Goal: Task Accomplishment & Management: Complete application form

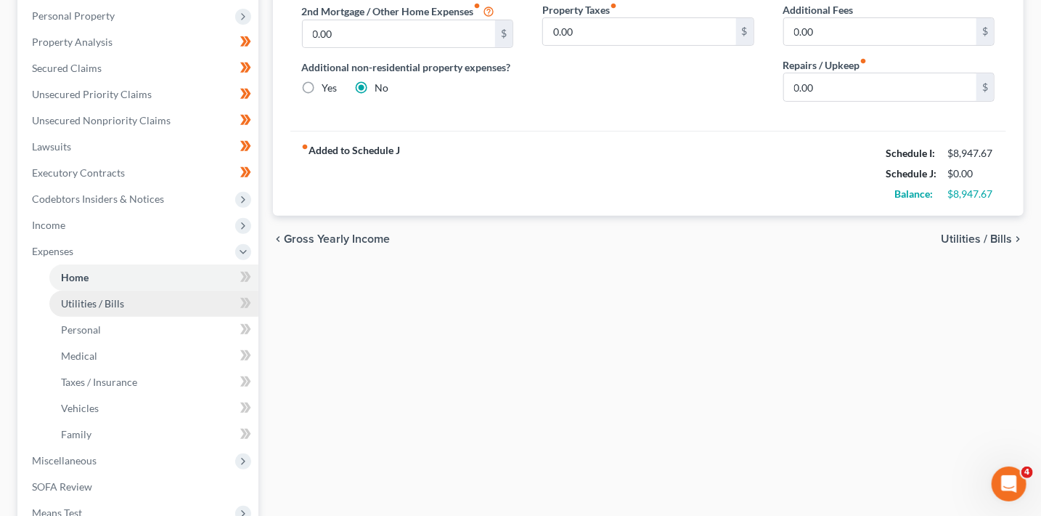
scroll to position [241, 0]
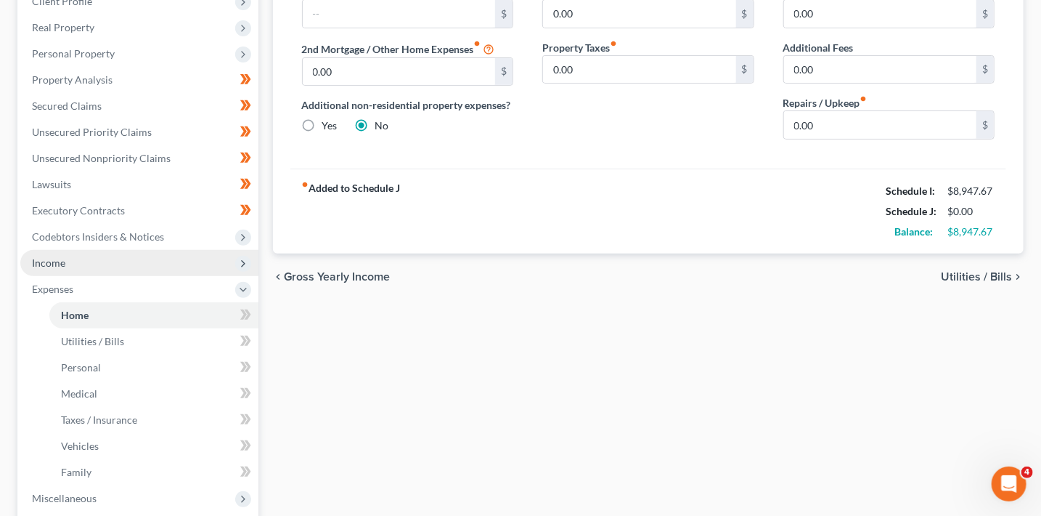
click at [102, 257] on span "Income" at bounding box center [139, 263] width 238 height 26
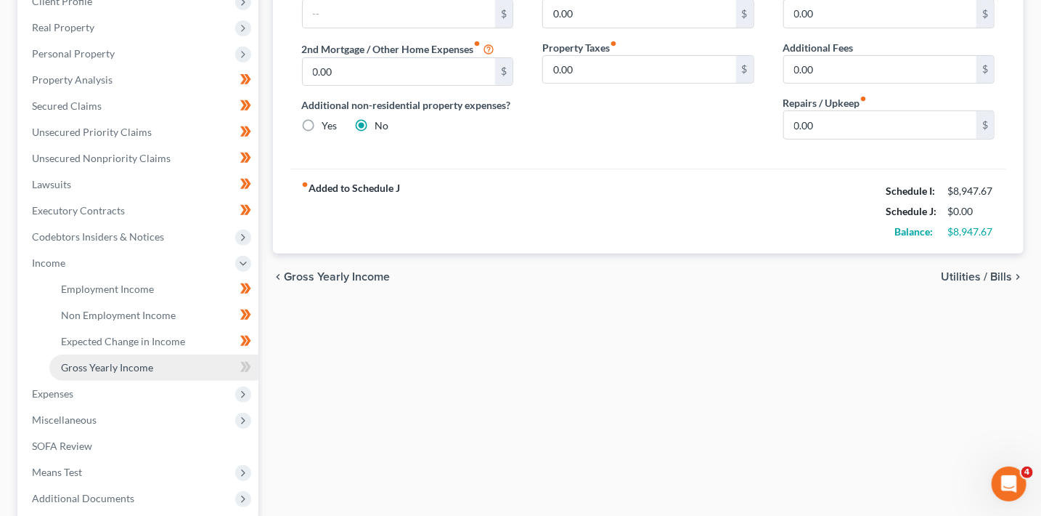
click at [161, 368] on link "Gross Yearly Income" at bounding box center [153, 367] width 209 height 26
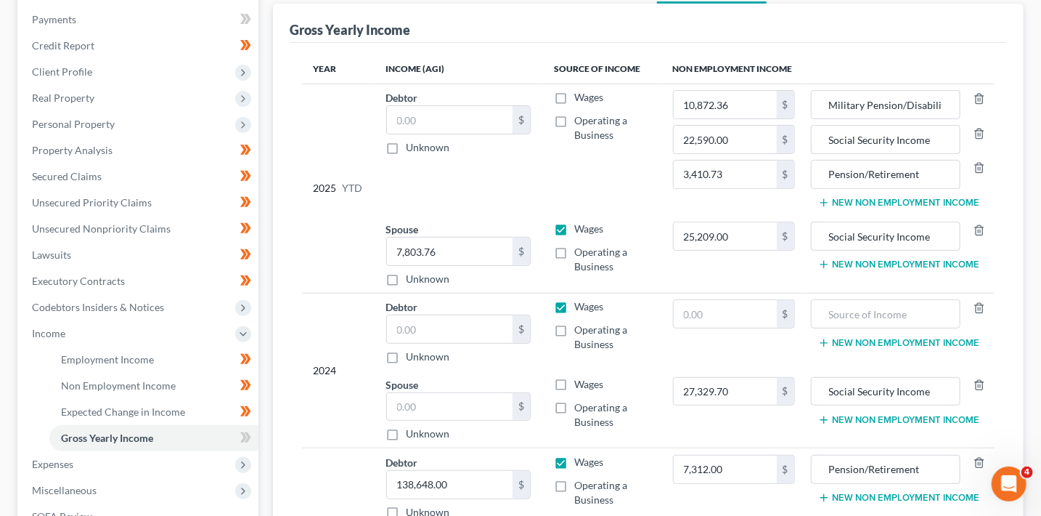
scroll to position [174, 0]
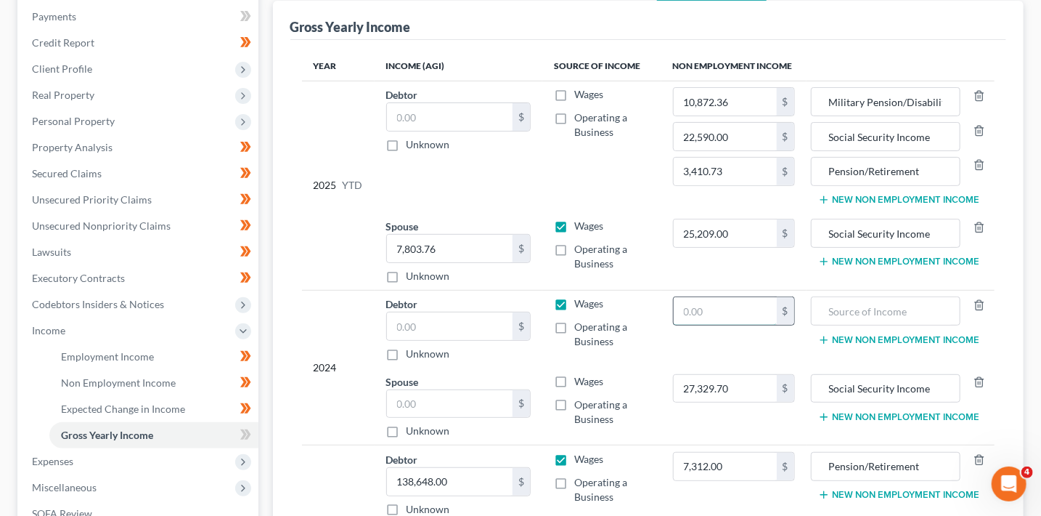
click at [732, 309] on input "text" at bounding box center [725, 311] width 103 height 28
type input "29,388"
type input "Social Security Income"
click at [854, 340] on button "New Non Employment Income" at bounding box center [899, 340] width 162 height 12
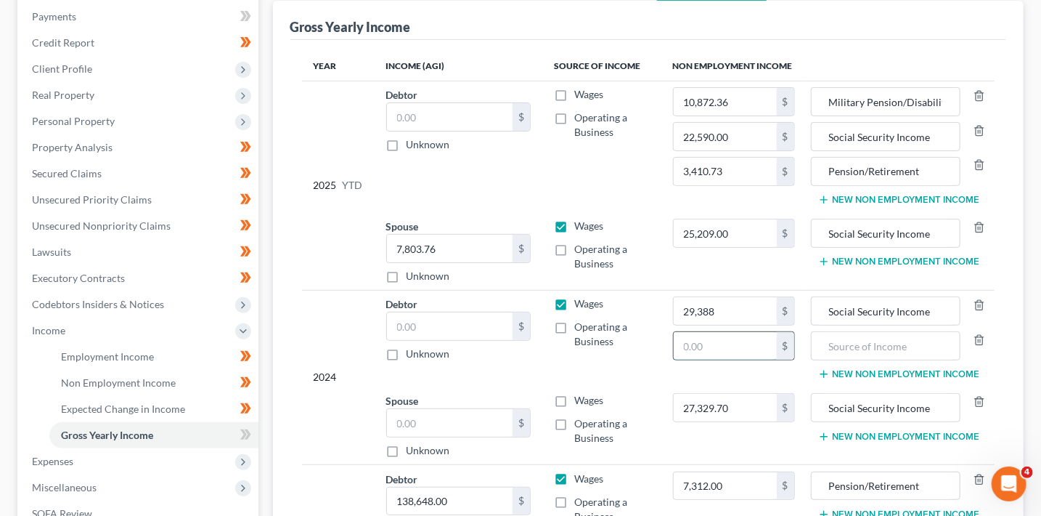
click at [729, 343] on input "text" at bounding box center [725, 346] width 103 height 28
type input "4,547.64"
type input "Pension/Retirement"
type input "Social Security Income"
click at [887, 343] on input "text" at bounding box center [886, 346] width 134 height 28
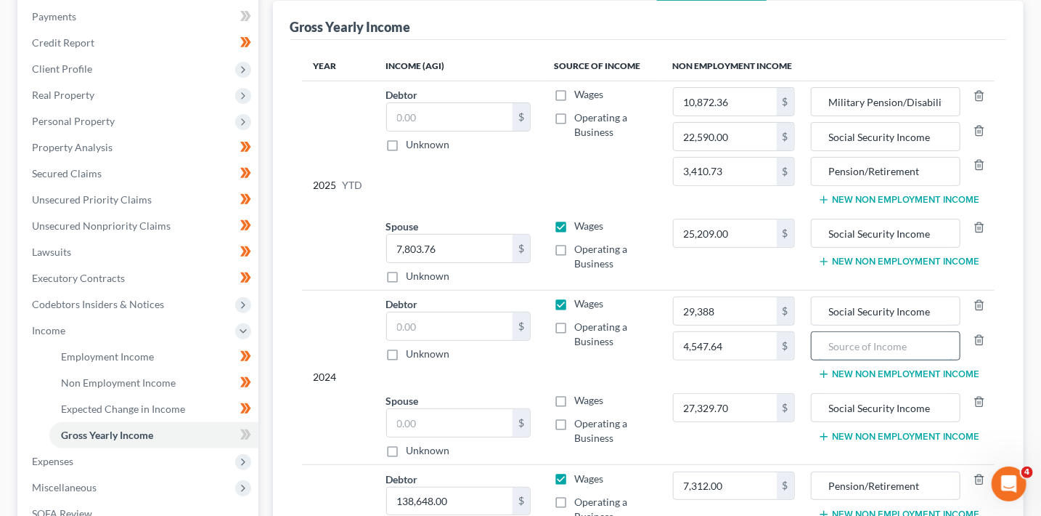
paste input "Pension/Retirement"
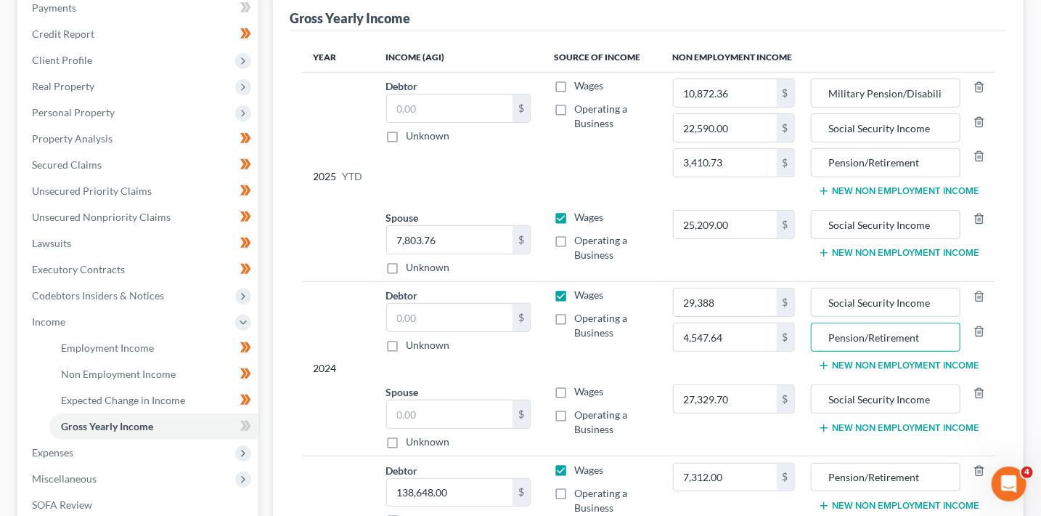
scroll to position [183, 0]
type input "Pension/Retirement"
click at [840, 362] on button "New Non Employment Income" at bounding box center [899, 365] width 162 height 12
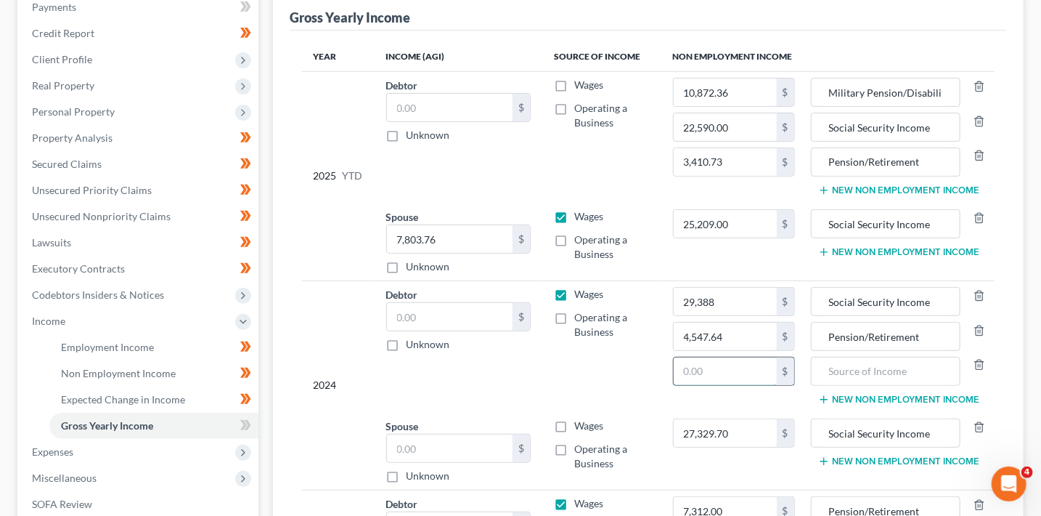
click at [713, 374] on input "text" at bounding box center [725, 371] width 103 height 28
type input "14,496.48"
click at [898, 370] on input "text" at bounding box center [886, 371] width 134 height 28
type input "14496.48"
drag, startPoint x: 903, startPoint y: 369, endPoint x: 756, endPoint y: 349, distance: 148.7
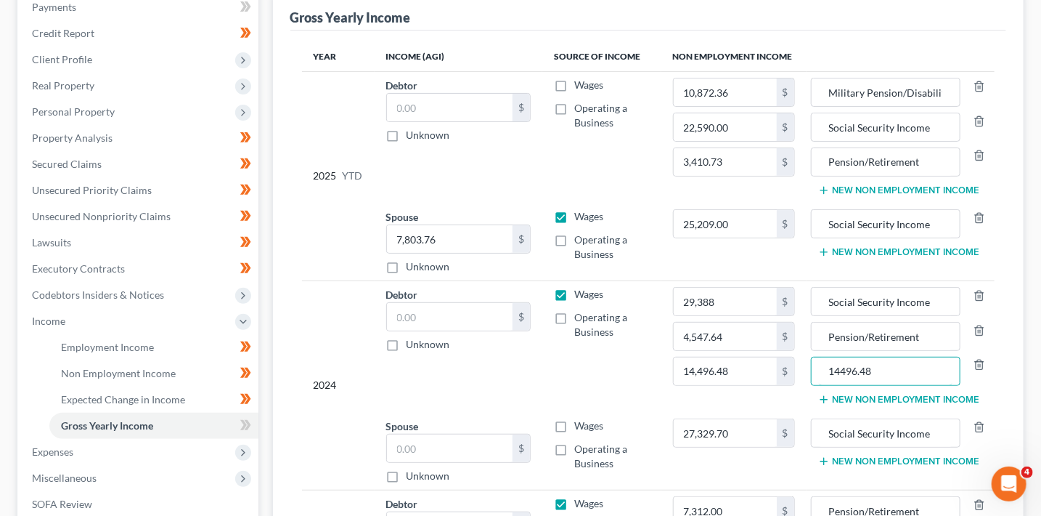
click at [758, 354] on tr "2024 Debtor $ Unknown Balance Undetermined $ Unknown Wages Operating a Business…" at bounding box center [648, 345] width 693 height 131
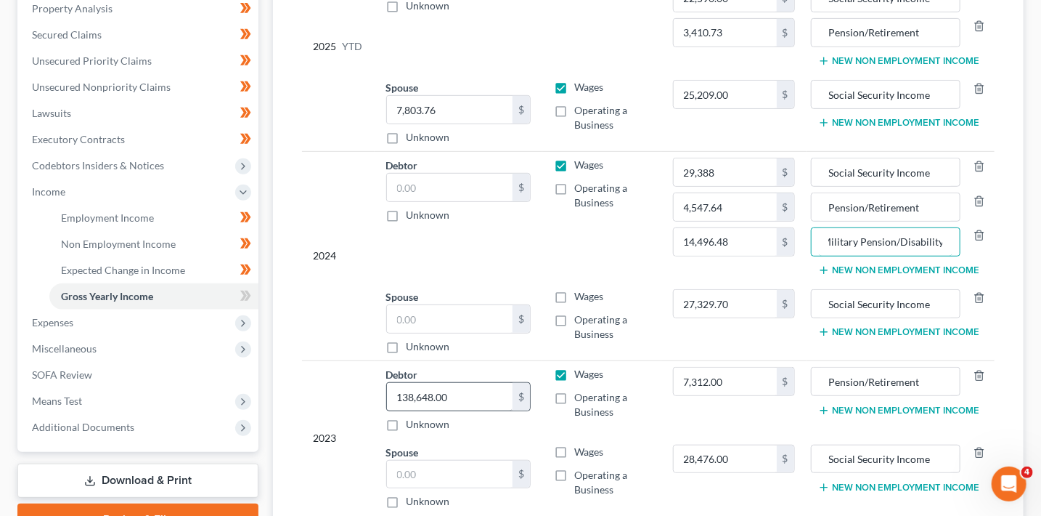
scroll to position [403, 0]
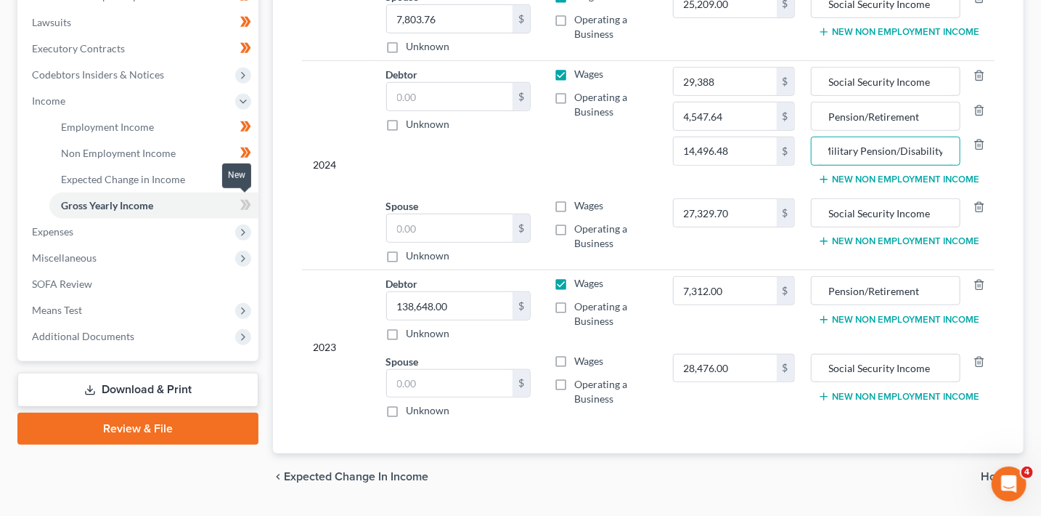
type input "Military Pension/Disability"
click at [243, 206] on icon at bounding box center [243, 205] width 7 height 10
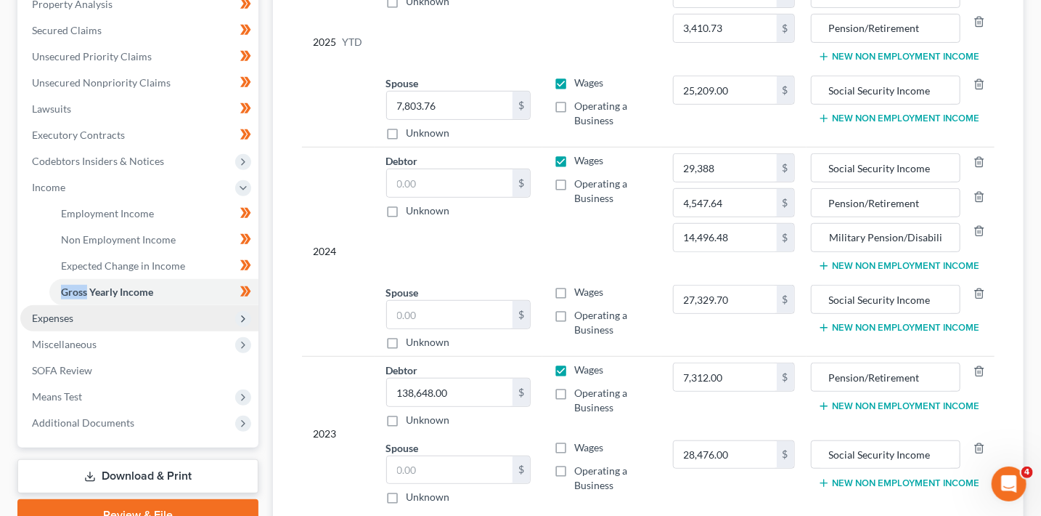
scroll to position [305, 0]
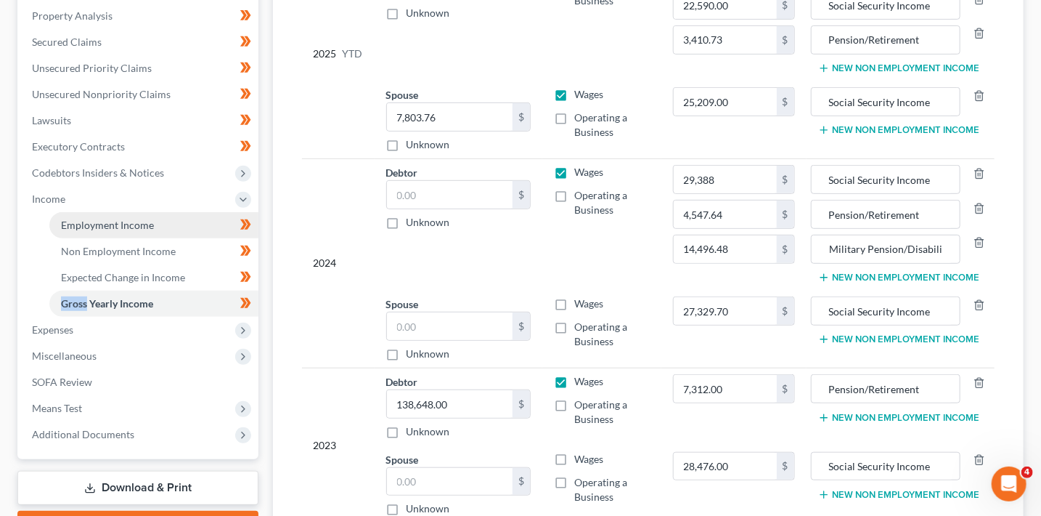
click at [167, 224] on link "Employment Income" at bounding box center [153, 225] width 209 height 26
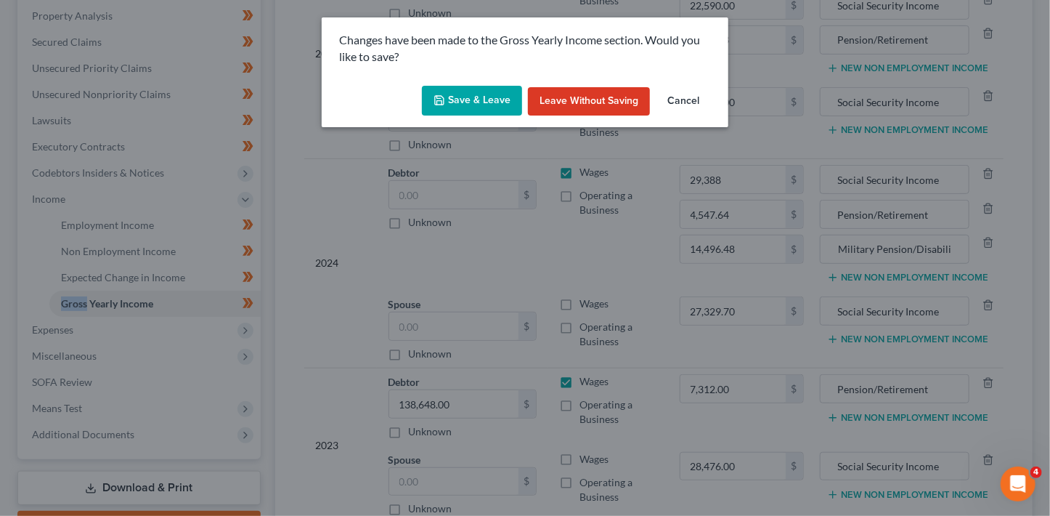
click at [487, 98] on button "Save & Leave" at bounding box center [472, 101] width 100 height 30
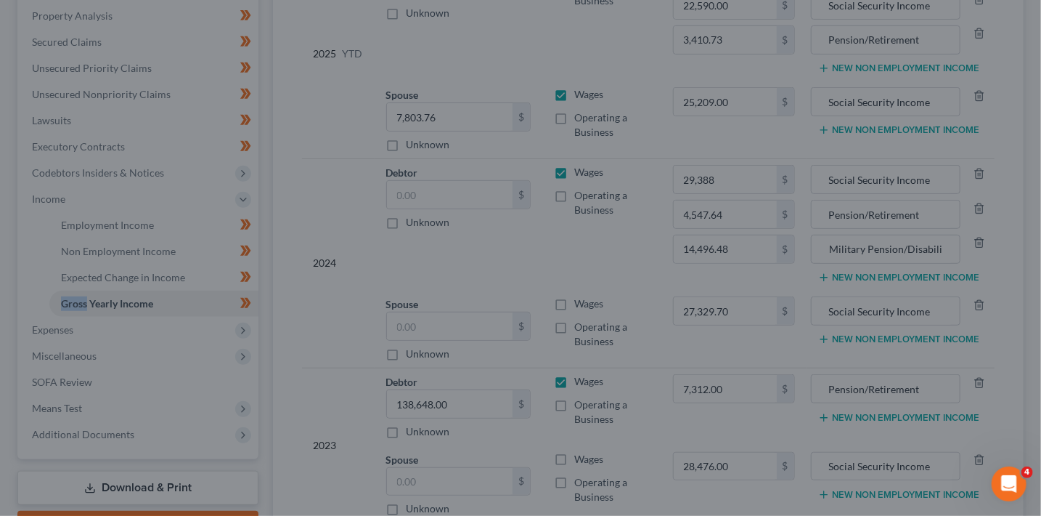
type input "4,547.64"
type input "Pension/Retirement"
type input "14,496.48"
type input "Military Pension/Disability"
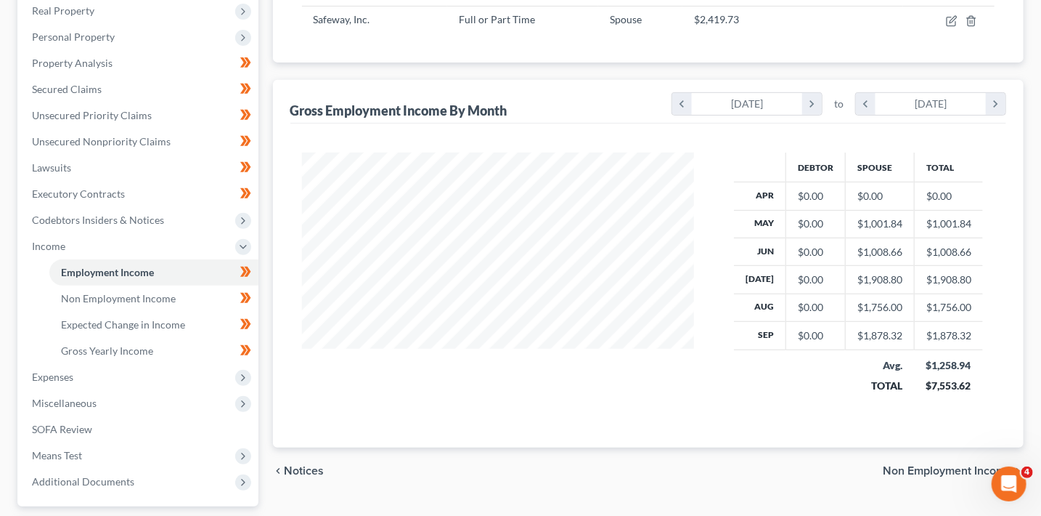
scroll to position [366, 0]
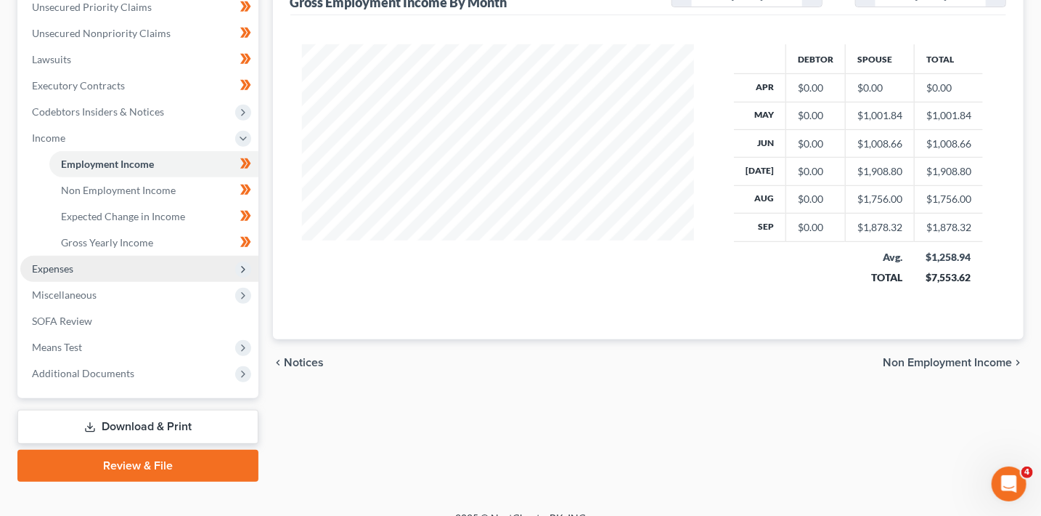
click at [102, 274] on span "Expenses" at bounding box center [139, 269] width 238 height 26
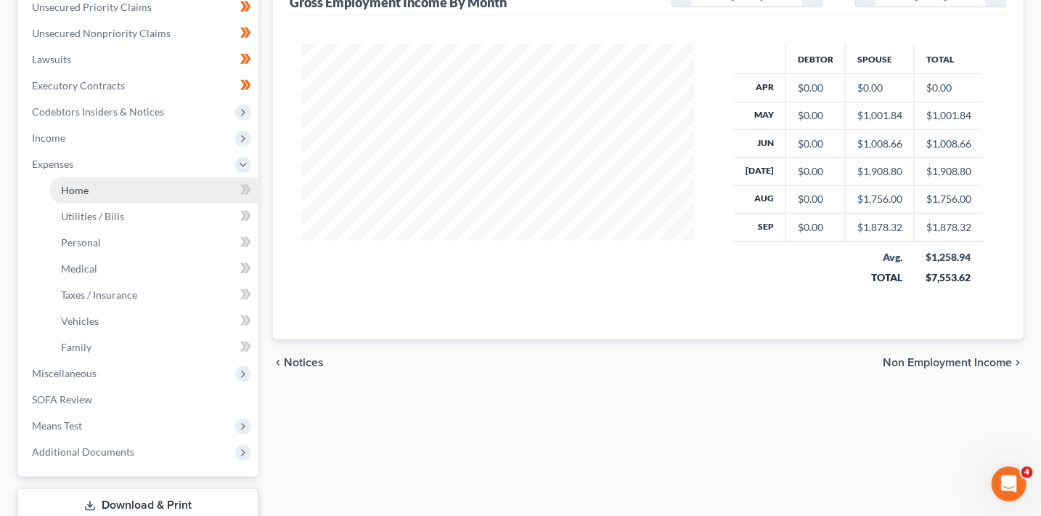
click at [107, 190] on link "Home" at bounding box center [153, 190] width 209 height 26
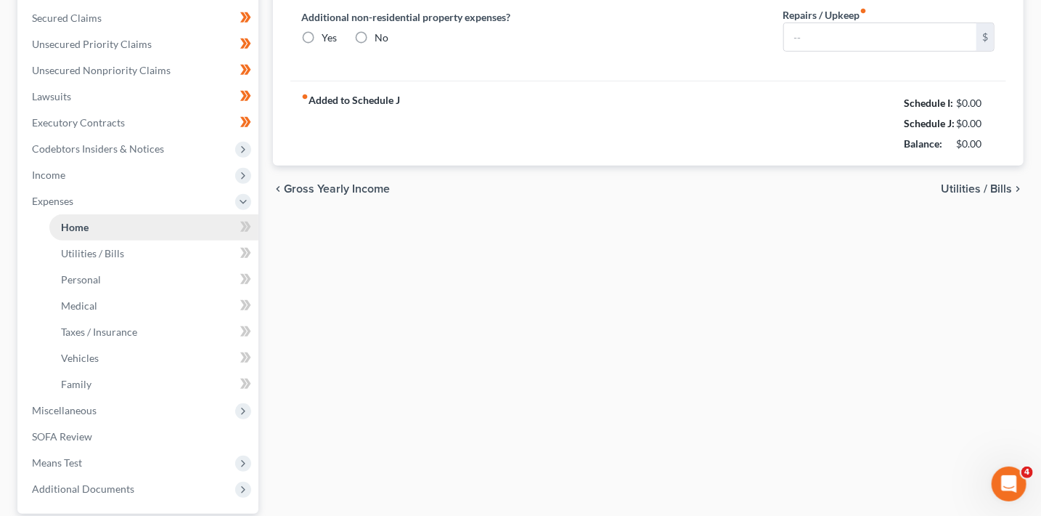
type input "0.00"
radio input "true"
type input "0.00"
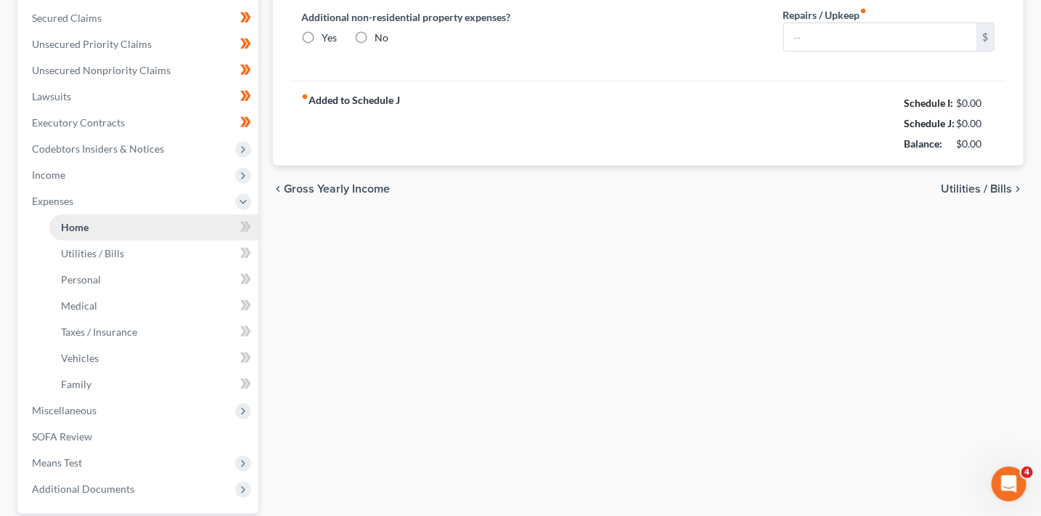
type input "0.00"
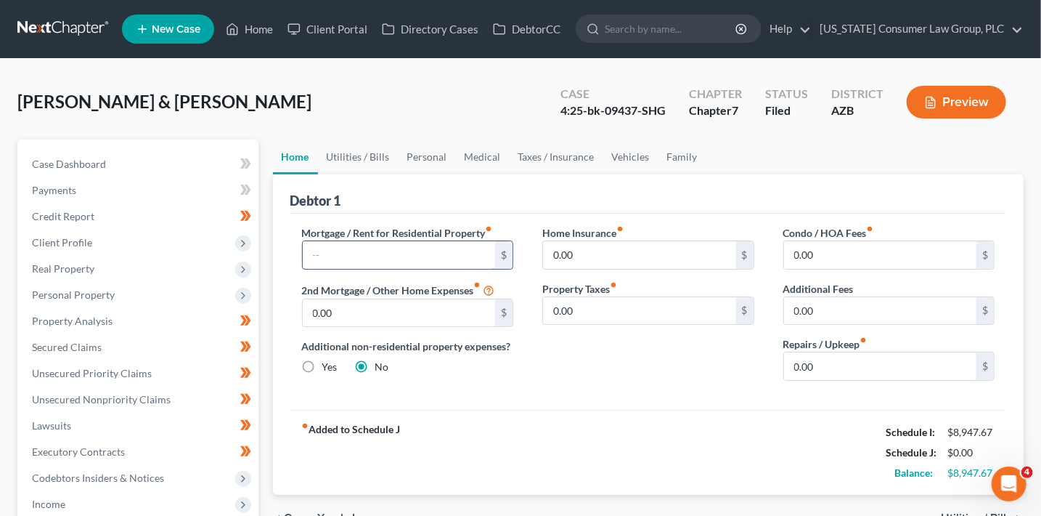
click at [360, 255] on input "text" at bounding box center [399, 255] width 193 height 28
type input "2,203"
type input "48"
type input "145"
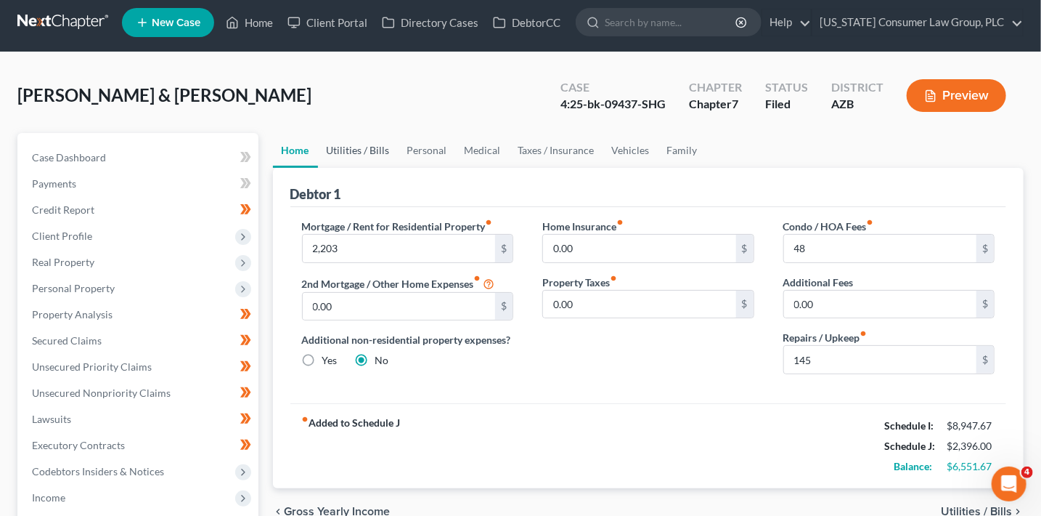
click at [371, 144] on link "Utilities / Bills" at bounding box center [358, 150] width 81 height 35
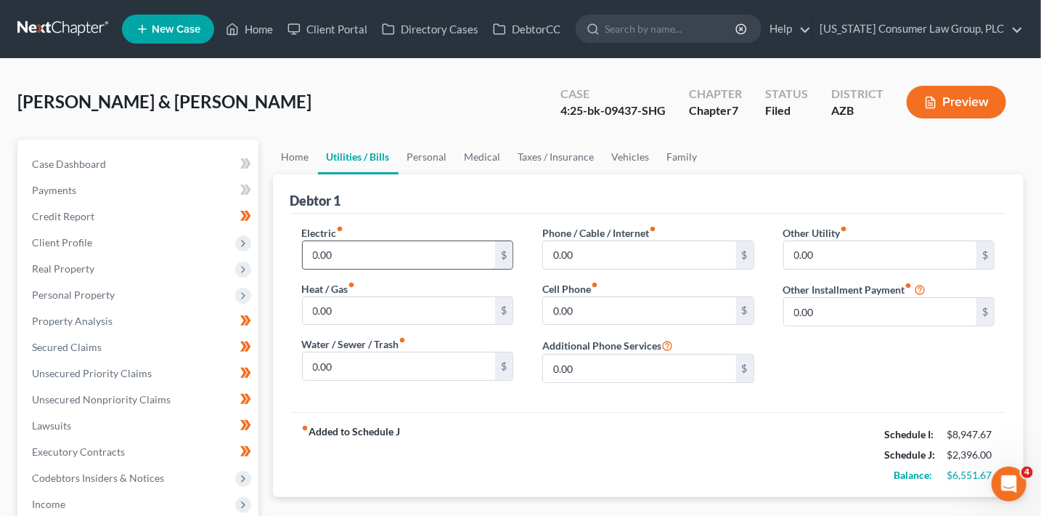
click at [364, 257] on input "0.00" at bounding box center [399, 255] width 193 height 28
click at [296, 153] on link "Home" at bounding box center [295, 156] width 45 height 35
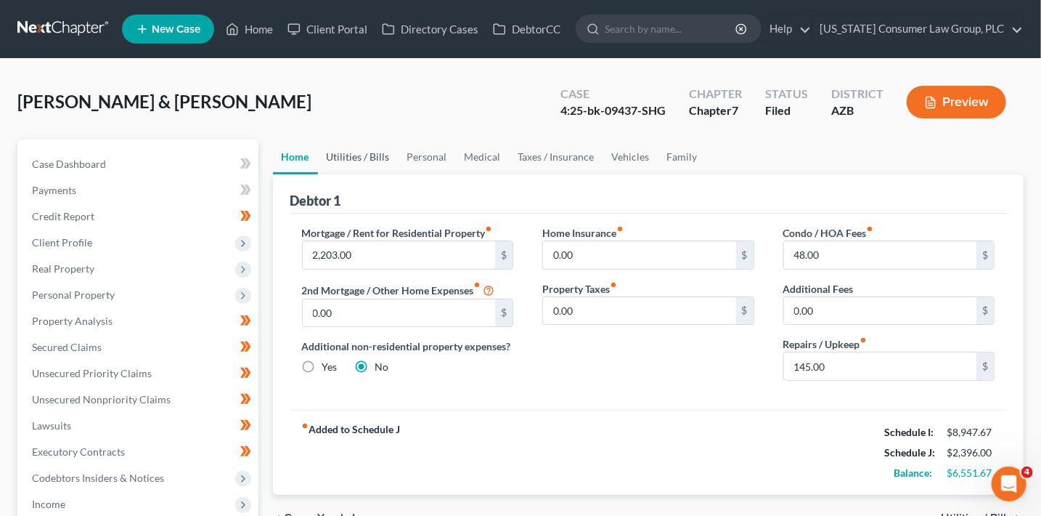
click at [332, 155] on link "Utilities / Bills" at bounding box center [358, 156] width 81 height 35
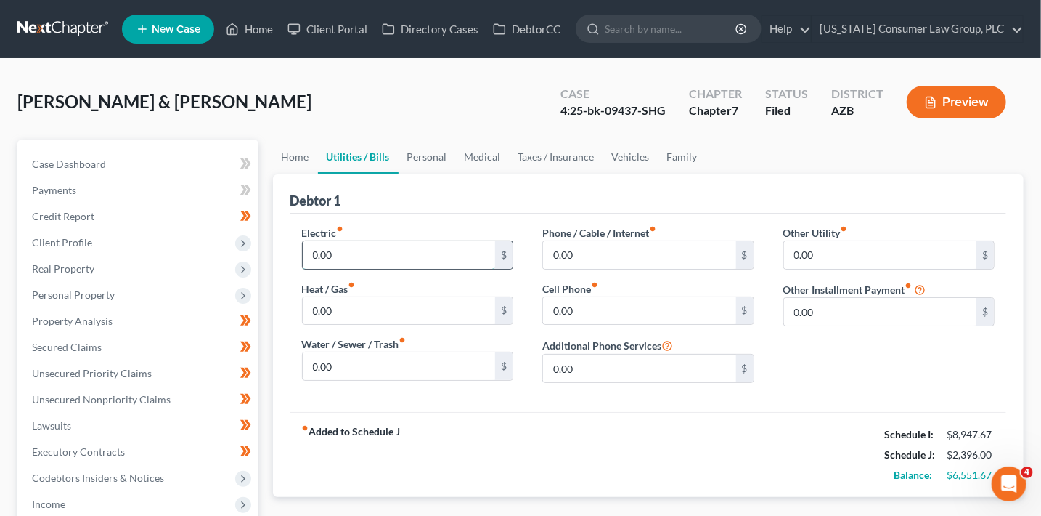
click at [432, 251] on input "0.00" at bounding box center [399, 255] width 193 height 28
type input "0"
type input "200"
type input "110"
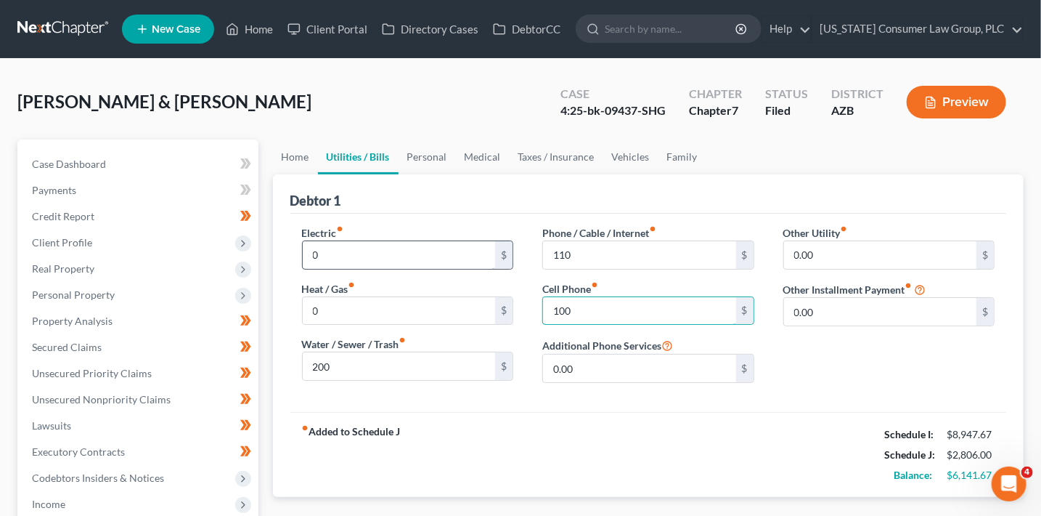
type input "100"
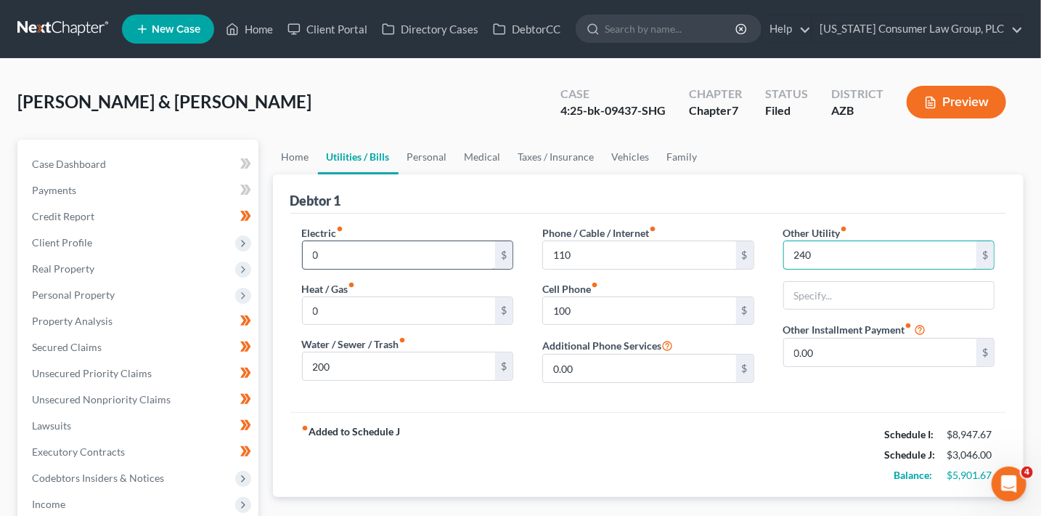
type input "240"
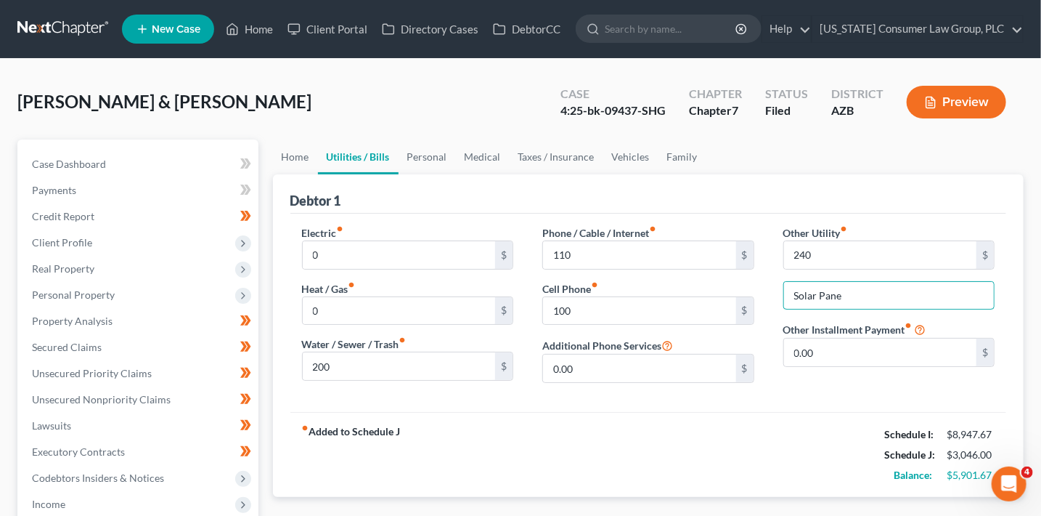
type input "Solar Panels"
click at [829, 349] on input "0.00" at bounding box center [880, 352] width 193 height 28
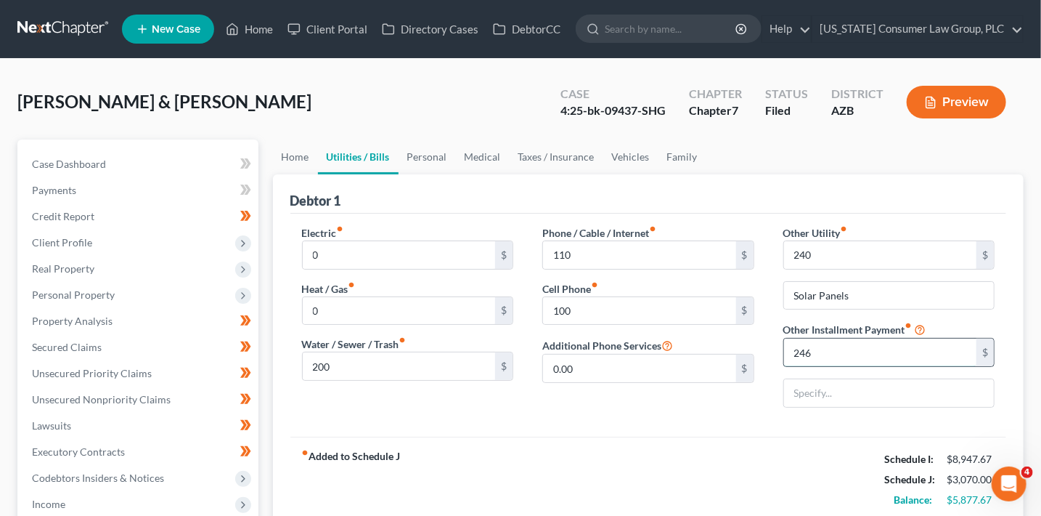
type input "246"
type input "Bankruptcy Legal Fees (Payment Plan)"
drag, startPoint x: 425, startPoint y: 158, endPoint x: 404, endPoint y: 150, distance: 21.8
click at [424, 158] on link "Personal" at bounding box center [427, 156] width 57 height 35
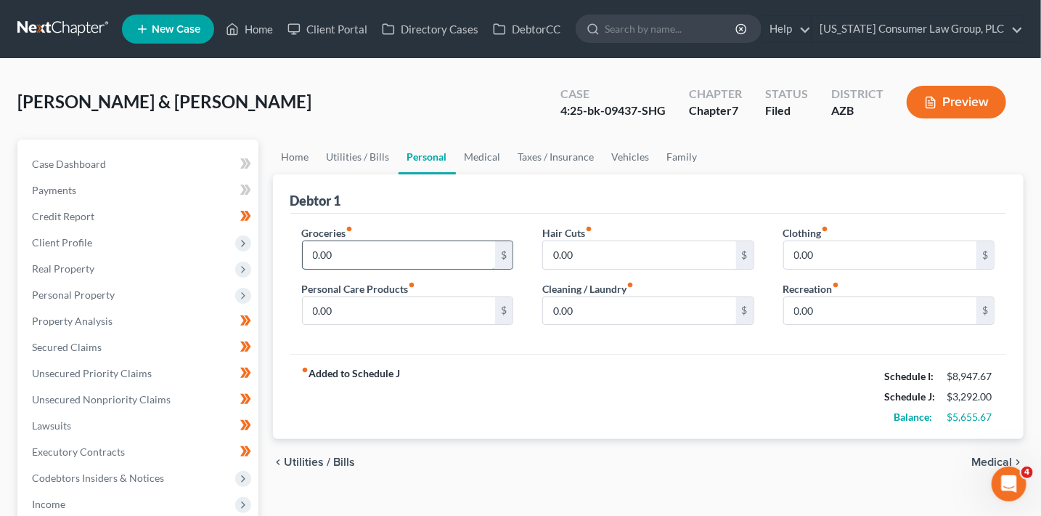
click at [396, 262] on input "0.00" at bounding box center [399, 255] width 193 height 28
type input "863"
type input "75"
type input "185"
type input "300"
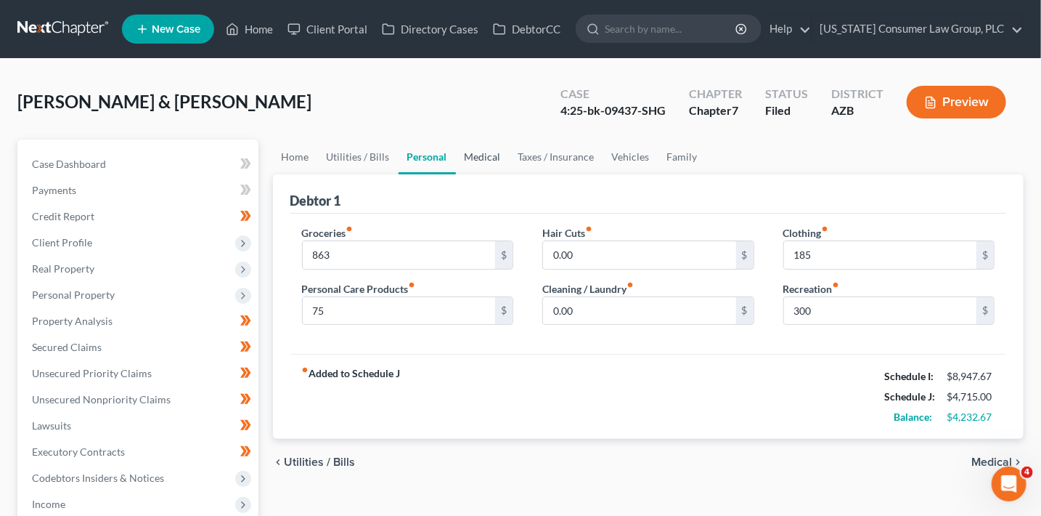
click at [465, 149] on link "Medical" at bounding box center [483, 156] width 54 height 35
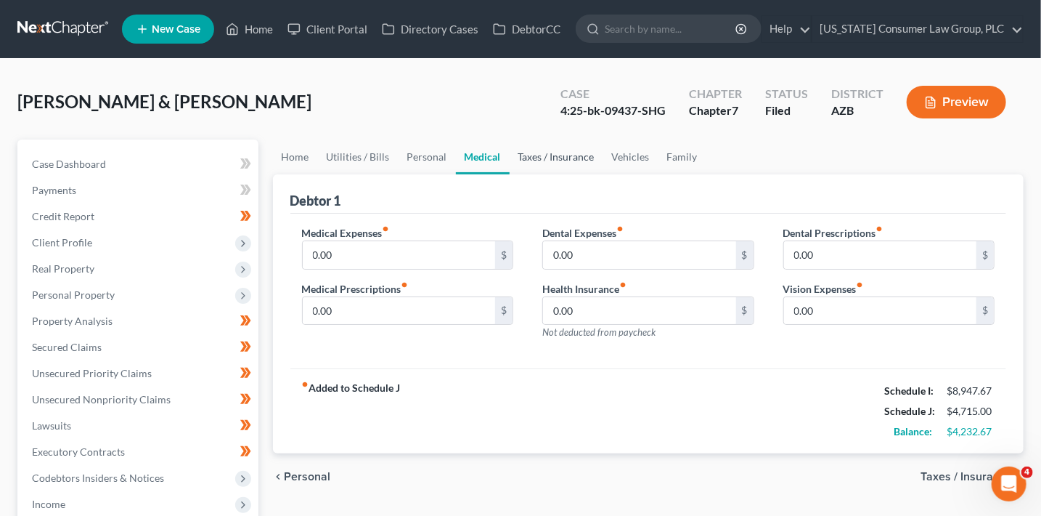
click at [543, 158] on link "Taxes / Insurance" at bounding box center [557, 156] width 94 height 35
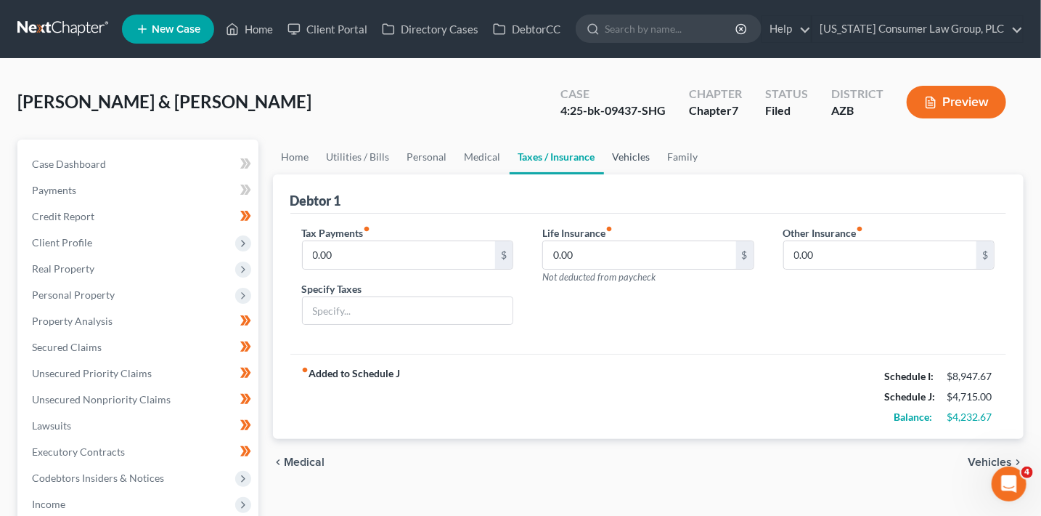
click at [627, 163] on link "Vehicles" at bounding box center [631, 156] width 55 height 35
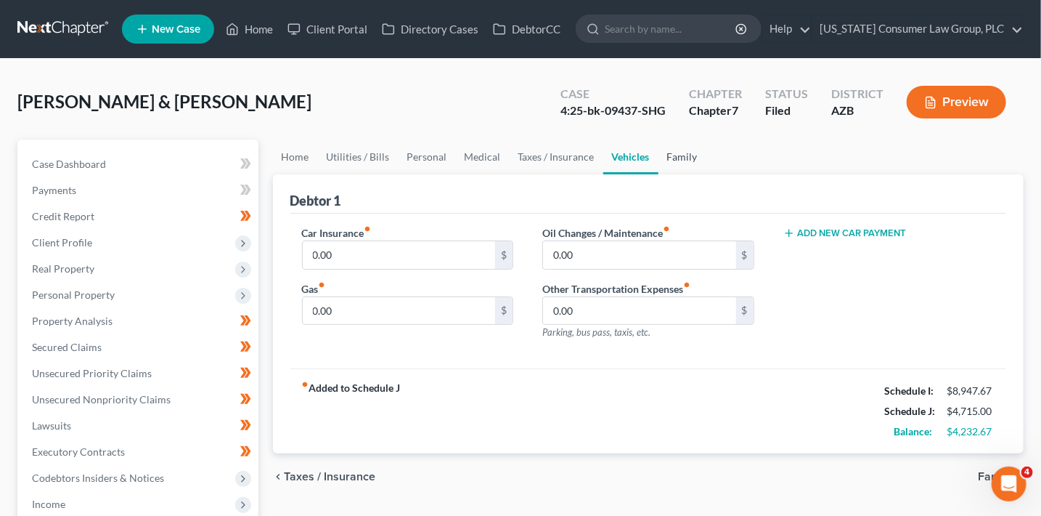
click at [681, 156] on link "Family" at bounding box center [683, 156] width 48 height 35
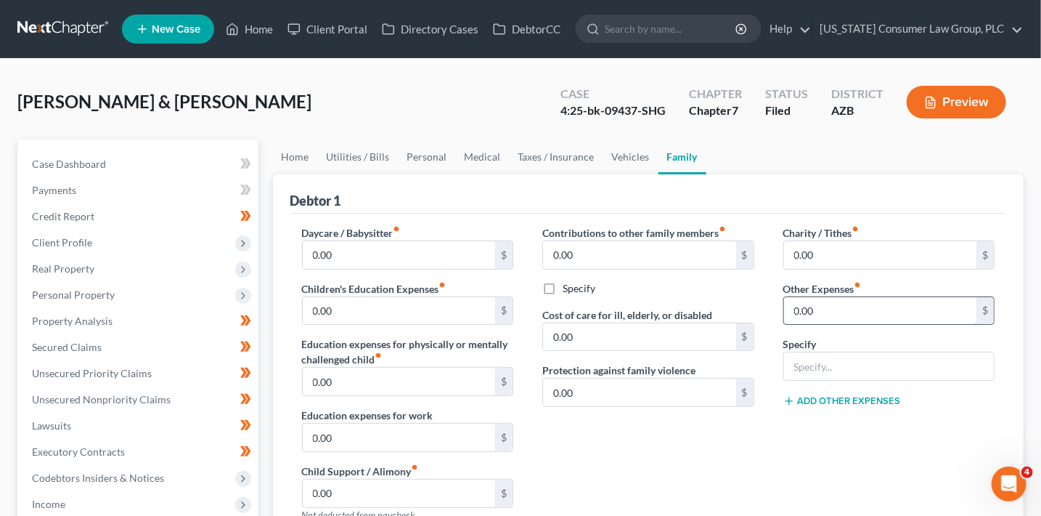
click at [832, 313] on input "0.00" at bounding box center [880, 311] width 193 height 28
type input "271"
type input "Misc. Expenses"
click at [473, 152] on link "Medical" at bounding box center [483, 156] width 54 height 35
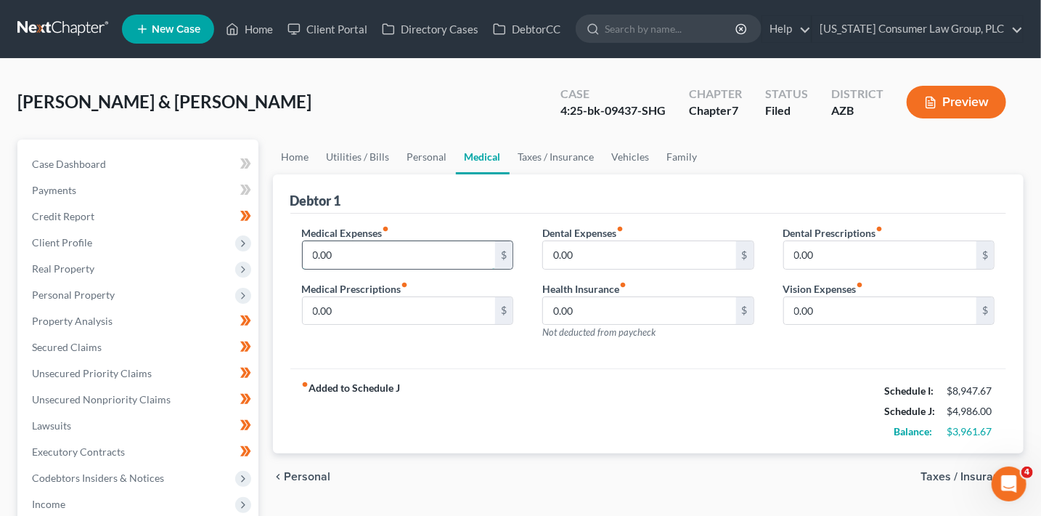
click at [365, 241] on input "0.00" at bounding box center [399, 255] width 193 height 28
type input "300"
type input "25"
click at [574, 162] on link "Taxes / Insurance" at bounding box center [557, 156] width 94 height 35
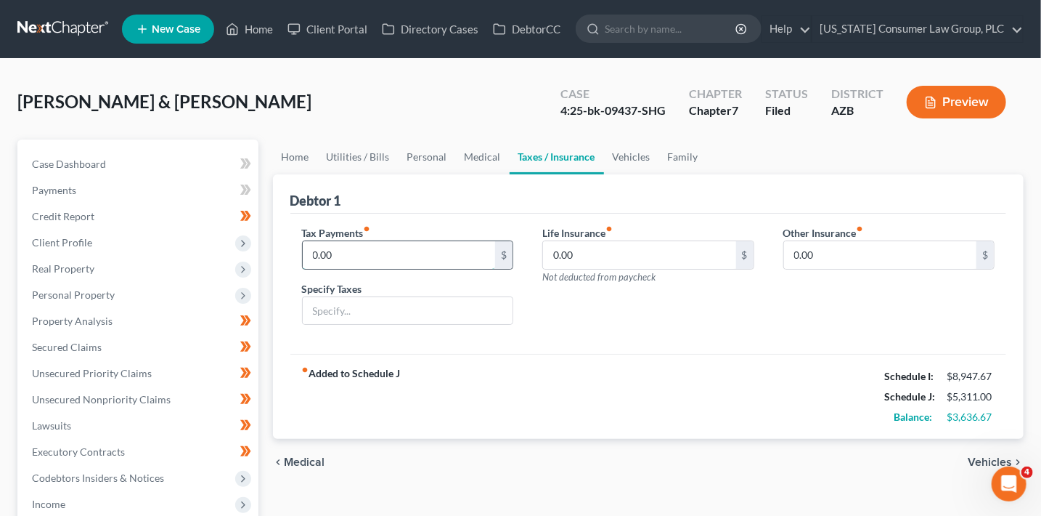
click at [370, 242] on input "0.00" at bounding box center [399, 255] width 193 height 28
type input "250"
type input "50"
click at [635, 155] on link "Vehicles" at bounding box center [631, 156] width 55 height 35
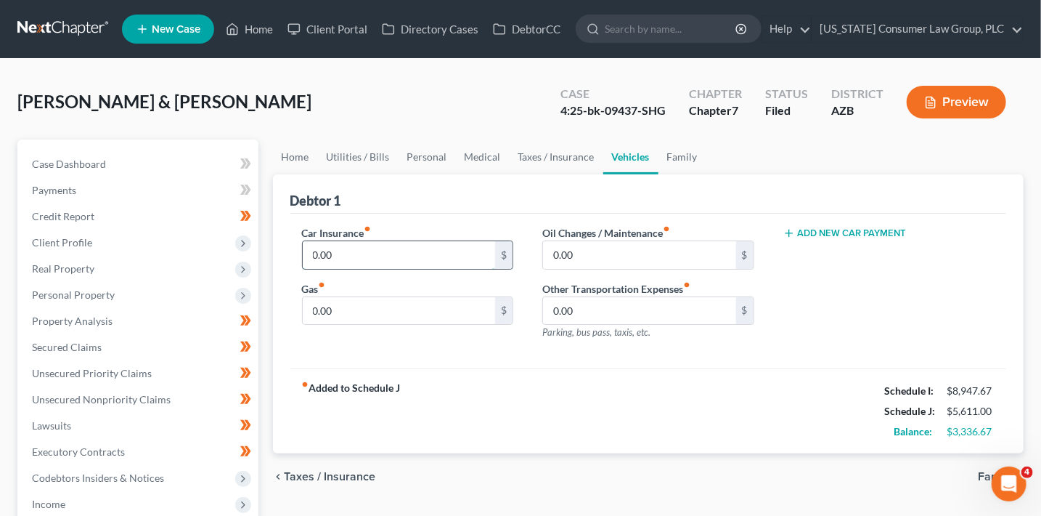
click at [392, 260] on input "0.00" at bounding box center [399, 255] width 193 height 28
type input "233"
type input "400"
type input "75"
click at [682, 152] on link "Family" at bounding box center [683, 156] width 48 height 35
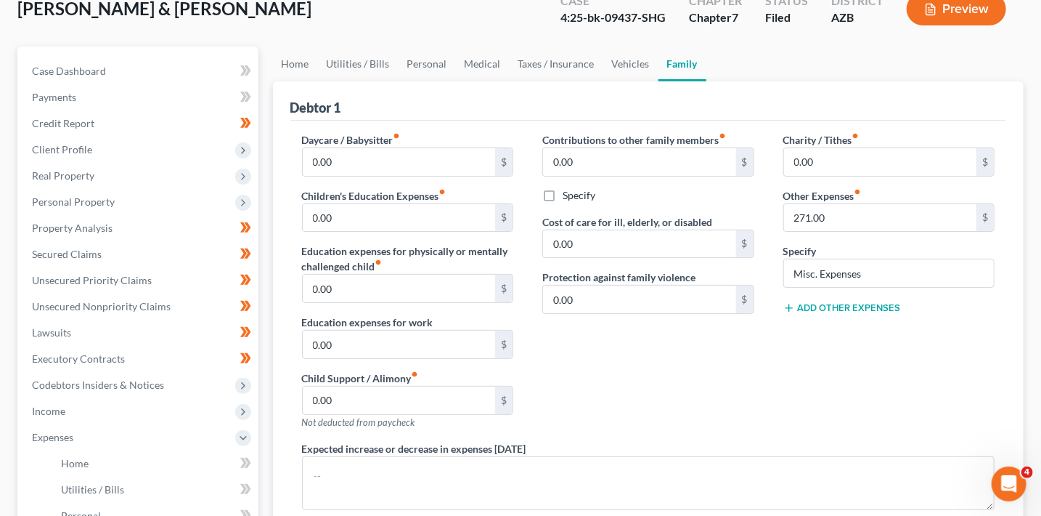
scroll to position [358, 0]
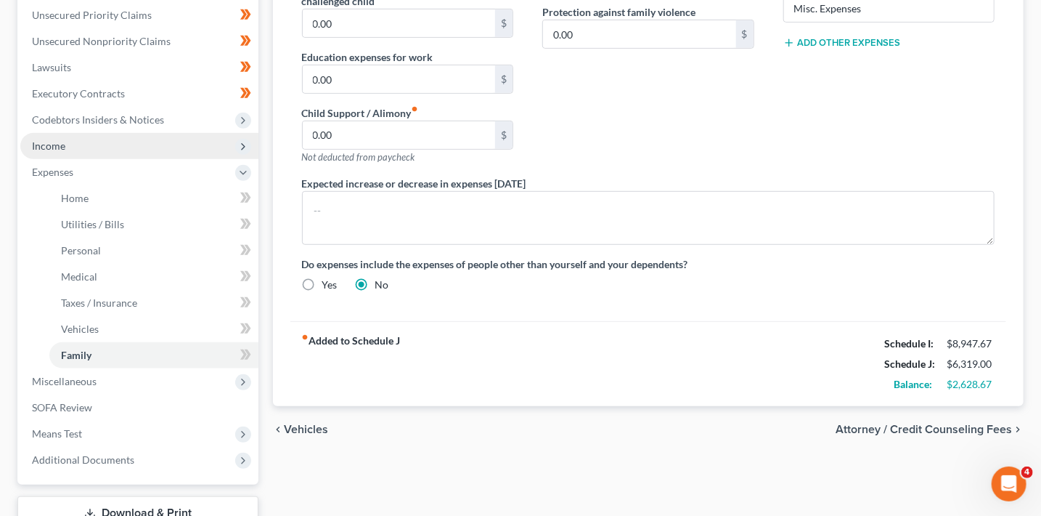
click at [60, 147] on span "Income" at bounding box center [48, 145] width 33 height 12
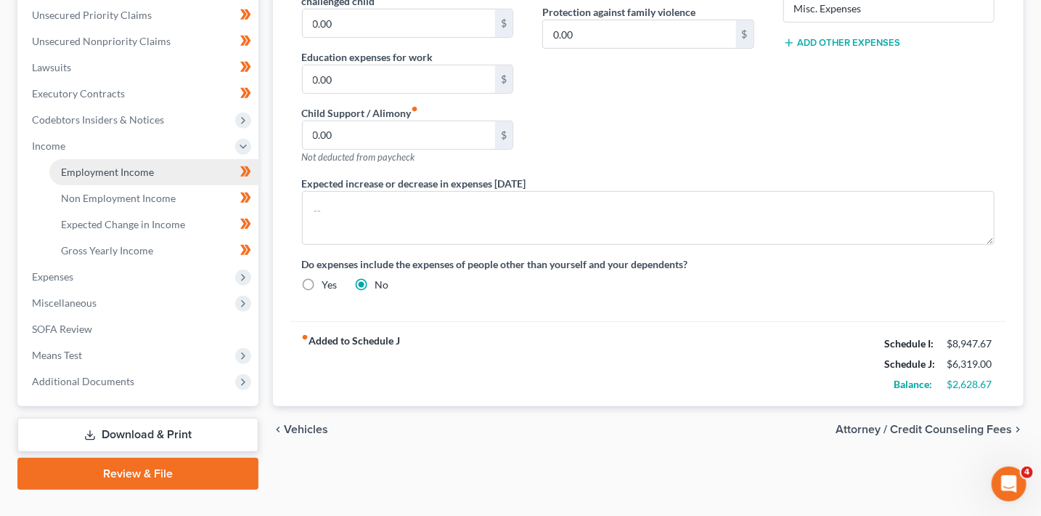
click at [95, 178] on link "Employment Income" at bounding box center [153, 172] width 209 height 26
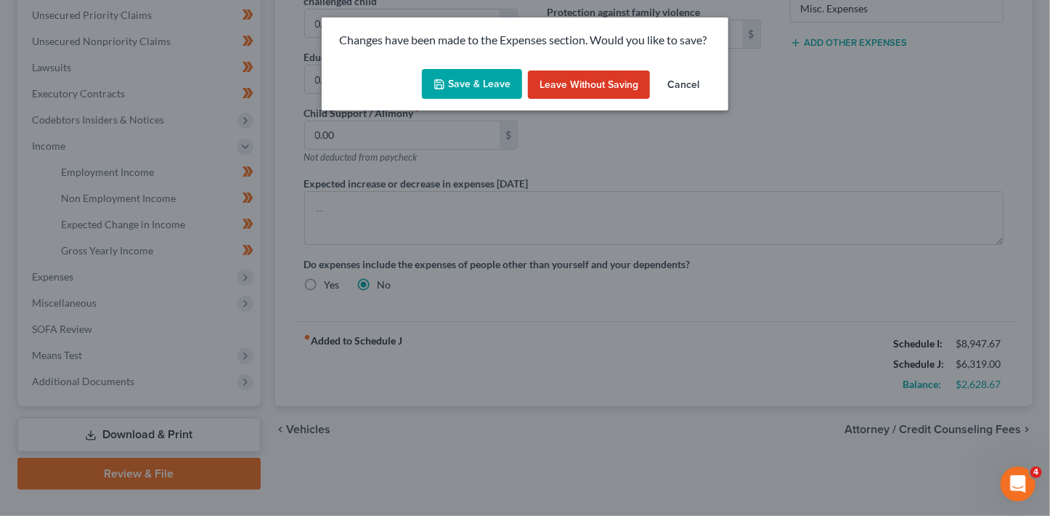
click at [485, 78] on button "Save & Leave" at bounding box center [472, 84] width 100 height 30
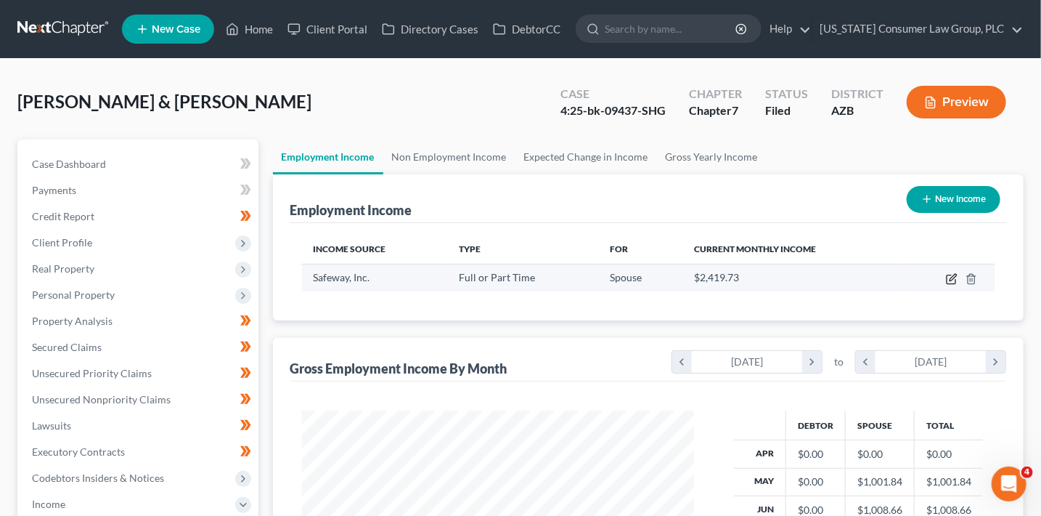
click at [950, 277] on icon "button" at bounding box center [952, 279] width 12 height 12
select select "0"
select select "3"
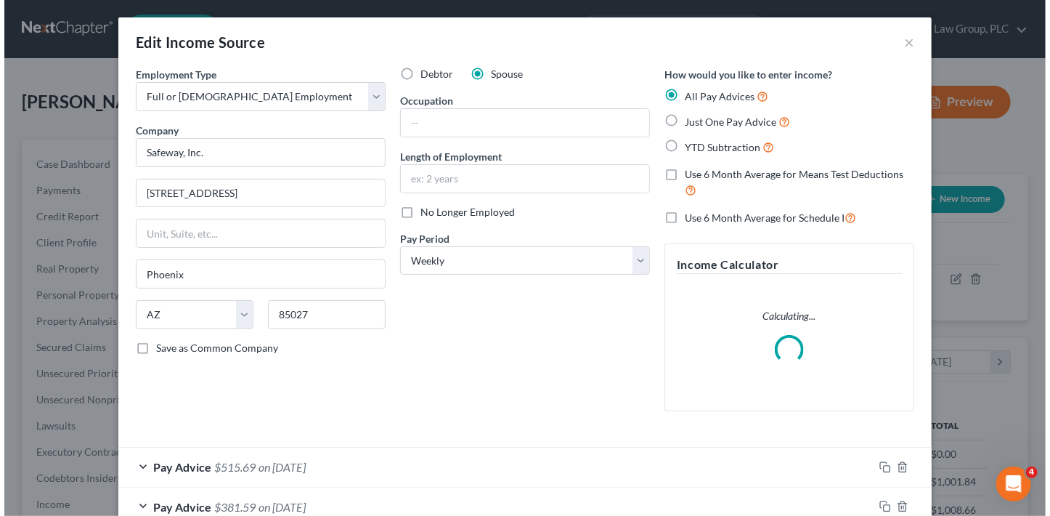
scroll to position [259, 425]
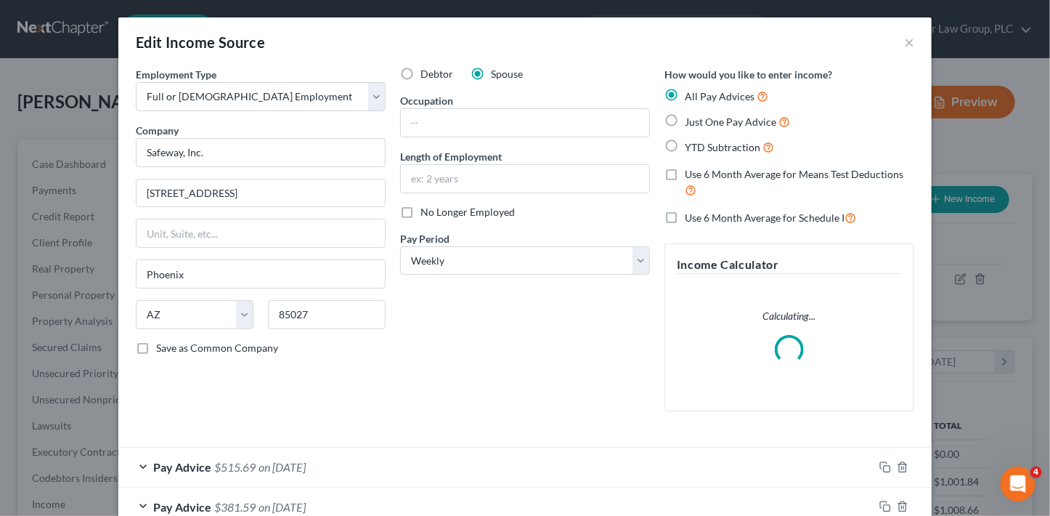
click at [436, 215] on span "No Longer Employed" at bounding box center [467, 211] width 94 height 12
click at [436, 214] on input "No Longer Employed" at bounding box center [430, 209] width 9 height 9
checkbox input "true"
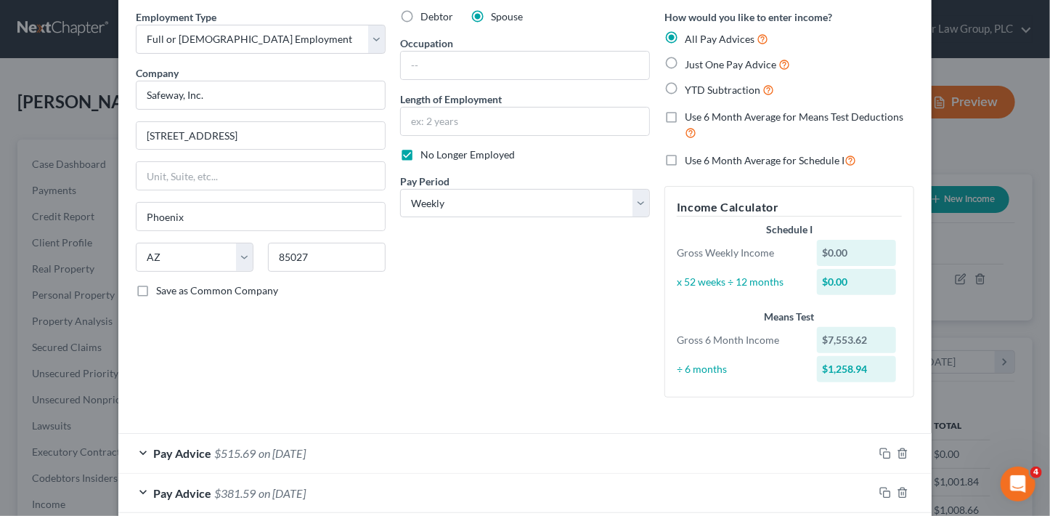
scroll to position [0, 0]
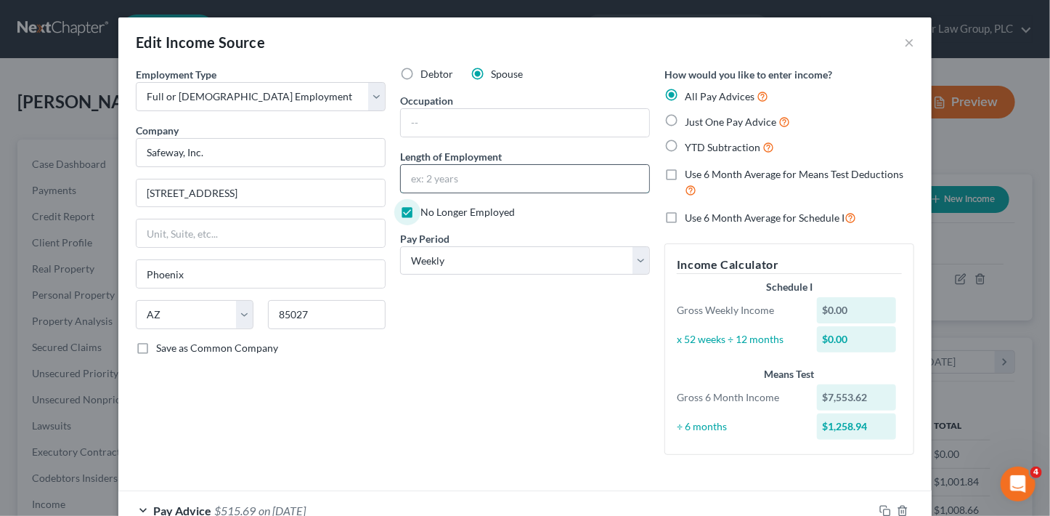
click at [448, 178] on input "text" at bounding box center [525, 179] width 248 height 28
type input "5 months"
click at [508, 123] on input "text" at bounding box center [525, 123] width 248 height 28
type input "General Clerk"
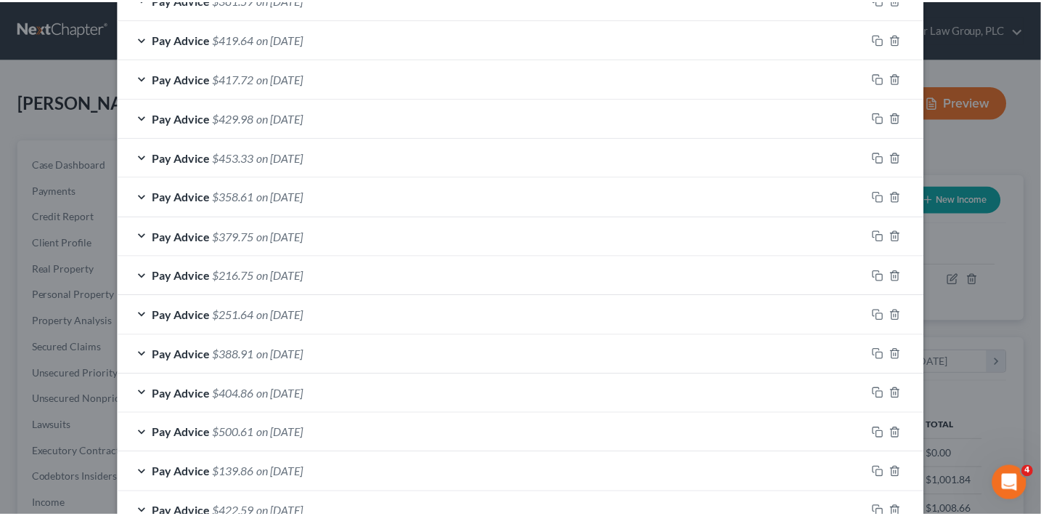
scroll to position [880, 0]
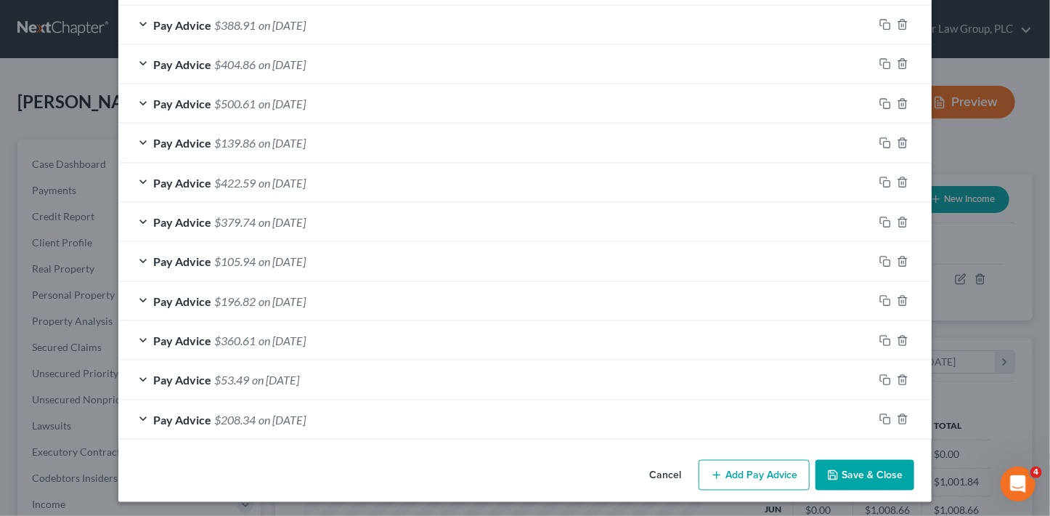
click at [844, 477] on button "Save & Close" at bounding box center [864, 475] width 99 height 30
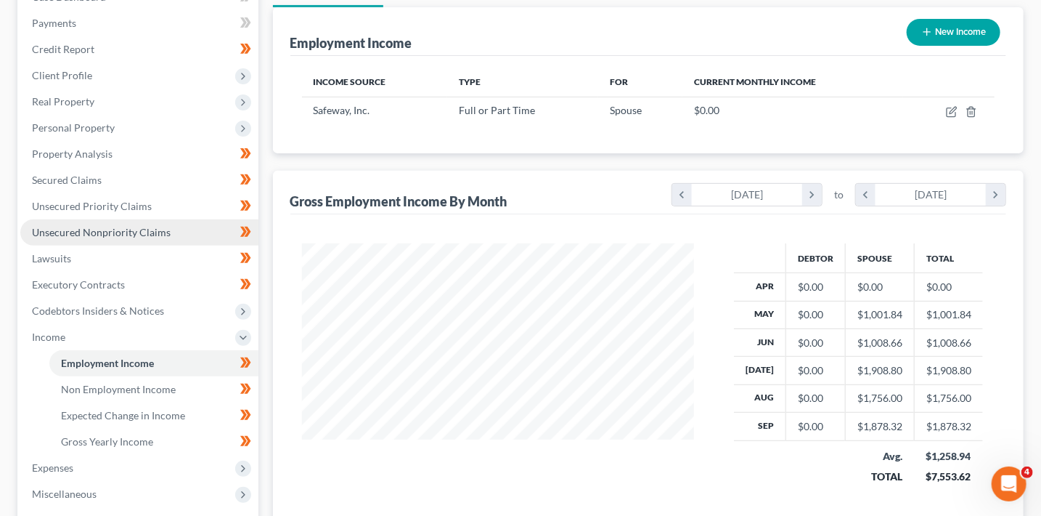
scroll to position [173, 0]
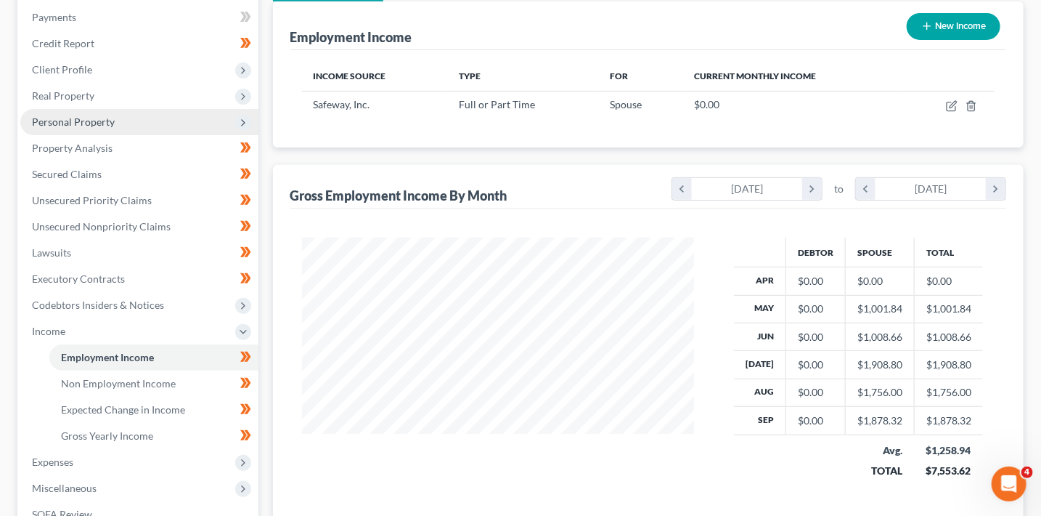
click at [110, 122] on span "Personal Property" at bounding box center [73, 121] width 83 height 12
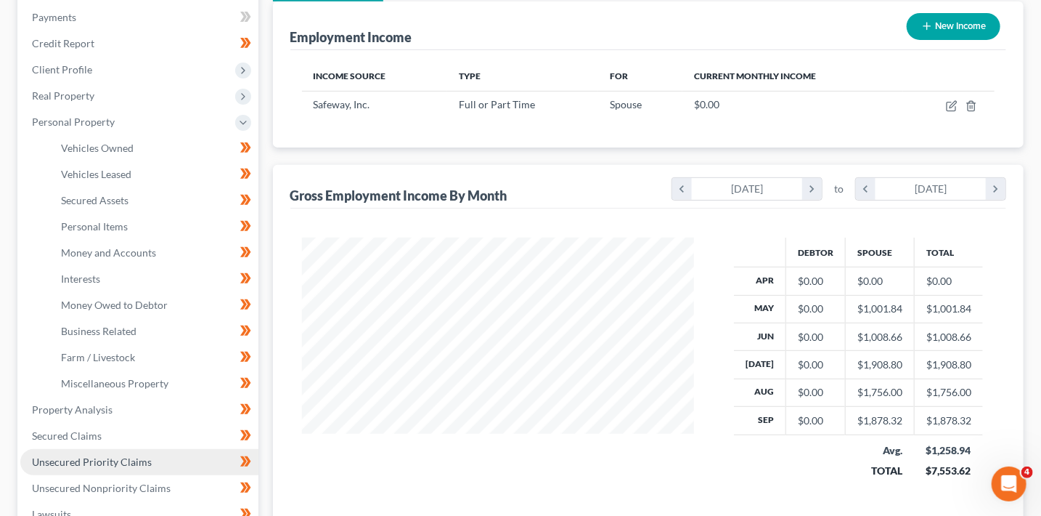
click at [110, 468] on link "Unsecured Priority Claims" at bounding box center [139, 462] width 238 height 26
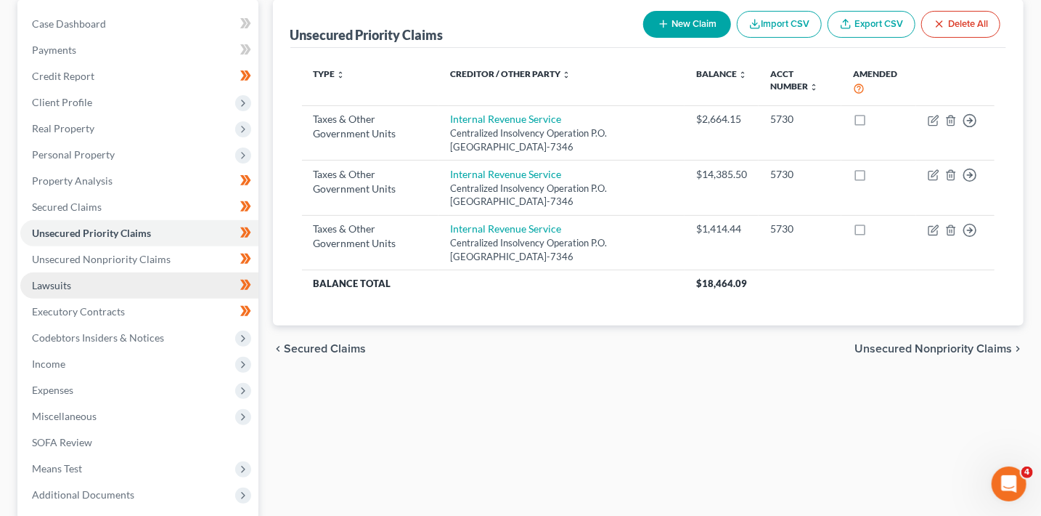
scroll to position [236, 0]
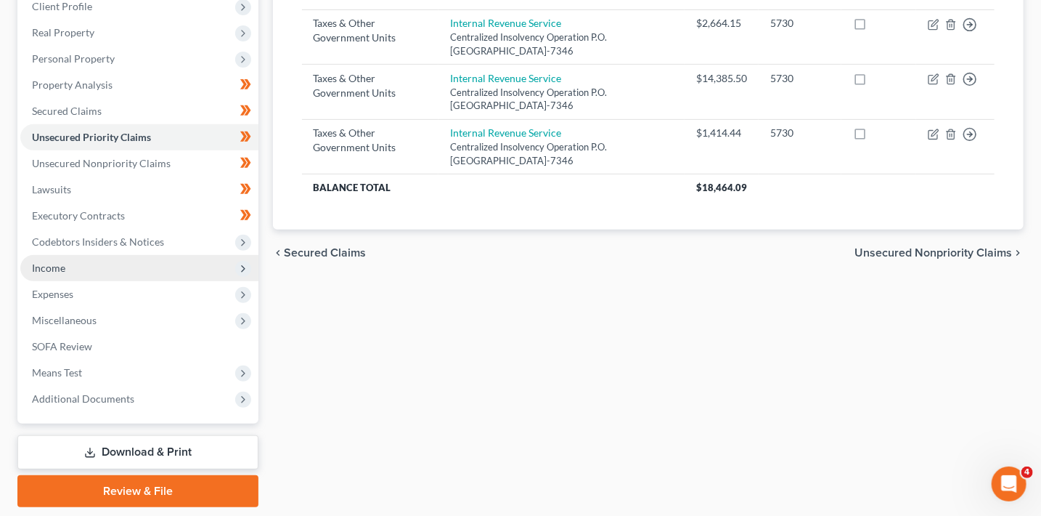
click at [63, 262] on span "Income" at bounding box center [48, 267] width 33 height 12
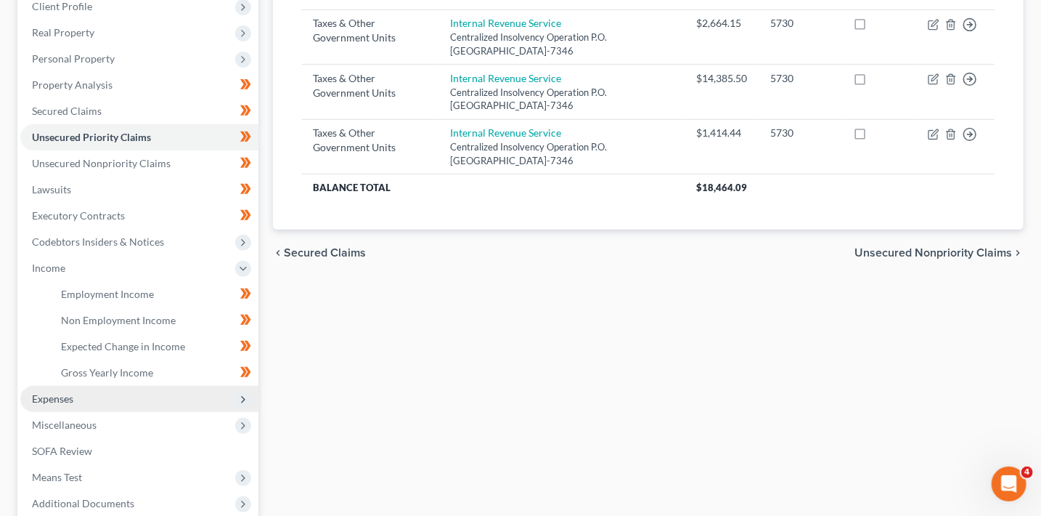
click at [78, 393] on span "Expenses" at bounding box center [139, 399] width 238 height 26
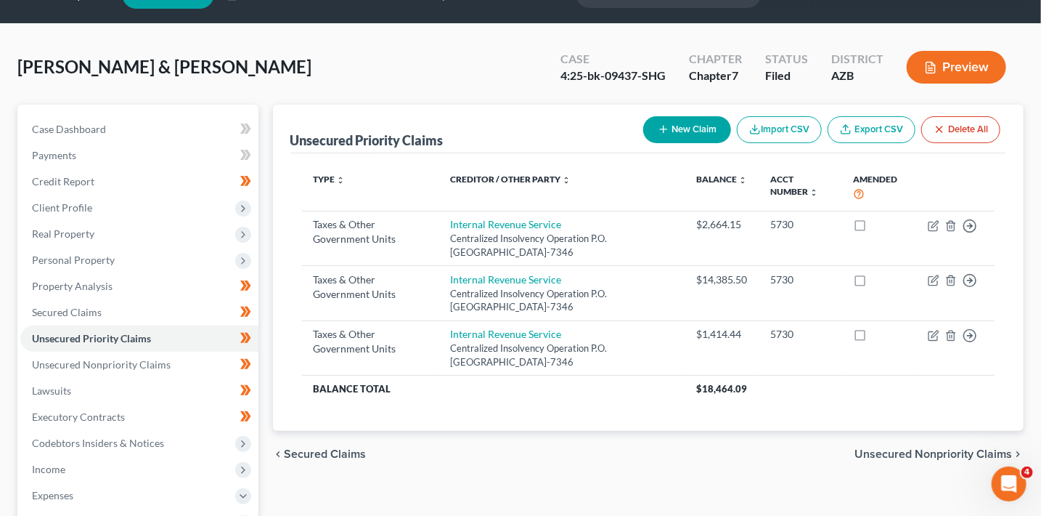
scroll to position [0, 0]
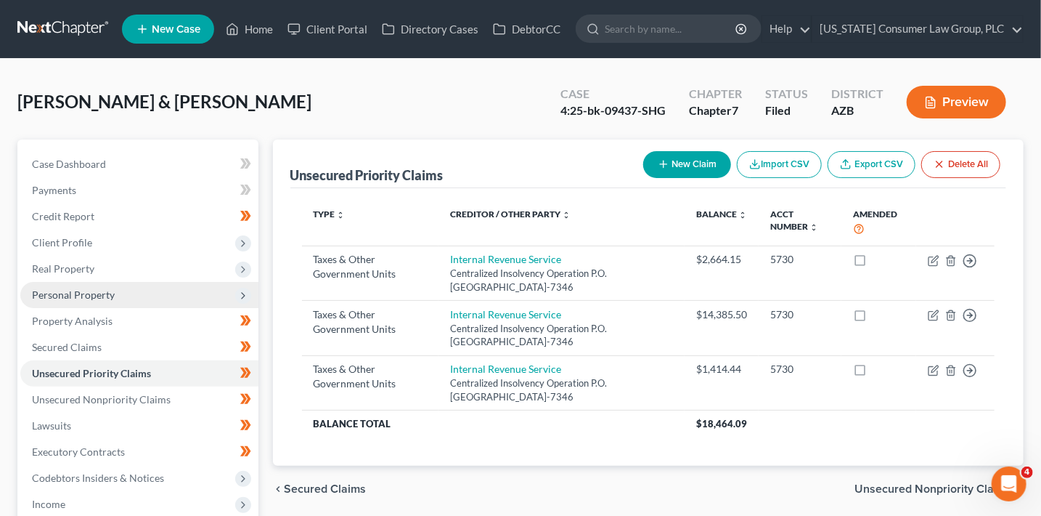
click at [105, 293] on span "Personal Property" at bounding box center [73, 294] width 83 height 12
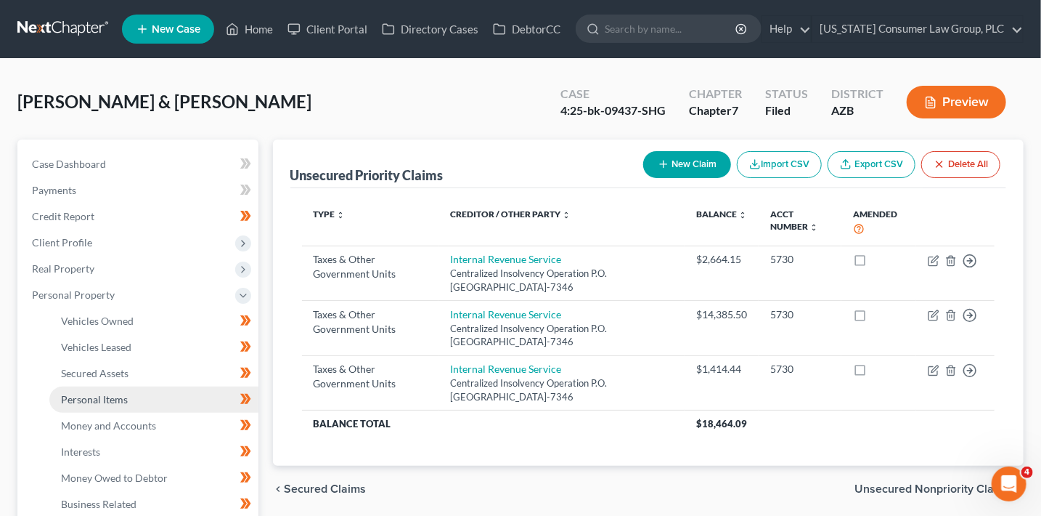
click at [146, 401] on link "Personal Items" at bounding box center [153, 399] width 209 height 26
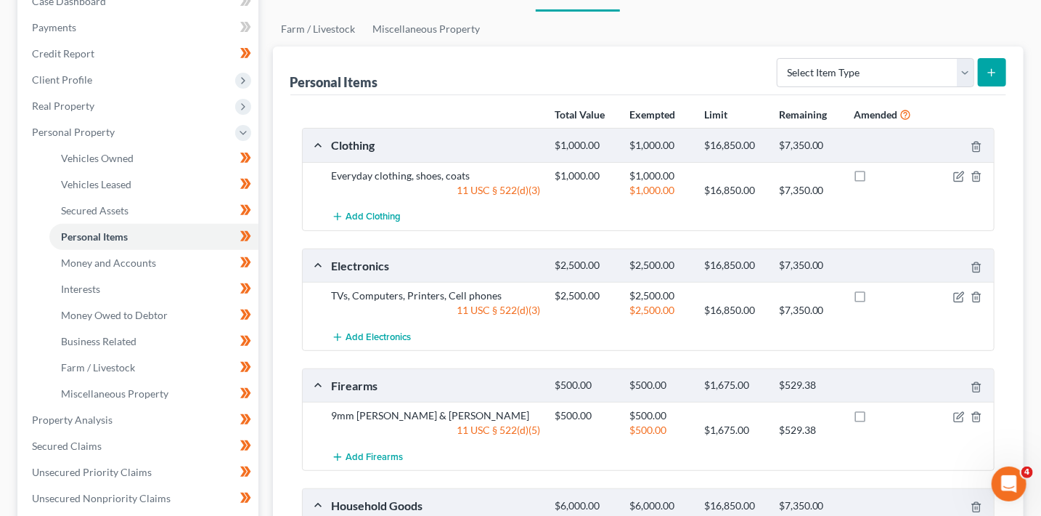
scroll to position [46, 0]
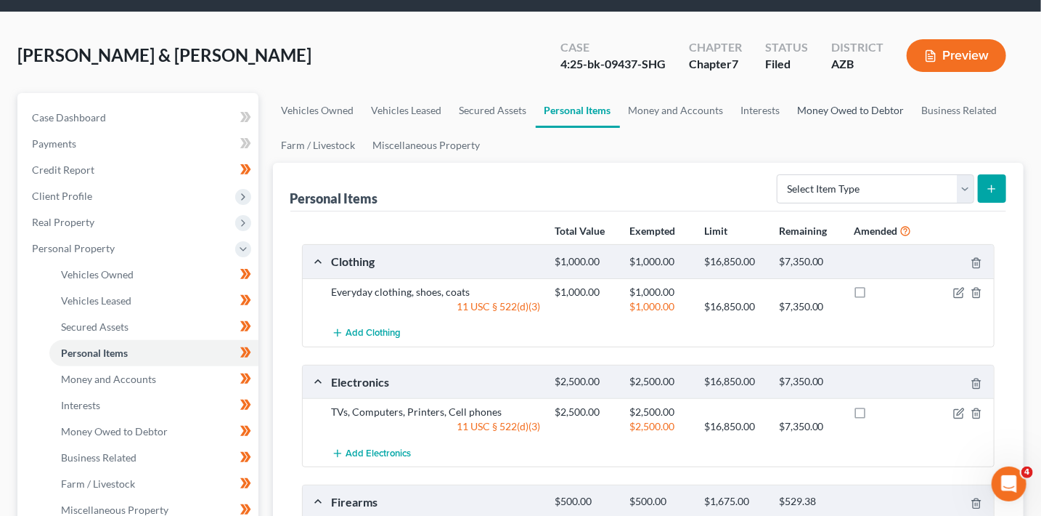
click at [823, 110] on link "Money Owed to Debtor" at bounding box center [851, 110] width 124 height 35
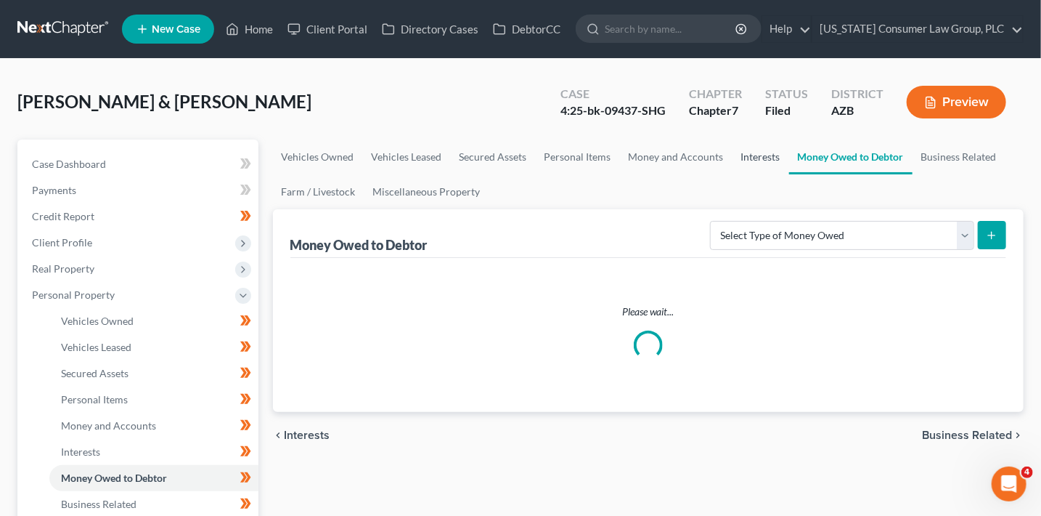
click at [767, 163] on link "Interests" at bounding box center [761, 156] width 57 height 35
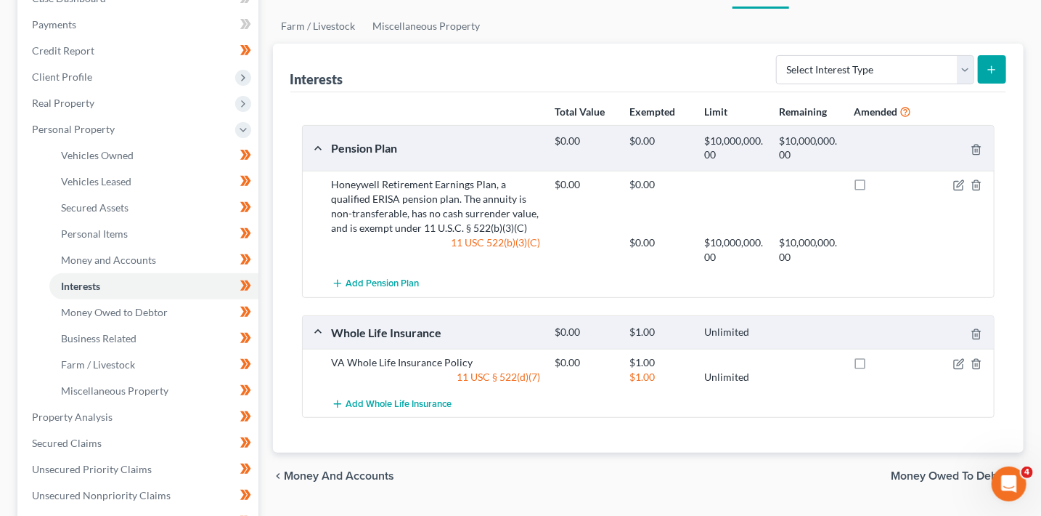
scroll to position [174, 0]
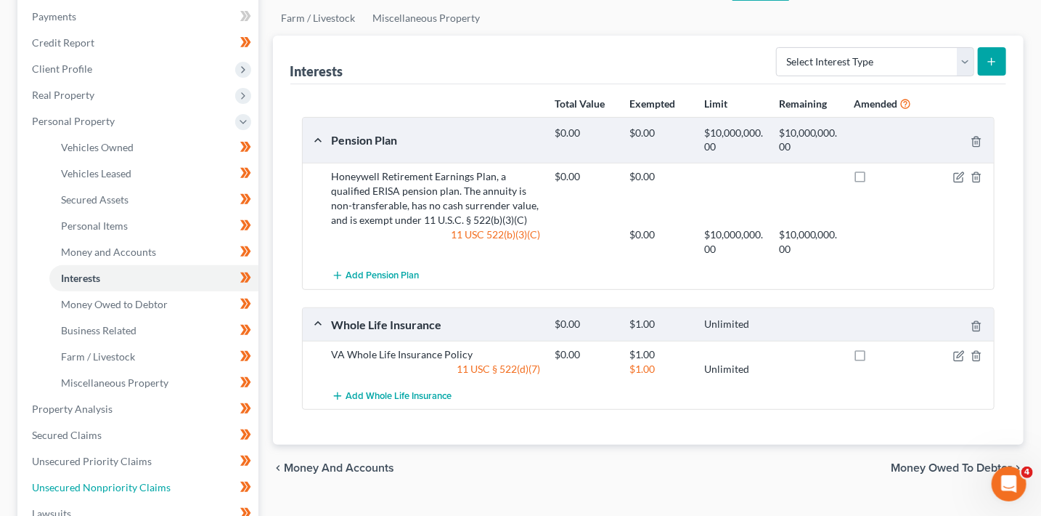
click at [156, 482] on span "Unsecured Nonpriority Claims" at bounding box center [101, 487] width 139 height 12
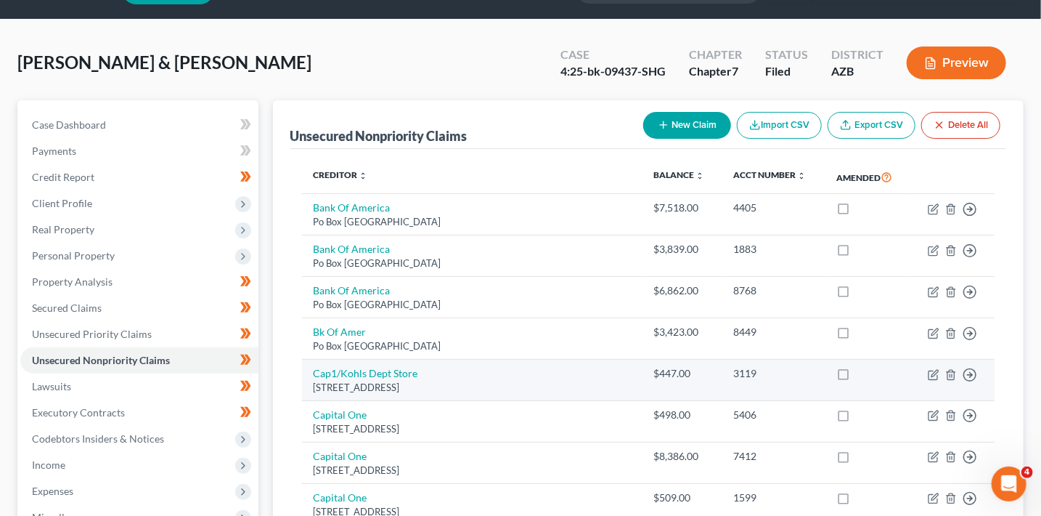
scroll to position [38, 0]
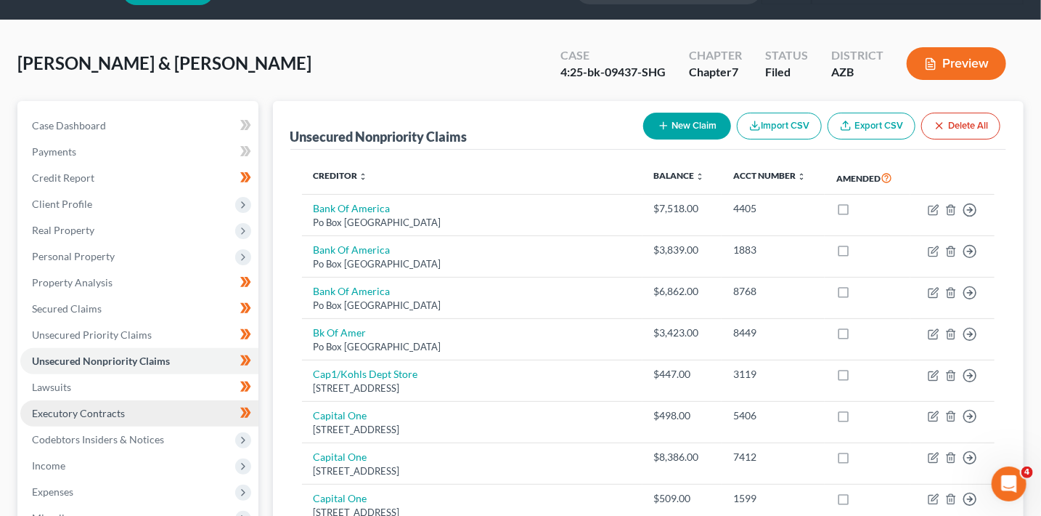
click at [148, 409] on link "Executory Contracts" at bounding box center [139, 413] width 238 height 26
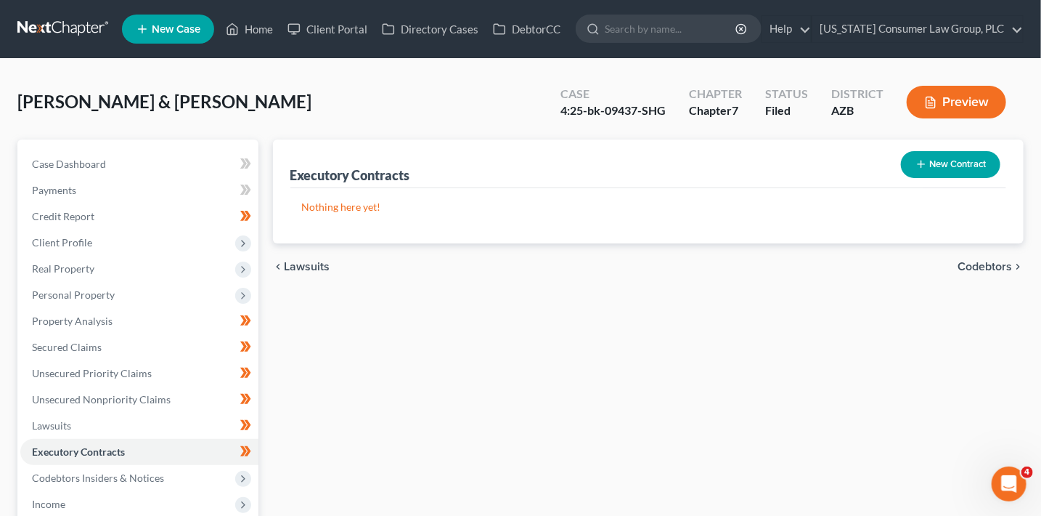
click at [951, 174] on button "New Contract" at bounding box center [950, 164] width 99 height 27
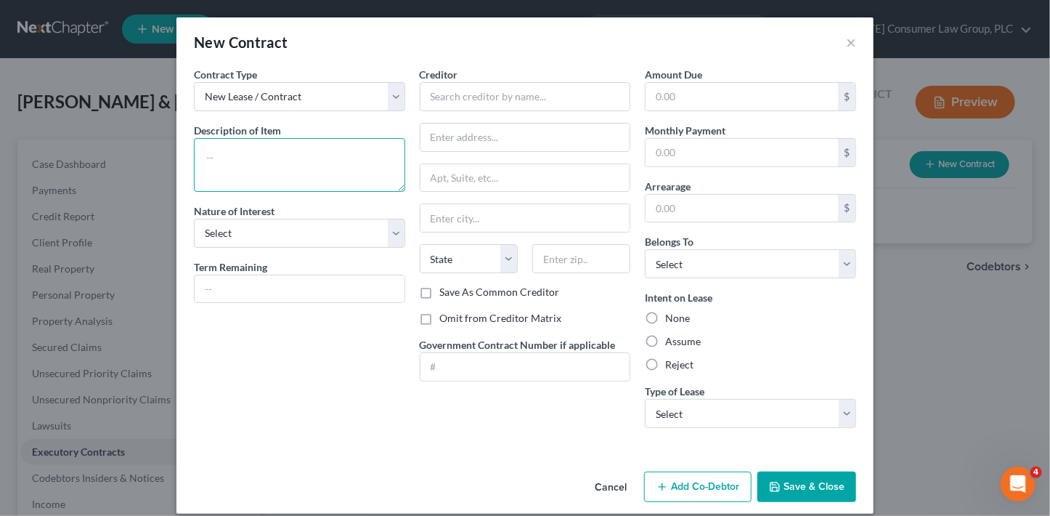
click at [274, 184] on textarea at bounding box center [299, 165] width 211 height 54
type textarea "Solar Lease"
click at [248, 289] on input "text" at bounding box center [300, 289] width 210 height 28
type input "23 years"
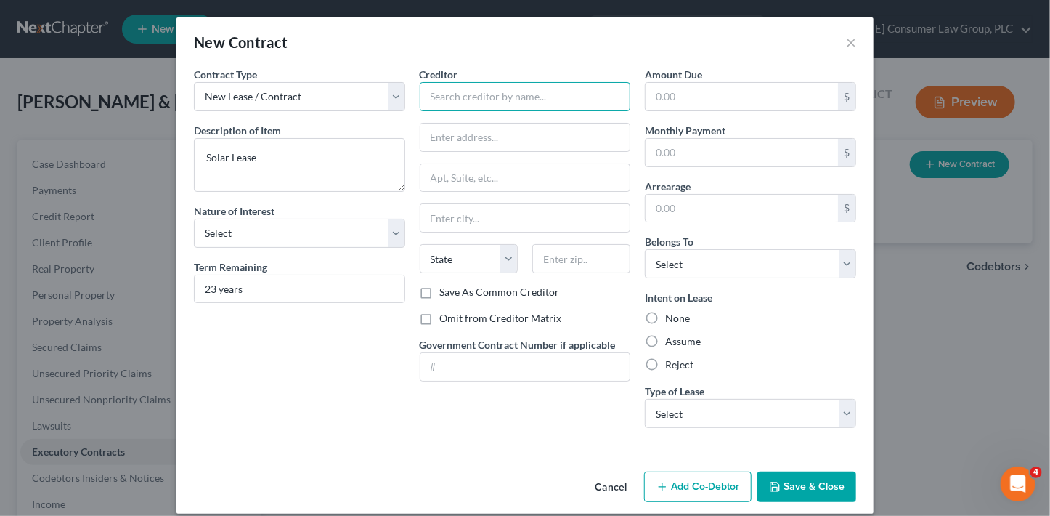
click at [444, 99] on input "text" at bounding box center [525, 96] width 211 height 29
type input "Sunrun Inc."
type input "Attn: Legal Department"
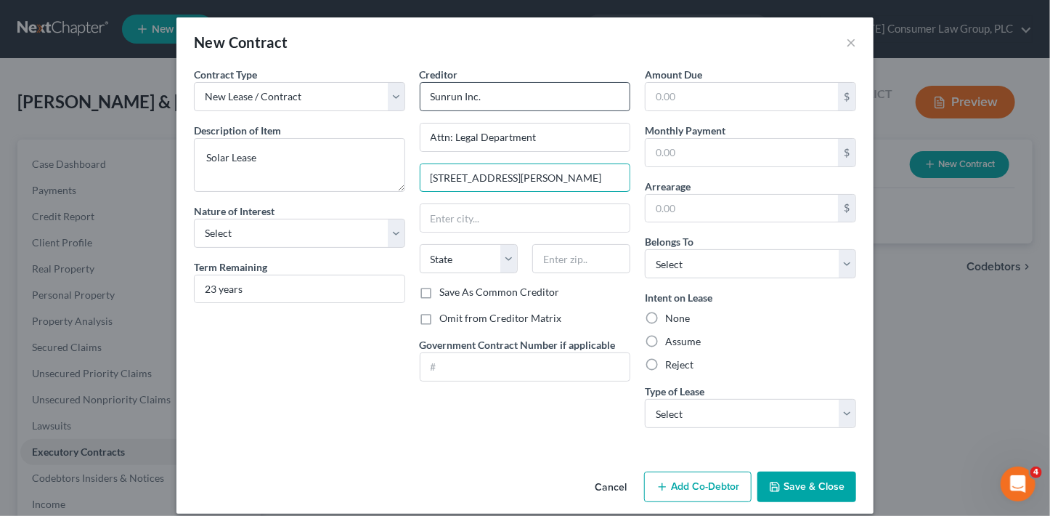
type input "[STREET_ADDRESS][PERSON_NAME]"
type input "94104"
type input "[GEOGRAPHIC_DATA]"
select select "4"
click at [446, 285] on input "Save As Common Creditor" at bounding box center [450, 289] width 9 height 9
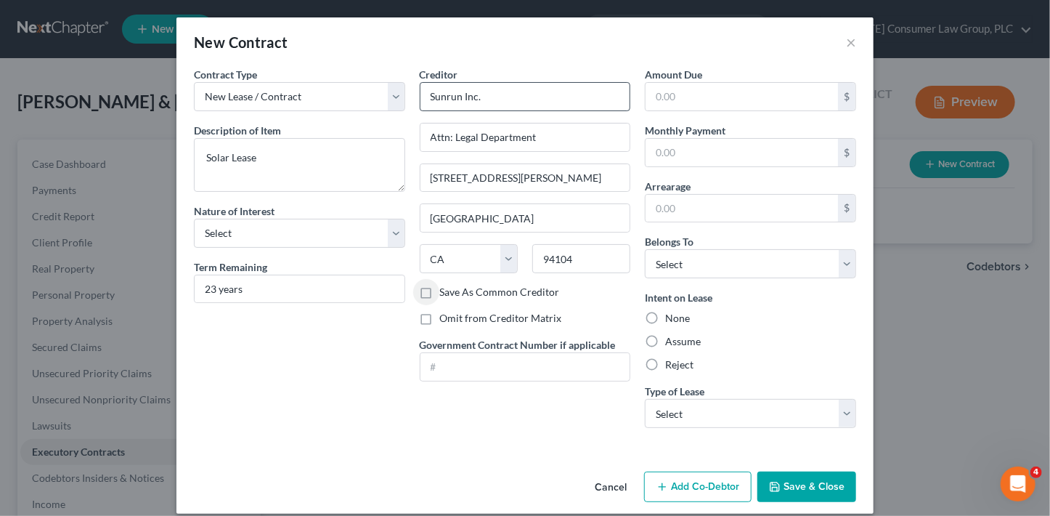
checkbox input "true"
click at [735, 150] on input "text" at bounding box center [742, 153] width 192 height 28
type input "241"
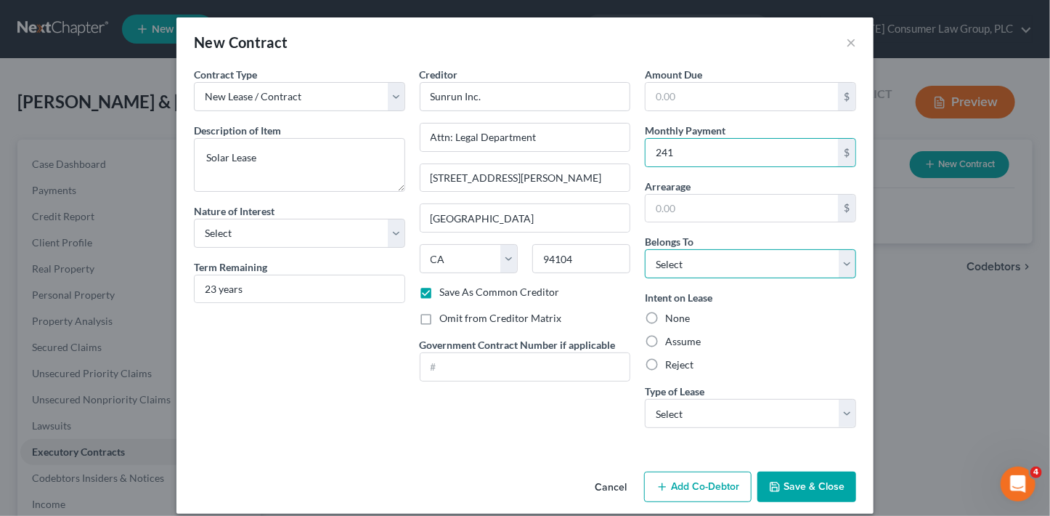
click at [685, 263] on select "Select Debtor 1 Only Debtor 2 Only Debtor 1 And Debtor 2 Only At Least One Of T…" at bounding box center [750, 263] width 211 height 29
select select "2"
click at [645, 249] on select "Select Debtor 1 Only Debtor 2 Only Debtor 1 And Debtor 2 Only At Least One Of T…" at bounding box center [750, 263] width 211 height 29
click at [685, 346] on div "Intent on Lease None Assume Reject" at bounding box center [750, 331] width 211 height 82
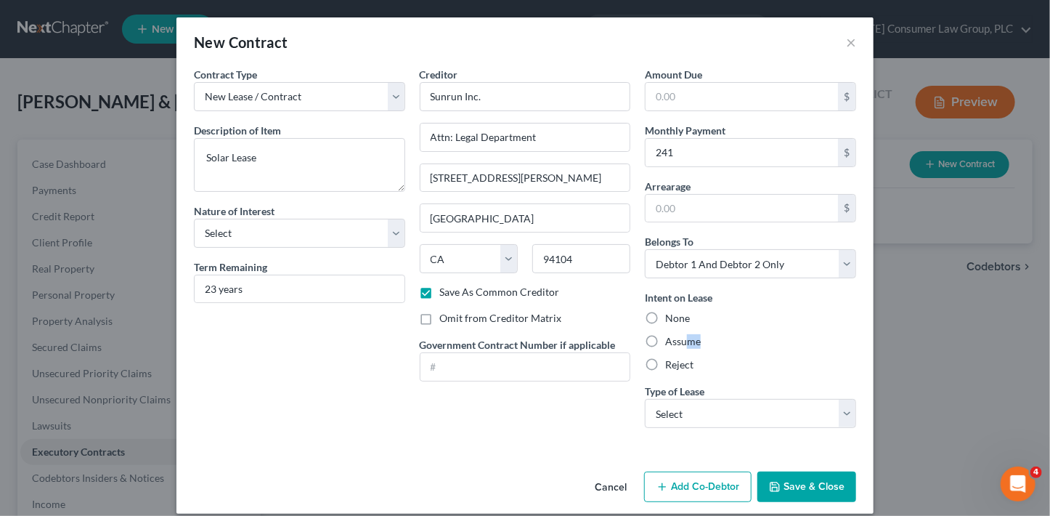
click at [685, 344] on label "Assume" at bounding box center [683, 341] width 36 height 15
click at [680, 343] on input "Assume" at bounding box center [675, 338] width 9 height 9
radio input "true"
click at [762, 409] on select "Select Real Estate Car Other" at bounding box center [750, 413] width 211 height 29
select select "2"
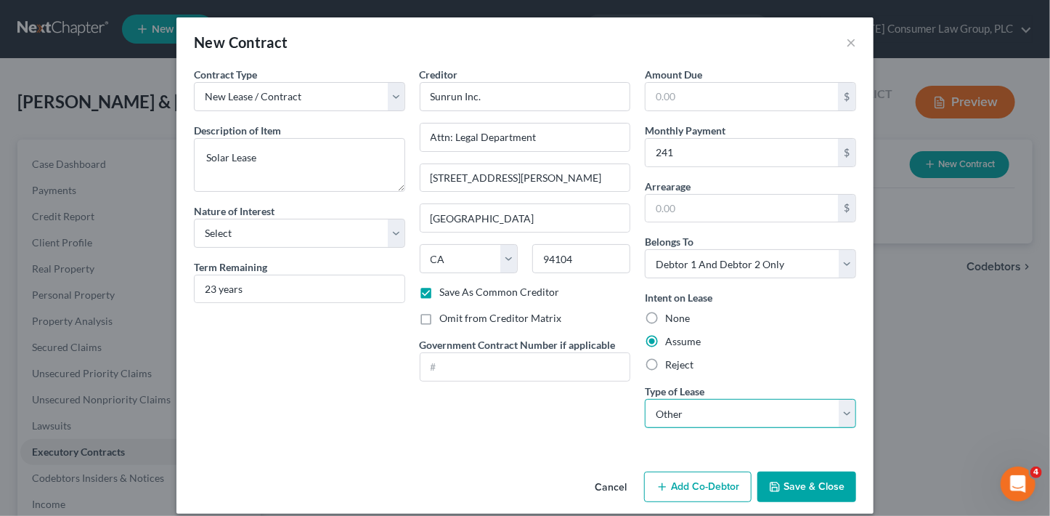
click at [645, 399] on select "Select Real Estate Car Other" at bounding box center [750, 413] width 211 height 29
click at [810, 488] on button "Save & Close" at bounding box center [806, 486] width 99 height 30
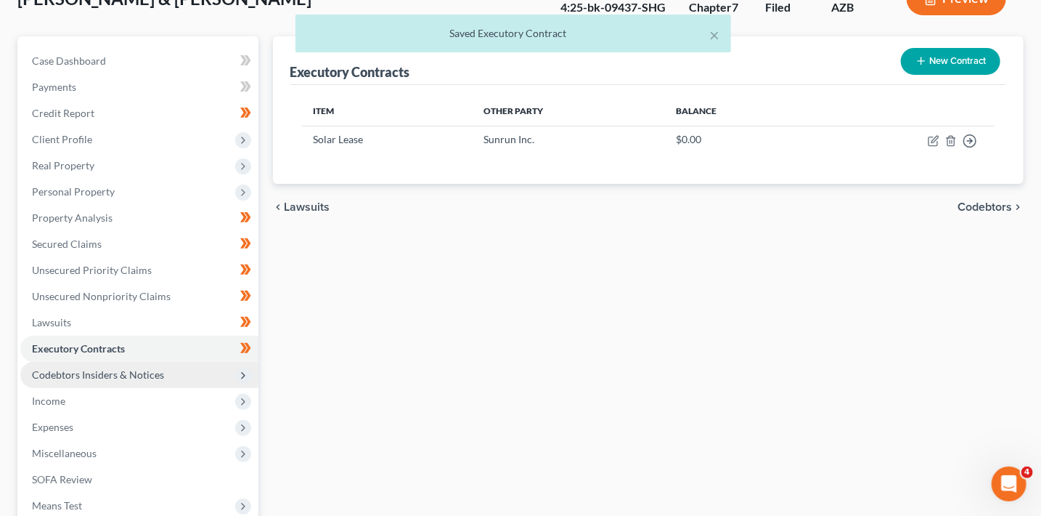
scroll to position [113, 0]
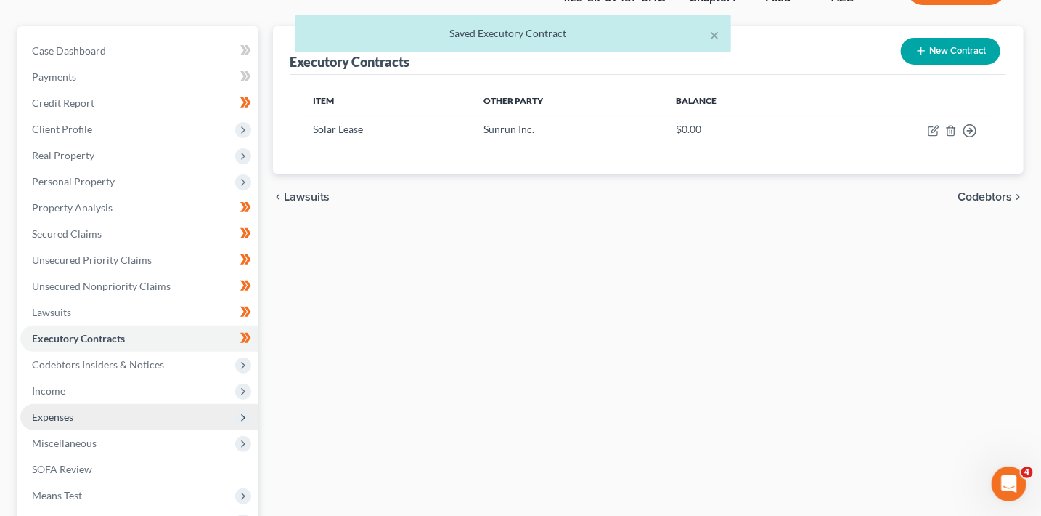
click at [68, 420] on span "Expenses" at bounding box center [52, 416] width 41 height 12
drag, startPoint x: 108, startPoint y: 441, endPoint x: 102, endPoint y: 428, distance: 14.6
click at [108, 441] on link "Home" at bounding box center [153, 443] width 209 height 26
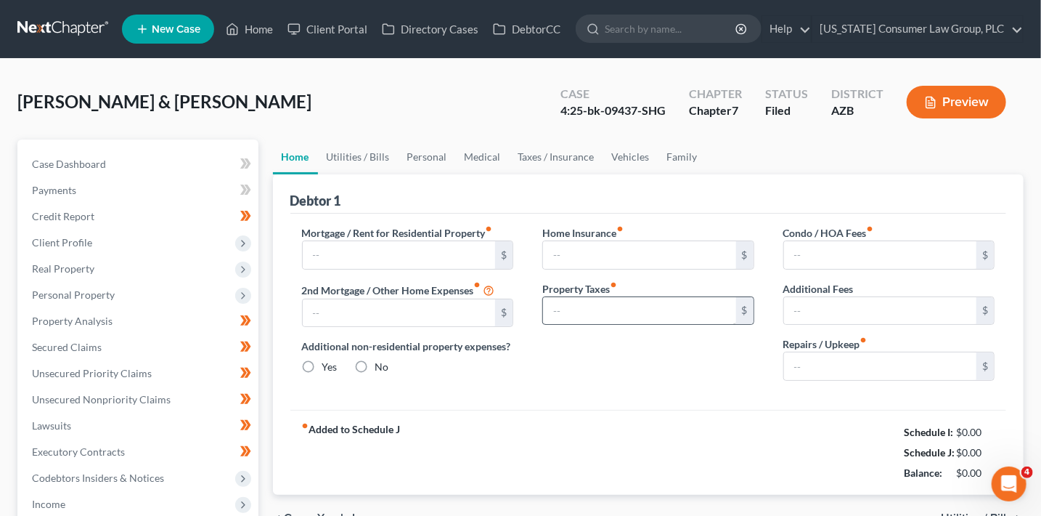
type input "2,203.00"
type input "0.00"
radio input "true"
type input "0.00"
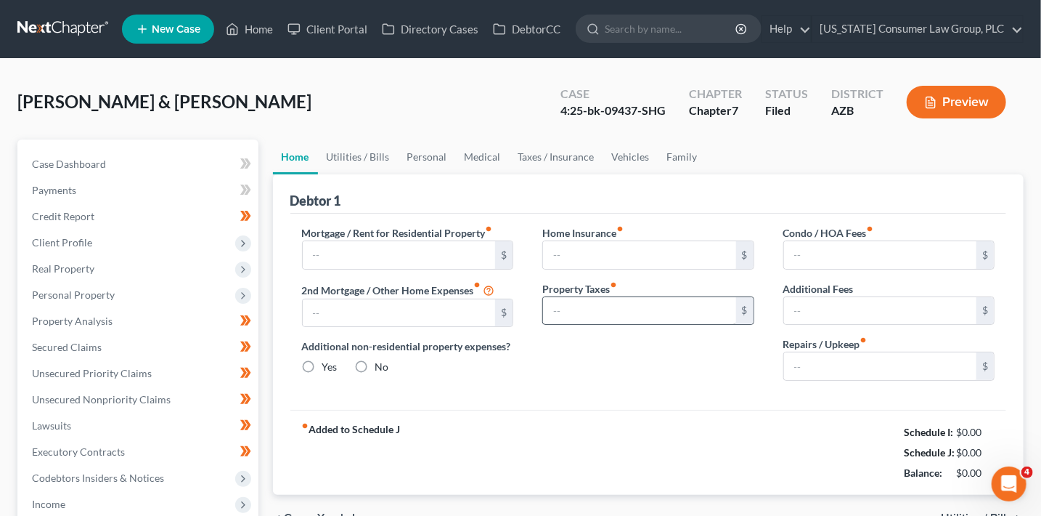
type input "48.00"
type input "0.00"
type input "145.00"
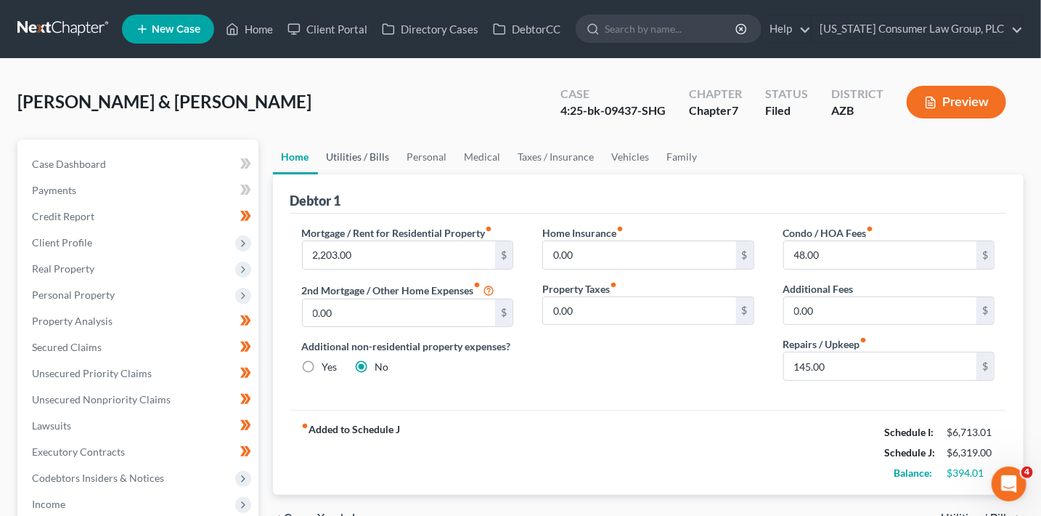
click at [368, 160] on link "Utilities / Bills" at bounding box center [358, 156] width 81 height 35
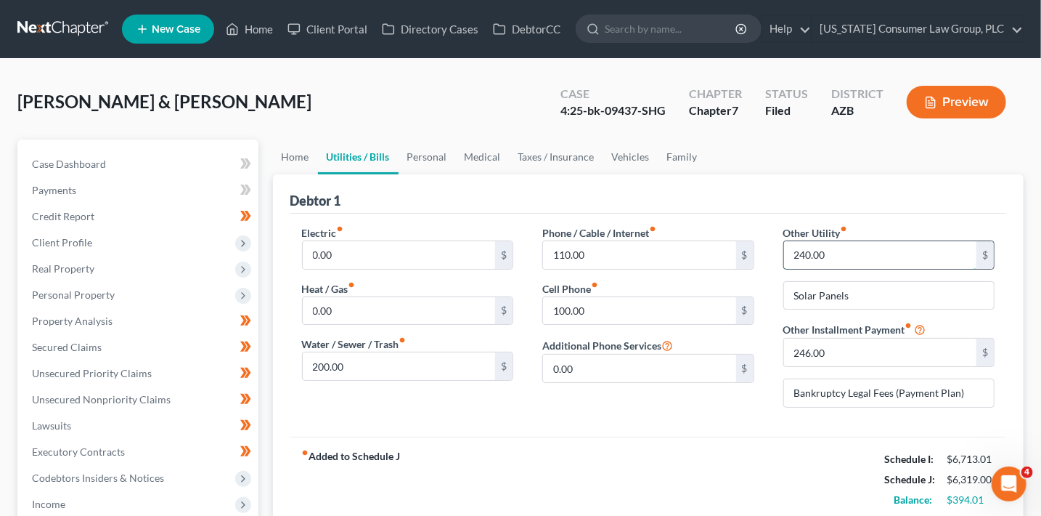
click at [909, 259] on input "240.00" at bounding box center [880, 255] width 193 height 28
type input "241"
click at [774, 154] on ul "Home Utilities / Bills Personal Medical Taxes / Insurance Vehicles Family" at bounding box center [649, 156] width 752 height 35
click at [403, 160] on link "Personal" at bounding box center [427, 156] width 57 height 35
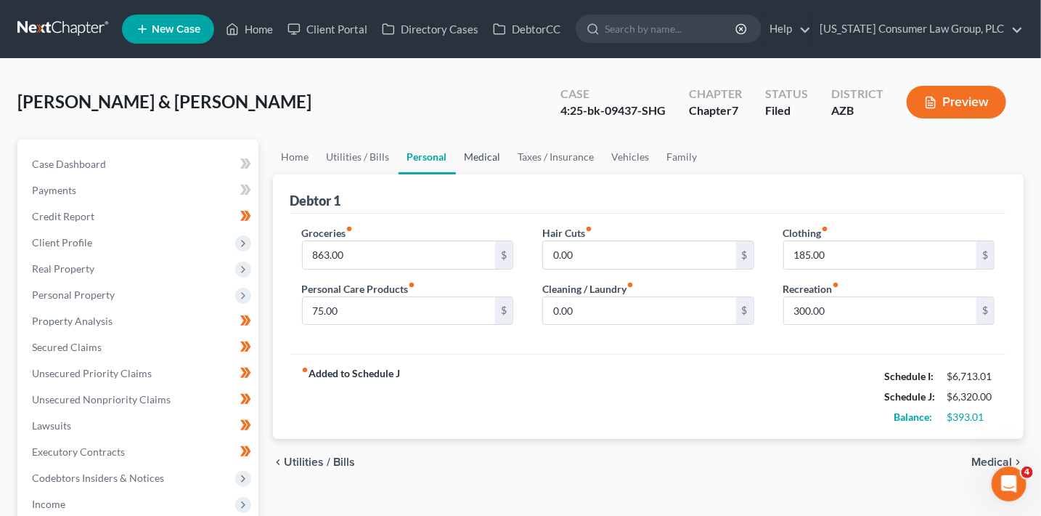
click at [471, 151] on link "Medical" at bounding box center [483, 156] width 54 height 35
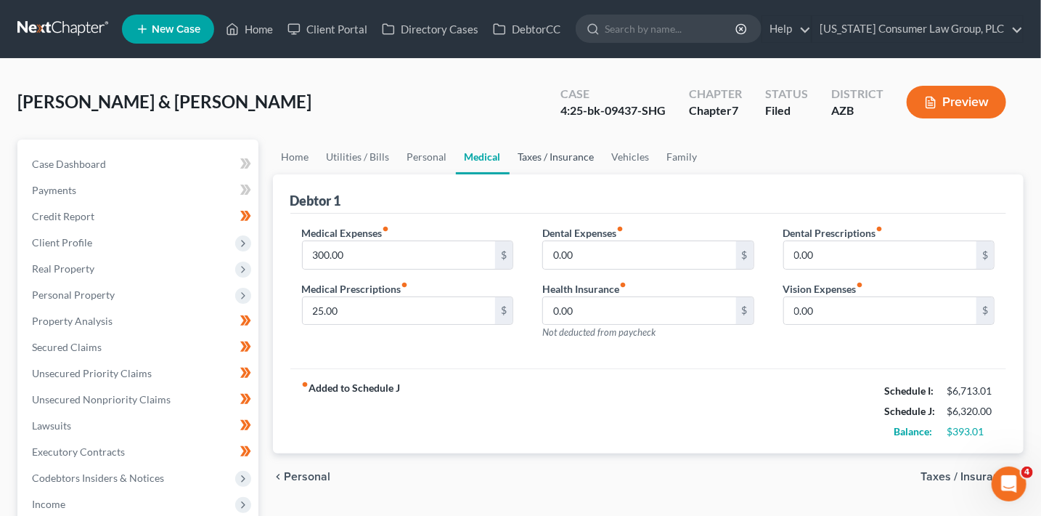
click at [534, 156] on link "Taxes / Insurance" at bounding box center [557, 156] width 94 height 35
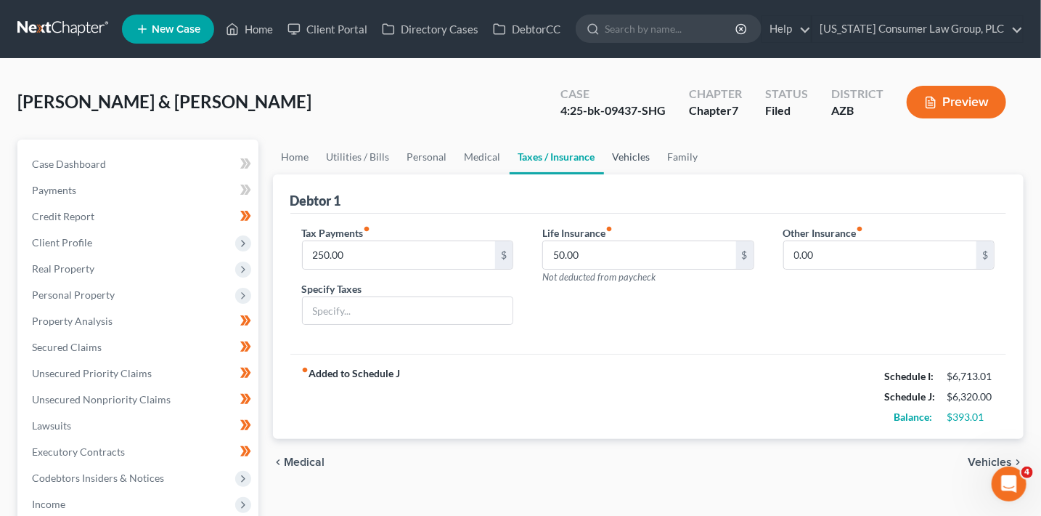
click at [643, 162] on link "Vehicles" at bounding box center [631, 156] width 55 height 35
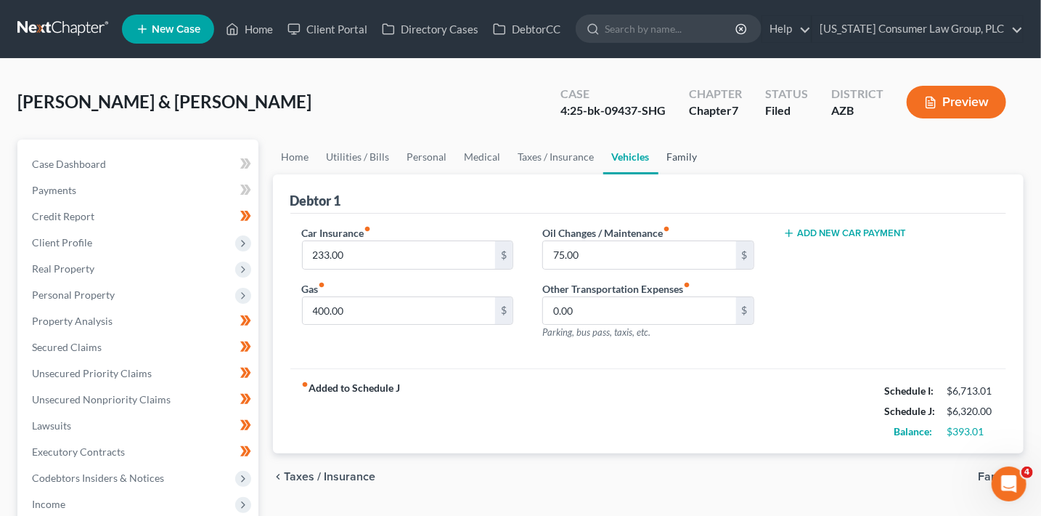
click at [690, 154] on link "Family" at bounding box center [683, 156] width 48 height 35
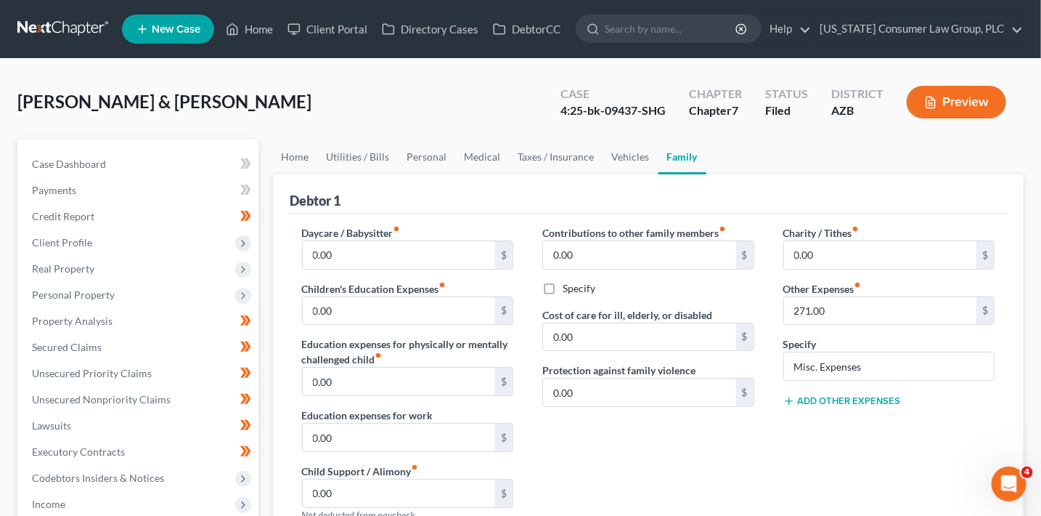
scroll to position [465, 0]
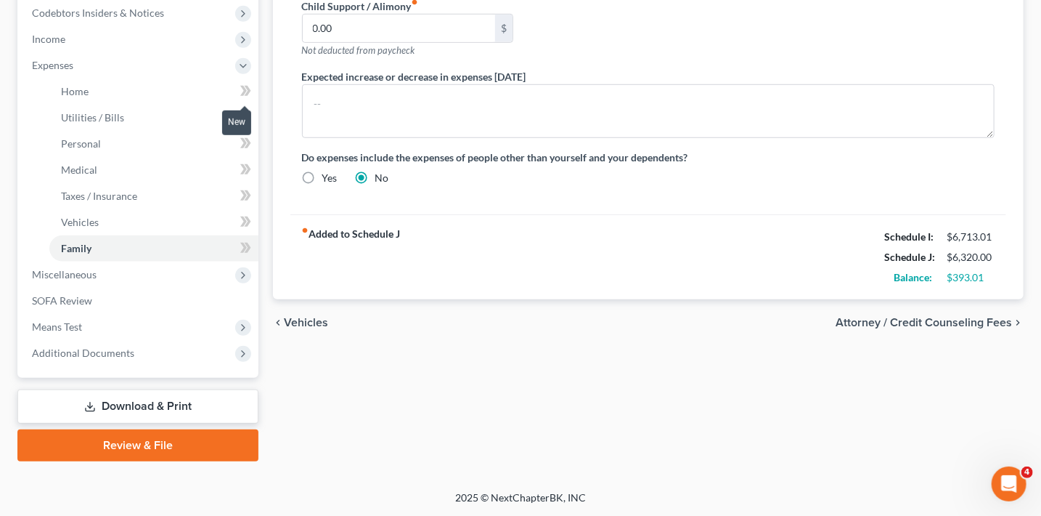
click at [244, 91] on icon at bounding box center [245, 91] width 11 height 18
click at [247, 92] on icon at bounding box center [247, 91] width 7 height 10
click at [247, 123] on icon at bounding box center [245, 117] width 11 height 18
click at [248, 123] on icon at bounding box center [245, 117] width 11 height 18
click at [256, 145] on span at bounding box center [245, 145] width 25 height 22
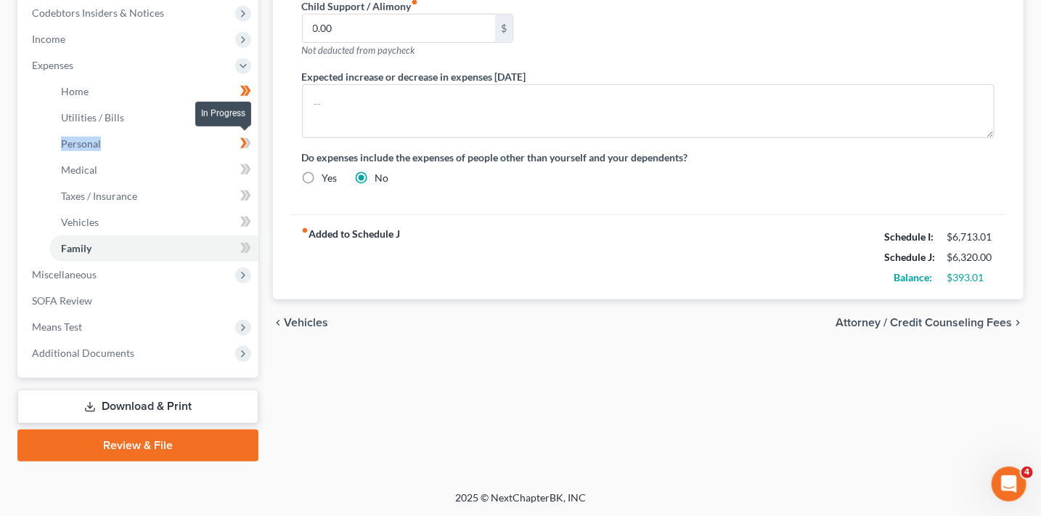
click at [256, 145] on span at bounding box center [245, 145] width 25 height 22
click at [252, 169] on span at bounding box center [245, 171] width 25 height 22
click at [249, 203] on icon at bounding box center [245, 196] width 11 height 18
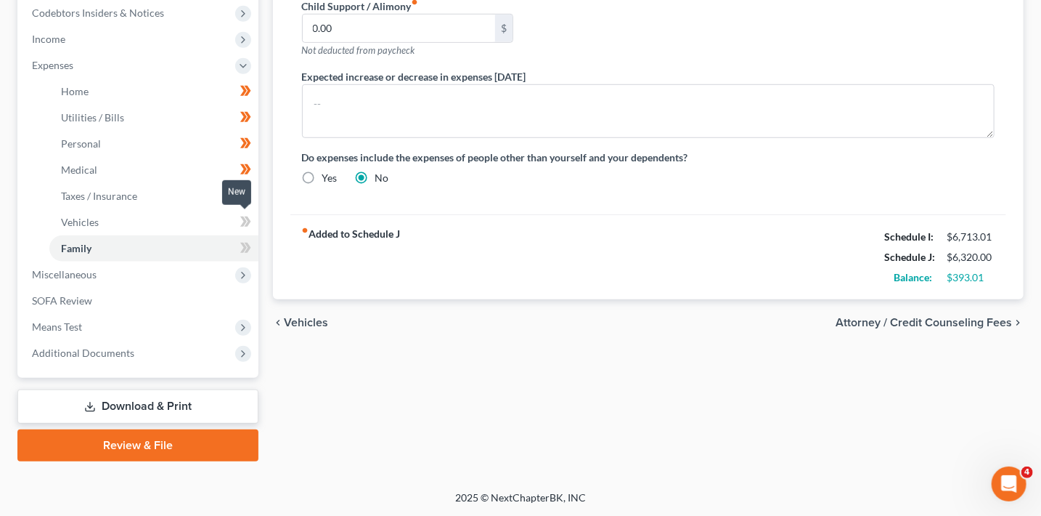
click at [248, 222] on icon at bounding box center [247, 221] width 7 height 10
click at [246, 243] on icon at bounding box center [247, 248] width 7 height 10
drag, startPoint x: 246, startPoint y: 243, endPoint x: 248, endPoint y: 256, distance: 13.2
click at [246, 246] on g at bounding box center [245, 248] width 11 height 10
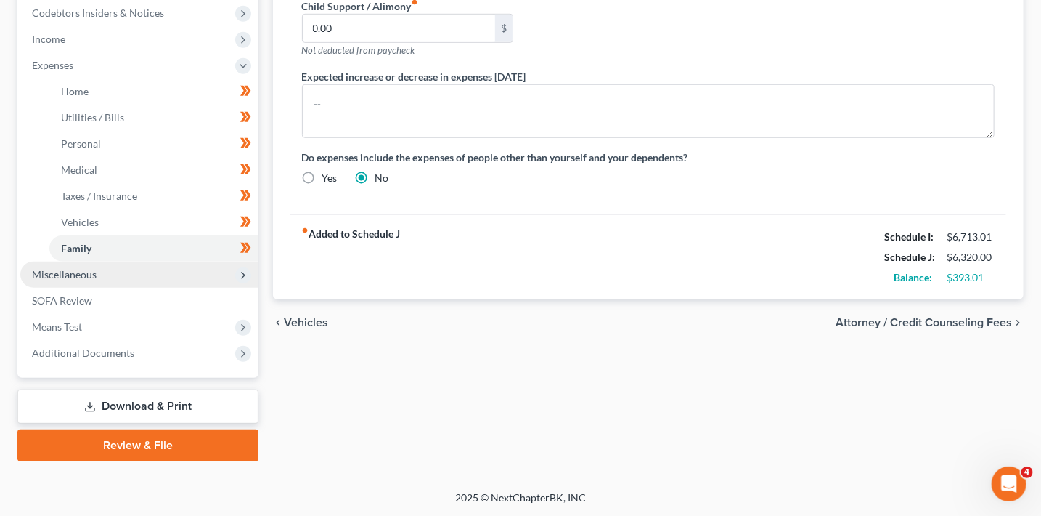
click at [248, 265] on span "Miscellaneous" at bounding box center [139, 274] width 238 height 26
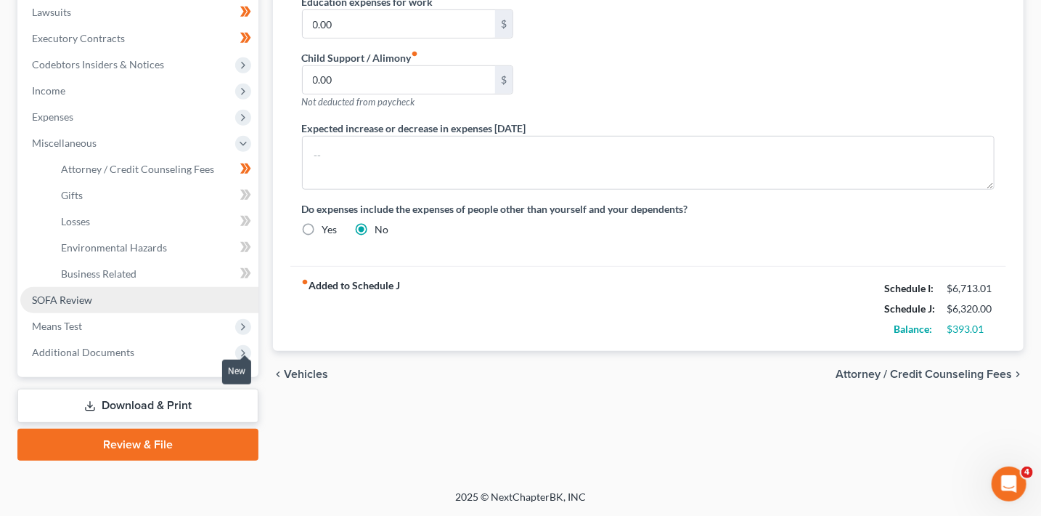
scroll to position [412, 0]
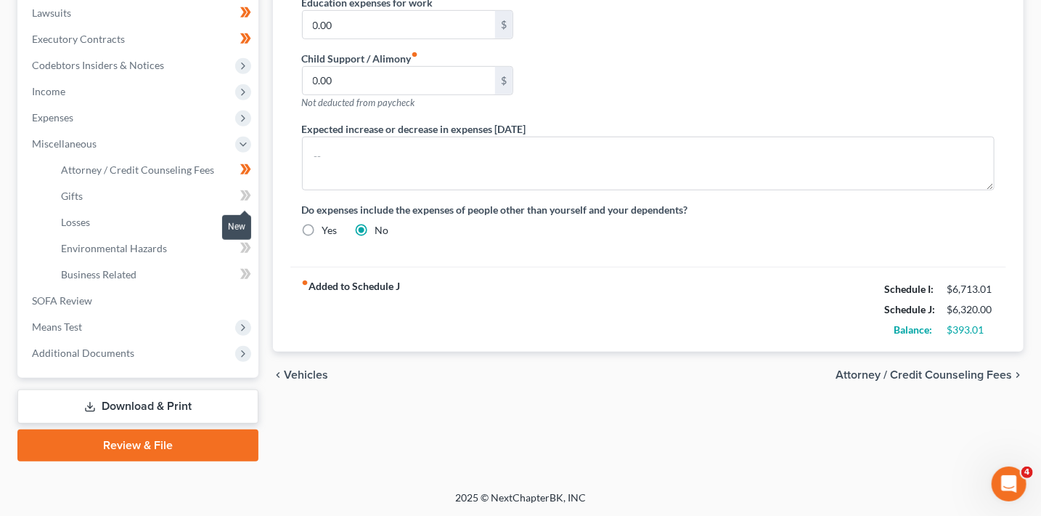
click at [244, 197] on icon at bounding box center [243, 195] width 7 height 10
drag, startPoint x: 244, startPoint y: 197, endPoint x: 245, endPoint y: 214, distance: 17.5
click at [245, 200] on icon at bounding box center [245, 196] width 11 height 18
click at [246, 219] on icon at bounding box center [247, 221] width 7 height 10
click at [248, 226] on icon at bounding box center [245, 222] width 11 height 18
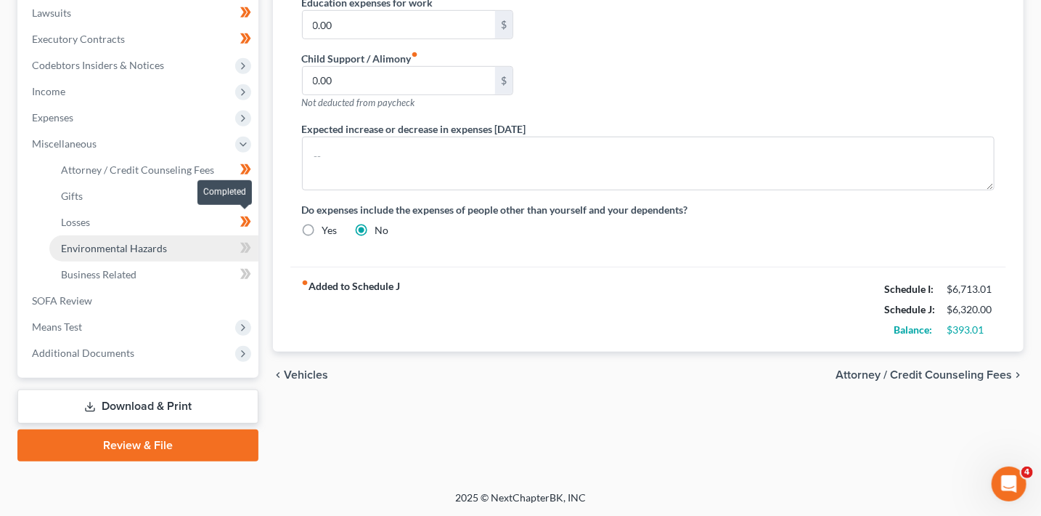
click at [249, 233] on span at bounding box center [245, 224] width 25 height 22
click at [250, 237] on link "Environmental Hazards" at bounding box center [153, 248] width 209 height 26
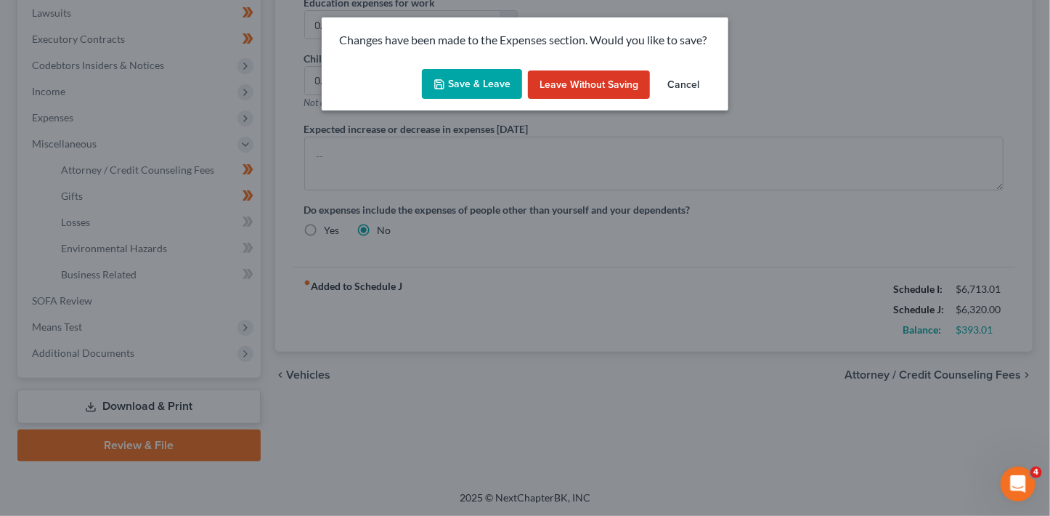
click at [481, 91] on button "Save & Leave" at bounding box center [472, 84] width 100 height 30
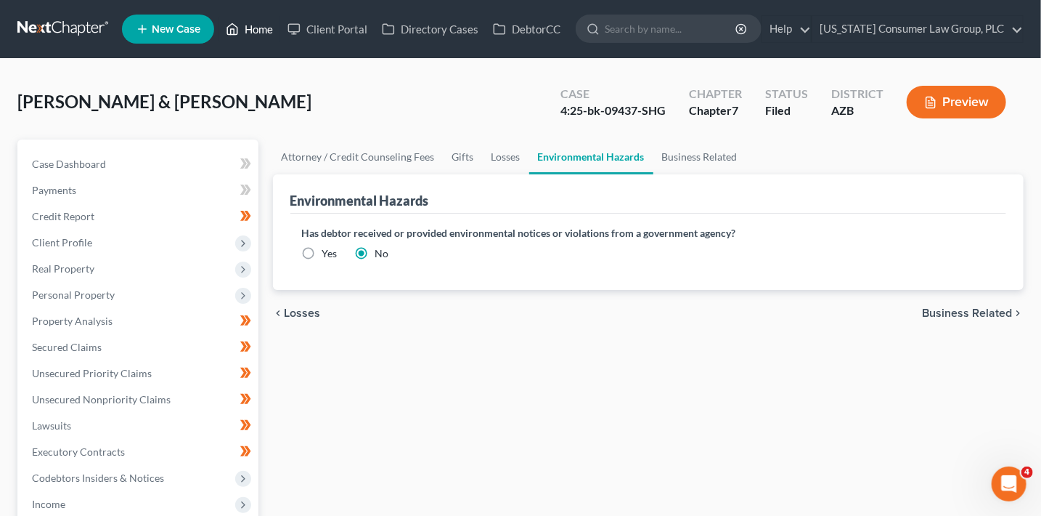
click at [277, 34] on link "Home" at bounding box center [250, 29] width 62 height 26
click at [236, 30] on icon at bounding box center [232, 28] width 13 height 17
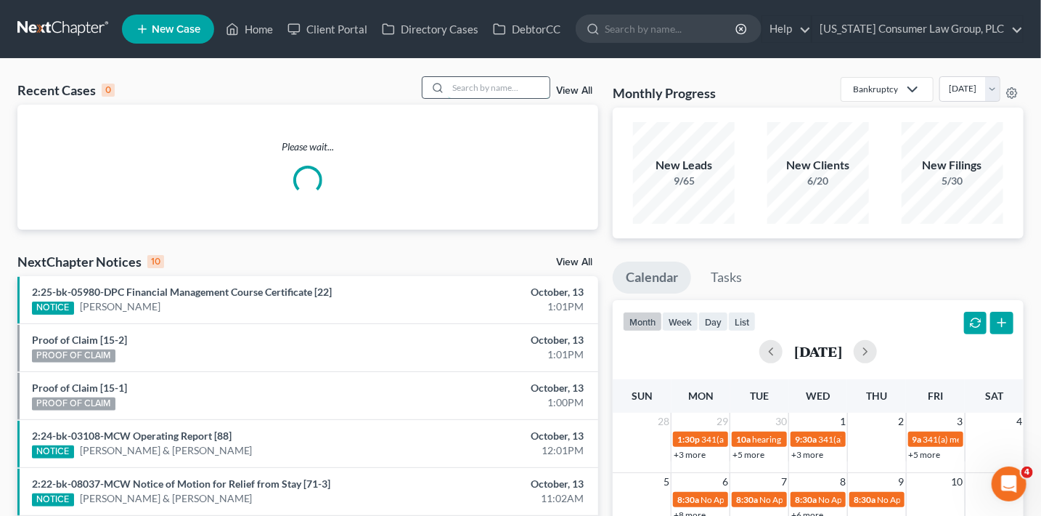
click at [511, 84] on input "search" at bounding box center [499, 87] width 102 height 21
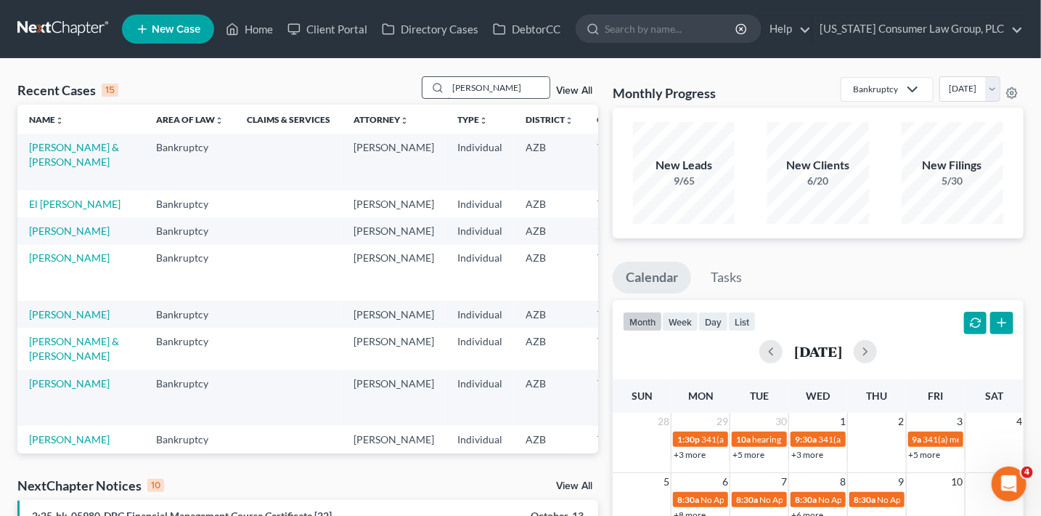
type input "[PERSON_NAME]"
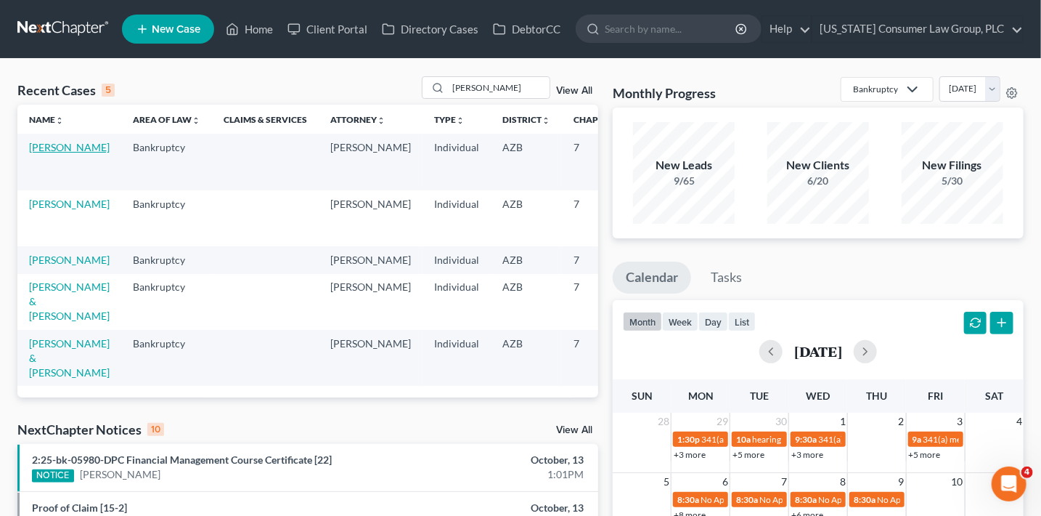
click at [41, 153] on link "[PERSON_NAME]" at bounding box center [69, 147] width 81 height 12
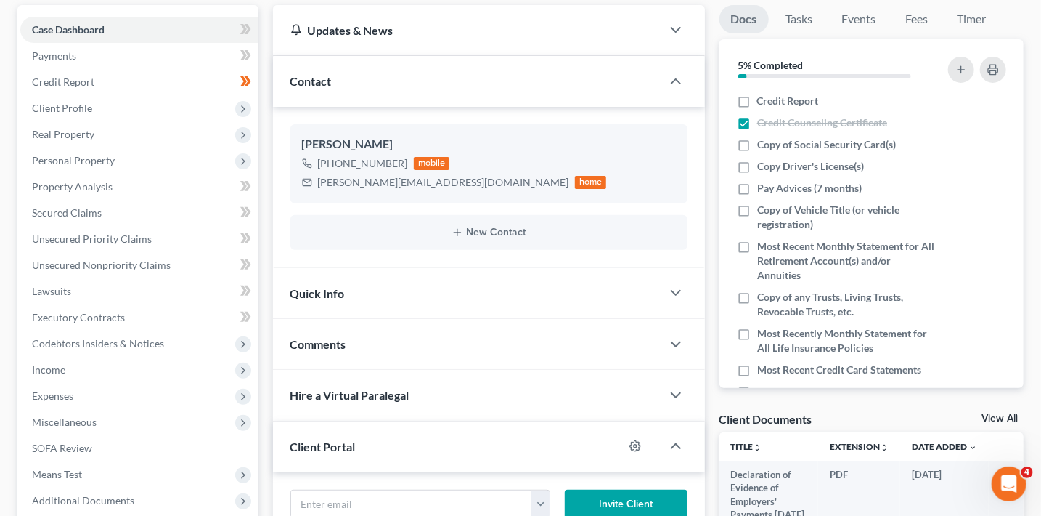
scroll to position [257, 0]
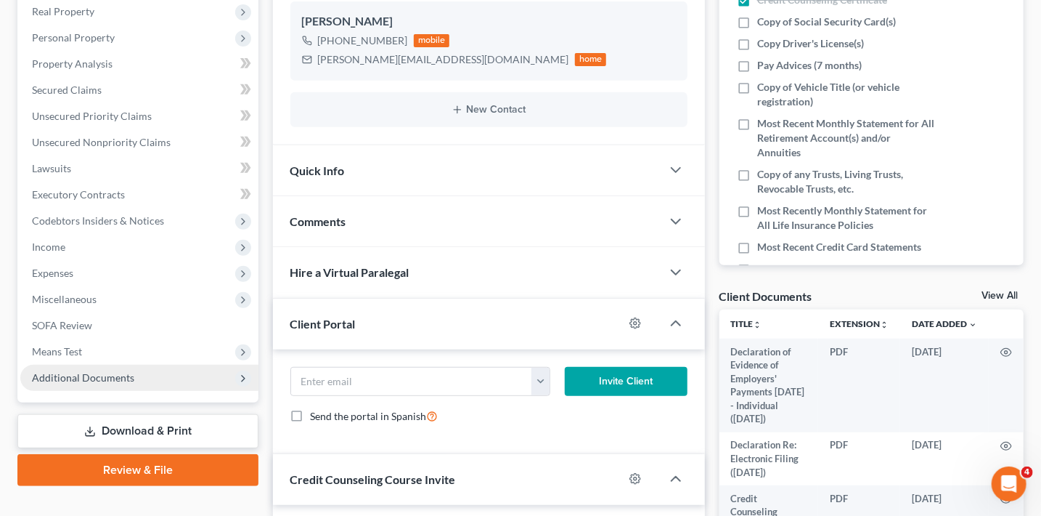
drag, startPoint x: 114, startPoint y: 374, endPoint x: 125, endPoint y: 388, distance: 17.6
click at [115, 375] on span "Additional Documents" at bounding box center [83, 377] width 102 height 12
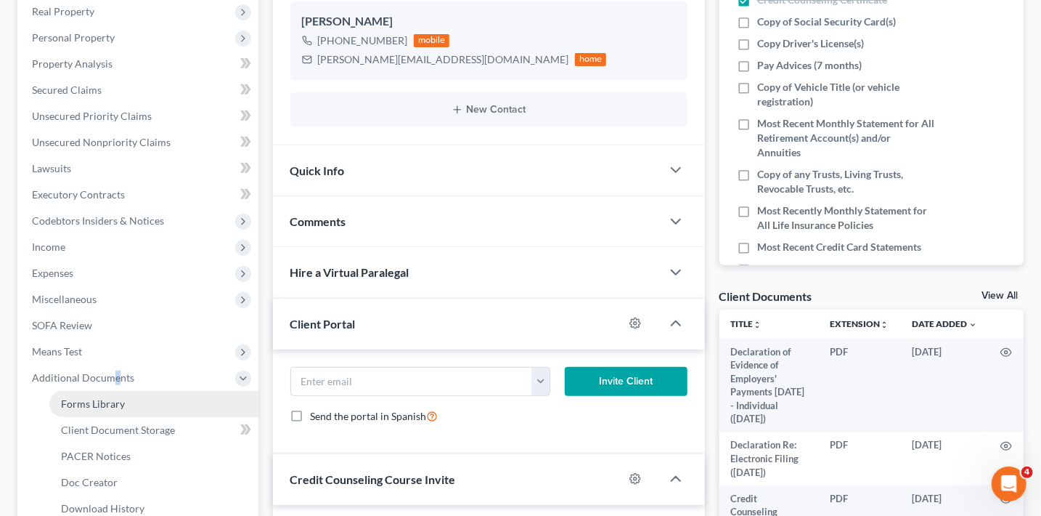
click at [131, 407] on link "Forms Library" at bounding box center [153, 404] width 209 height 26
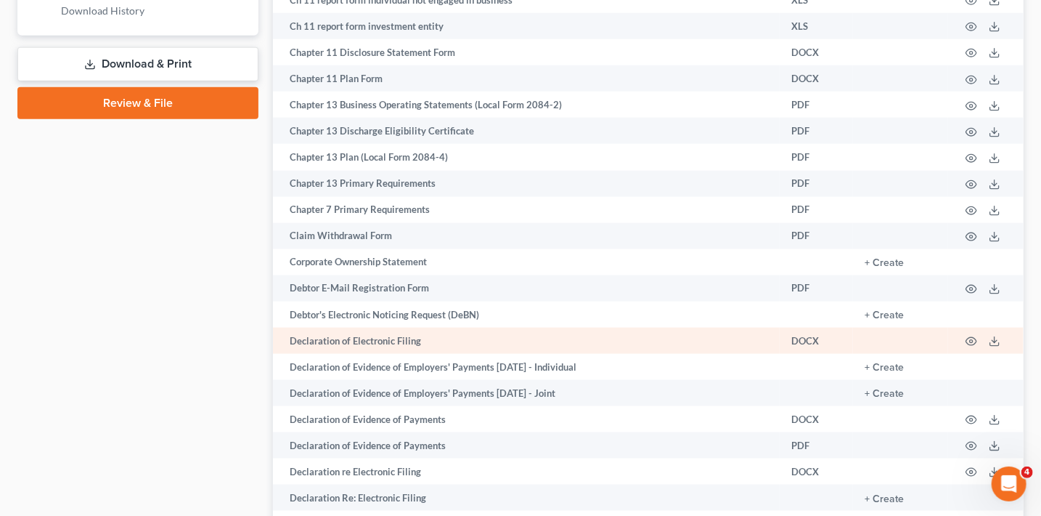
scroll to position [770, 0]
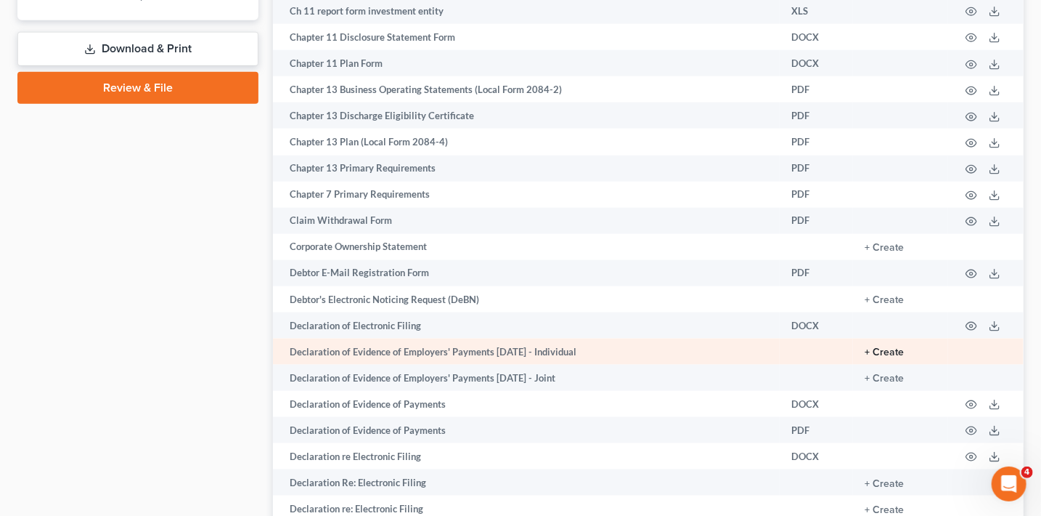
click at [894, 357] on button "+ Create" at bounding box center [884, 352] width 39 height 10
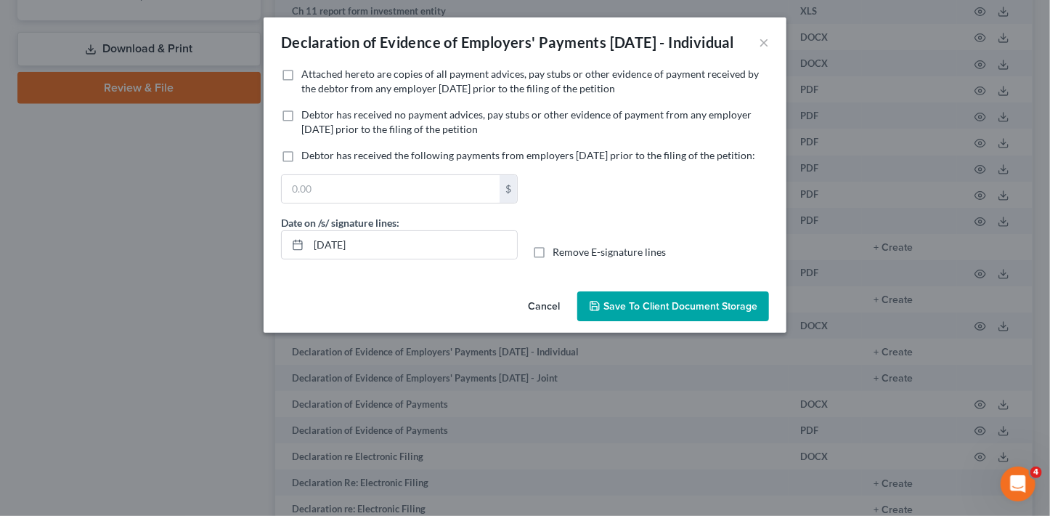
click at [391, 135] on span "Debtor has received no payment advices, pay stubs or other evidence of payment …" at bounding box center [526, 121] width 450 height 27
click at [317, 117] on input "Debtor has received no payment advices, pay stubs or other evidence of payment …" at bounding box center [311, 111] width 9 height 9
checkbox input "true"
drag, startPoint x: 676, startPoint y: 343, endPoint x: 620, endPoint y: 305, distance: 67.9
click at [676, 312] on span "Save to Client Document Storage" at bounding box center [680, 306] width 154 height 12
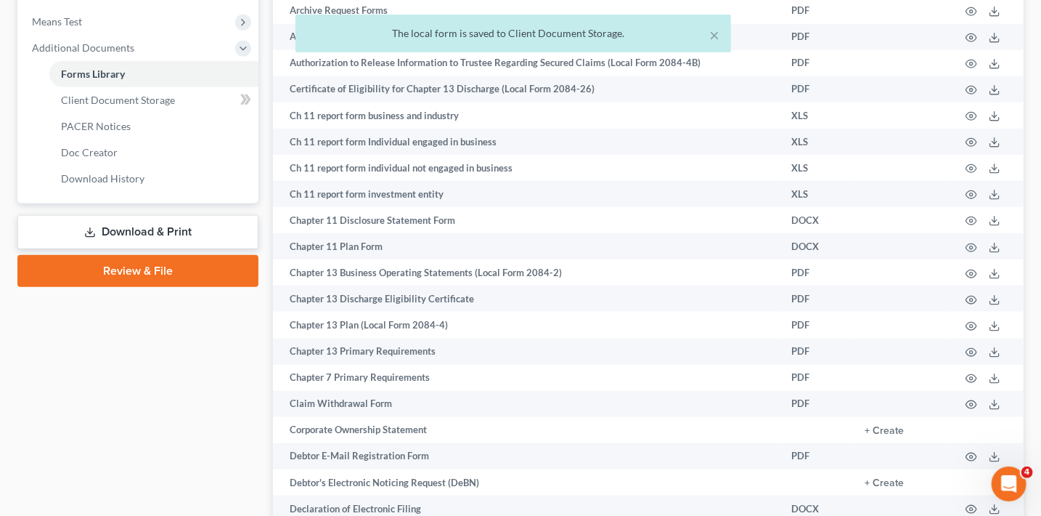
click at [213, 228] on link "Download & Print" at bounding box center [137, 232] width 241 height 34
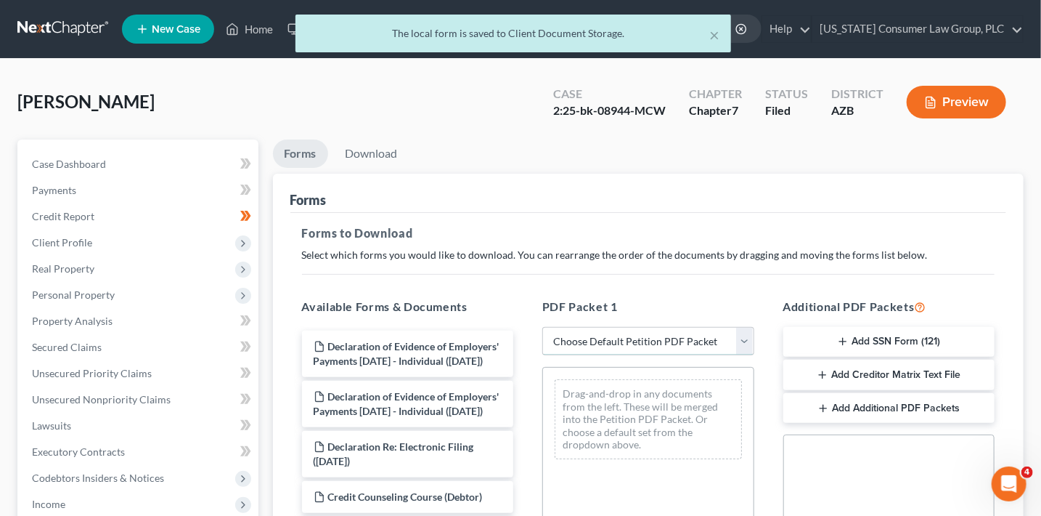
click at [639, 335] on select "Choose Default Petition PDF Packet Complete Bankruptcy Petition (all forms and …" at bounding box center [648, 341] width 212 height 29
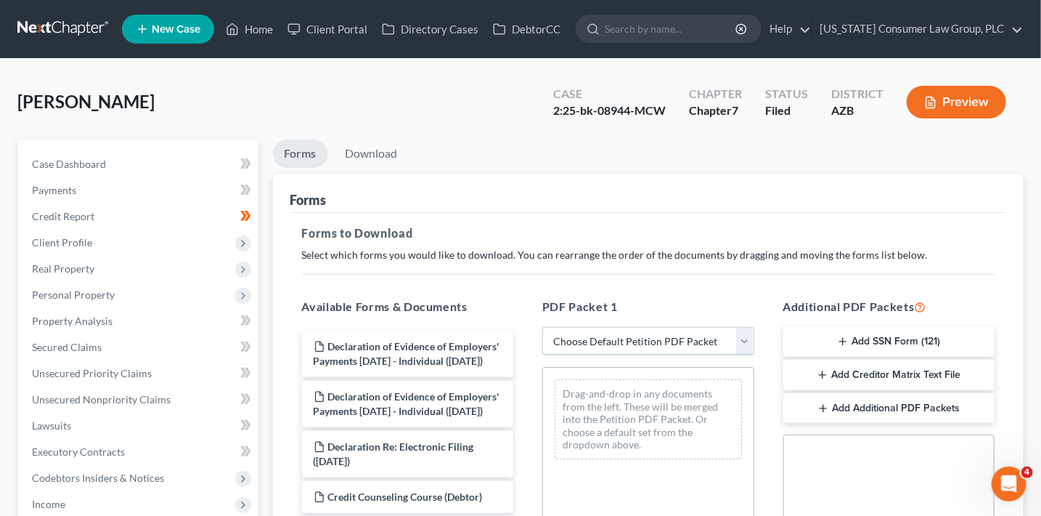
select select "6"
click at [542, 327] on select "Choose Default Petition PDF Packet Complete Bankruptcy Petition (all forms and …" at bounding box center [648, 341] width 212 height 29
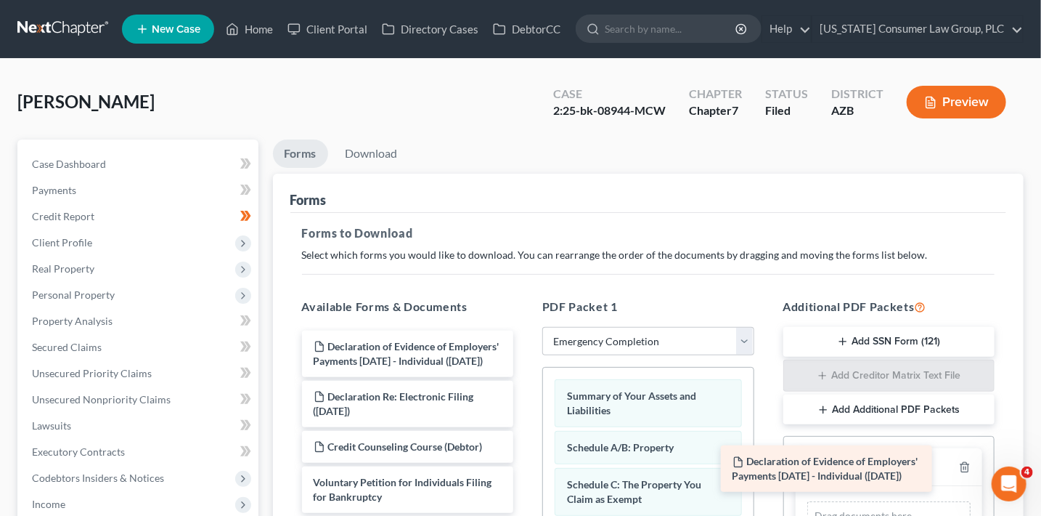
drag, startPoint x: 639, startPoint y: 335, endPoint x: 850, endPoint y: 468, distance: 249.6
click at [526, 469] on div "Declaration of Evidence of Employers' Payments [DATE] - Individual ([DATE]) Dec…" at bounding box center [407, 421] width 235 height 182
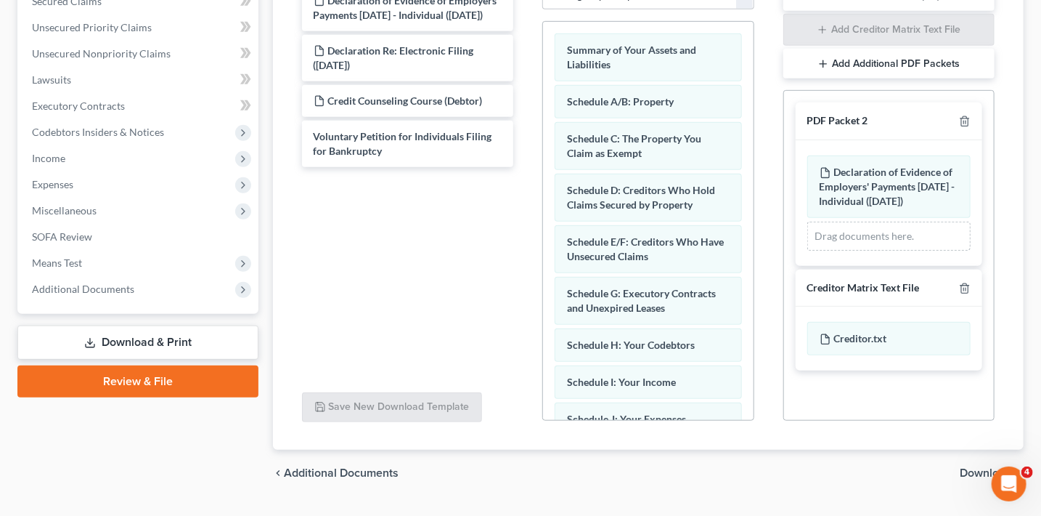
scroll to position [380, 0]
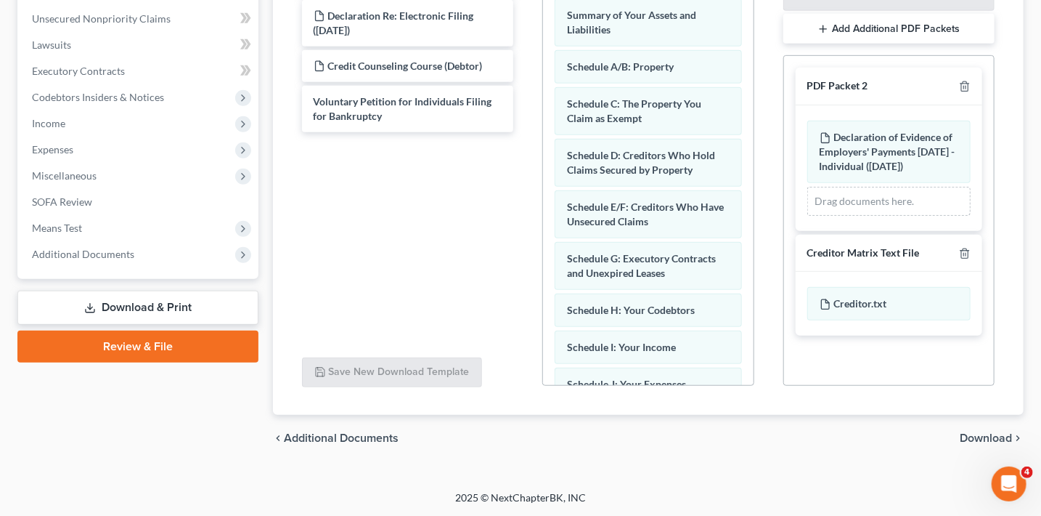
click at [976, 432] on span "Download" at bounding box center [986, 438] width 52 height 12
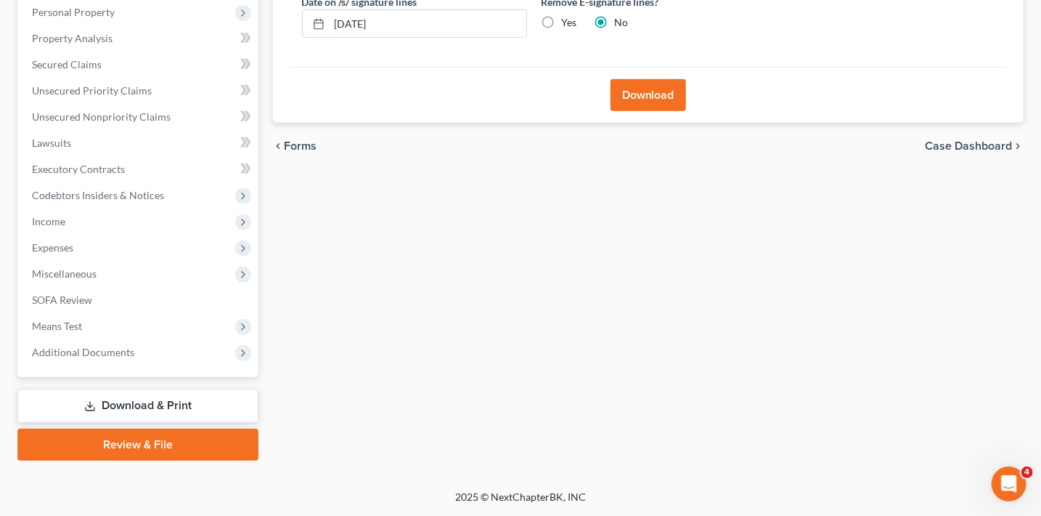
scroll to position [282, 0]
drag, startPoint x: 641, startPoint y: 104, endPoint x: 694, endPoint y: 121, distance: 55.8
click at [642, 104] on button "Download" at bounding box center [649, 96] width 76 height 32
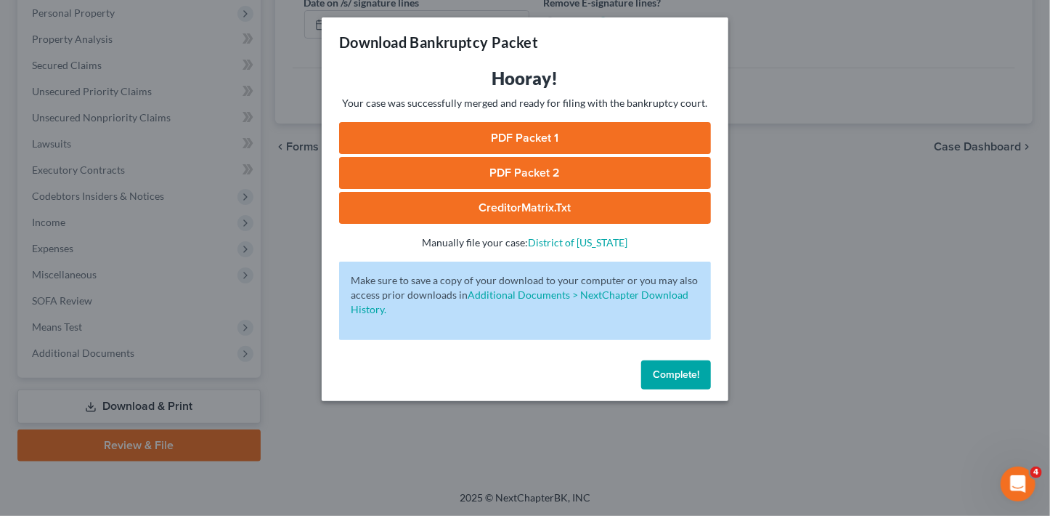
drag, startPoint x: 603, startPoint y: 139, endPoint x: 540, endPoint y: 125, distance: 65.4
click at [603, 139] on link "PDF Packet 1" at bounding box center [525, 138] width 372 height 32
click at [482, 161] on link "PDF Packet 2" at bounding box center [525, 173] width 372 height 32
click at [487, 213] on link "CreditorMatrix.txt" at bounding box center [525, 208] width 372 height 32
click at [690, 377] on span "Complete!" at bounding box center [676, 374] width 46 height 12
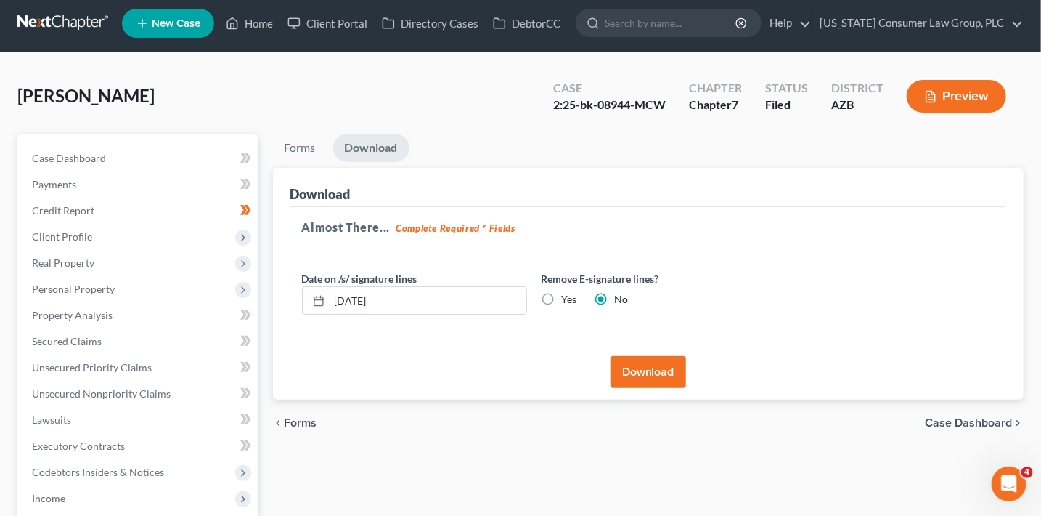
scroll to position [0, 0]
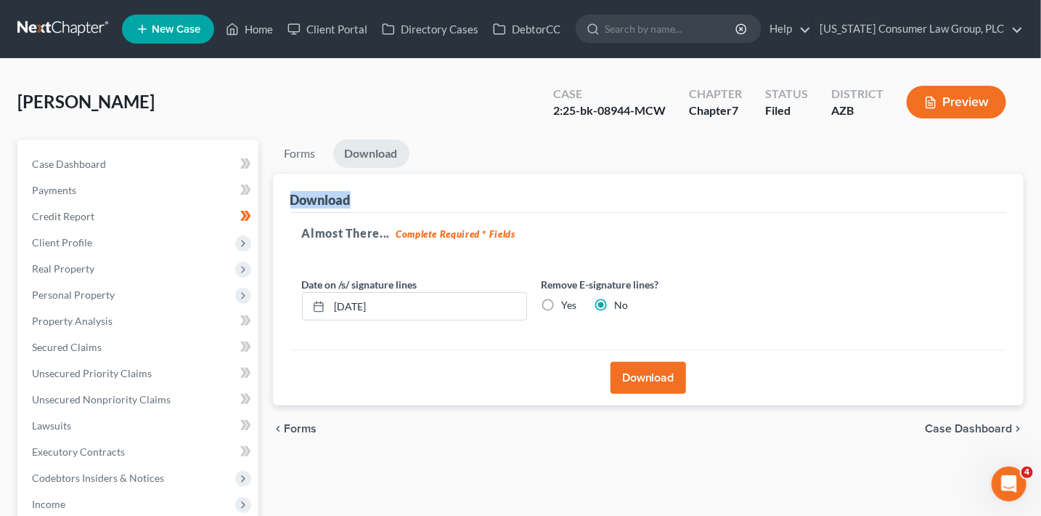
drag, startPoint x: 679, startPoint y: 189, endPoint x: 679, endPoint y: 155, distance: 34.1
click at [679, 168] on div "Forms Download Forms Forms to Download Select which forms you would like to dow…" at bounding box center [649, 272] width 752 height 266
drag, startPoint x: 668, startPoint y: 115, endPoint x: 557, endPoint y: 110, distance: 111.2
click at [557, 110] on div "Case 2:25-bk-08944-MCW" at bounding box center [610, 103] width 136 height 43
copy div "2:25-bk-08944-MCW"
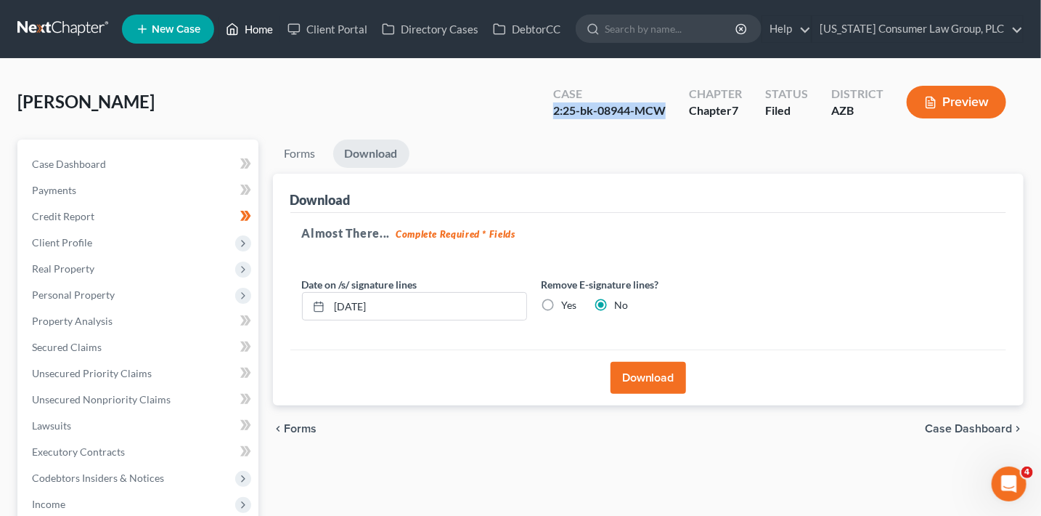
click at [245, 28] on link "Home" at bounding box center [250, 29] width 62 height 26
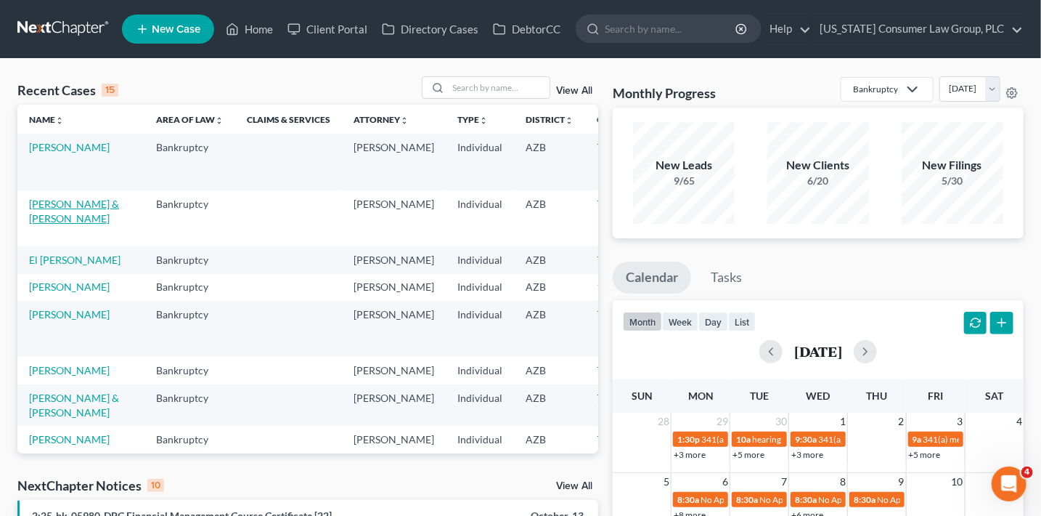
click at [53, 218] on link "[PERSON_NAME] & [PERSON_NAME]" at bounding box center [74, 211] width 90 height 27
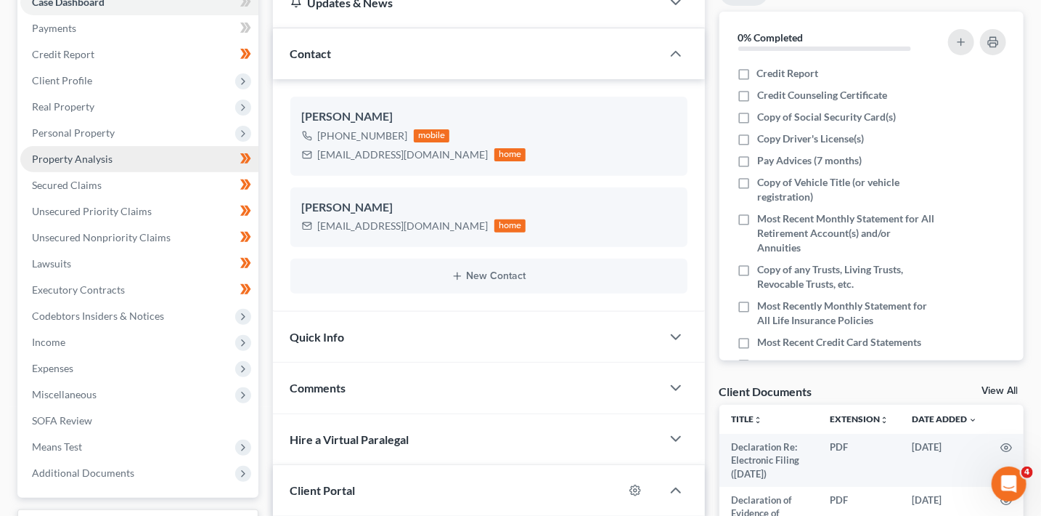
scroll to position [267, 0]
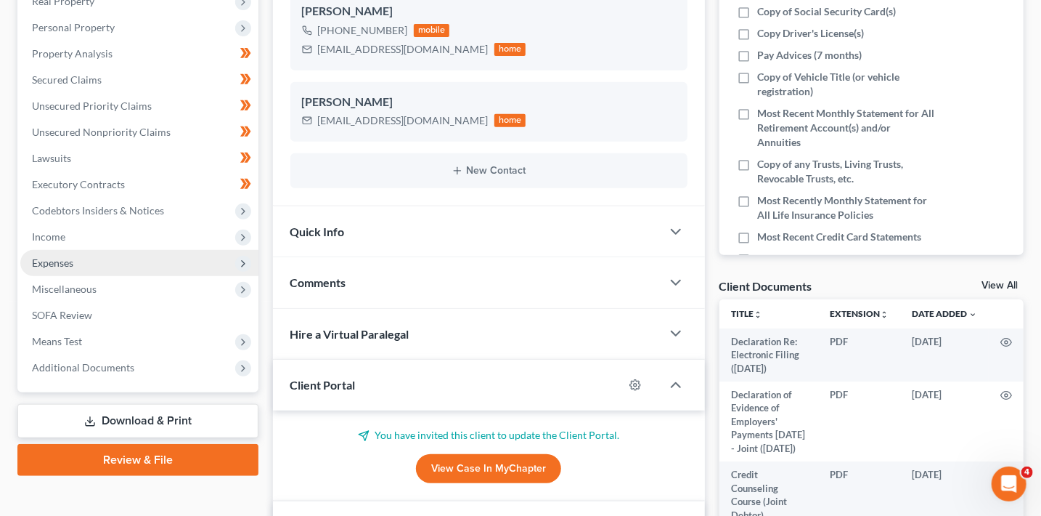
click at [54, 262] on span "Expenses" at bounding box center [52, 262] width 41 height 12
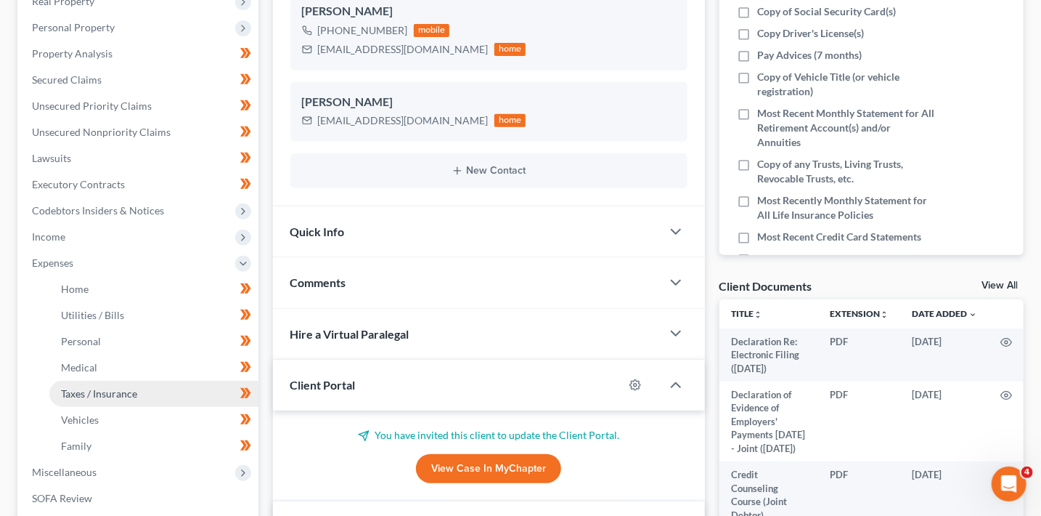
click at [98, 387] on span "Taxes / Insurance" at bounding box center [99, 393] width 76 height 12
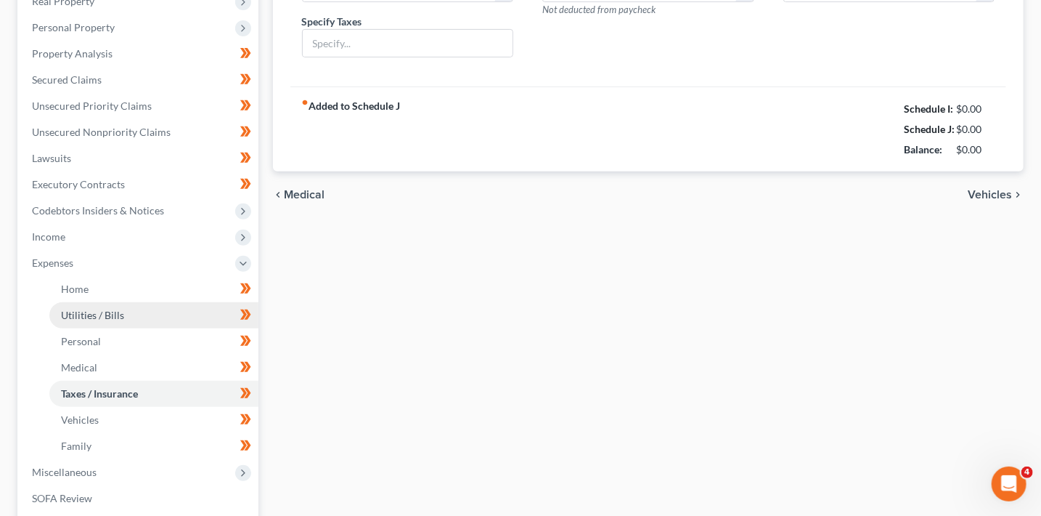
scroll to position [206, 0]
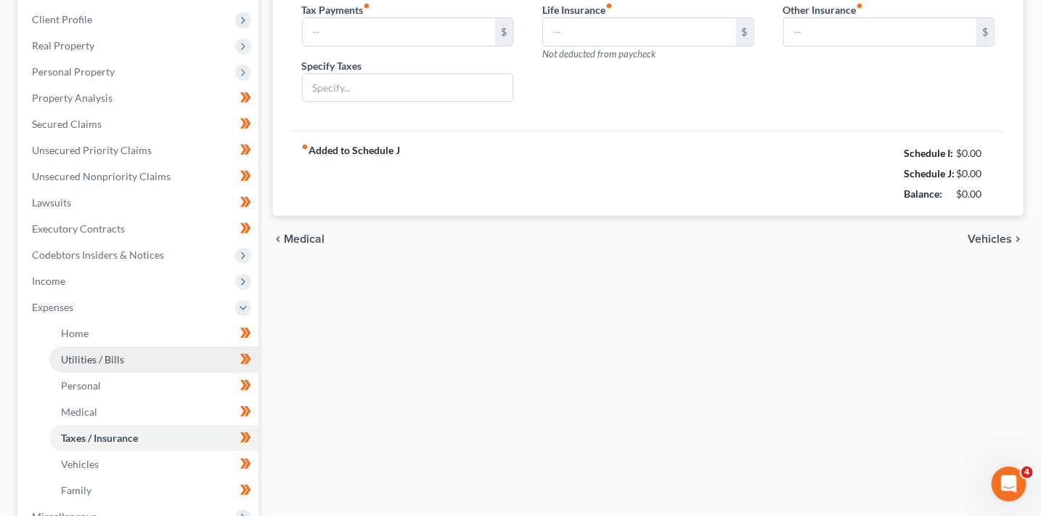
type input "250.00"
type input "50.00"
type input "0.00"
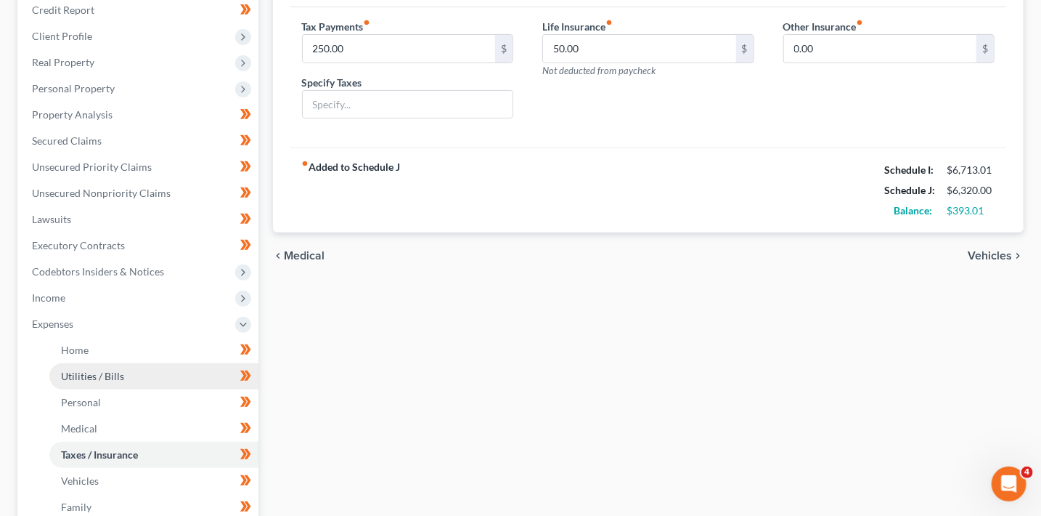
scroll to position [0, 0]
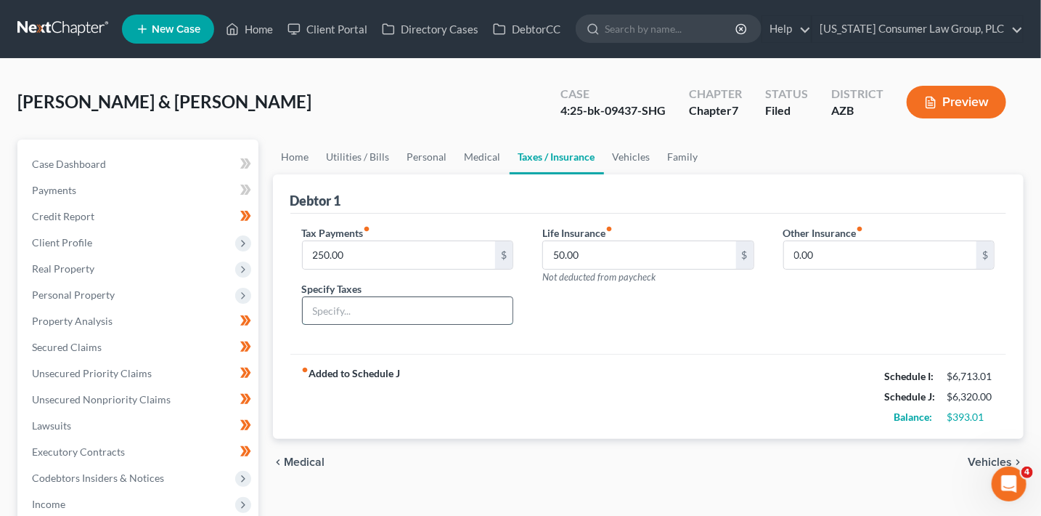
click at [346, 314] on input "text" at bounding box center [408, 311] width 211 height 28
type input "Federal Tax Payment Plan"
click at [468, 223] on div "Tax Payments fiber_manual_record 250.00 $ Specify Taxes Federal Tax Payment Pla…" at bounding box center [648, 283] width 717 height 141
click at [330, 155] on link "Utilities / Bills" at bounding box center [358, 156] width 81 height 35
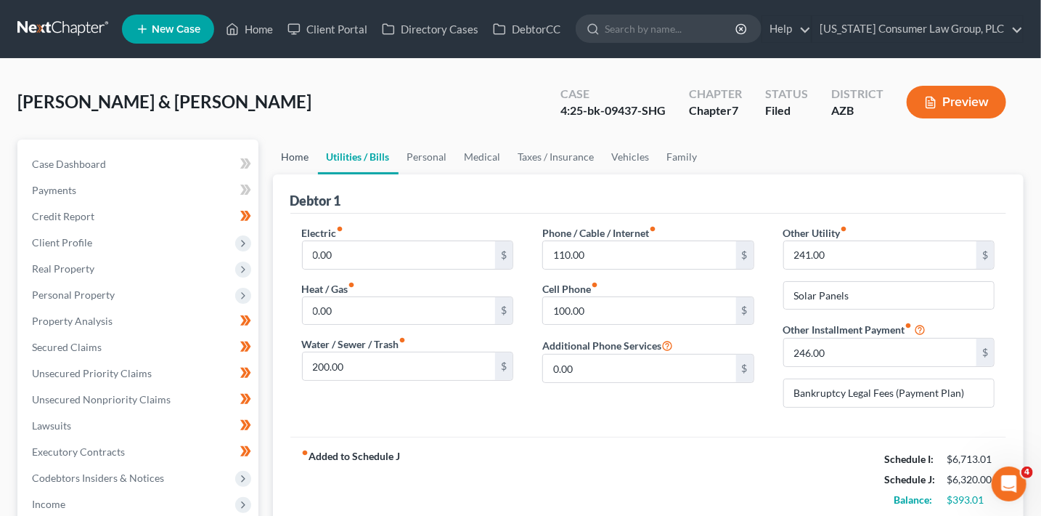
click at [305, 160] on link "Home" at bounding box center [295, 156] width 45 height 35
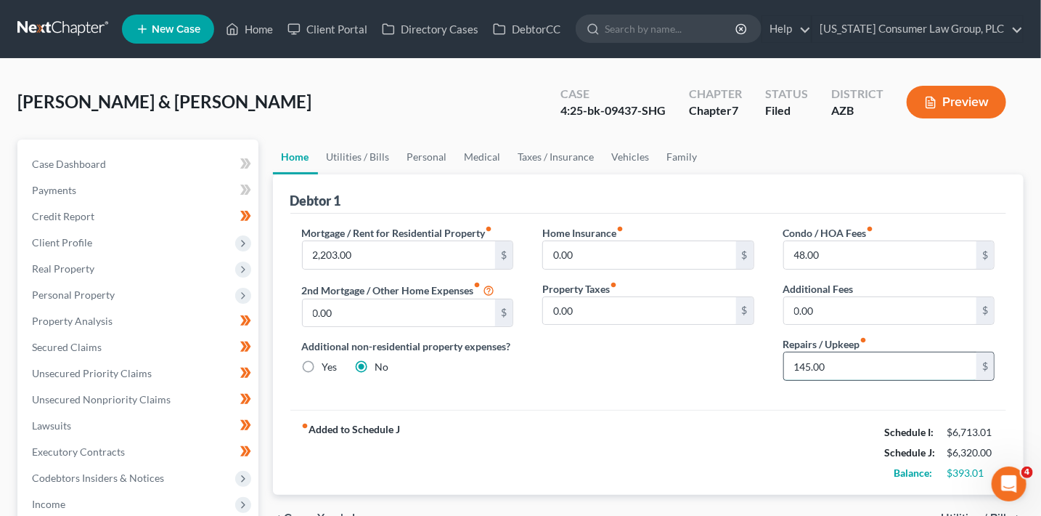
click at [882, 370] on input "145.00" at bounding box center [880, 366] width 193 height 28
type input "200"
click at [742, 420] on div "fiber_manual_record Added to Schedule J Schedule I: $6,713.01 Schedule J: $6,37…" at bounding box center [648, 452] width 717 height 85
click at [375, 157] on link "Utilities / Bills" at bounding box center [358, 156] width 81 height 35
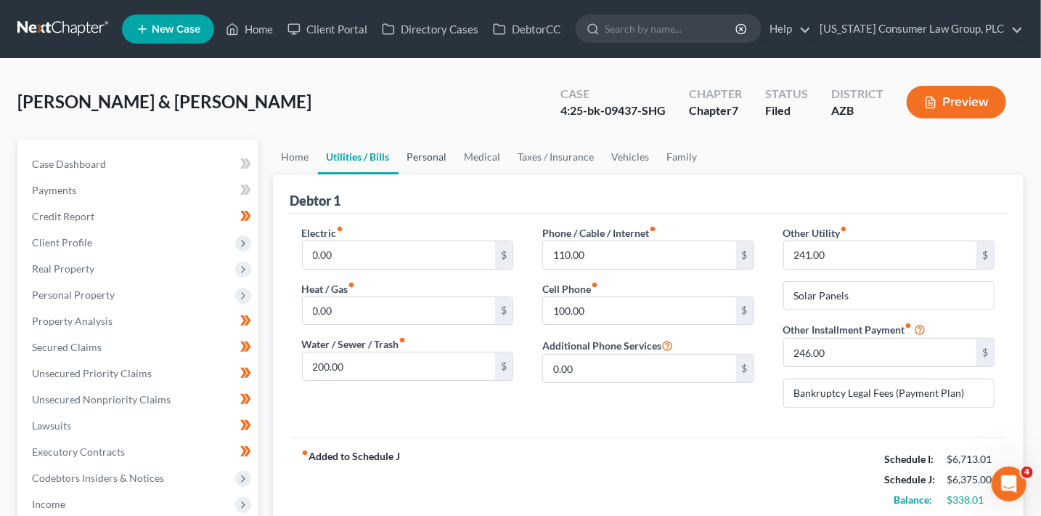
click at [422, 156] on link "Personal" at bounding box center [427, 156] width 57 height 35
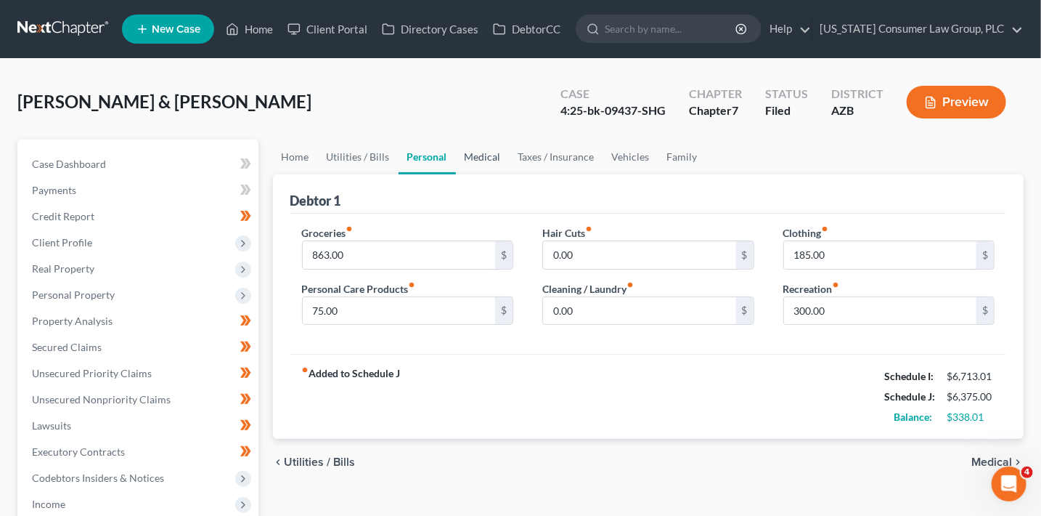
click at [473, 158] on link "Medical" at bounding box center [483, 156] width 54 height 35
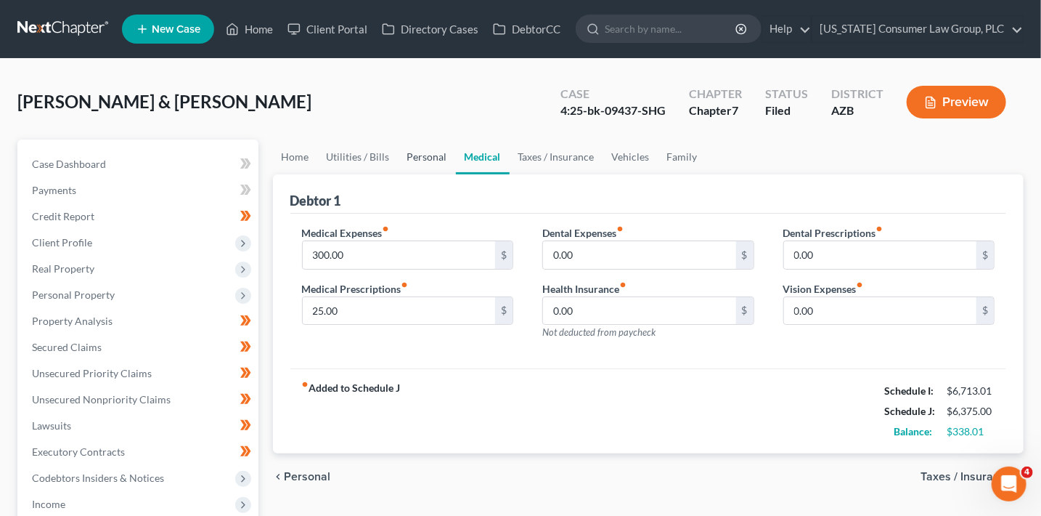
click at [426, 160] on link "Personal" at bounding box center [427, 156] width 57 height 35
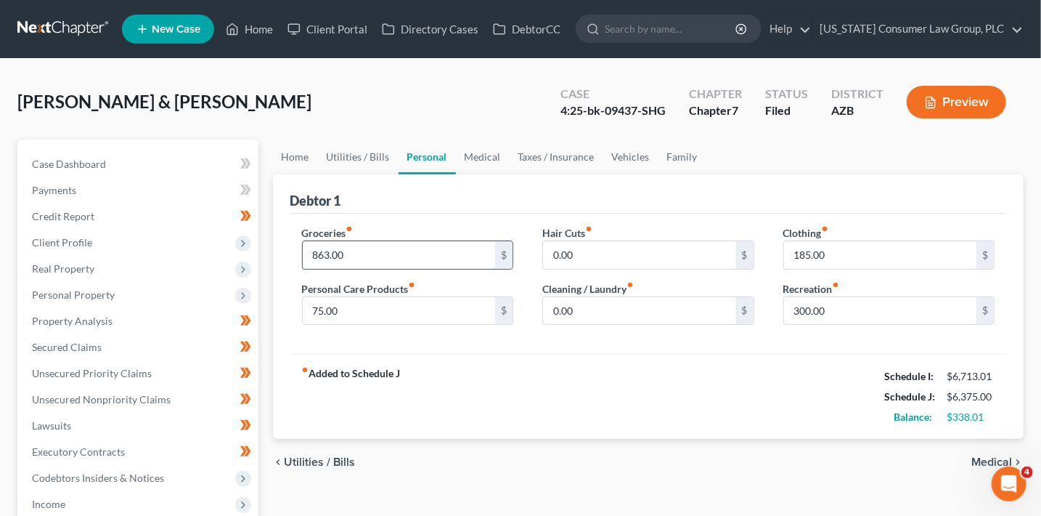
click at [351, 252] on input "863.00" at bounding box center [399, 255] width 193 height 28
type input "7"
type input "875"
click at [489, 161] on link "Medical" at bounding box center [483, 156] width 54 height 35
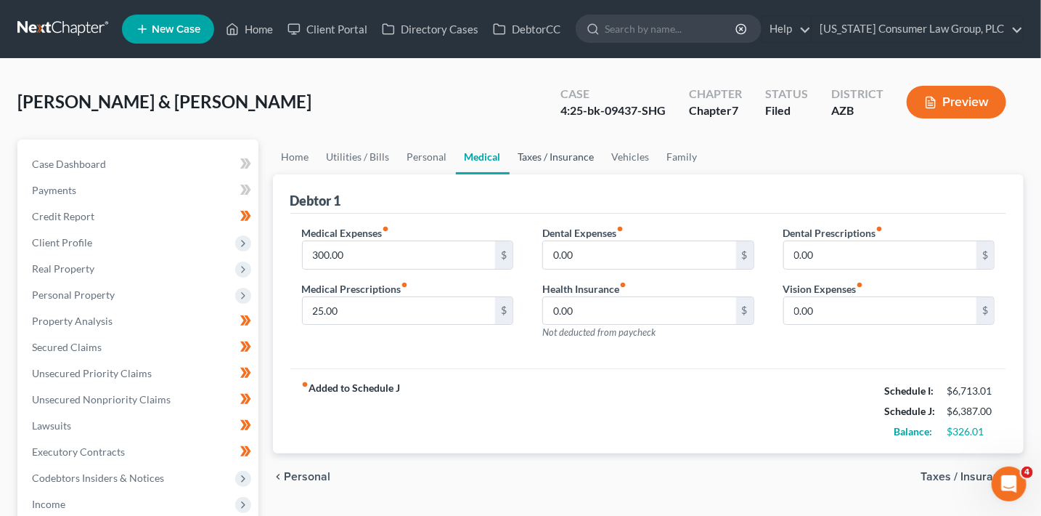
click at [525, 163] on link "Taxes / Insurance" at bounding box center [557, 156] width 94 height 35
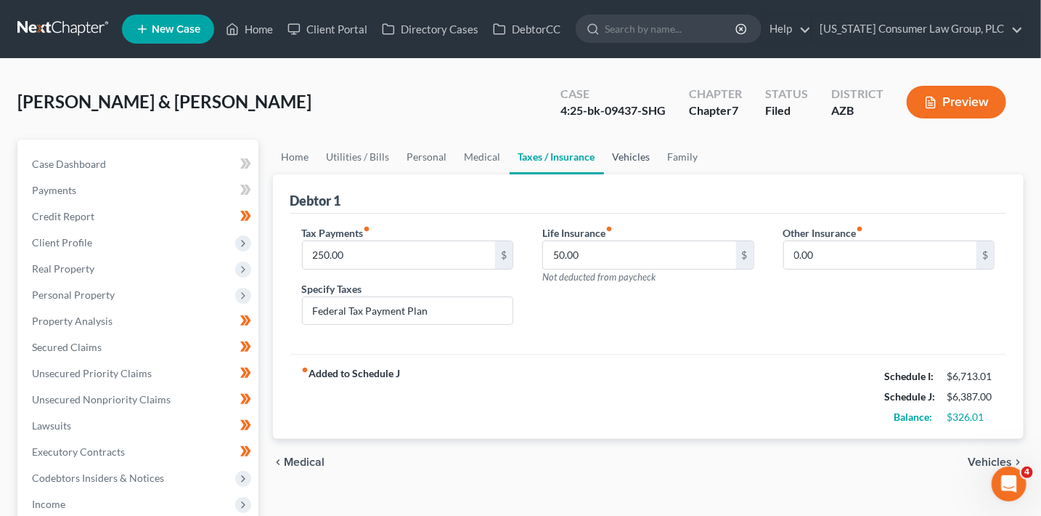
click at [623, 155] on link "Vehicles" at bounding box center [631, 156] width 55 height 35
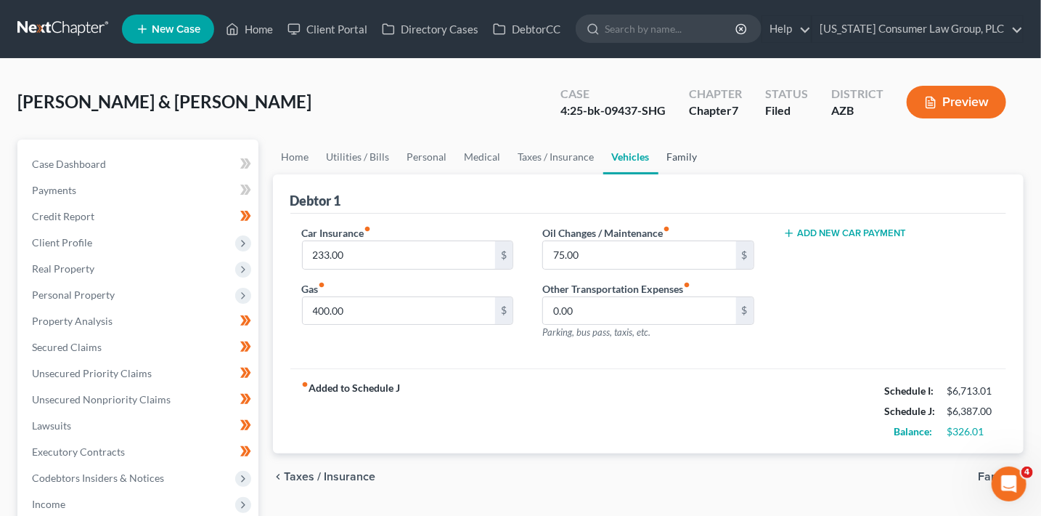
click at [683, 157] on link "Family" at bounding box center [683, 156] width 48 height 35
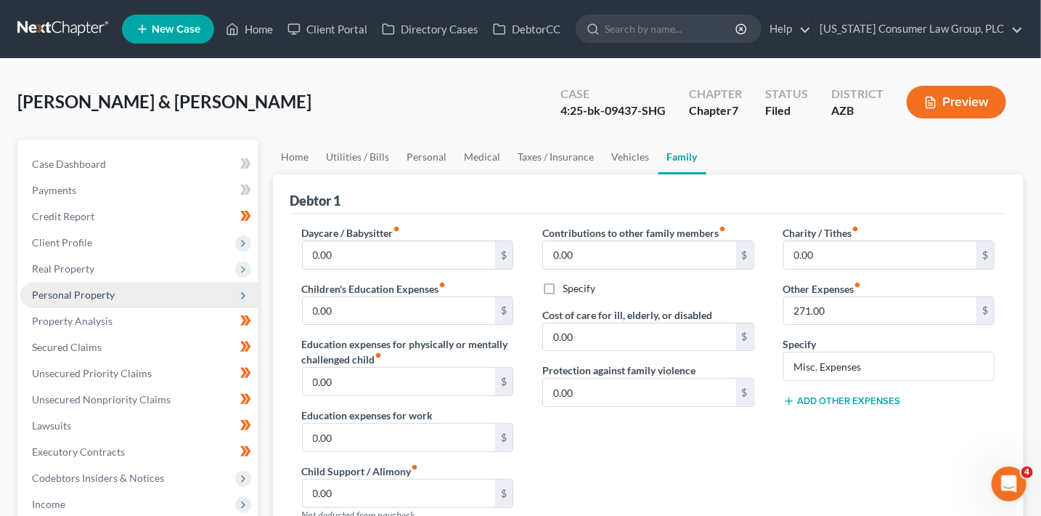
drag, startPoint x: 92, startPoint y: 290, endPoint x: 105, endPoint y: 282, distance: 15.3
click at [94, 290] on span "Personal Property" at bounding box center [73, 294] width 83 height 12
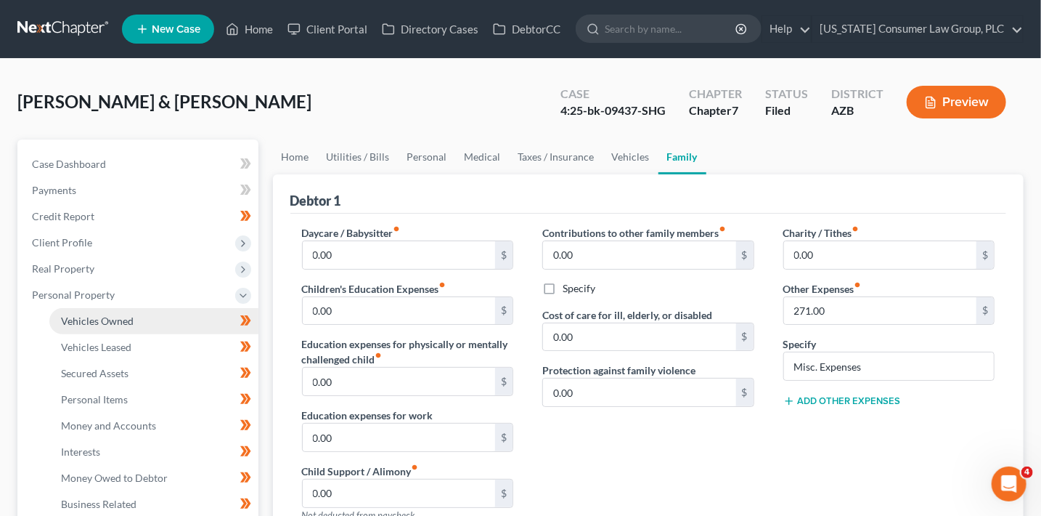
click at [171, 325] on link "Vehicles Owned" at bounding box center [153, 321] width 209 height 26
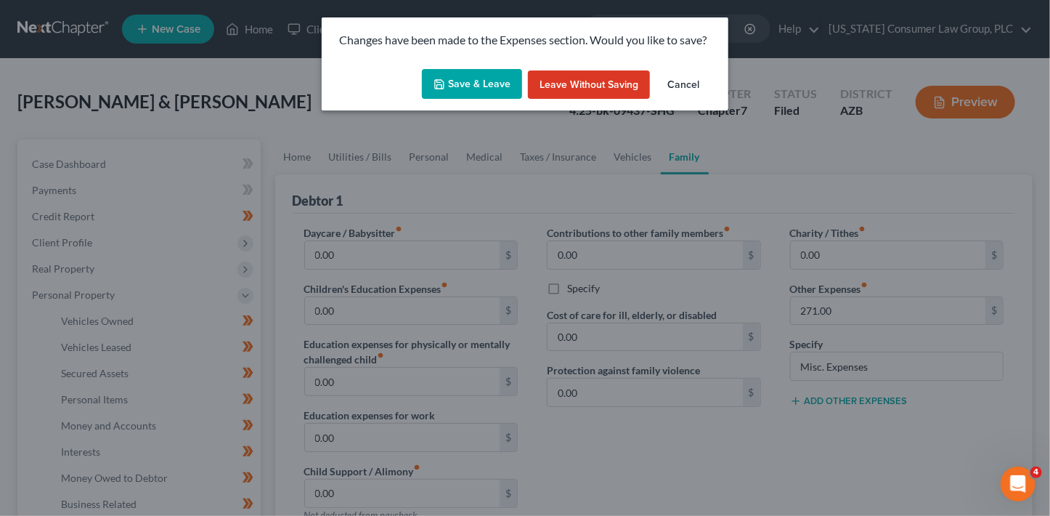
click at [500, 78] on button "Save & Leave" at bounding box center [472, 84] width 100 height 30
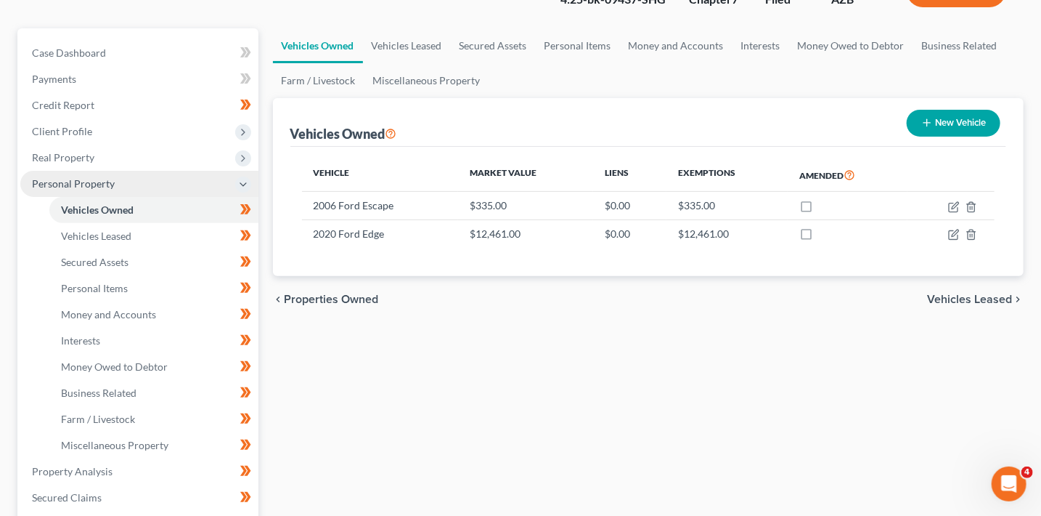
scroll to position [267, 0]
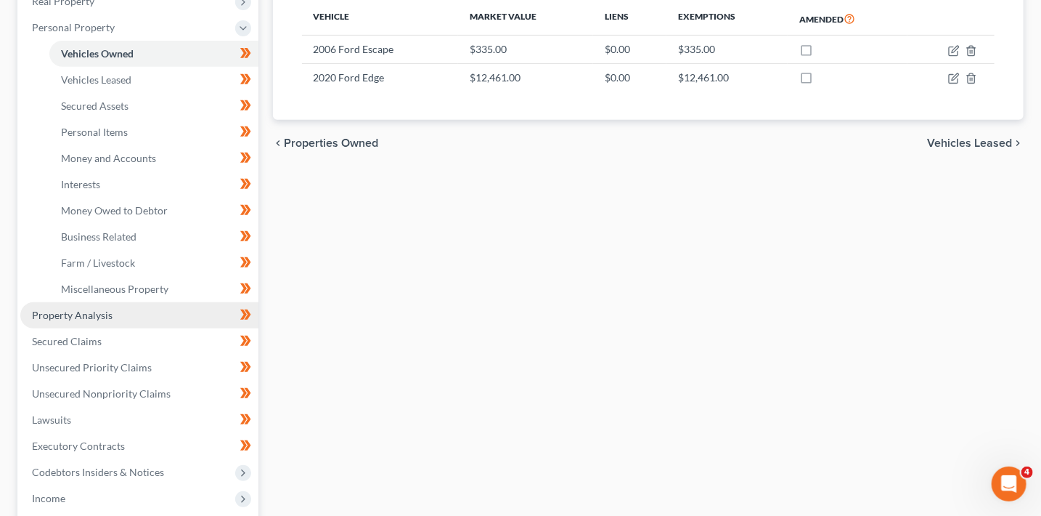
click at [97, 309] on span "Property Analysis" at bounding box center [72, 315] width 81 height 12
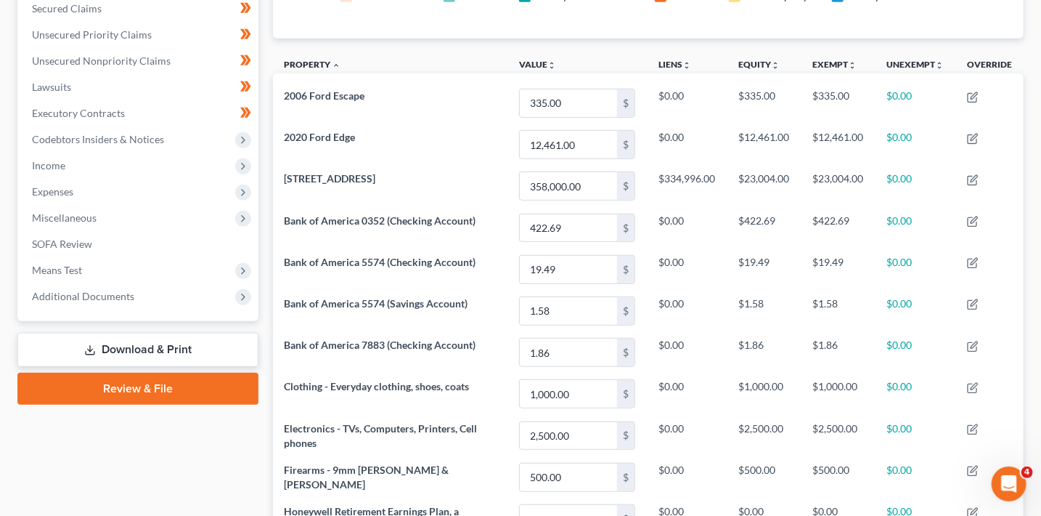
scroll to position [330, 0]
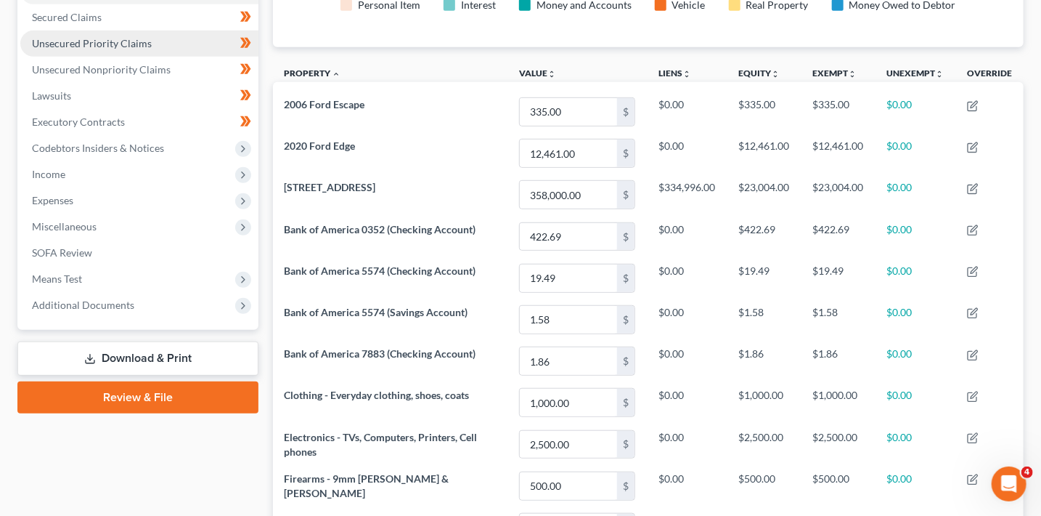
click at [118, 42] on span "Unsecured Priority Claims" at bounding box center [92, 43] width 120 height 12
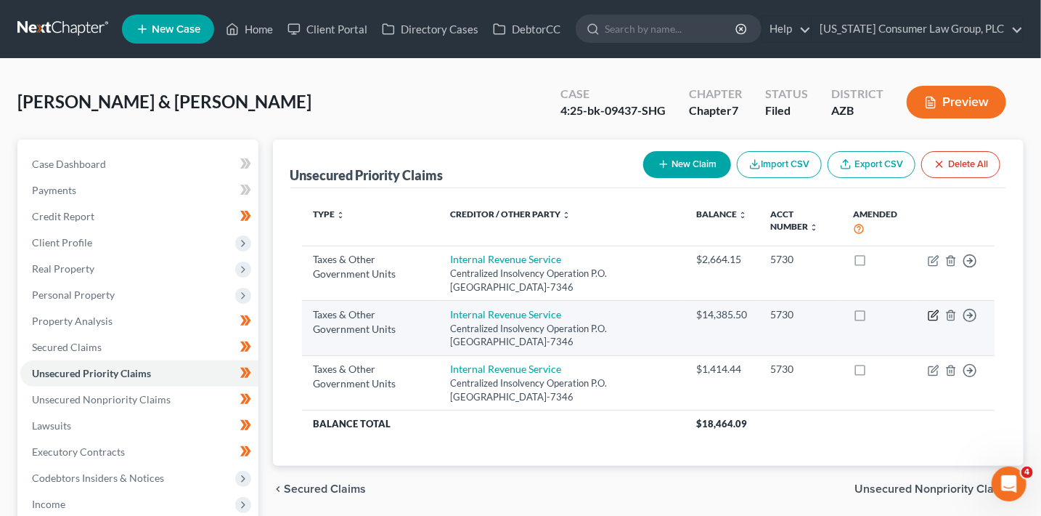
click at [939, 313] on icon "button" at bounding box center [934, 315] width 12 height 12
select select "0"
select select "39"
select select "2"
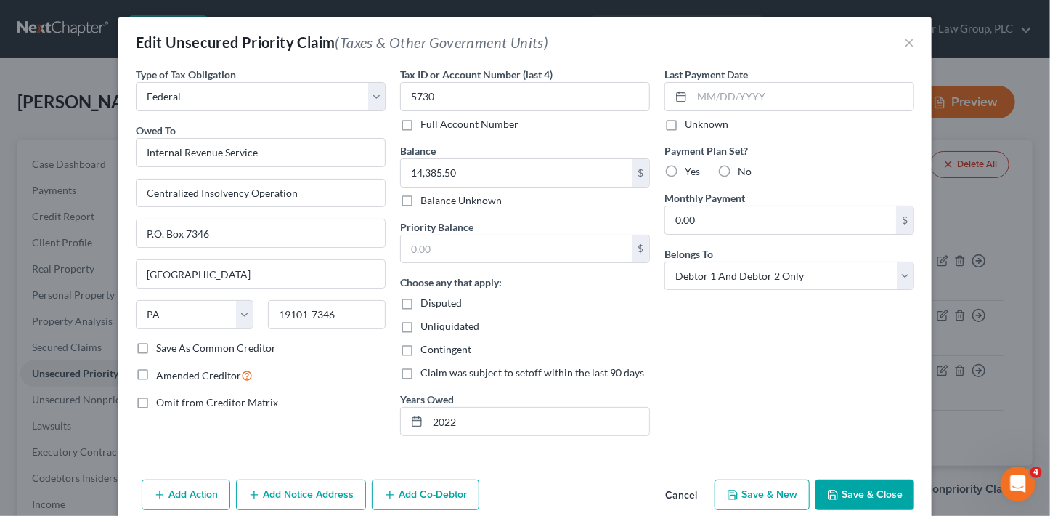
click at [685, 168] on label "Yes" at bounding box center [692, 171] width 15 height 15
click at [691, 168] on input "Yes" at bounding box center [695, 168] width 9 height 9
radio input "true"
click at [699, 219] on input "0.00" at bounding box center [780, 220] width 231 height 28
type input "250"
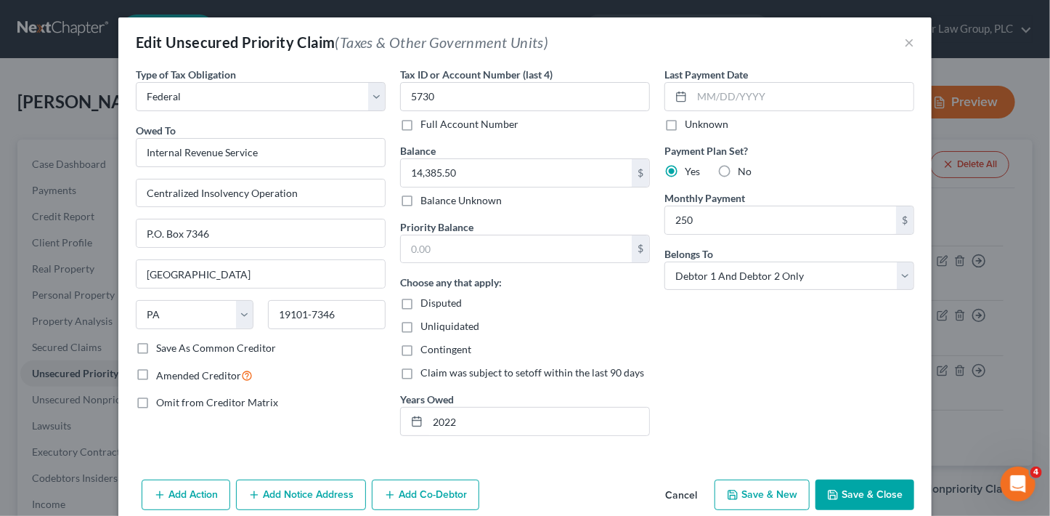
click at [866, 494] on button "Save & Close" at bounding box center [864, 494] width 99 height 30
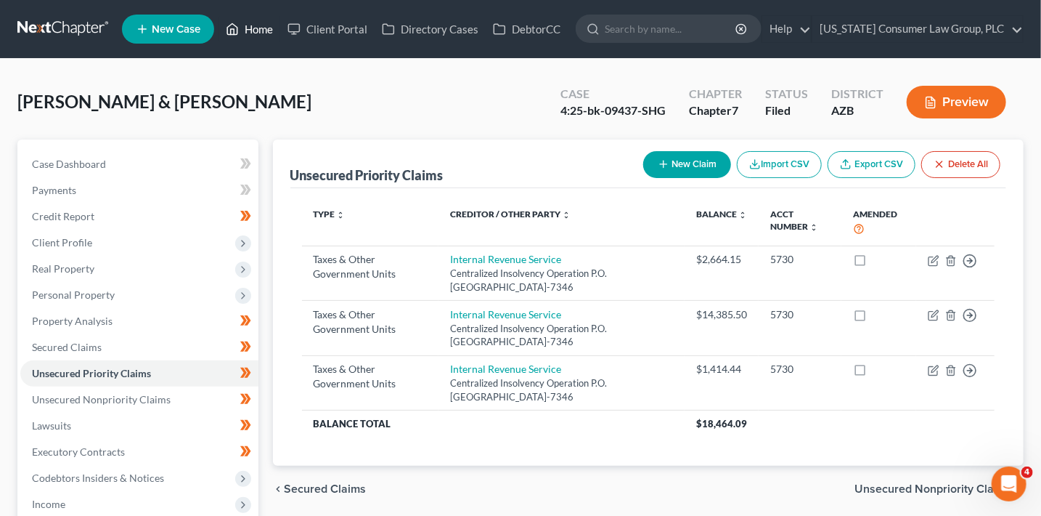
click at [255, 20] on link "Home" at bounding box center [250, 29] width 62 height 26
click at [256, 26] on link "Home" at bounding box center [250, 29] width 62 height 26
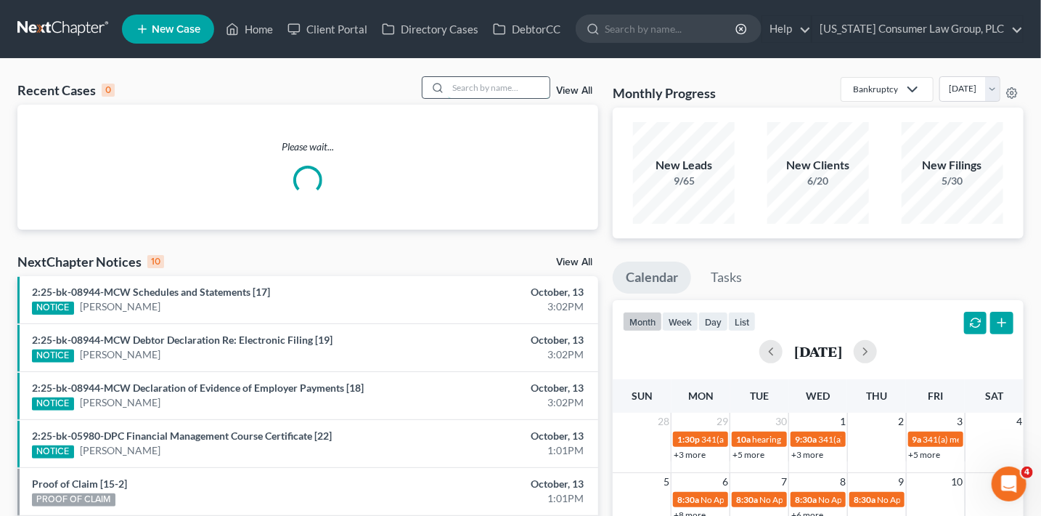
click at [459, 86] on input "search" at bounding box center [499, 87] width 102 height 21
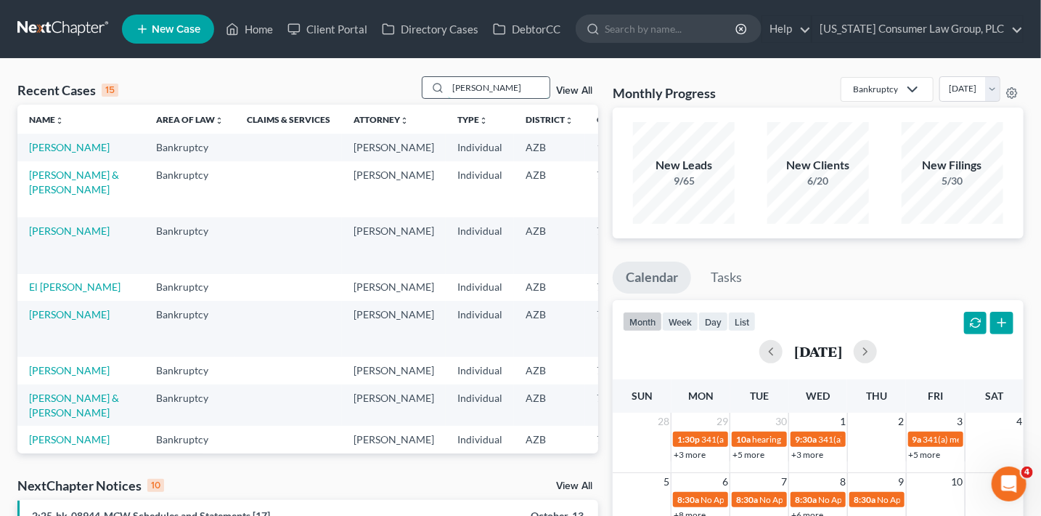
type input "[PERSON_NAME]"
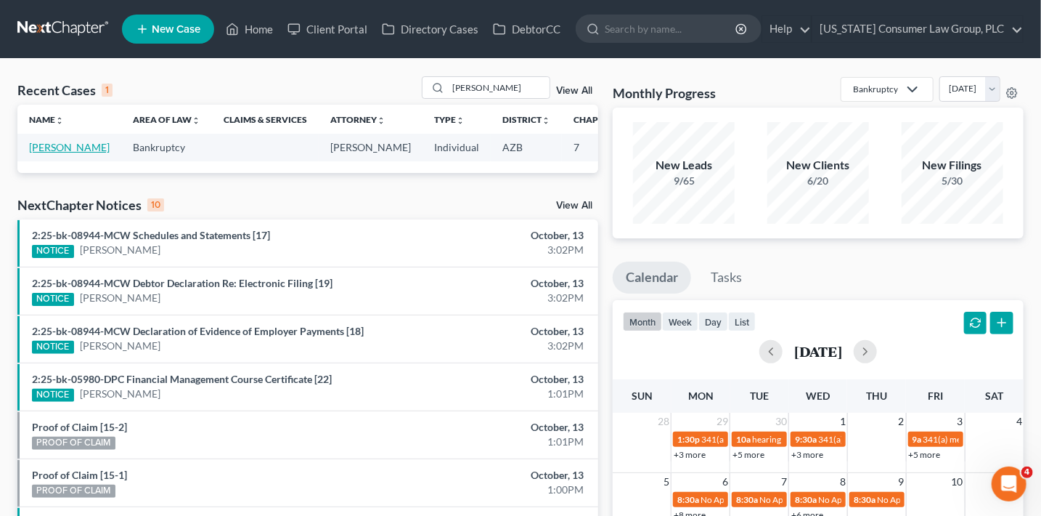
click at [45, 153] on link "[PERSON_NAME]" at bounding box center [69, 147] width 81 height 12
click at [44, 145] on link "[PERSON_NAME]" at bounding box center [69, 147] width 81 height 12
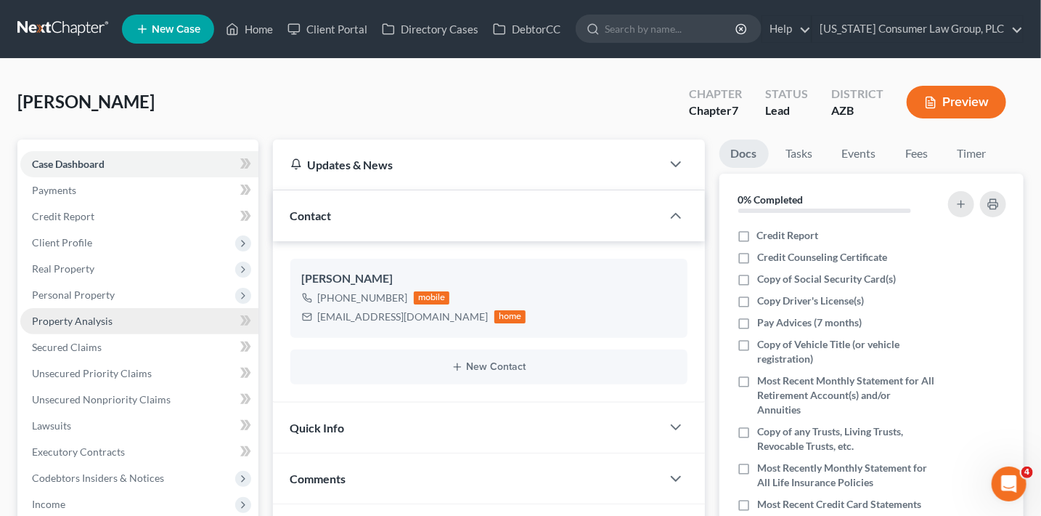
click at [125, 319] on link "Property Analysis" at bounding box center [139, 321] width 238 height 26
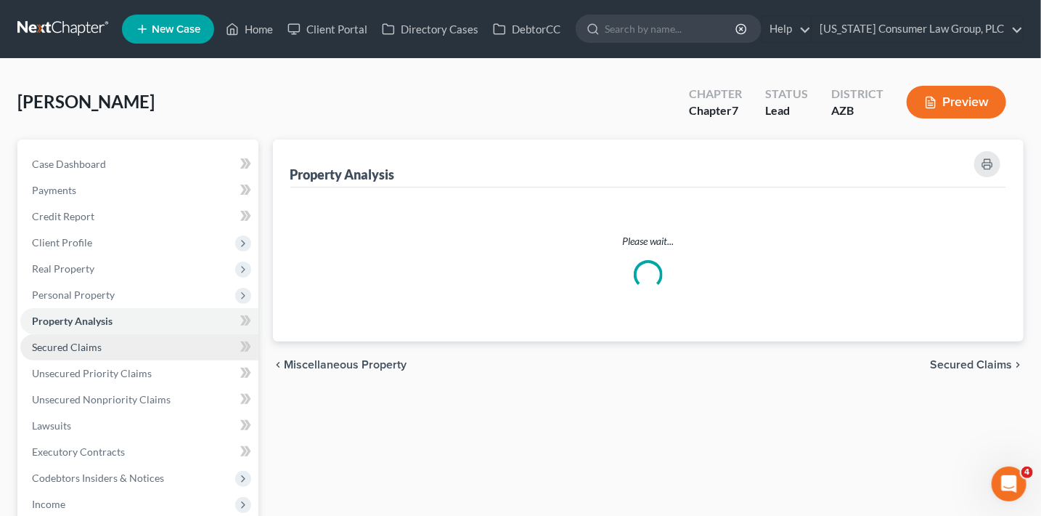
click at [118, 350] on link "Secured Claims" at bounding box center [139, 347] width 238 height 26
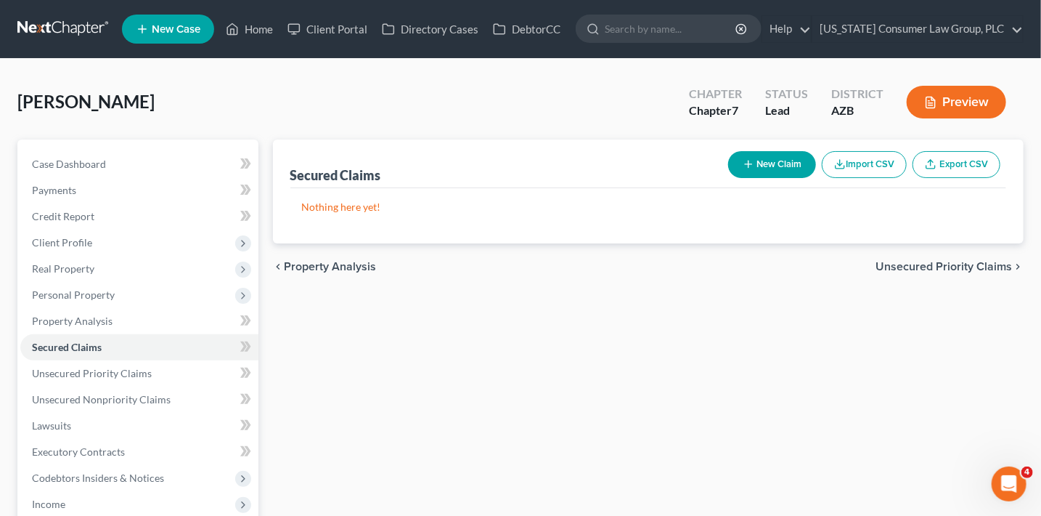
click at [796, 166] on button "New Claim" at bounding box center [772, 164] width 88 height 27
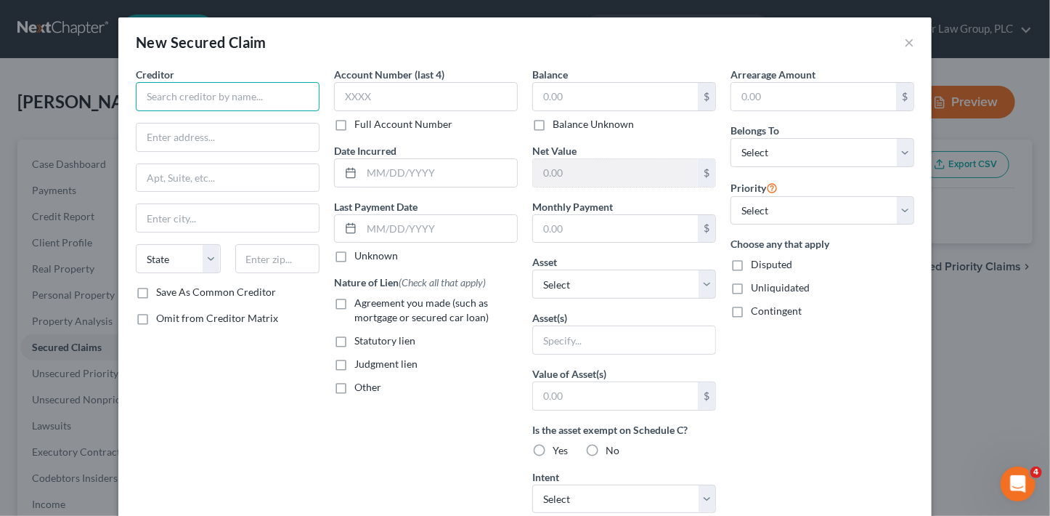
click at [233, 103] on input "text" at bounding box center [228, 96] width 184 height 29
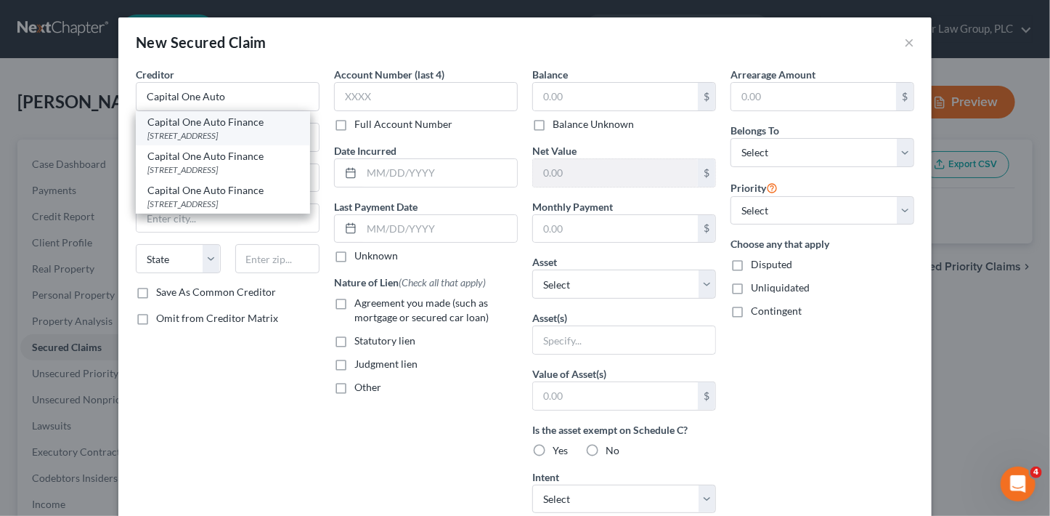
click at [243, 126] on div "Capital One Auto Finance" at bounding box center [222, 122] width 151 height 15
type input "Capital One Auto Finance"
type input "[STREET_ADDRESS]"
type input "Plano"
select select "45"
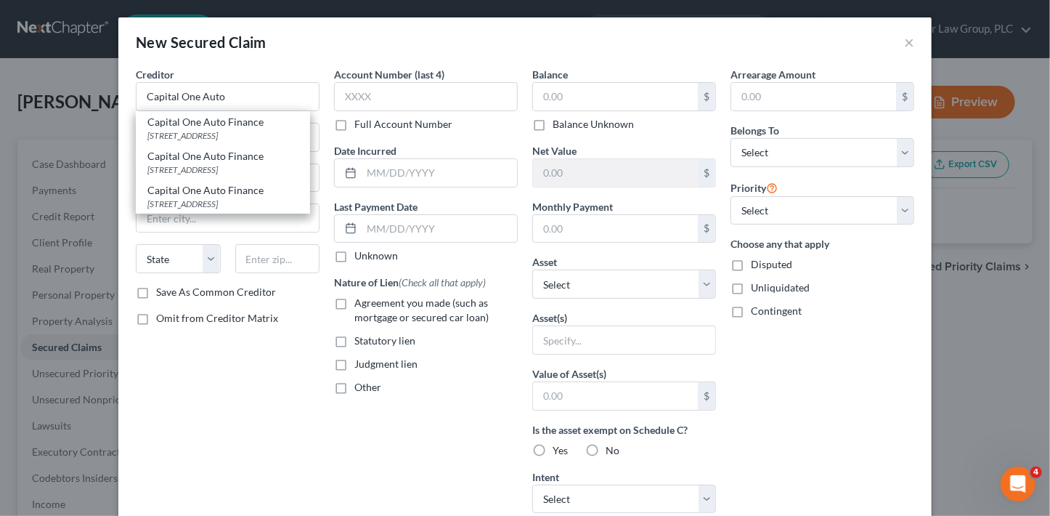
type input "75093"
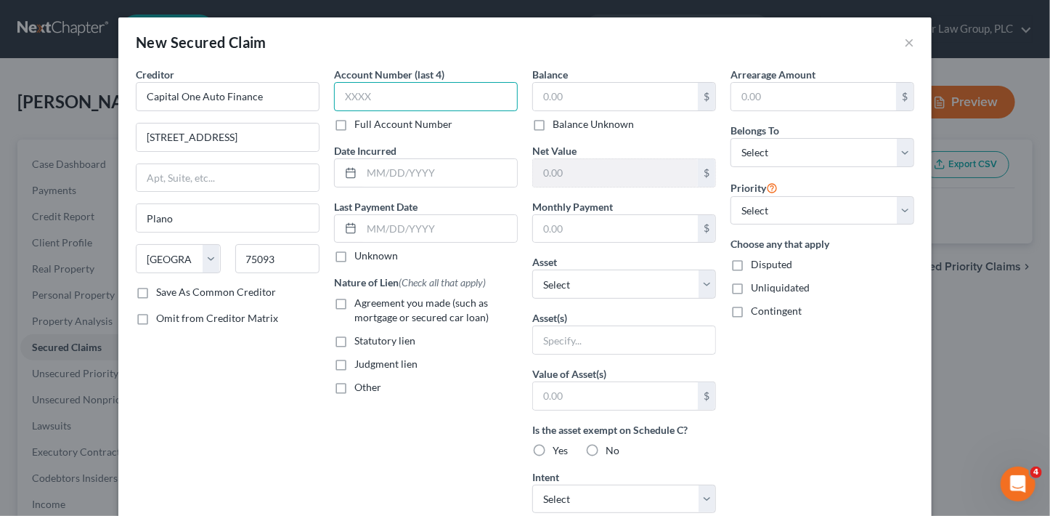
click at [367, 97] on input "text" at bounding box center [426, 96] width 184 height 29
type input "8520"
click at [582, 97] on input "text" at bounding box center [615, 97] width 165 height 28
type input "3,081.68"
click at [577, 229] on input "text" at bounding box center [615, 229] width 165 height 28
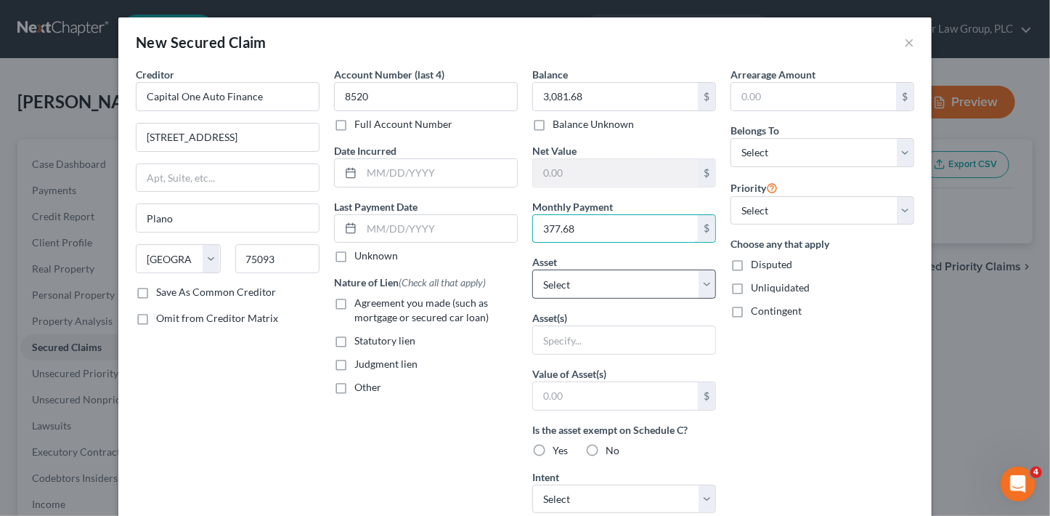
type input "377.68"
click at [561, 288] on select "Select Other Multiple Assets Chase Bank 0592 (Checking Account) - $0.0 2016 Maz…" at bounding box center [624, 283] width 184 height 29
select select "3"
click at [532, 269] on select "Select Other Multiple Assets Chase Bank 0592 (Checking Account) - $0.0 2016 Maz…" at bounding box center [624, 283] width 184 height 29
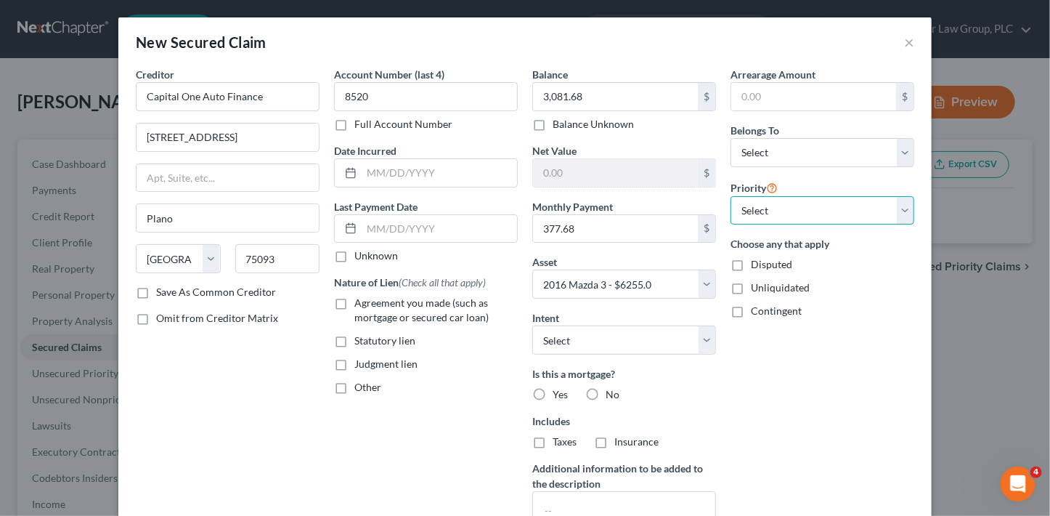
click at [796, 205] on select "Select 1st 2nd 3rd 4th 5th 6th 7th 8th 9th 10th 11th 12th 13th 14th 15th 16th 1…" at bounding box center [822, 210] width 184 height 29
select select "0"
click at [730, 196] on select "Select 1st 2nd 3rd 4th 5th 6th 7th 8th 9th 10th 11th 12th 13th 14th 15th 16th 1…" at bounding box center [822, 210] width 184 height 29
click at [788, 150] on select "Select Debtor 1 Only Debtor 2 Only Debtor 1 And Debtor 2 Only At Least One Of T…" at bounding box center [822, 152] width 184 height 29
select select "0"
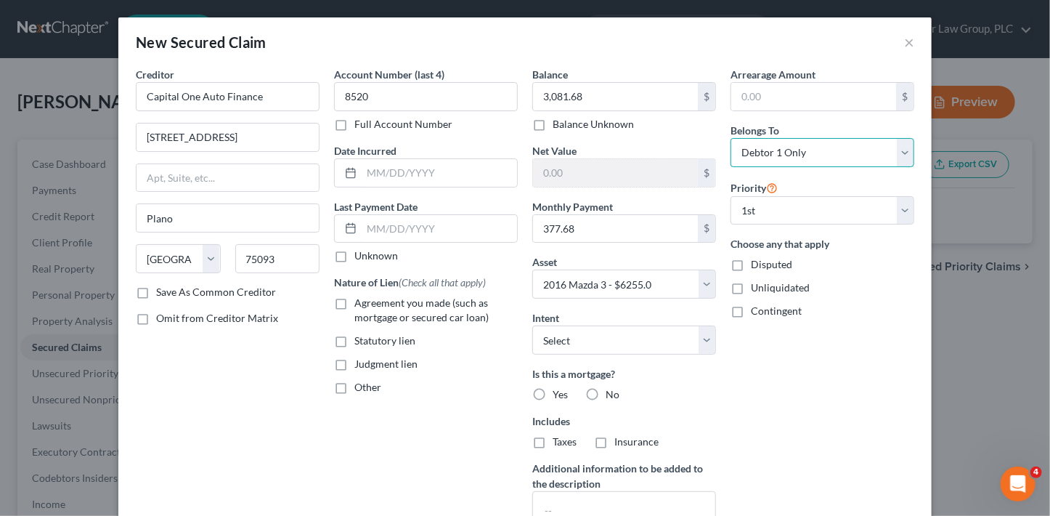
click at [730, 138] on select "Select Debtor 1 Only Debtor 2 Only Debtor 1 And Debtor 2 Only At Least One Of T…" at bounding box center [822, 152] width 184 height 29
click at [616, 338] on select "Select Surrender Redeem Reaffirm Avoid Other" at bounding box center [624, 339] width 184 height 29
select select "2"
click at [532, 325] on select "Select Surrender Redeem Reaffirm Avoid Other" at bounding box center [624, 339] width 184 height 29
click at [396, 304] on span "Agreement you made (such as mortgage or secured car loan)" at bounding box center [421, 309] width 134 height 27
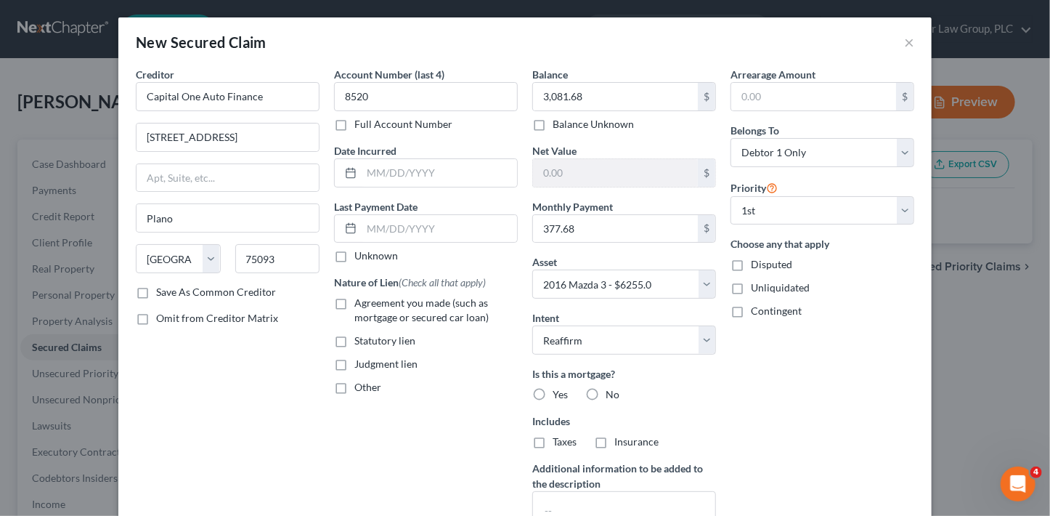
click at [370, 304] on input "Agreement you made (such as mortgage or secured car loan)" at bounding box center [364, 300] width 9 height 9
checkbox input "true"
click at [606, 396] on label "No" at bounding box center [613, 394] width 14 height 15
click at [611, 396] on input "No" at bounding box center [615, 391] width 9 height 9
radio input "true"
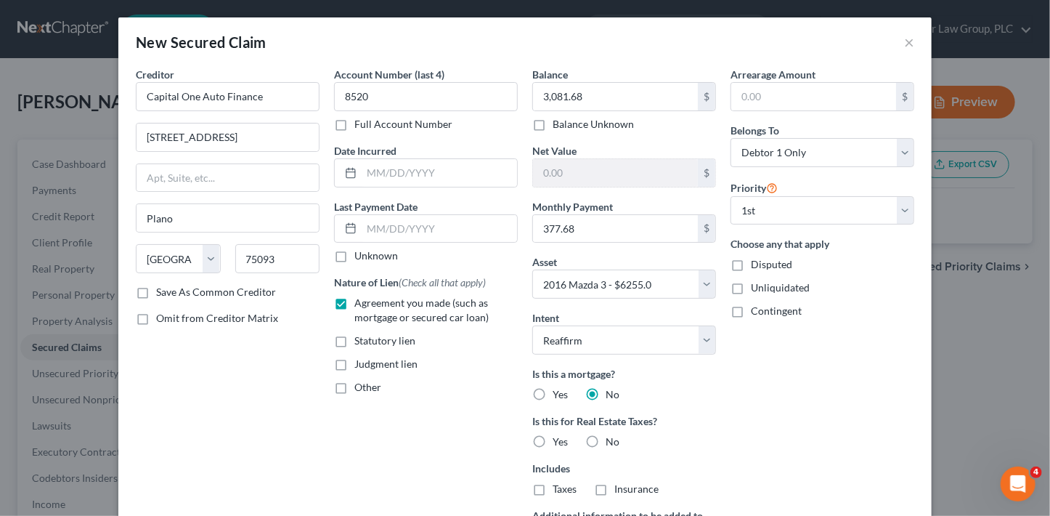
click at [606, 442] on label "No" at bounding box center [613, 441] width 14 height 15
click at [611, 442] on input "No" at bounding box center [615, 438] width 9 height 9
radio input "true"
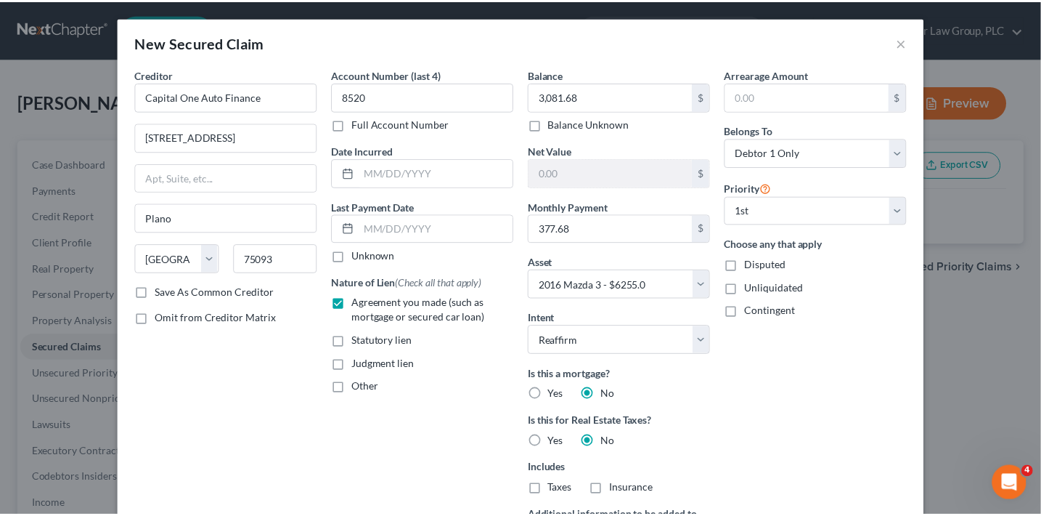
scroll to position [177, 0]
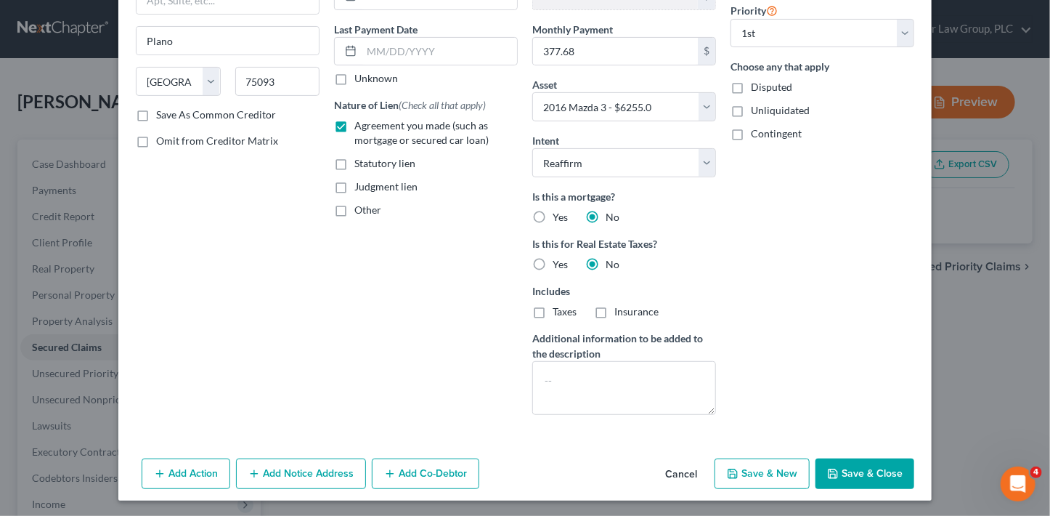
click at [862, 472] on button "Save & Close" at bounding box center [864, 473] width 99 height 30
select select
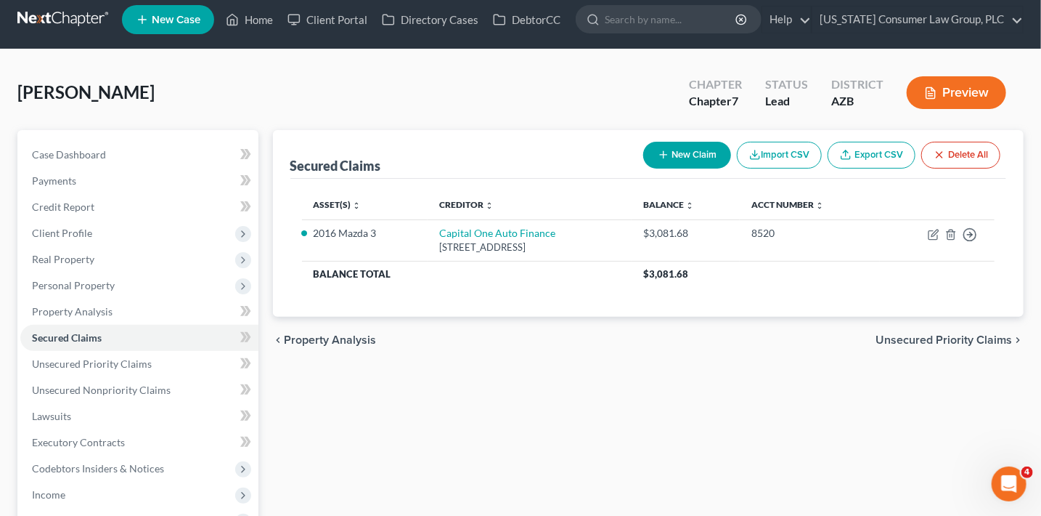
scroll to position [12, 0]
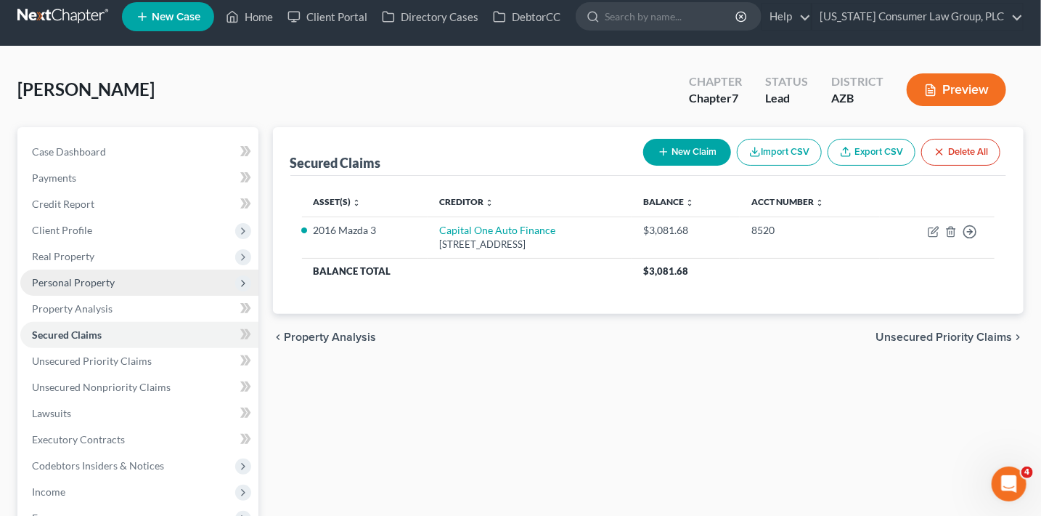
drag, startPoint x: 85, startPoint y: 279, endPoint x: 94, endPoint y: 281, distance: 9.0
click at [86, 280] on span "Personal Property" at bounding box center [73, 282] width 83 height 12
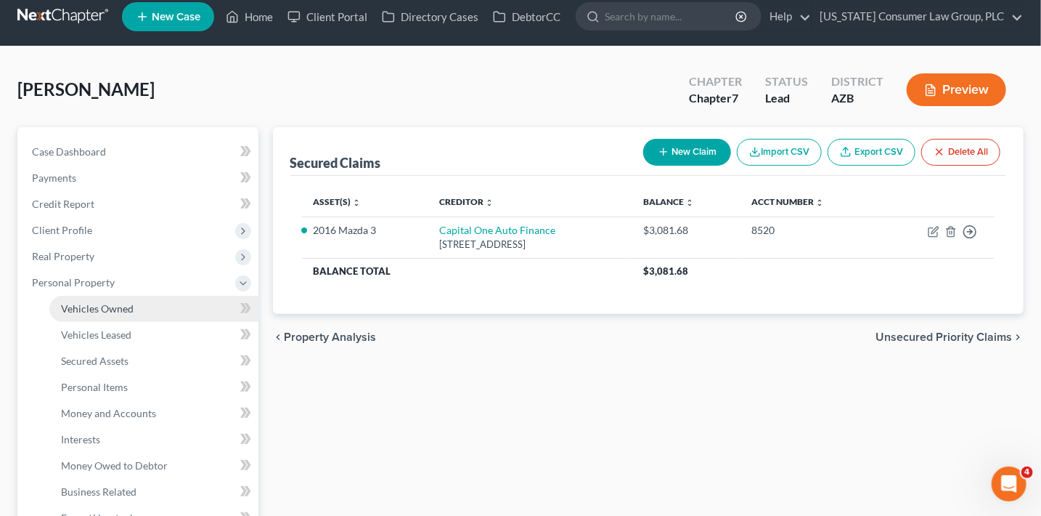
click at [94, 301] on link "Vehicles Owned" at bounding box center [153, 309] width 209 height 26
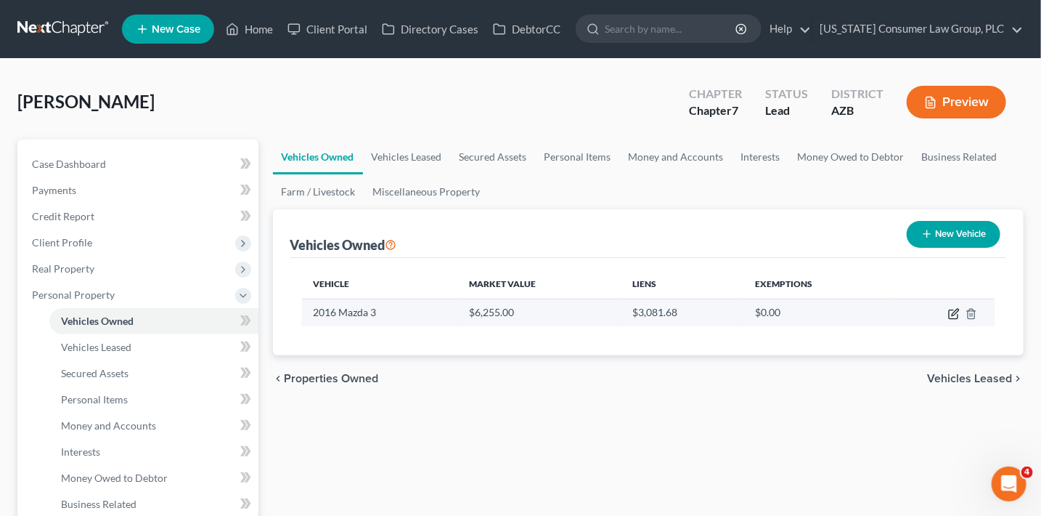
click at [952, 310] on icon "button" at bounding box center [954, 314] width 12 height 12
select select "0"
select select "10"
select select "3"
select select "0"
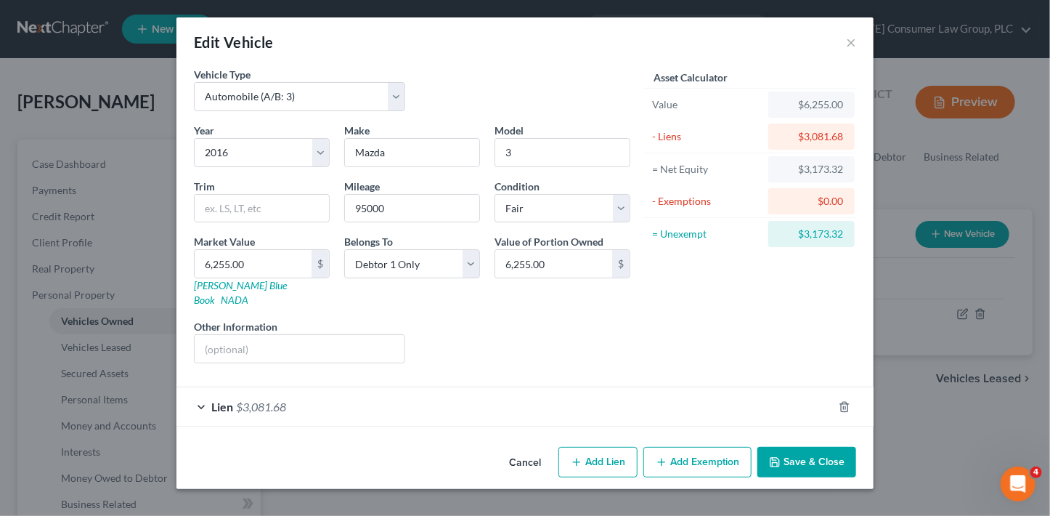
click at [695, 449] on button "Add Exemption" at bounding box center [697, 462] width 108 height 30
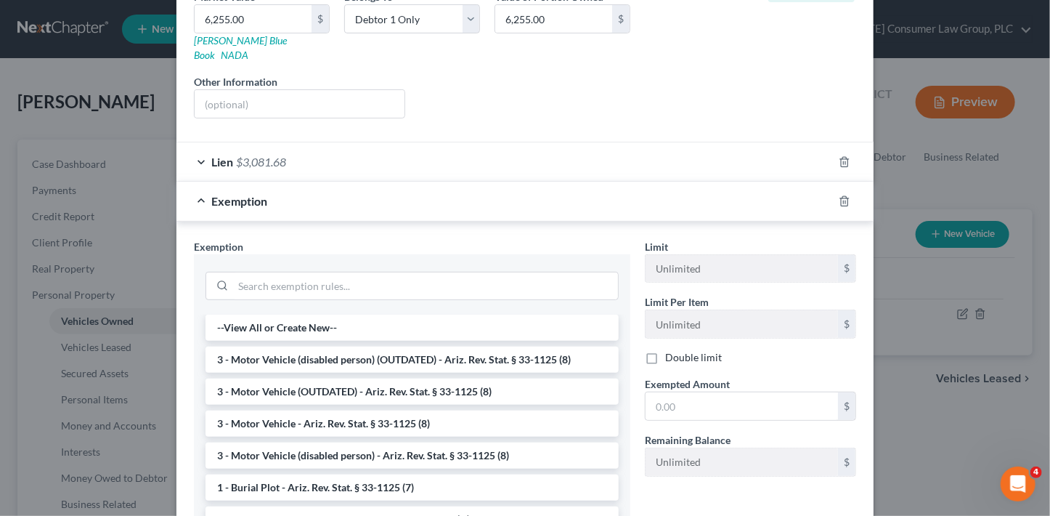
scroll to position [250, 0]
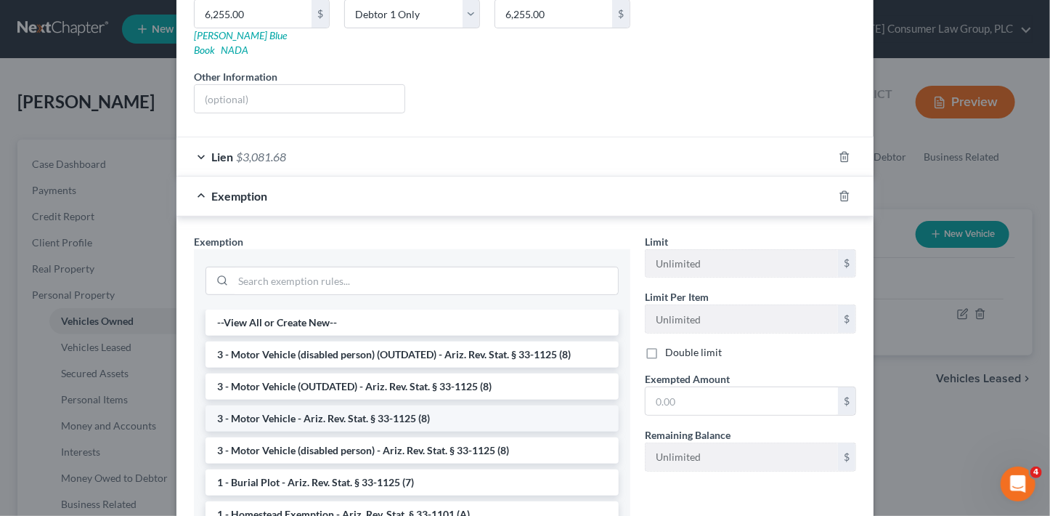
click at [502, 405] on li "3 - Motor Vehicle - Ariz. Rev. Stat. § 33-1125 (8)" at bounding box center [411, 418] width 413 height 26
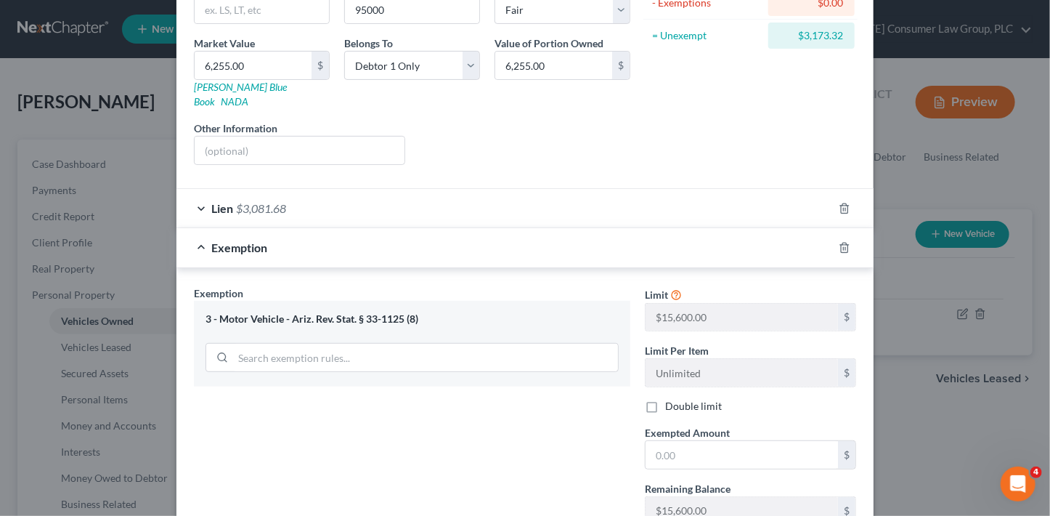
scroll to position [186, 0]
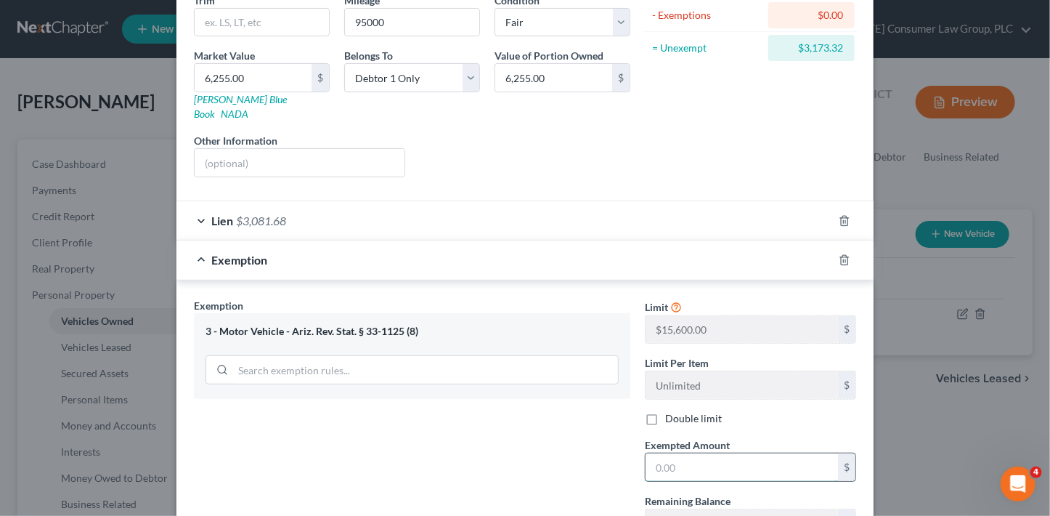
click at [678, 457] on input "text" at bounding box center [742, 467] width 192 height 28
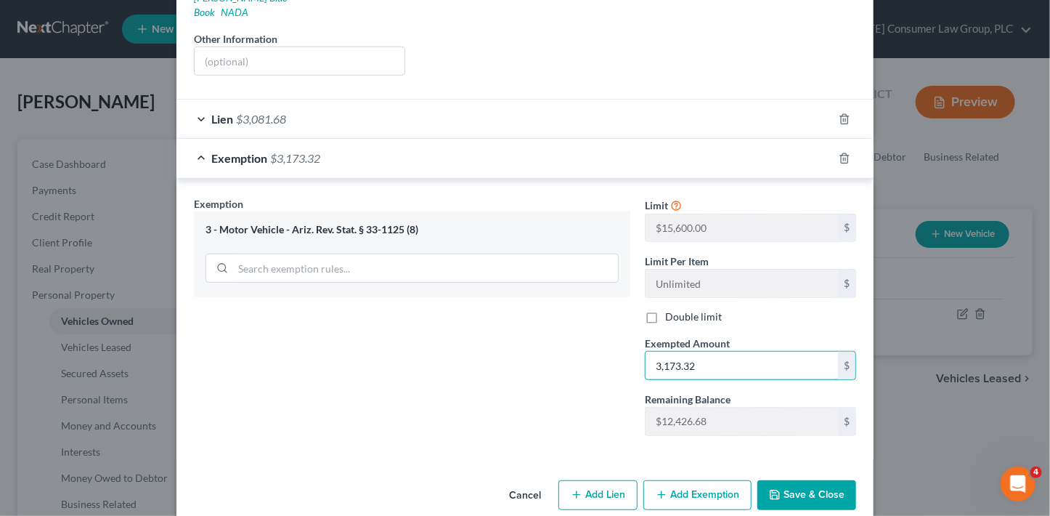
scroll to position [293, 0]
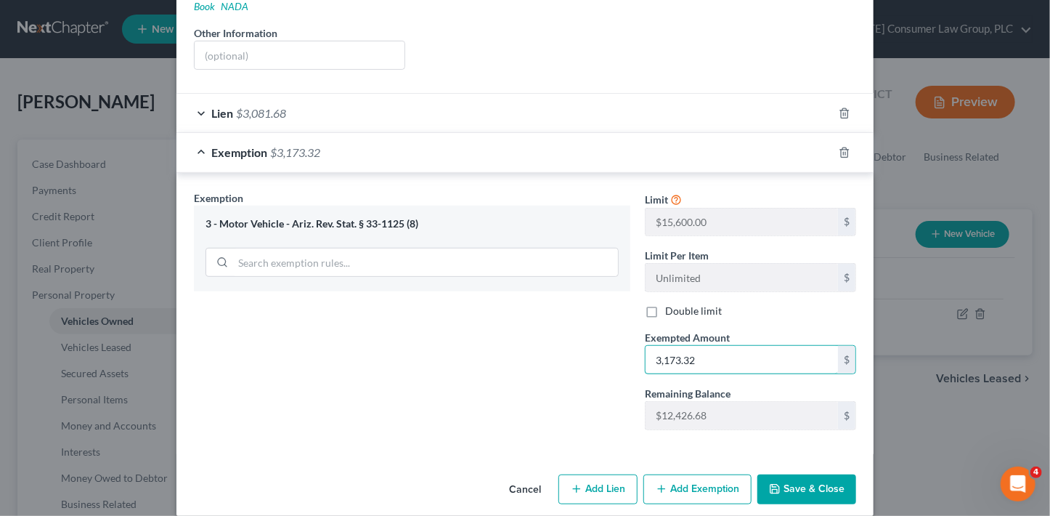
type input "3,173.32"
click at [814, 474] on button "Save & Close" at bounding box center [806, 489] width 99 height 30
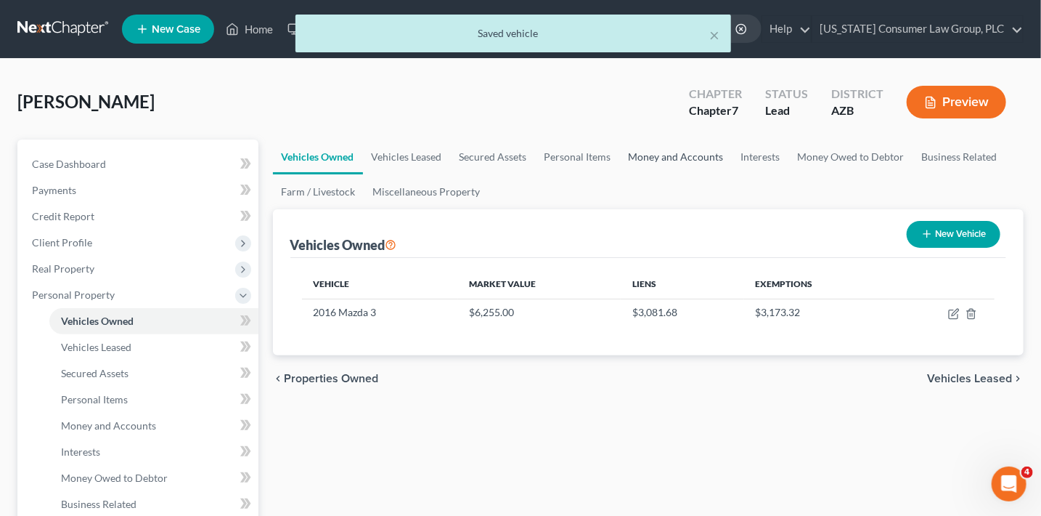
click at [672, 150] on link "Money and Accounts" at bounding box center [676, 156] width 113 height 35
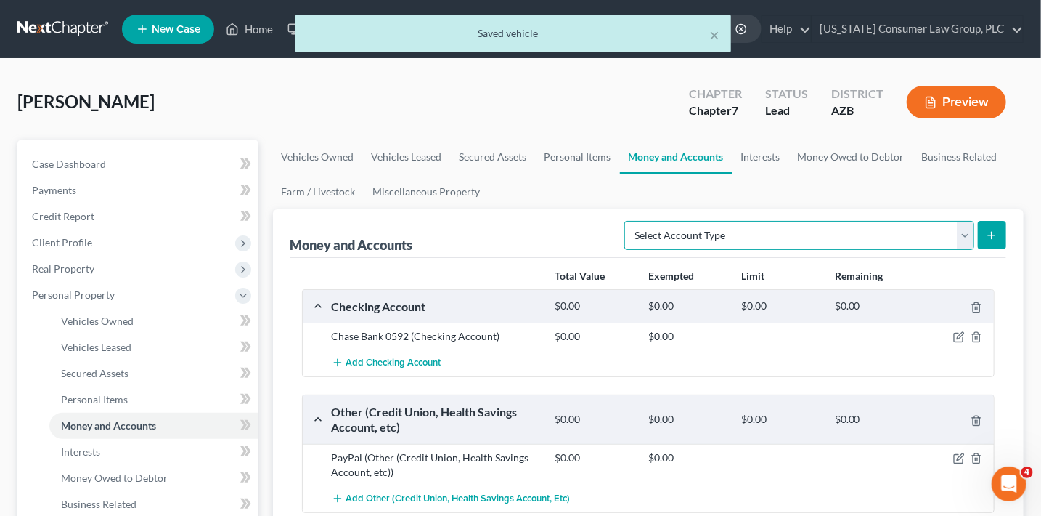
click at [756, 237] on select "Select Account Type Brokerage (A/B: 18, SOFA: 20) Cash on Hand (A/B: 16) Certif…" at bounding box center [799, 235] width 350 height 29
select select "security_deposits"
click at [630, 221] on select "Select Account Type Brokerage (A/B: 18, SOFA: 20) Cash on Hand (A/B: 16) Certif…" at bounding box center [799, 235] width 350 height 29
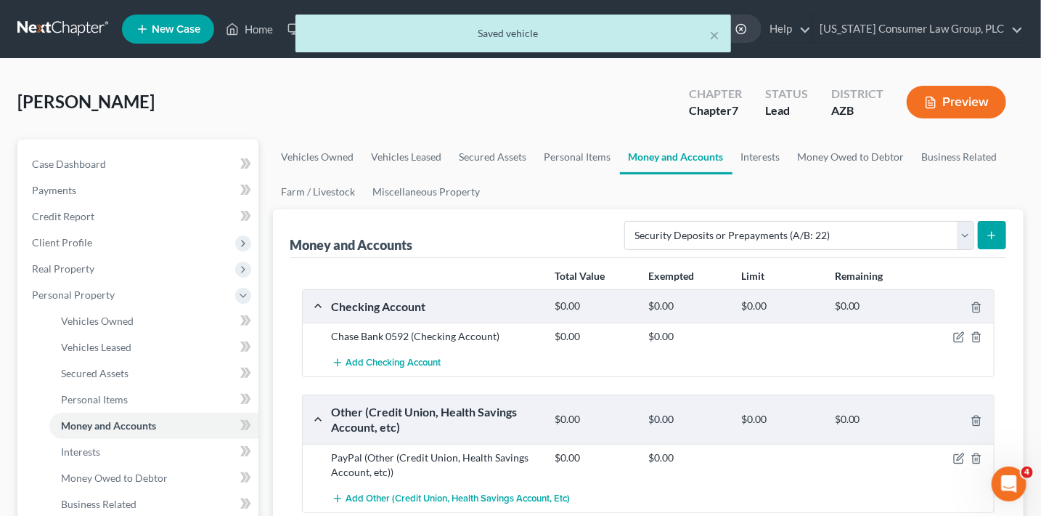
click at [997, 237] on icon "submit" at bounding box center [992, 235] width 12 height 12
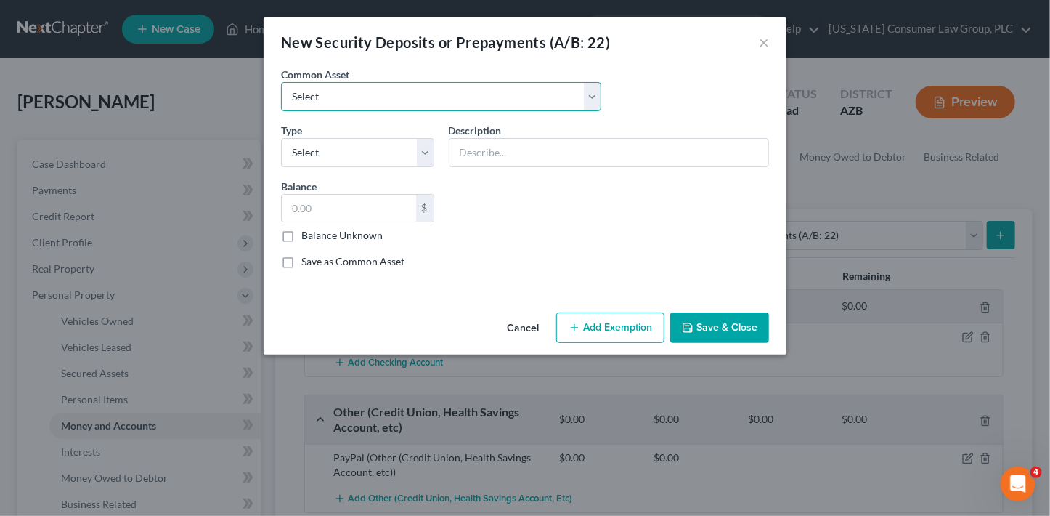
click at [387, 86] on select "Select Security Deposit" at bounding box center [441, 96] width 320 height 29
click at [389, 102] on select "Select Security Deposit" at bounding box center [441, 96] width 320 height 29
select select "0"
click at [281, 82] on select "Select Security Deposit" at bounding box center [441, 96] width 320 height 29
type input "Security Deposit"
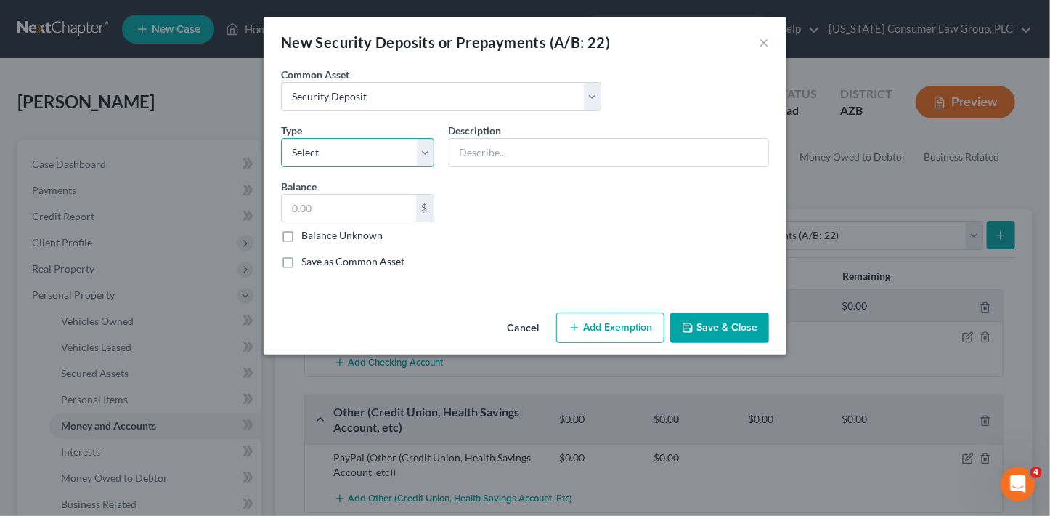
type input "2,000.00"
click at [373, 156] on select "Select Electric Gas Heating Oil Security Deposit On Rental Unit Prepaid Rent Te…" at bounding box center [357, 152] width 153 height 29
select select "3"
click at [281, 138] on select "Select Electric Gas Heating Oil Security Deposit On Rental Unit Prepaid Rent Te…" at bounding box center [357, 152] width 153 height 29
click at [370, 204] on input "2,000.00" at bounding box center [349, 209] width 134 height 28
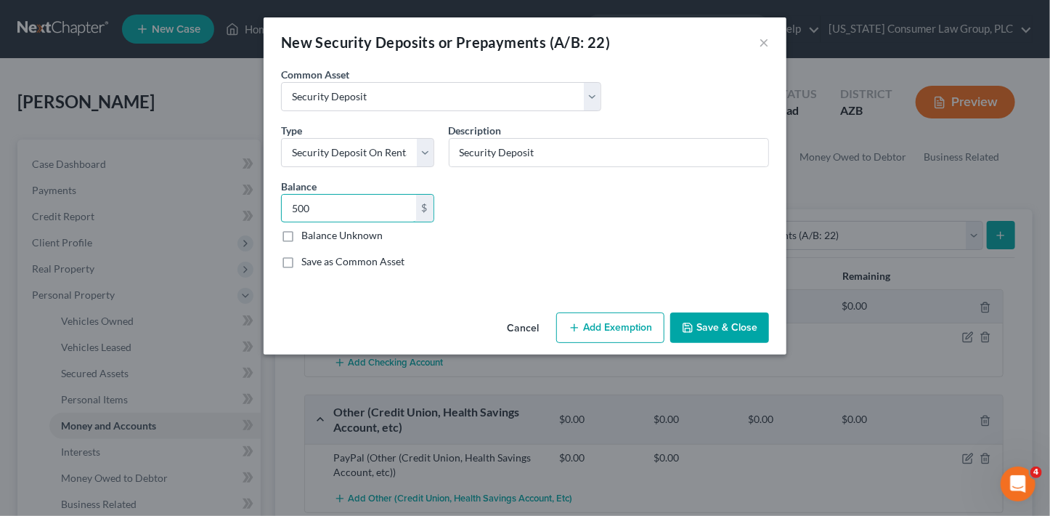
type input "500"
click at [570, 322] on icon "button" at bounding box center [575, 328] width 12 height 12
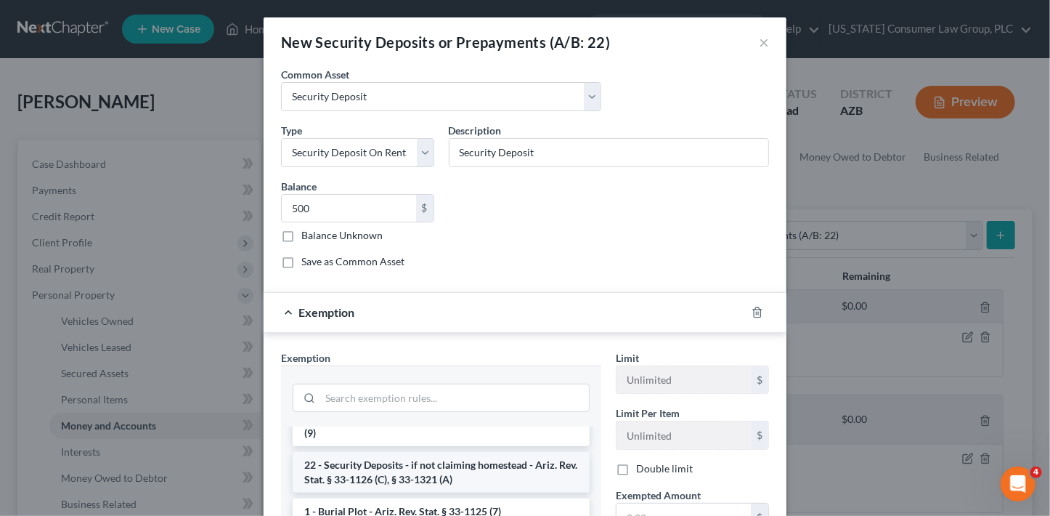
scroll to position [65, 0]
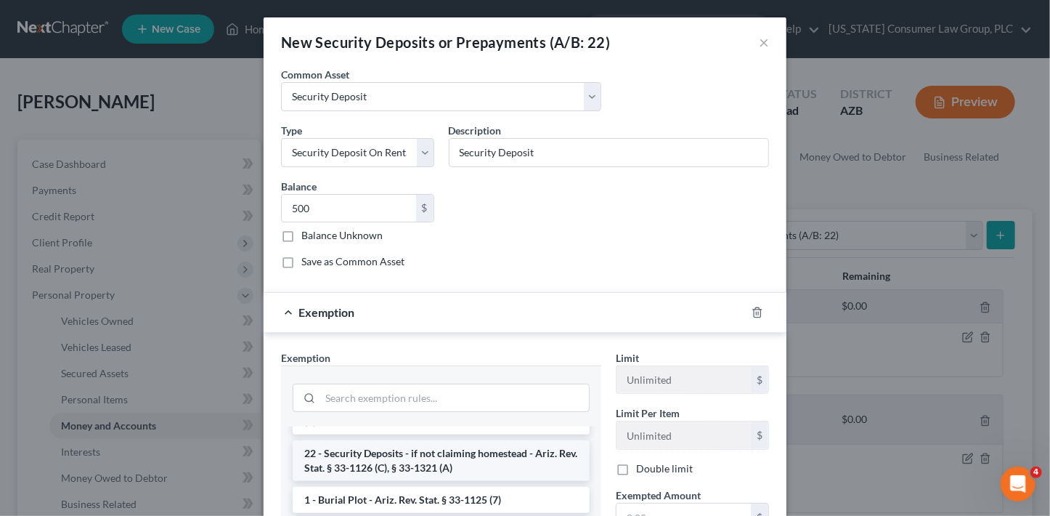
click at [467, 467] on li "22 - Security Deposits - if not claiming homestead - Ariz. Rev. Stat. § 33-1126…" at bounding box center [441, 460] width 297 height 41
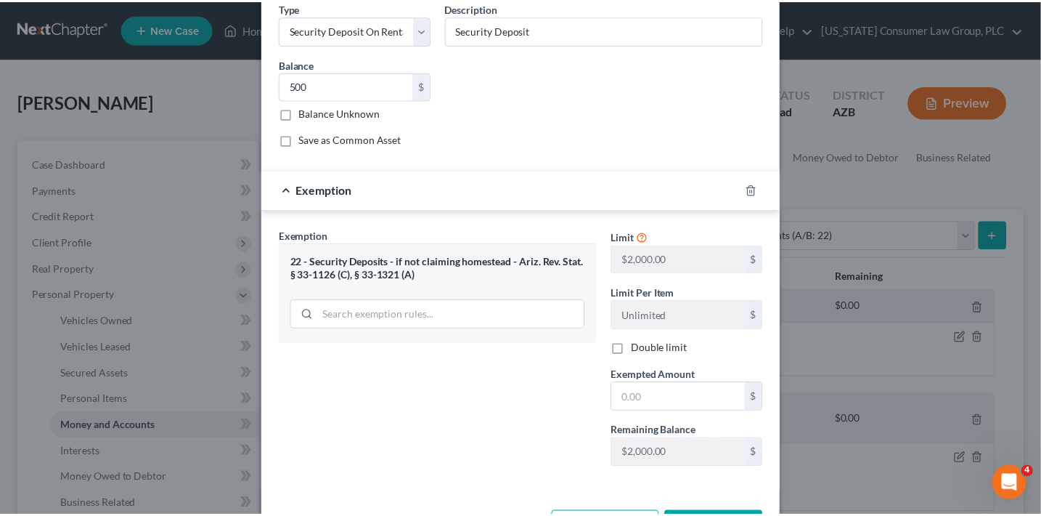
scroll to position [154, 0]
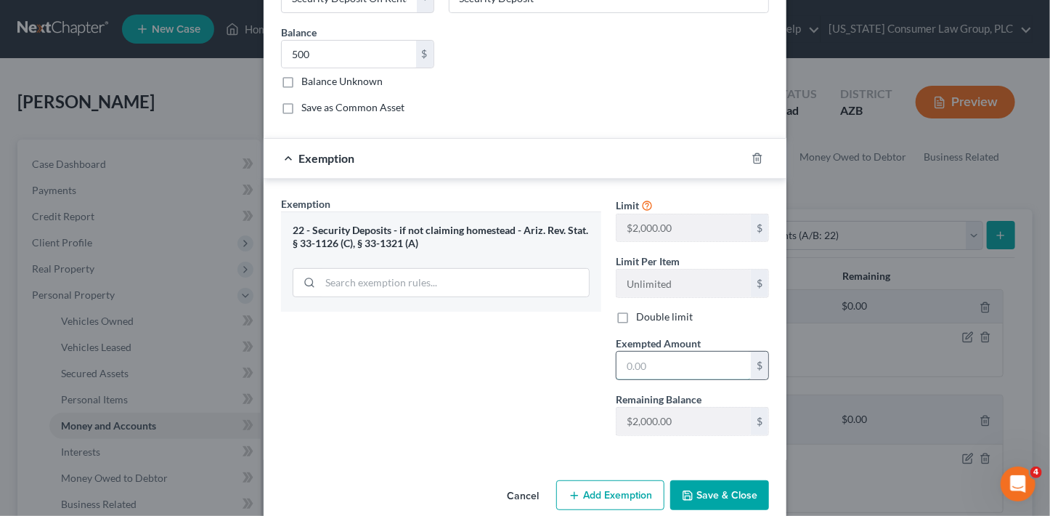
click at [638, 365] on input "text" at bounding box center [683, 365] width 134 height 28
type input "500"
drag, startPoint x: 506, startPoint y: 371, endPoint x: 615, endPoint y: 416, distance: 117.9
click at [506, 371] on div "Exemption Set must be selected for CA. Exemption * 22 - Security Deposits - if …" at bounding box center [441, 321] width 335 height 251
click at [713, 489] on button "Save & Close" at bounding box center [719, 495] width 99 height 30
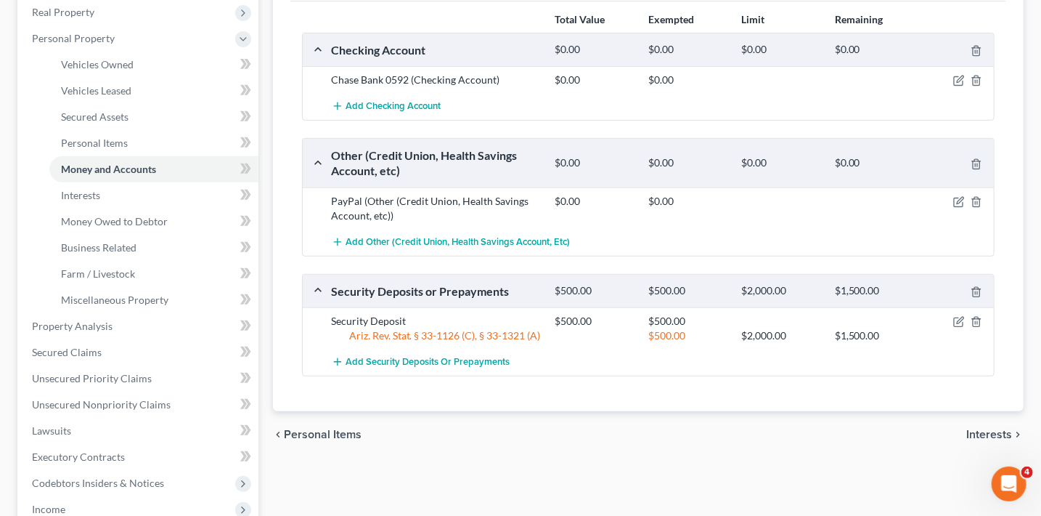
scroll to position [243, 0]
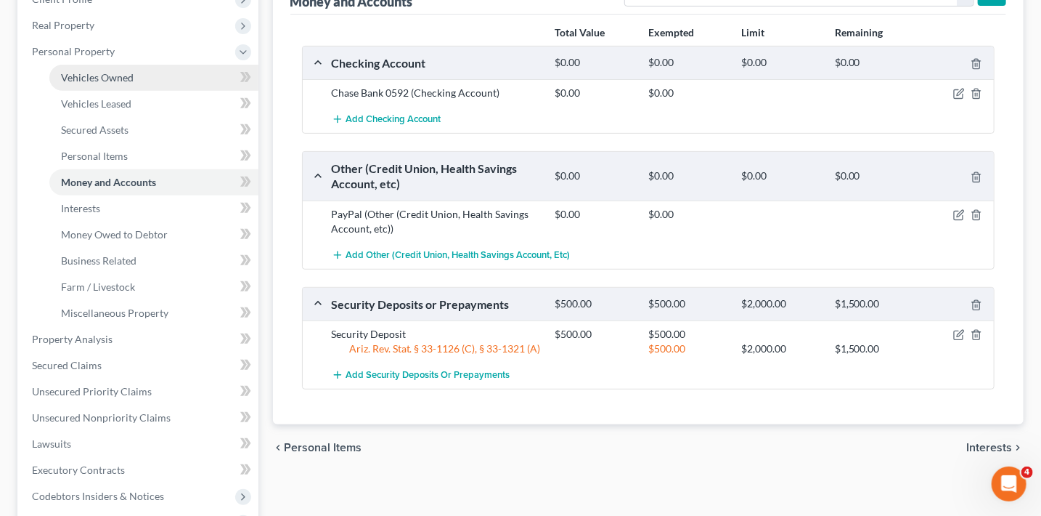
click at [118, 73] on span "Vehicles Owned" at bounding box center [97, 77] width 73 height 12
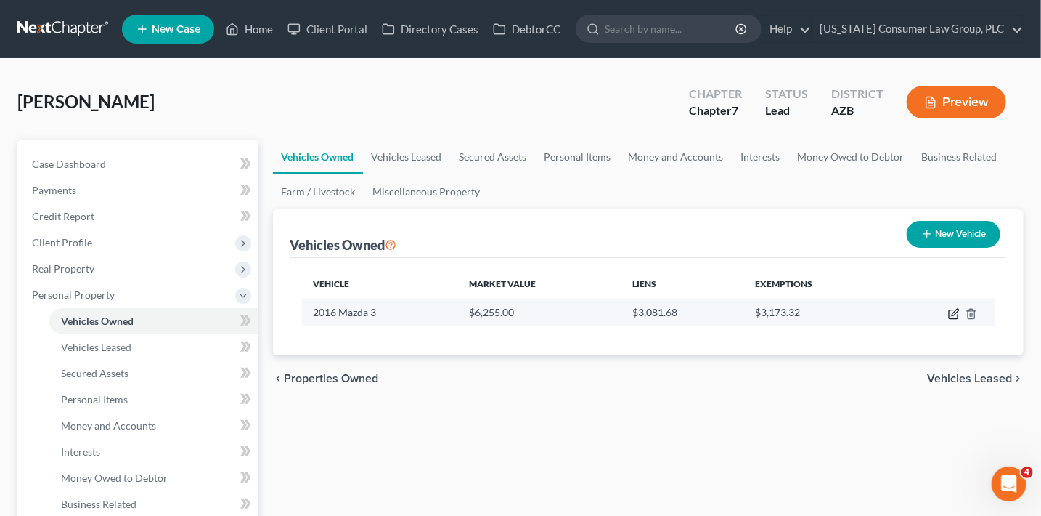
click at [958, 314] on icon "button" at bounding box center [953, 314] width 9 height 9
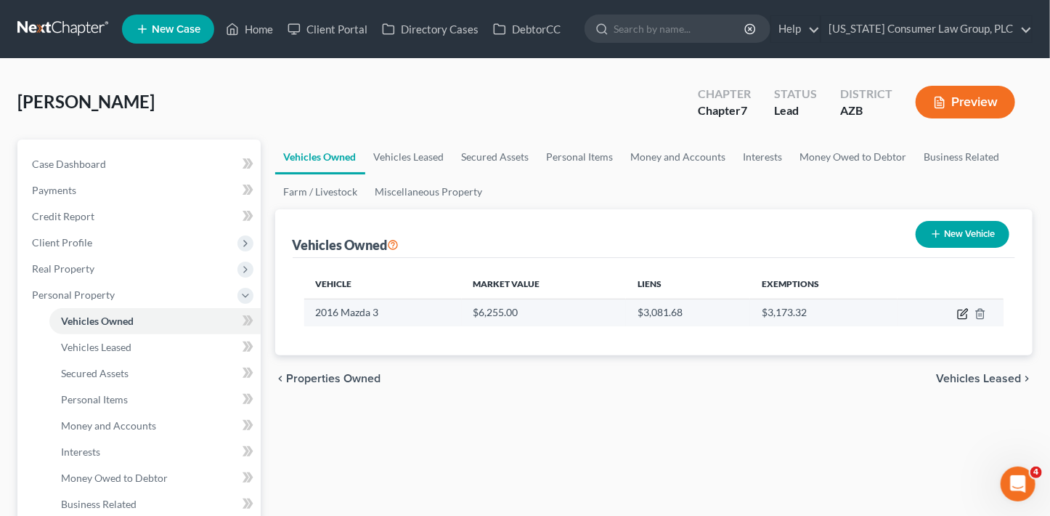
select select "0"
select select "10"
select select "3"
select select "0"
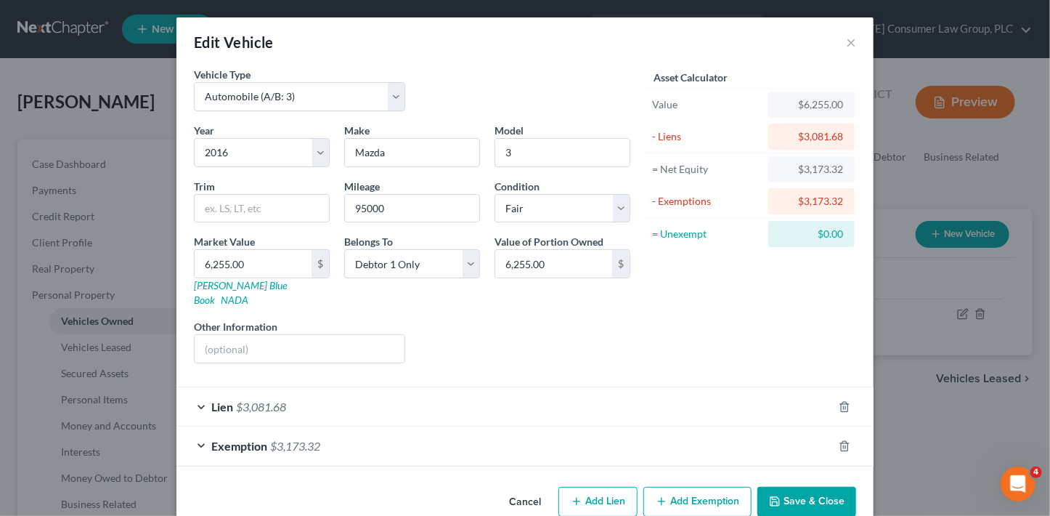
click at [803, 487] on button "Save & Close" at bounding box center [806, 502] width 99 height 30
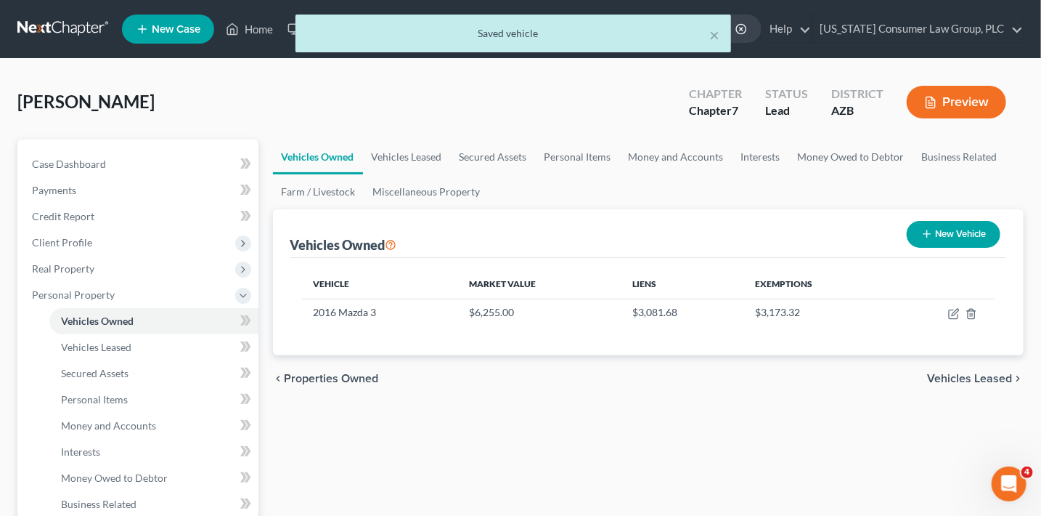
scroll to position [335, 0]
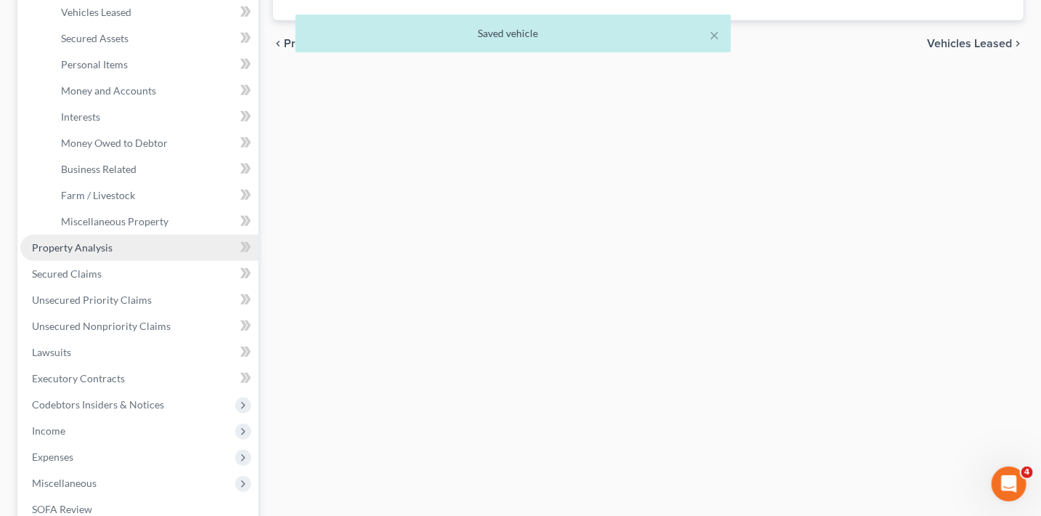
click at [57, 248] on span "Property Analysis" at bounding box center [72, 247] width 81 height 12
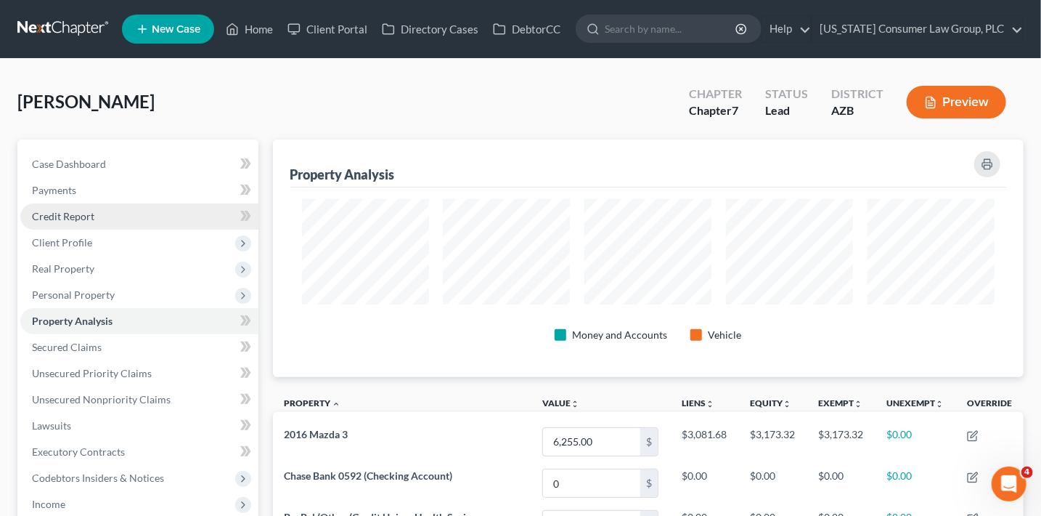
click at [88, 211] on span "Credit Report" at bounding box center [63, 216] width 62 height 12
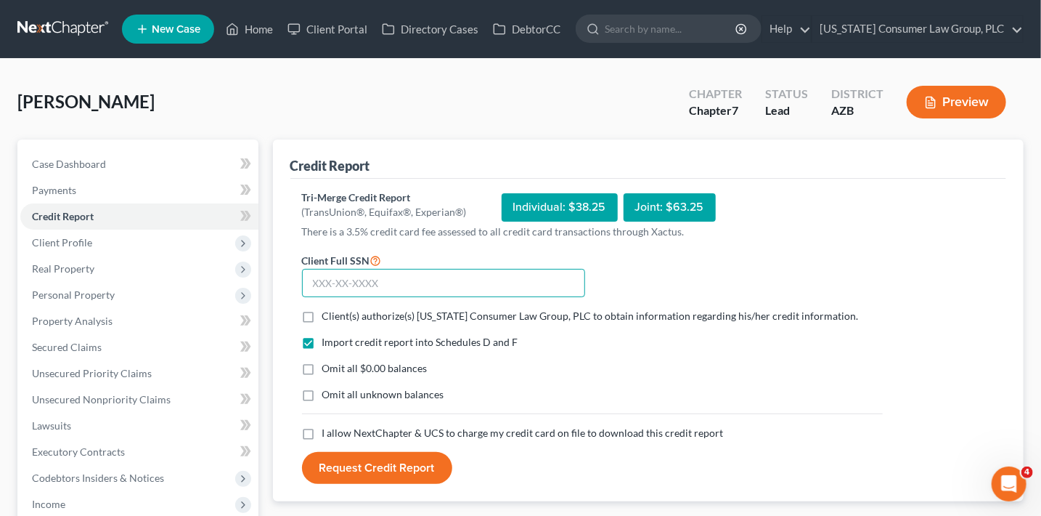
click at [451, 286] on input "text" at bounding box center [443, 283] width 283 height 29
type input "609-56-7294"
click at [590, 304] on form "Client Full SSN * 609-56-7294 Client(s) authorize(s) [US_STATE] Consumer Law Gr…" at bounding box center [592, 367] width 595 height 233
click at [591, 313] on span "Client(s) authorize(s) [US_STATE] Consumer Law Group, PLC to obtain information…" at bounding box center [590, 315] width 537 height 12
click at [338, 313] on input "Client(s) authorize(s) [US_STATE] Consumer Law Group, PLC to obtain information…" at bounding box center [332, 313] width 9 height 9
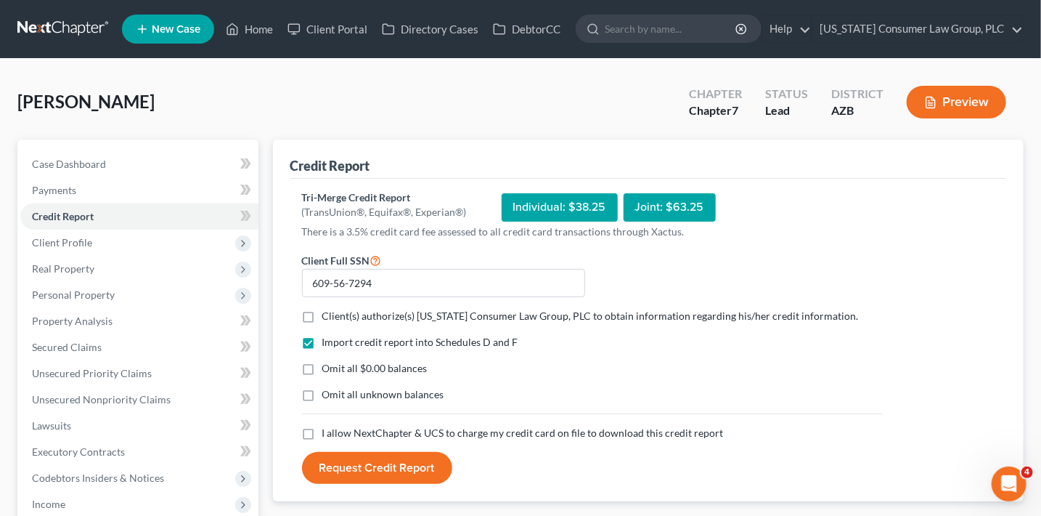
checkbox input "true"
click at [403, 367] on span "Omit all $0.00 balances" at bounding box center [374, 368] width 105 height 12
click at [338, 367] on input "Omit all $0.00 balances" at bounding box center [332, 365] width 9 height 9
checkbox input "true"
click at [355, 436] on span "I allow NextChapter & UCS to charge my credit card on file to download this cre…" at bounding box center [523, 432] width 402 height 12
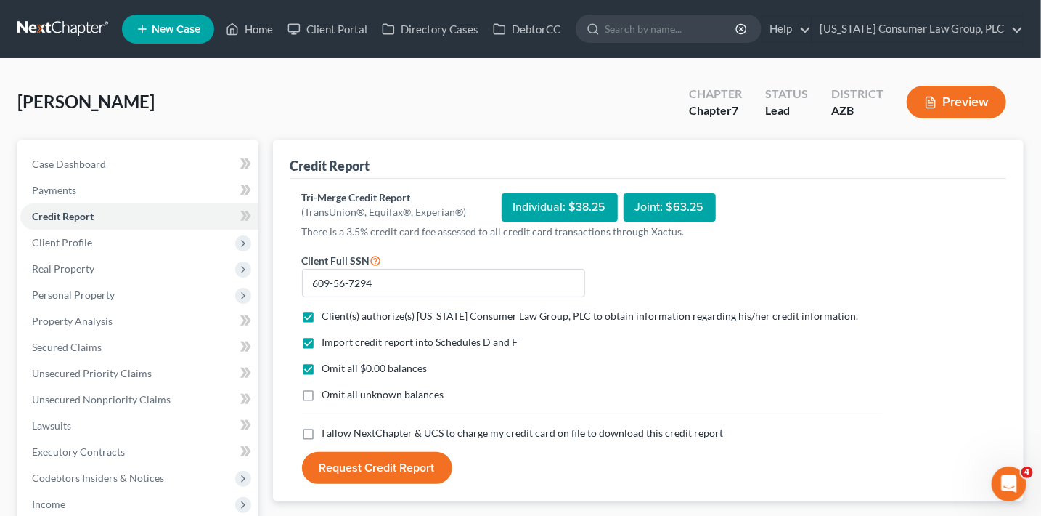
click at [338, 435] on input "I allow NextChapter & UCS to charge my credit card on file to download this cre…" at bounding box center [332, 430] width 9 height 9
checkbox input "true"
click at [353, 468] on button "Request Credit Report" at bounding box center [377, 468] width 150 height 32
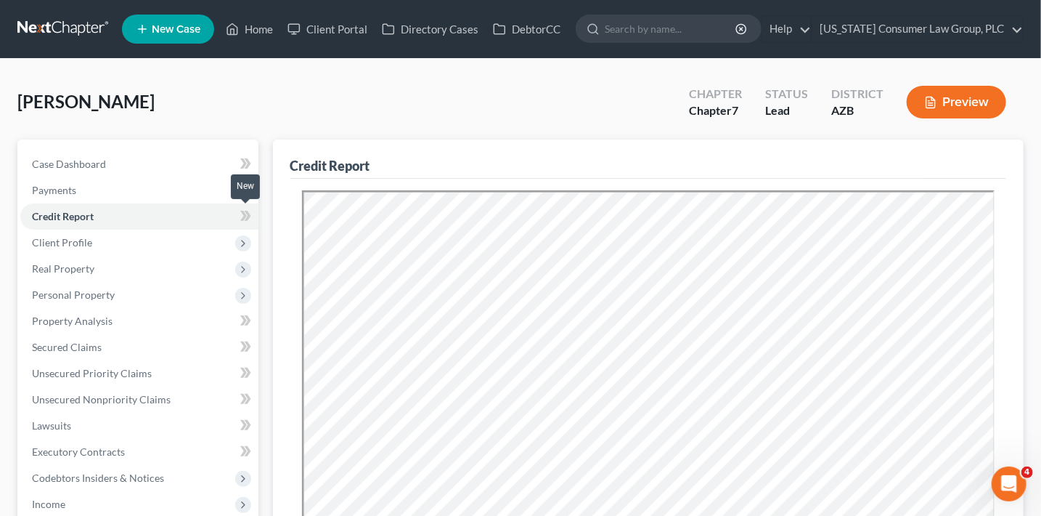
click at [252, 218] on span at bounding box center [245, 218] width 25 height 22
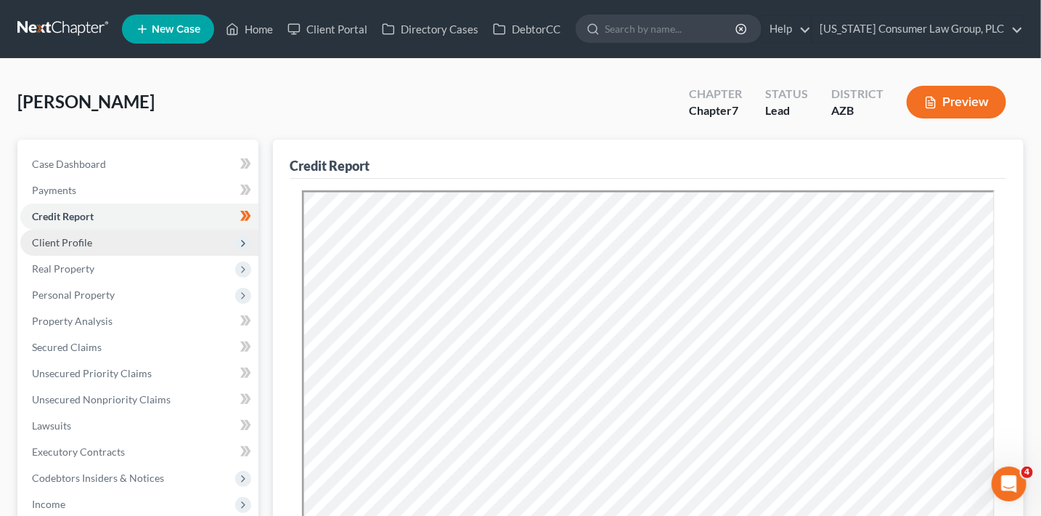
click at [249, 247] on icon at bounding box center [243, 243] width 16 height 16
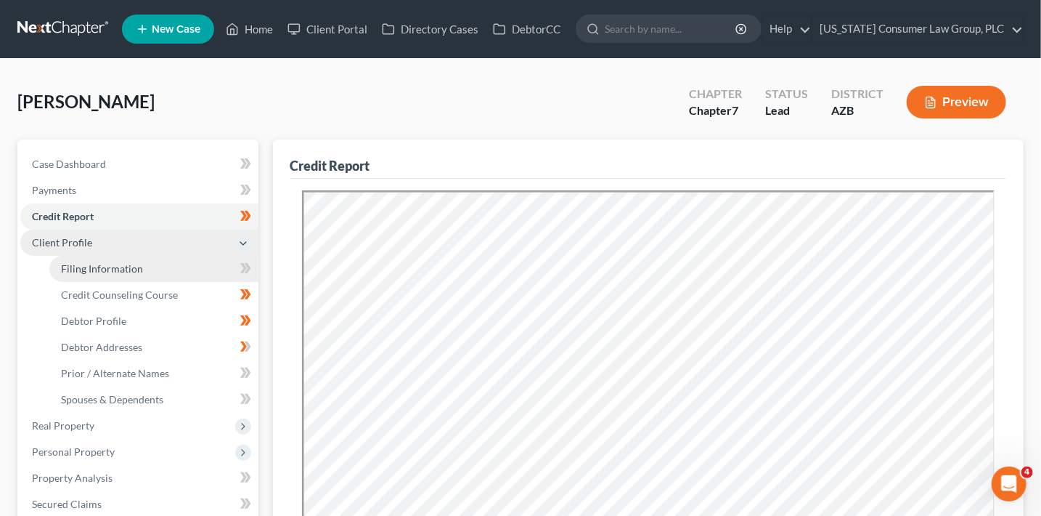
click at [163, 266] on link "Filing Information" at bounding box center [153, 269] width 209 height 26
select select "1"
select select "0"
select select "3"
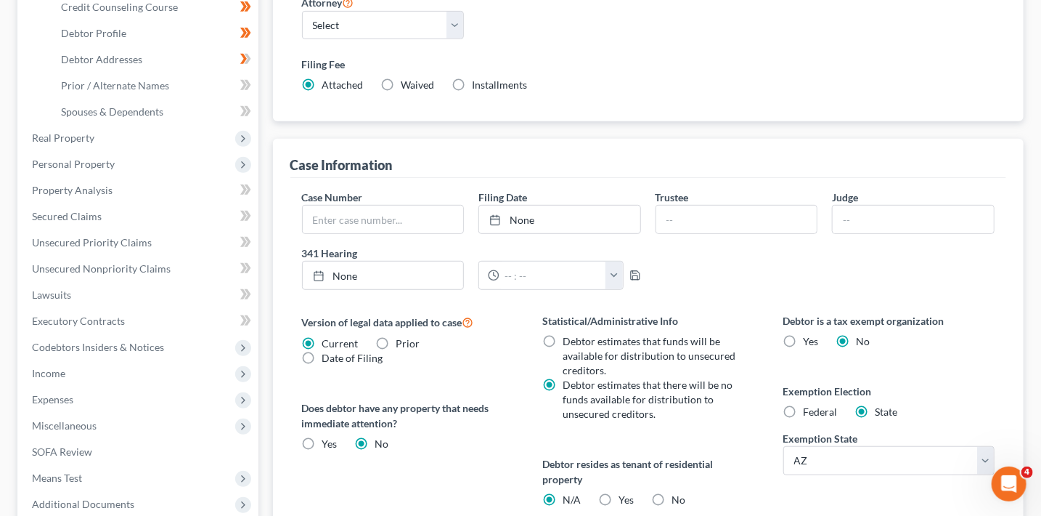
scroll to position [499, 0]
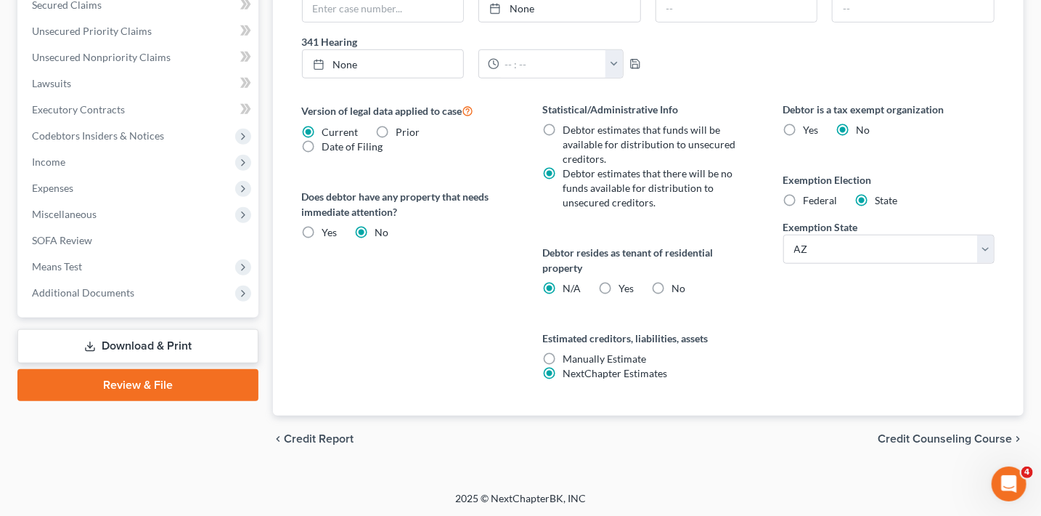
drag, startPoint x: 582, startPoint y: 285, endPoint x: 602, endPoint y: 285, distance: 20.3
click at [582, 285] on div "Debtor resides as tenant of residential property N/A Yes Yes No" at bounding box center [648, 270] width 212 height 51
click at [619, 282] on label "Yes Yes" at bounding box center [626, 288] width 15 height 15
click at [624, 282] on input "Yes Yes" at bounding box center [628, 285] width 9 height 9
radio input "true"
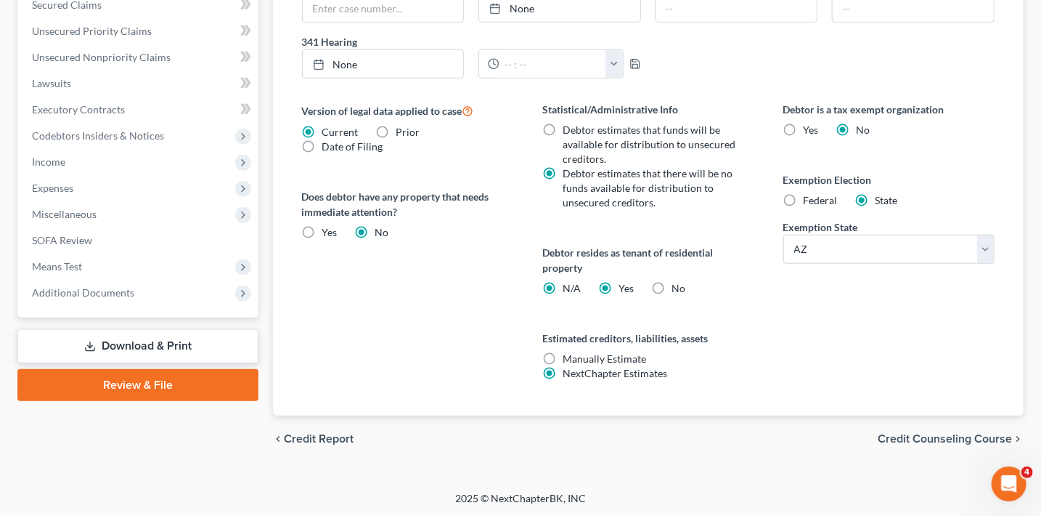
radio input "false"
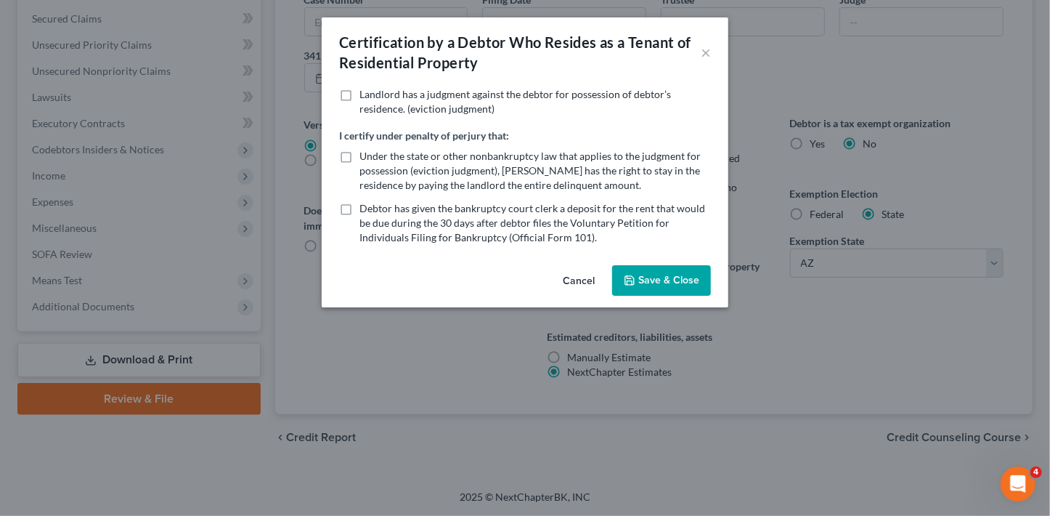
click at [696, 282] on button "Save & Close" at bounding box center [661, 280] width 99 height 30
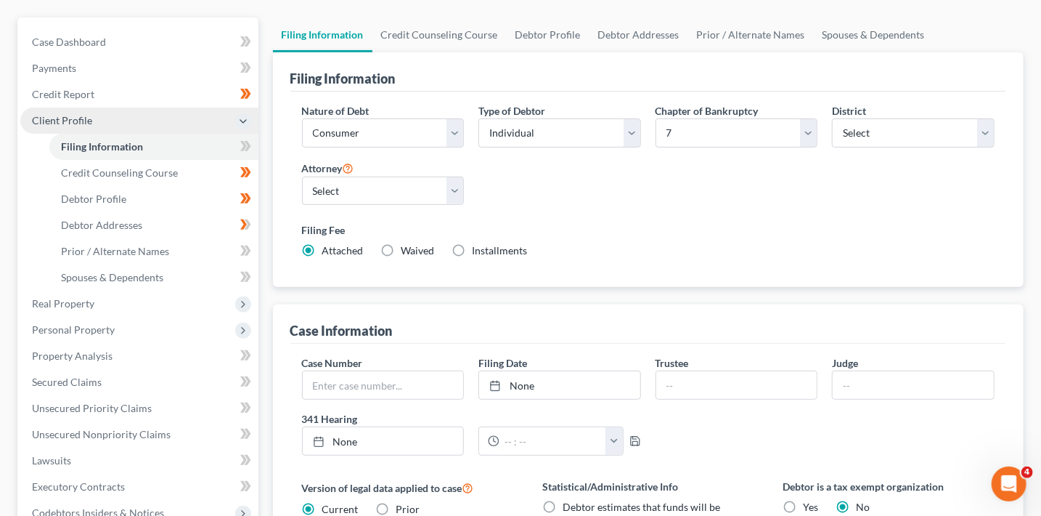
scroll to position [21, 0]
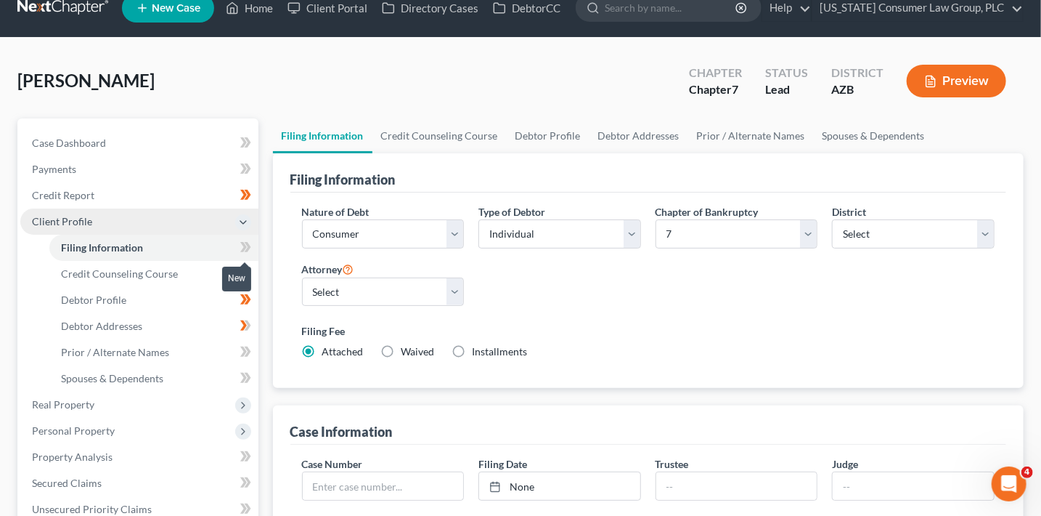
click at [254, 245] on span at bounding box center [245, 249] width 25 height 22
click at [182, 280] on link "Credit Counseling Course" at bounding box center [153, 274] width 209 height 26
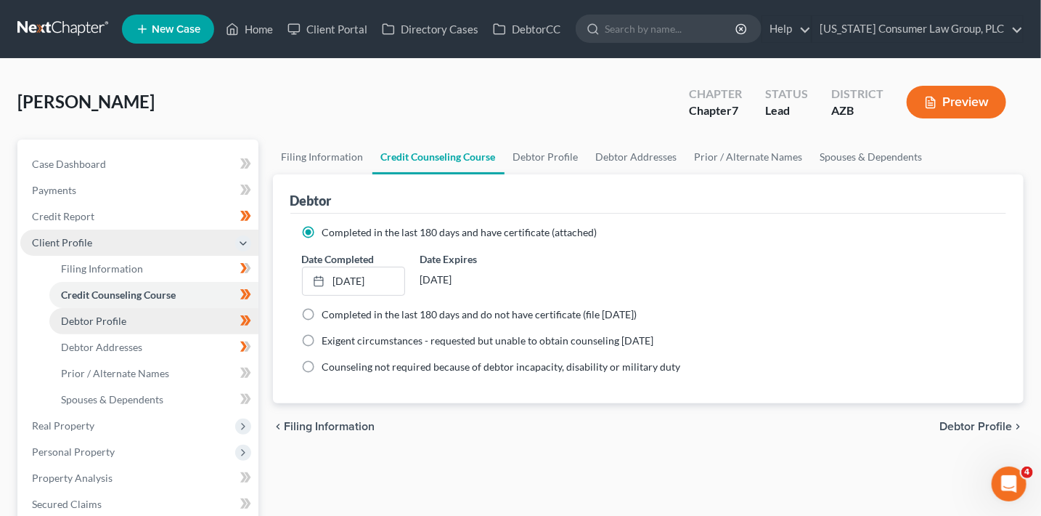
click at [205, 330] on link "Debtor Profile" at bounding box center [153, 321] width 209 height 26
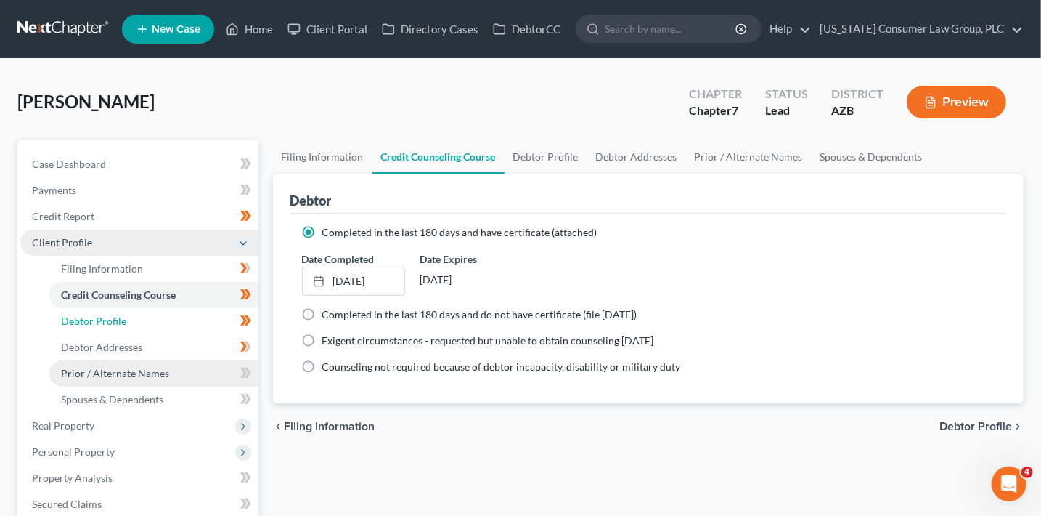
select select "0"
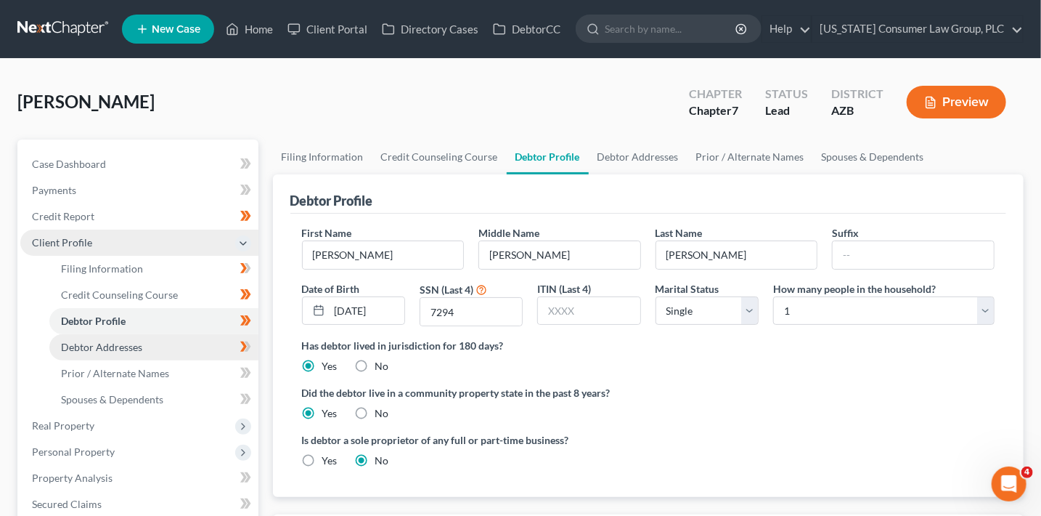
click at [201, 350] on link "Debtor Addresses" at bounding box center [153, 347] width 209 height 26
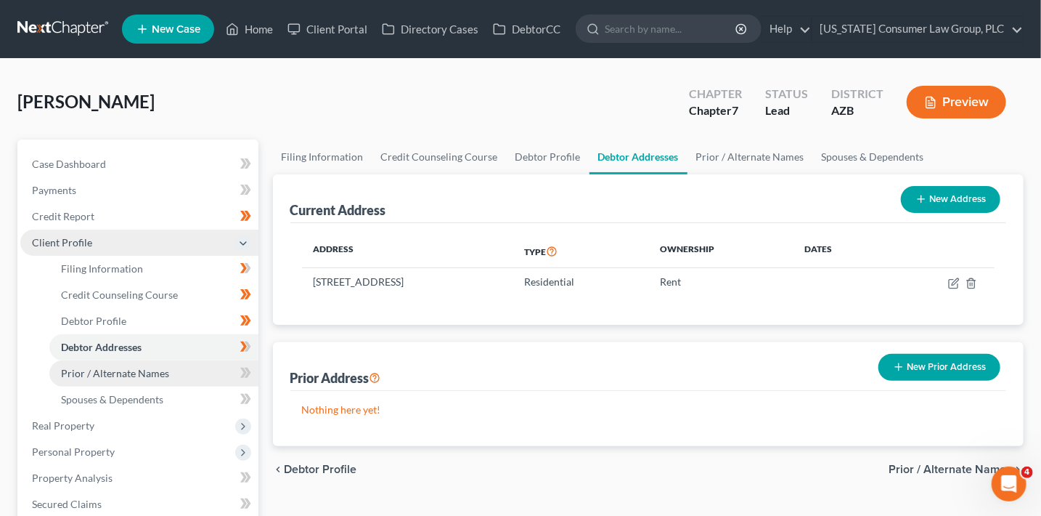
click at [200, 370] on link "Prior / Alternate Names" at bounding box center [153, 373] width 209 height 26
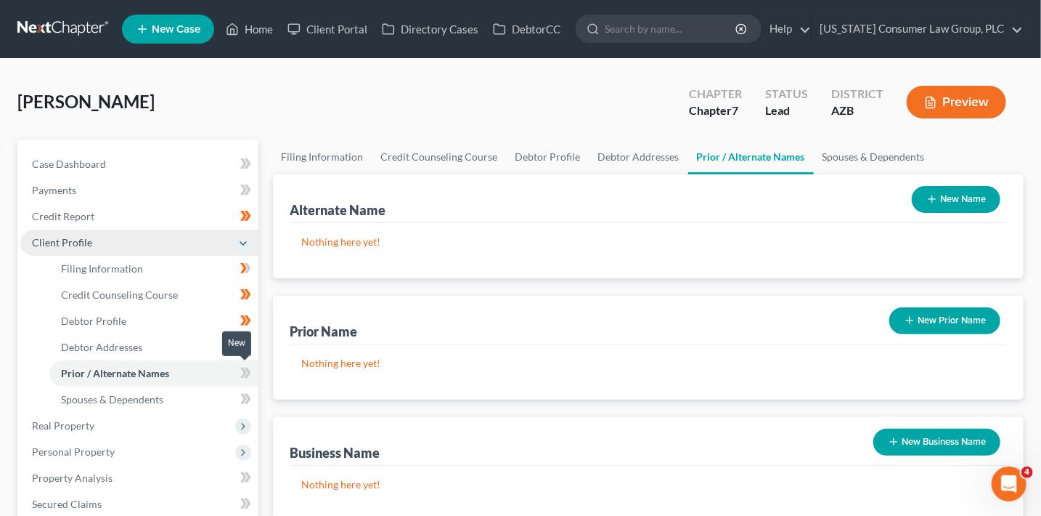
click at [256, 375] on span at bounding box center [245, 375] width 25 height 22
click at [256, 376] on span at bounding box center [245, 375] width 25 height 22
click at [178, 394] on link "Spouses & Dependents" at bounding box center [153, 399] width 209 height 26
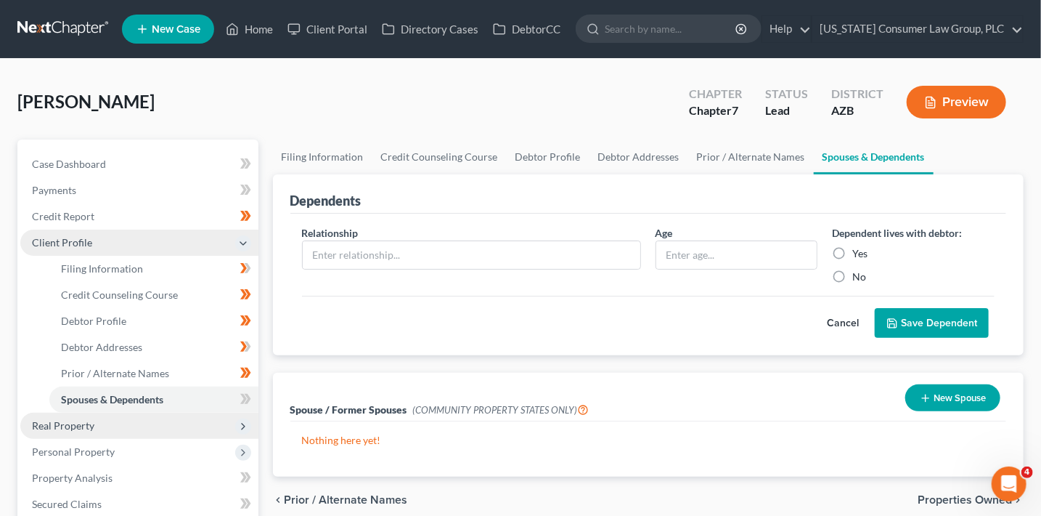
click at [171, 416] on span "Real Property" at bounding box center [139, 425] width 238 height 26
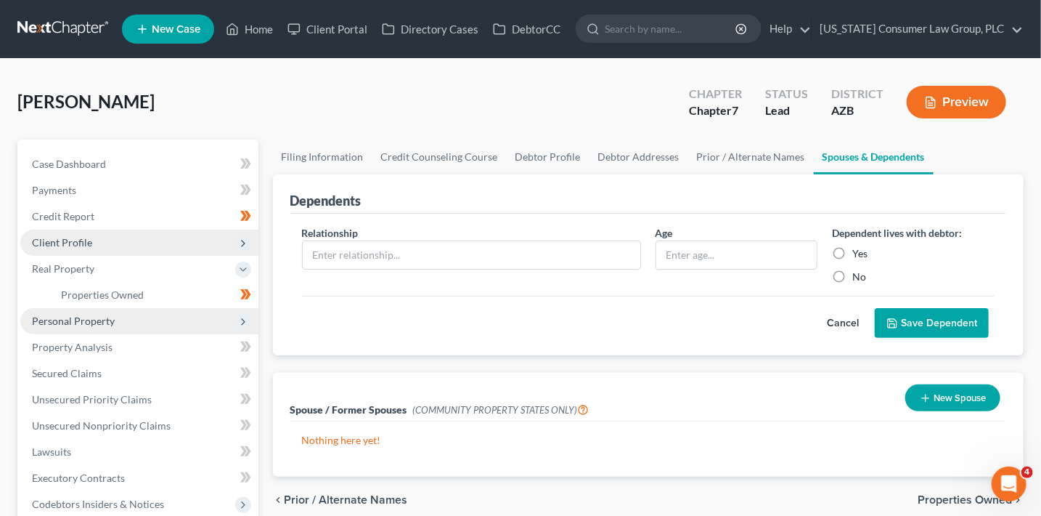
click at [158, 327] on span "Personal Property" at bounding box center [139, 321] width 238 height 26
click at [155, 325] on link "Vehicles Owned" at bounding box center [153, 321] width 209 height 26
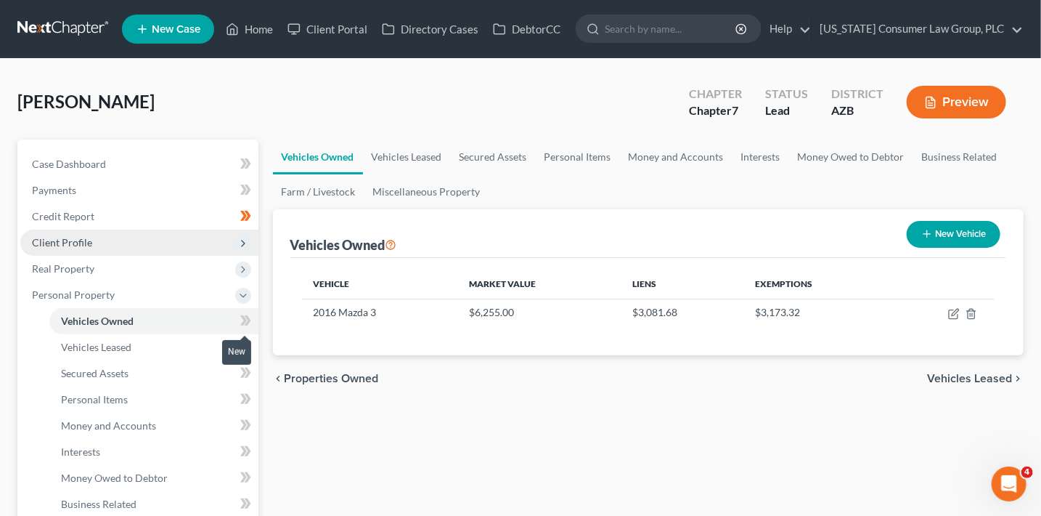
click at [244, 325] on icon at bounding box center [245, 321] width 11 height 18
drag, startPoint x: 244, startPoint y: 325, endPoint x: 183, endPoint y: 358, distance: 69.2
click at [244, 325] on icon at bounding box center [245, 321] width 11 height 18
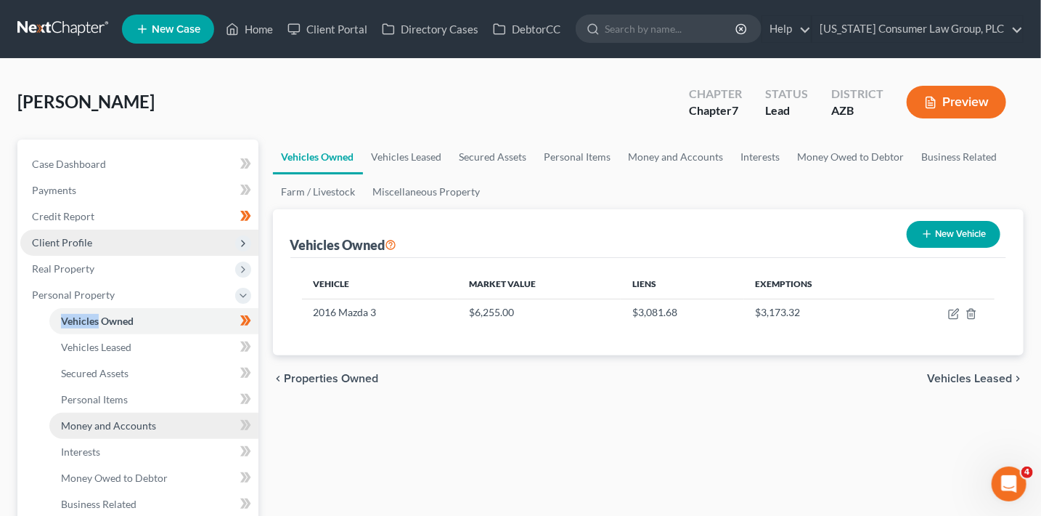
click at [158, 418] on link "Money and Accounts" at bounding box center [153, 425] width 209 height 26
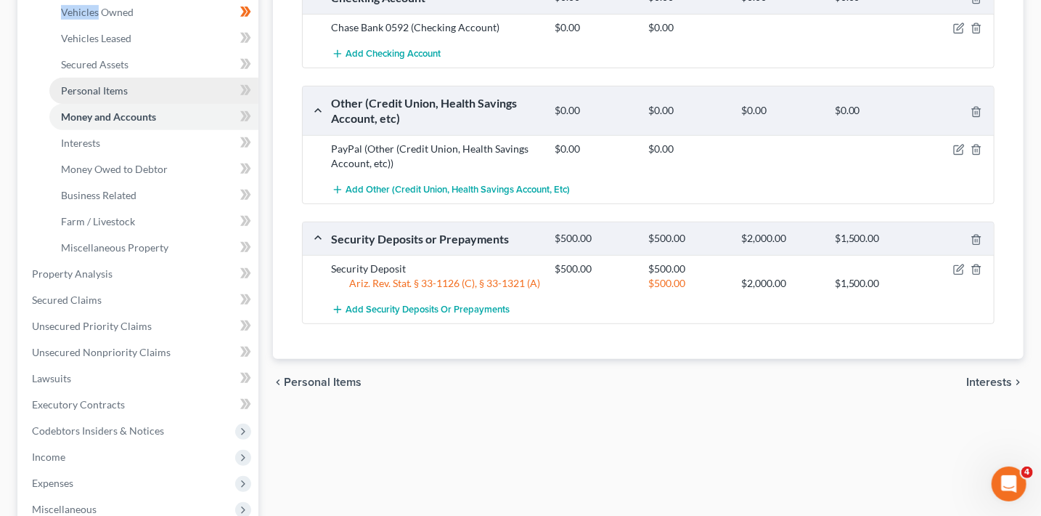
scroll to position [326, 0]
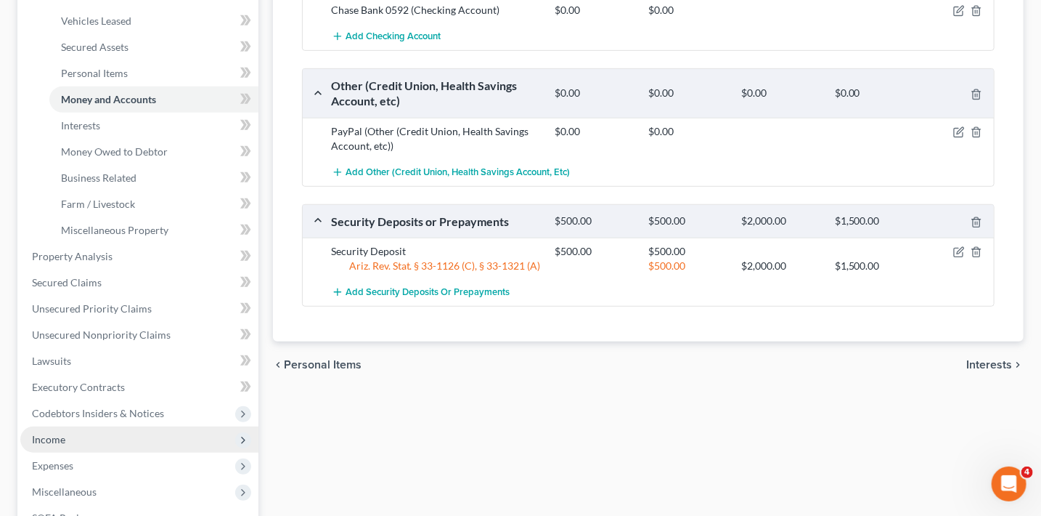
click at [106, 432] on span "Income" at bounding box center [139, 439] width 238 height 26
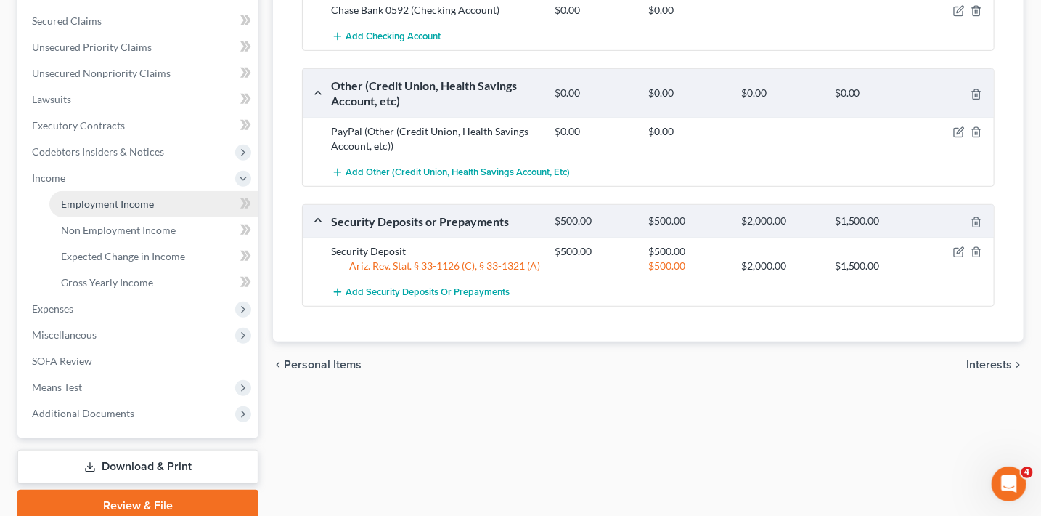
click at [158, 209] on link "Employment Income" at bounding box center [153, 204] width 209 height 26
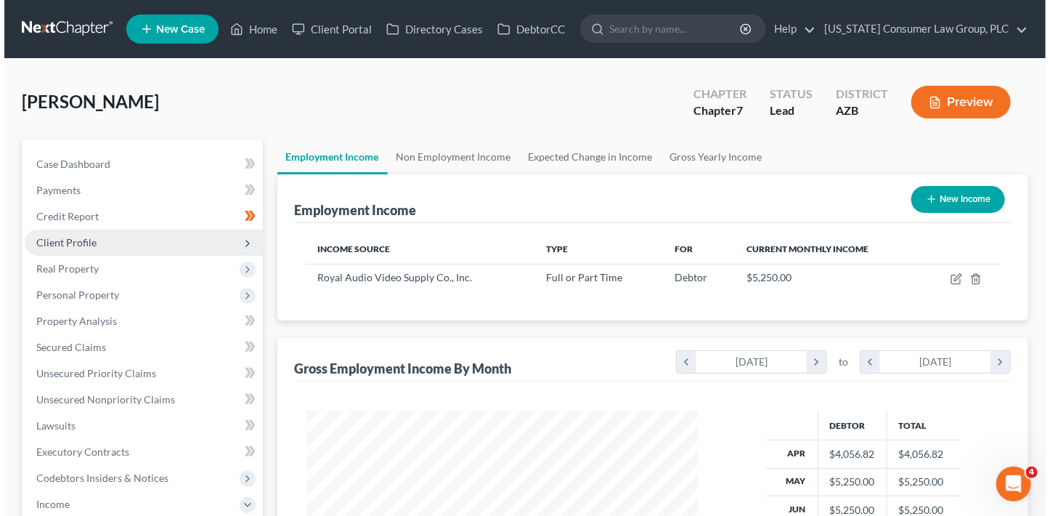
scroll to position [259, 421]
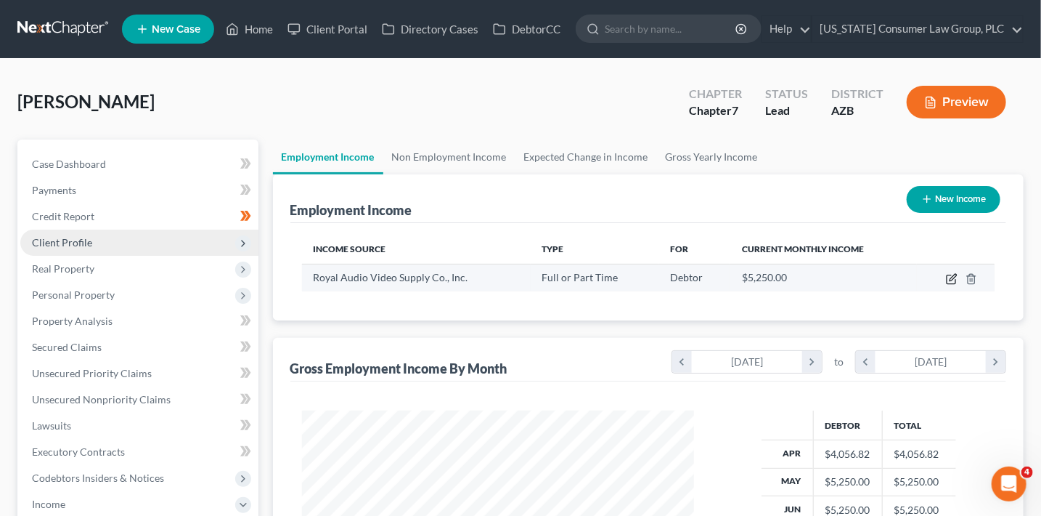
click at [946, 277] on icon "button" at bounding box center [952, 279] width 12 height 12
select select "0"
select select "19"
select select "1"
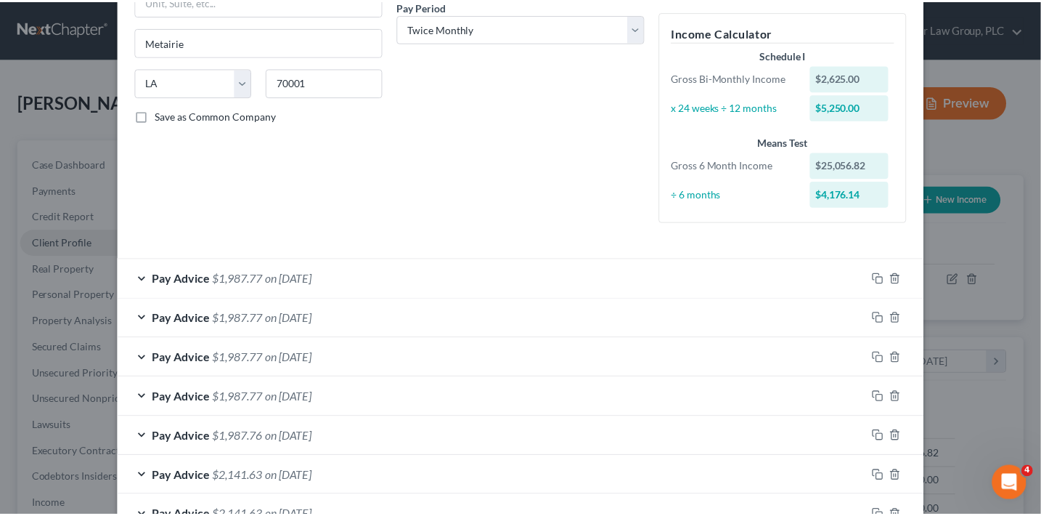
scroll to position [447, 0]
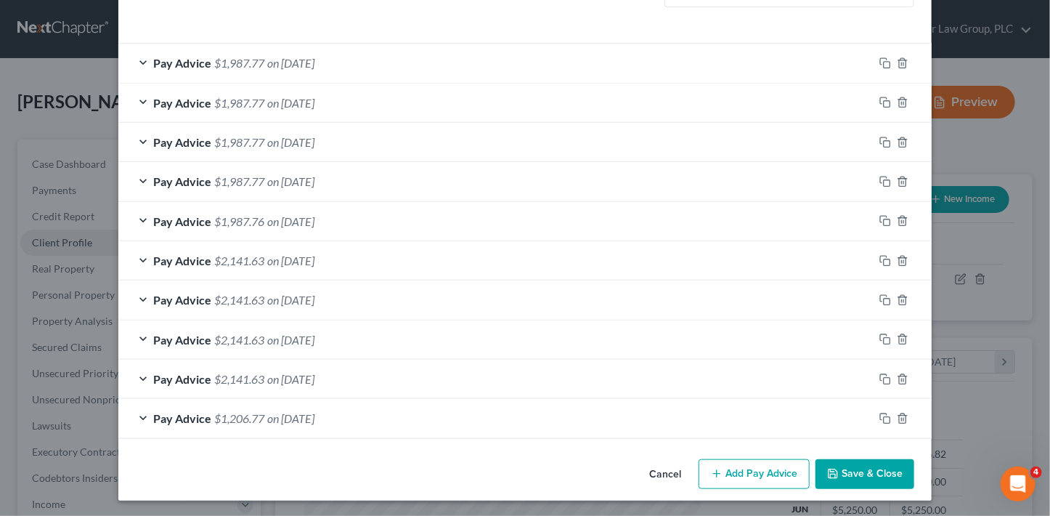
click at [882, 474] on button "Save & Close" at bounding box center [864, 474] width 99 height 30
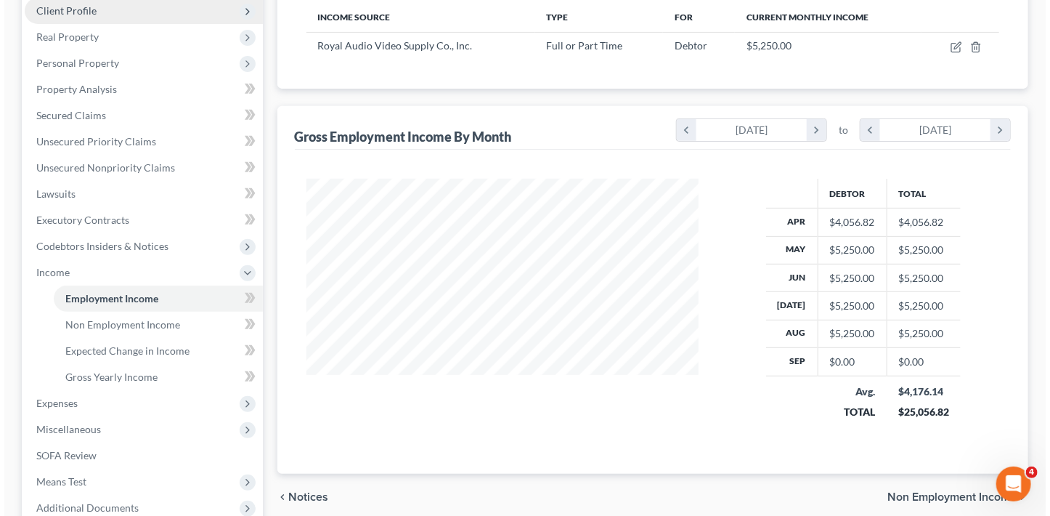
scroll to position [31, 0]
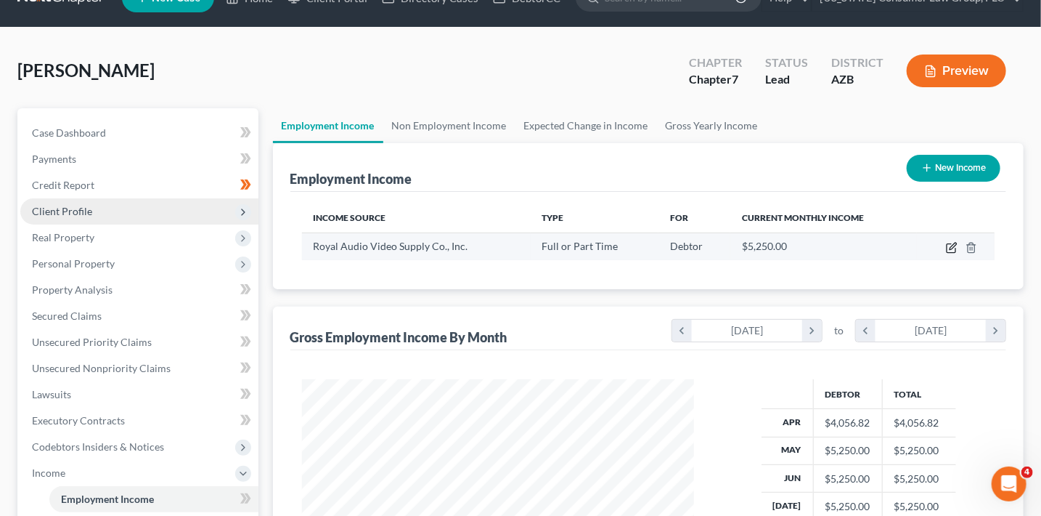
click at [951, 246] on icon "button" at bounding box center [953, 246] width 7 height 7
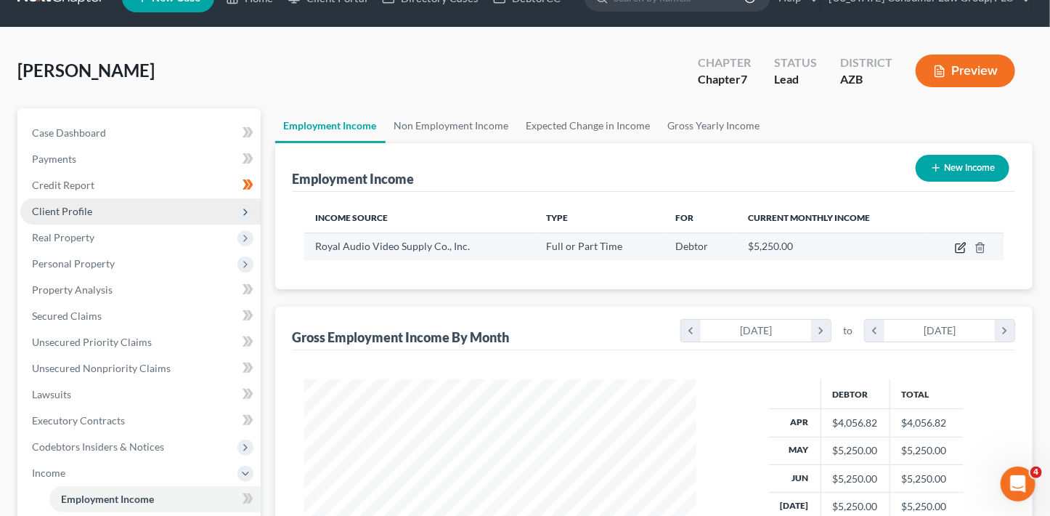
select select "0"
select select "19"
select select "1"
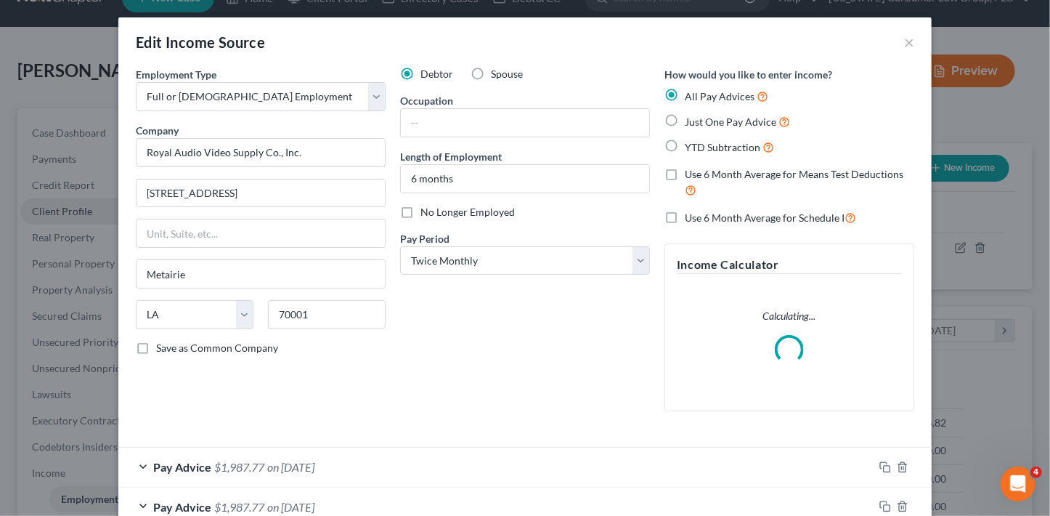
scroll to position [259, 425]
click at [879, 463] on icon "button" at bounding box center [885, 467] width 12 height 12
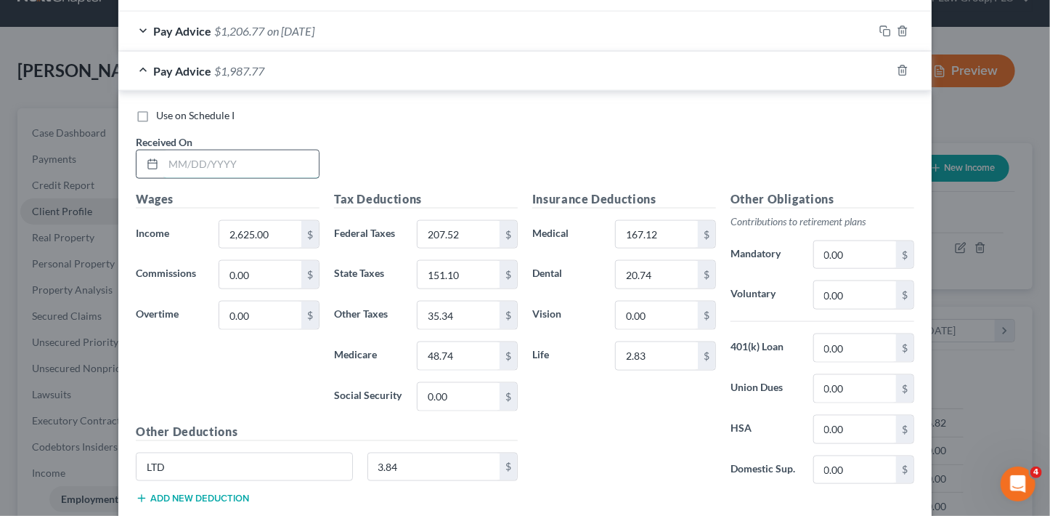
scroll to position [834, 0]
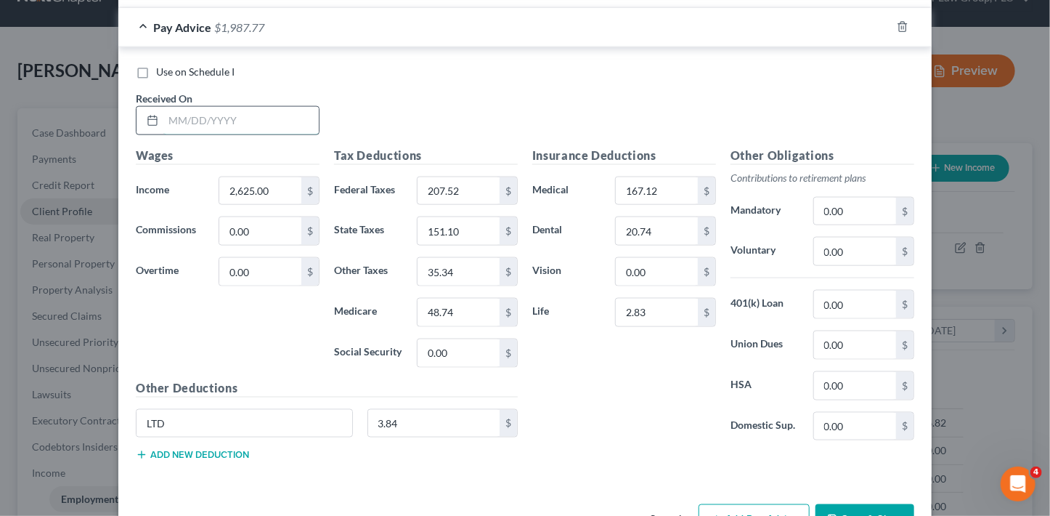
click at [213, 134] on input "text" at bounding box center [240, 121] width 155 height 28
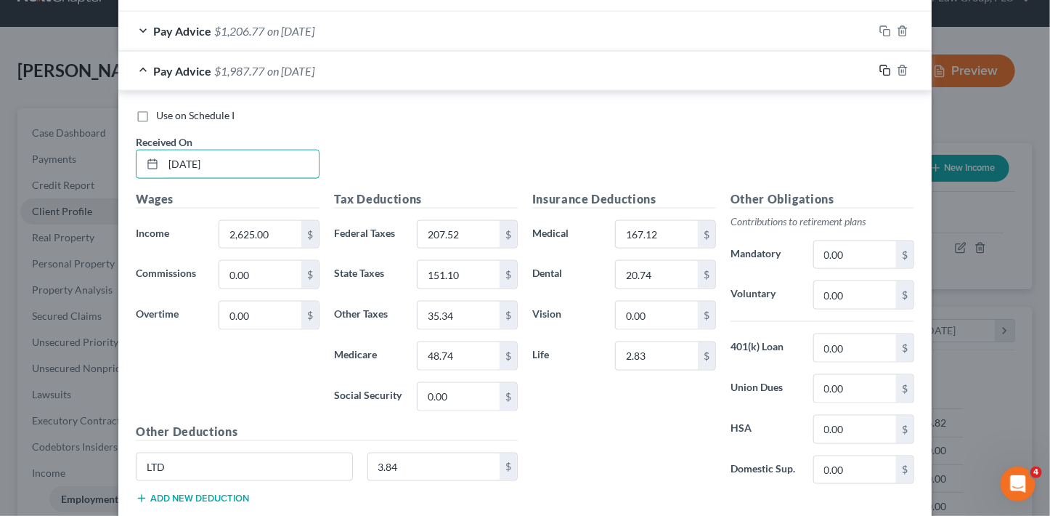
type input "[DATE]"
click at [884, 65] on icon "button" at bounding box center [885, 71] width 12 height 12
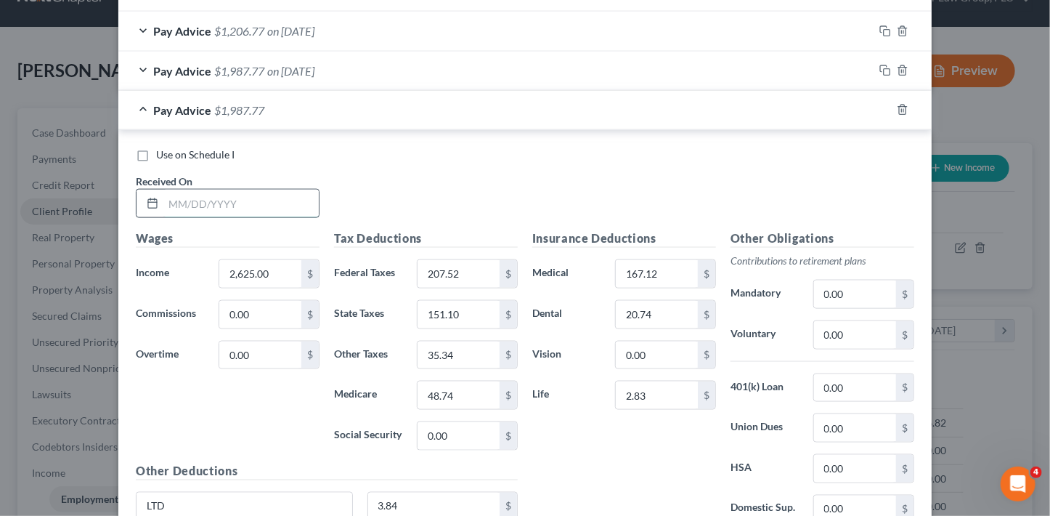
click at [238, 198] on input "text" at bounding box center [240, 204] width 155 height 28
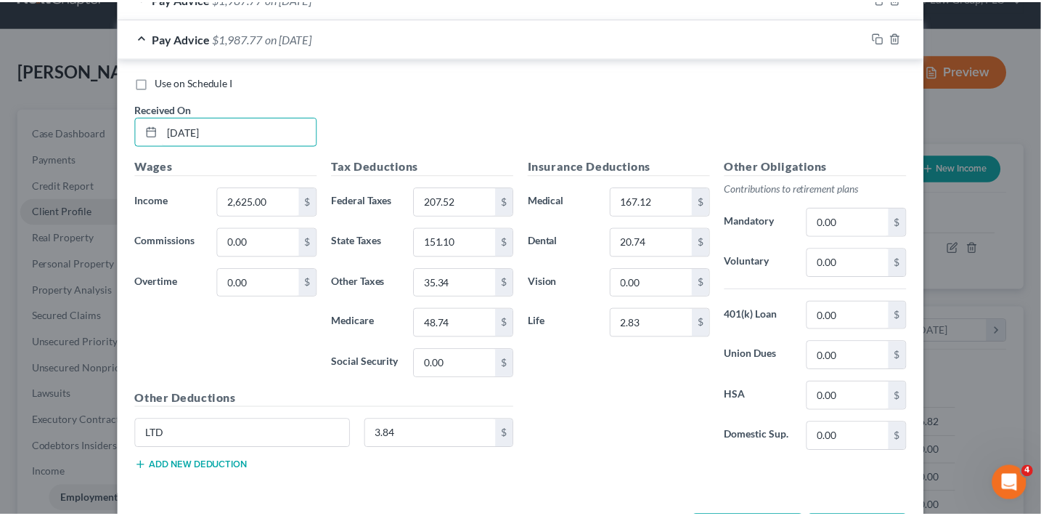
scroll to position [961, 0]
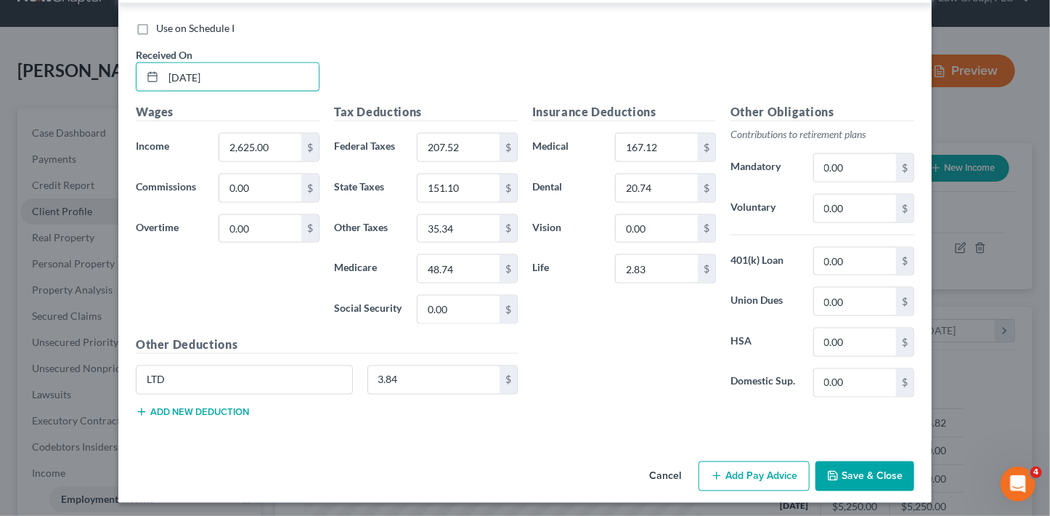
type input "[DATE]"
click at [818, 469] on button "Save & Close" at bounding box center [864, 476] width 99 height 30
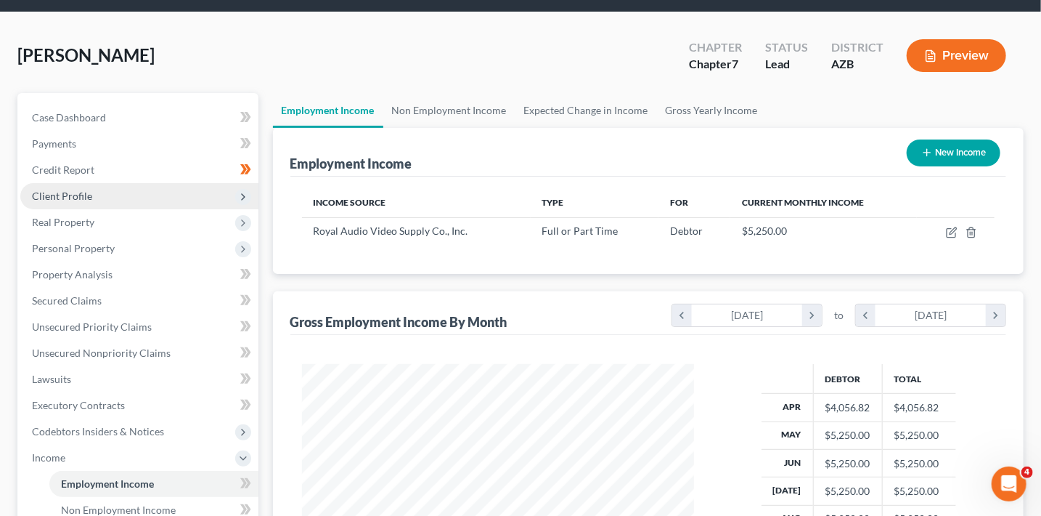
scroll to position [14, 0]
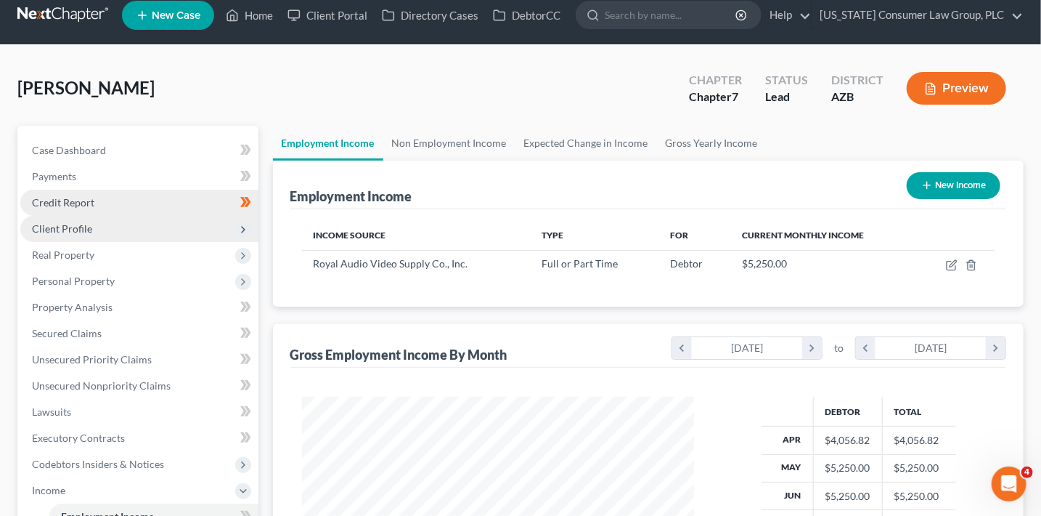
click at [126, 203] on link "Credit Report" at bounding box center [139, 203] width 238 height 26
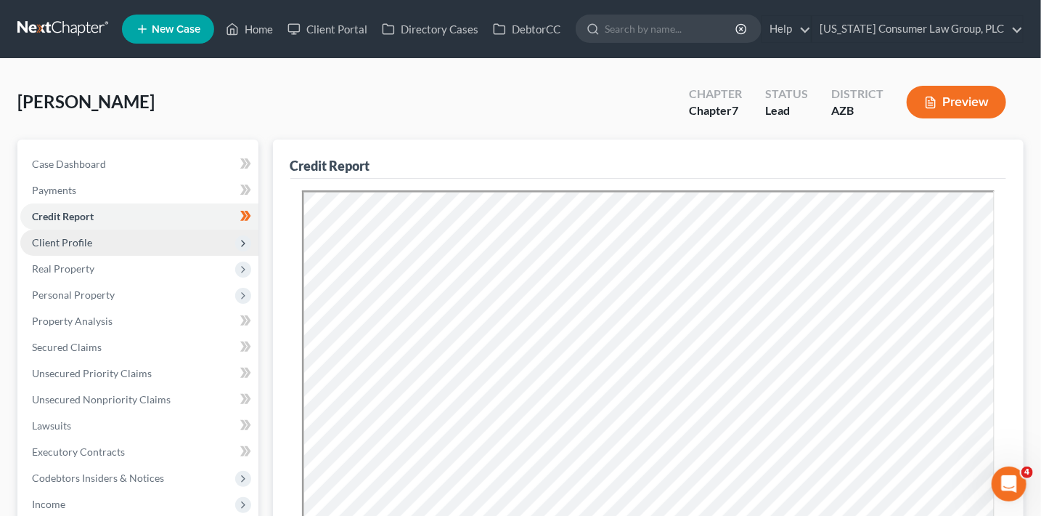
click at [235, 237] on span "Client Profile" at bounding box center [139, 242] width 238 height 26
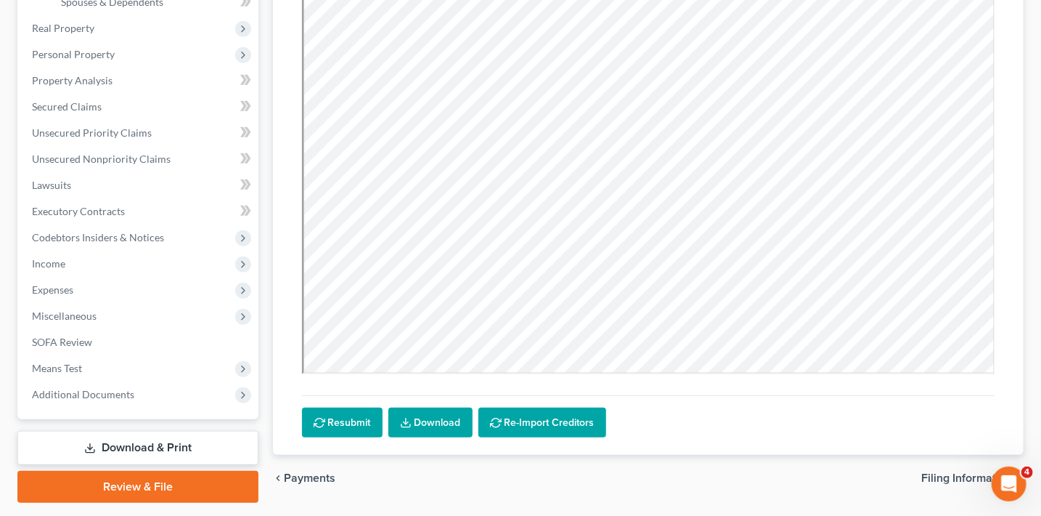
scroll to position [439, 0]
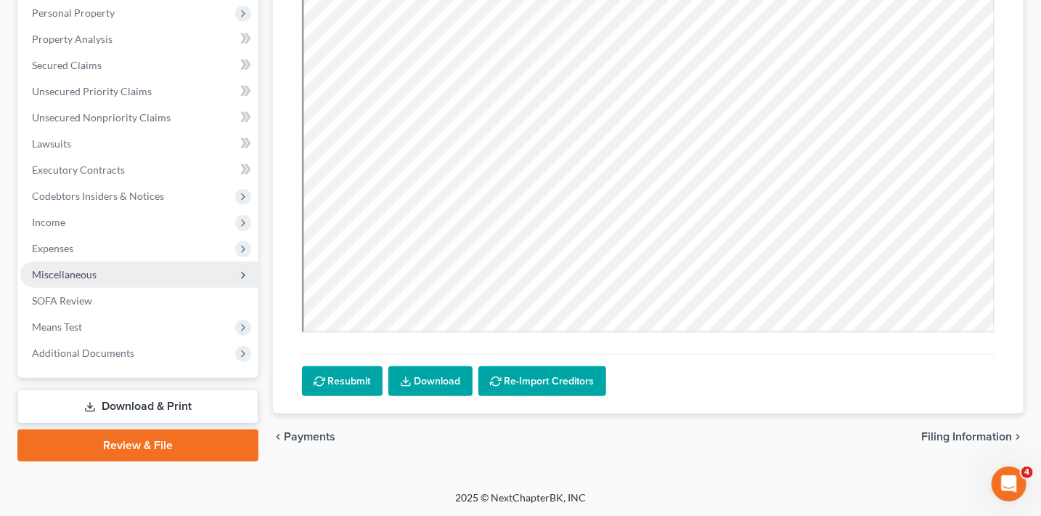
click at [85, 275] on span "Miscellaneous" at bounding box center [64, 274] width 65 height 12
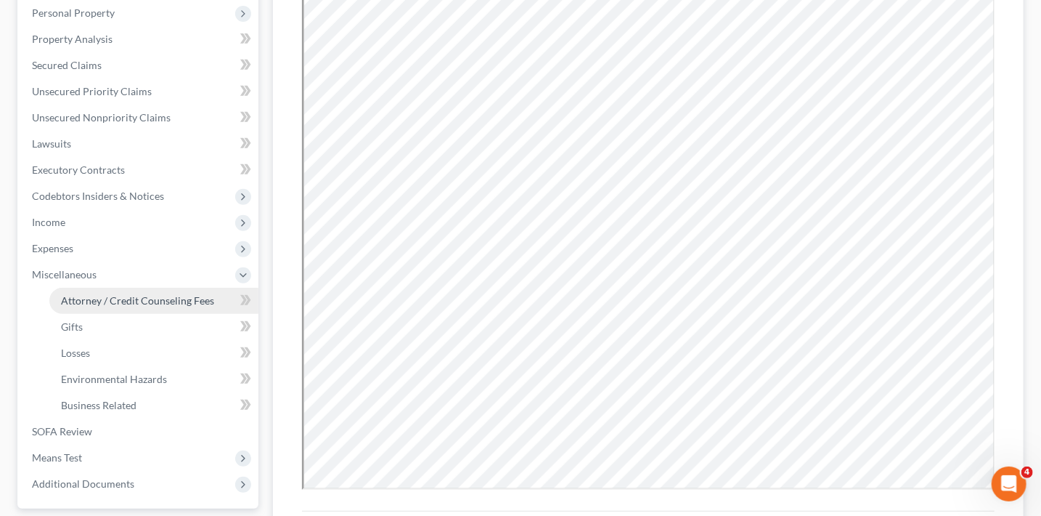
click at [140, 304] on span "Attorney / Credit Counseling Fees" at bounding box center [137, 300] width 153 height 12
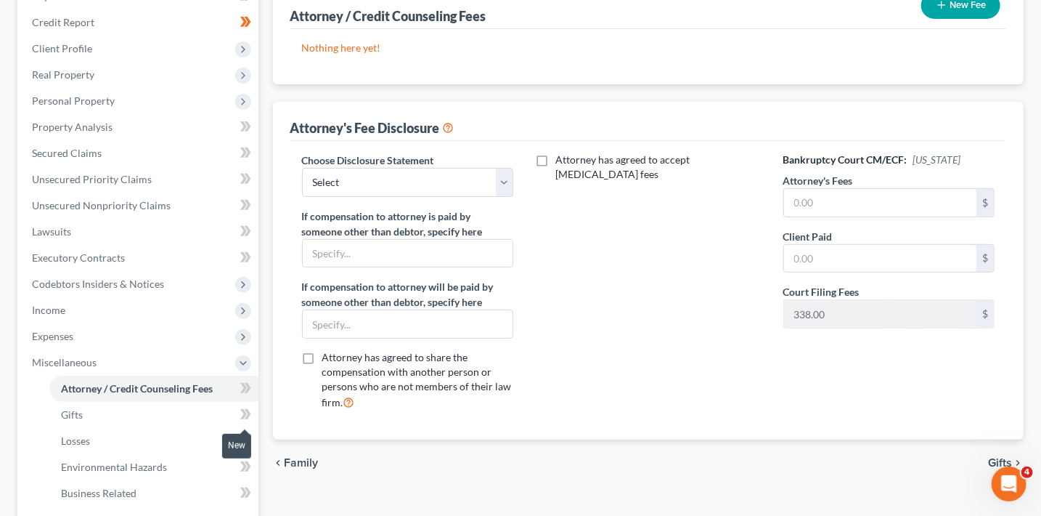
scroll to position [224, 0]
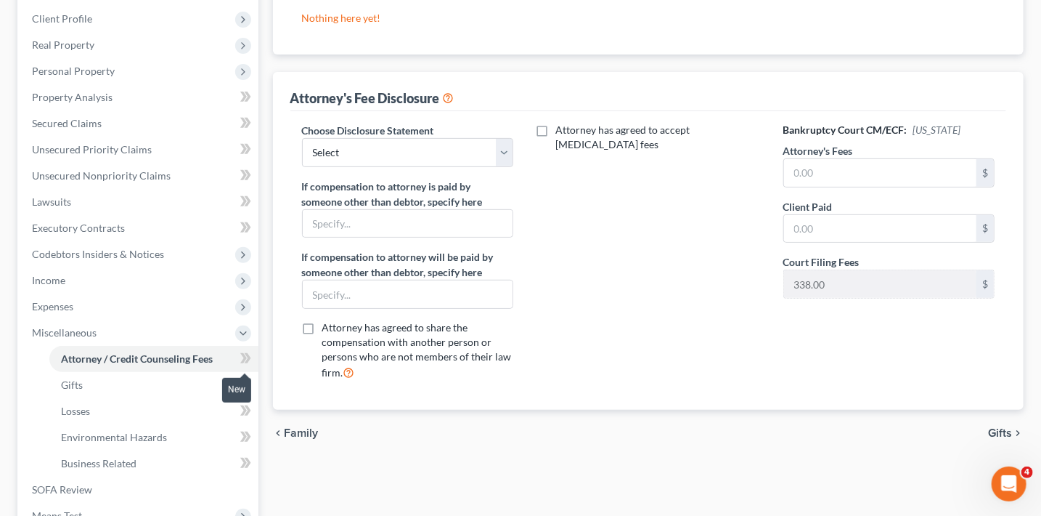
click at [248, 362] on icon at bounding box center [245, 358] width 11 height 18
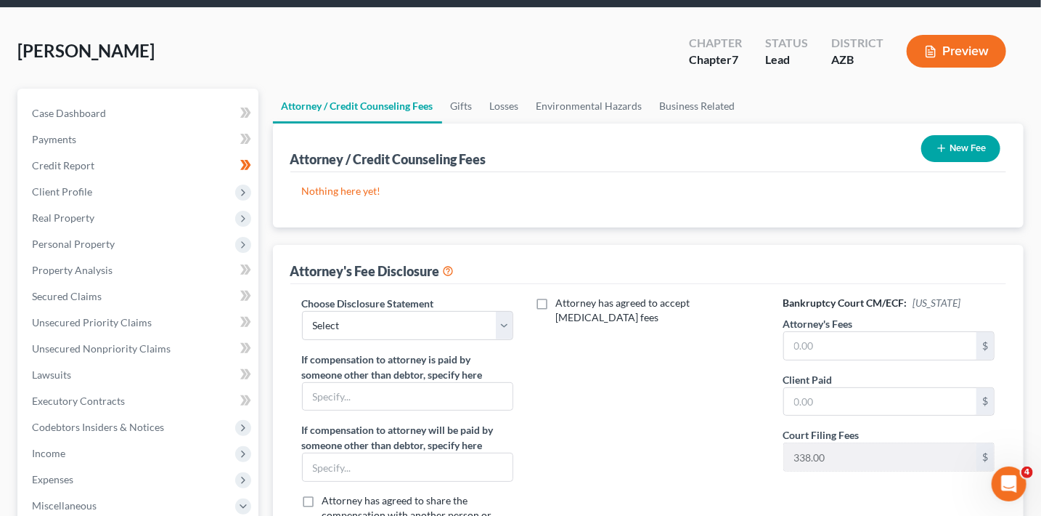
scroll to position [0, 0]
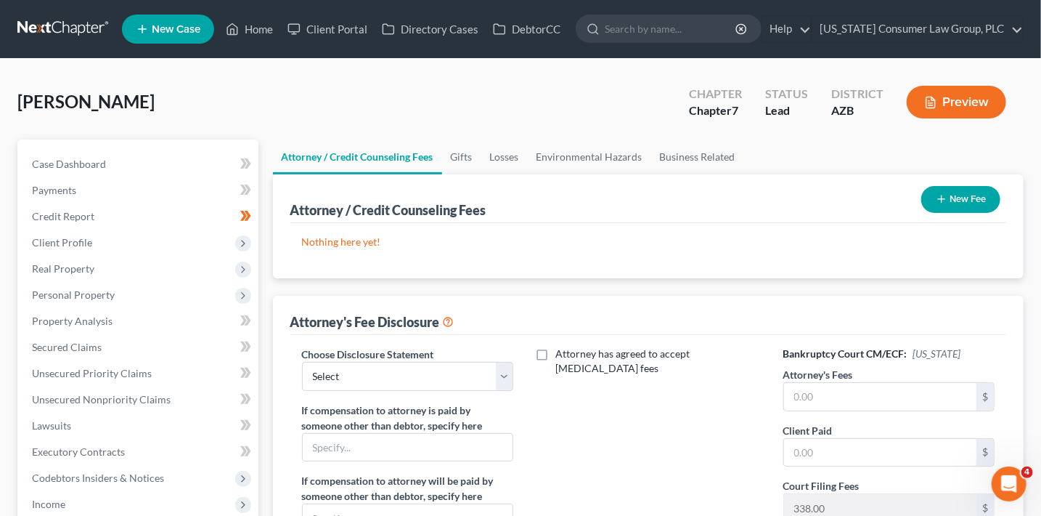
click at [945, 200] on icon "button" at bounding box center [942, 199] width 12 height 12
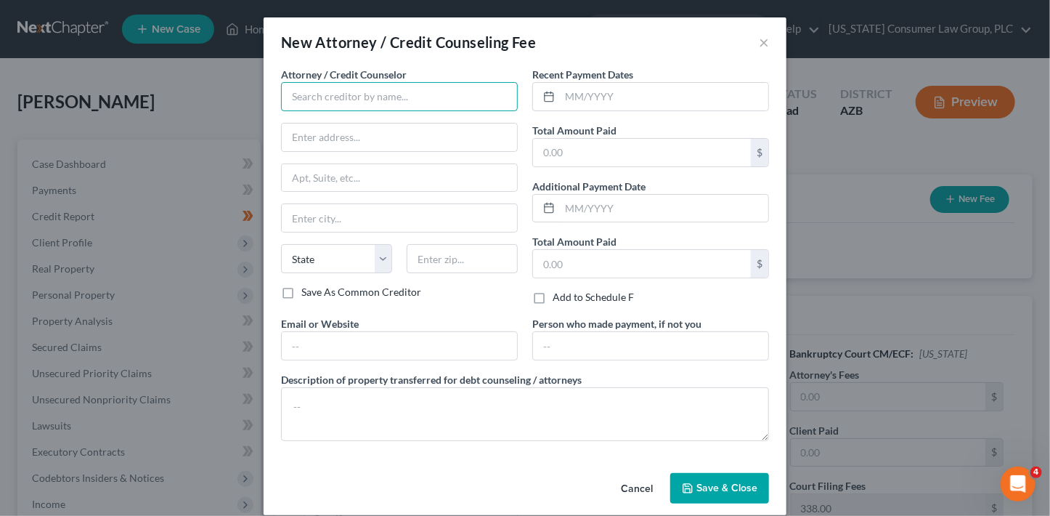
click at [314, 93] on input "text" at bounding box center [399, 96] width 237 height 29
type input "[US_STATE] Consumer Law Group, PLC"
type input "[STREET_ADDRESS][PERSON_NAME]"
type input "[PERSON_NAME]"
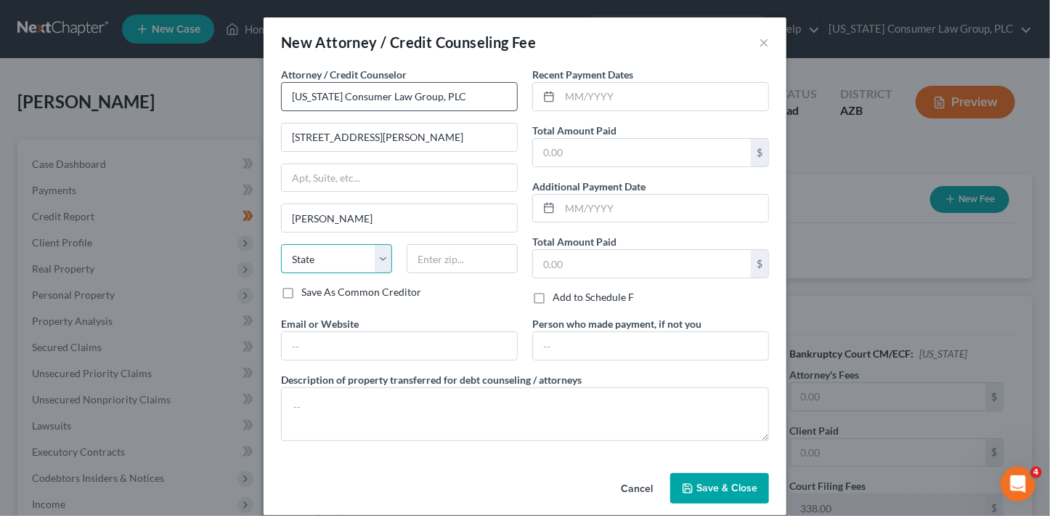
select select "3"
type input "85286"
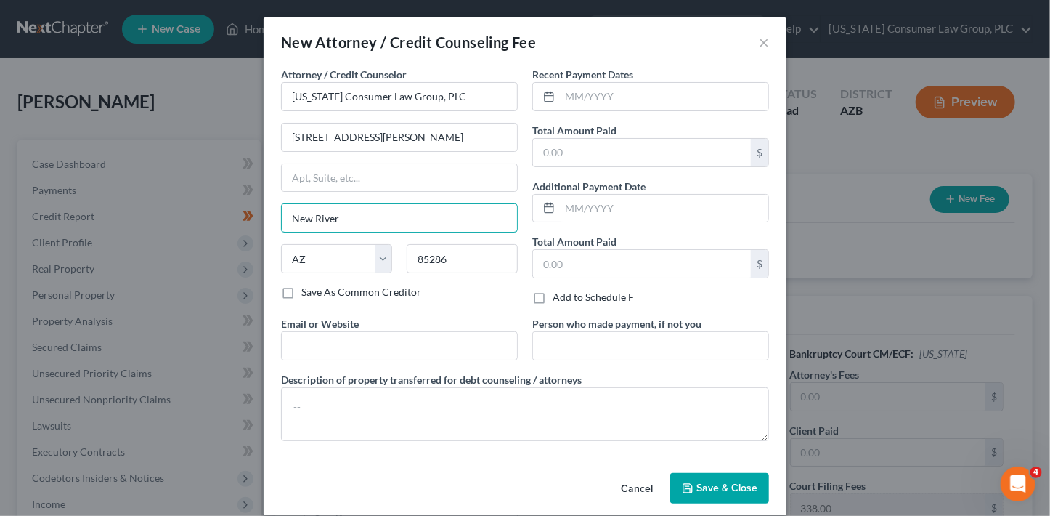
drag, startPoint x: 367, startPoint y: 219, endPoint x: 245, endPoint y: 200, distance: 123.6
click at [250, 203] on div "New Attorney / Credit Counseling Fee × Attorney / Credit Counselor * [US_STATE]…" at bounding box center [525, 258] width 1050 height 516
type input "[PERSON_NAME]"
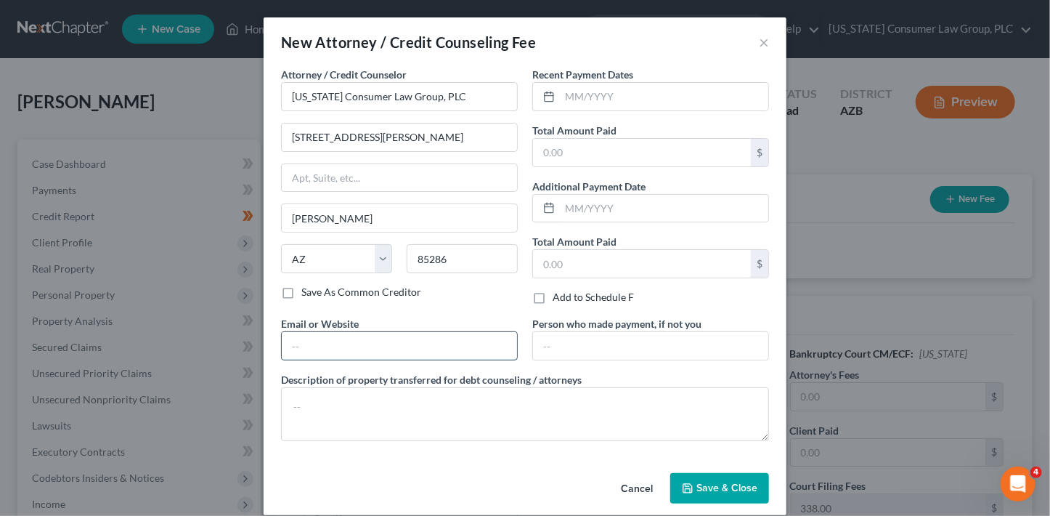
click at [302, 339] on input "text" at bounding box center [399, 346] width 235 height 28
type input "[DOMAIN_NAME]"
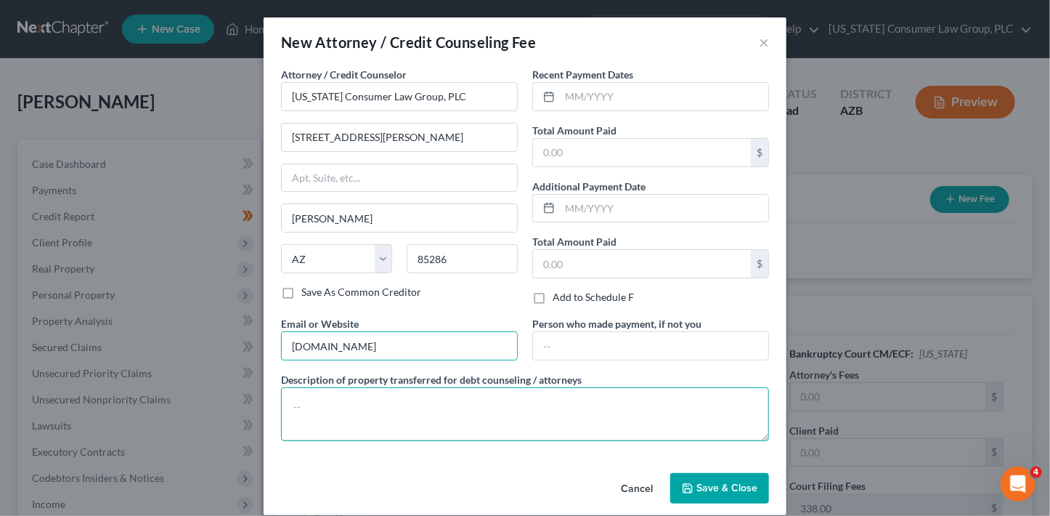
click at [326, 415] on textarea at bounding box center [525, 414] width 488 height 54
type textarea ";"
paste textarea "Filing fee: $338.00"
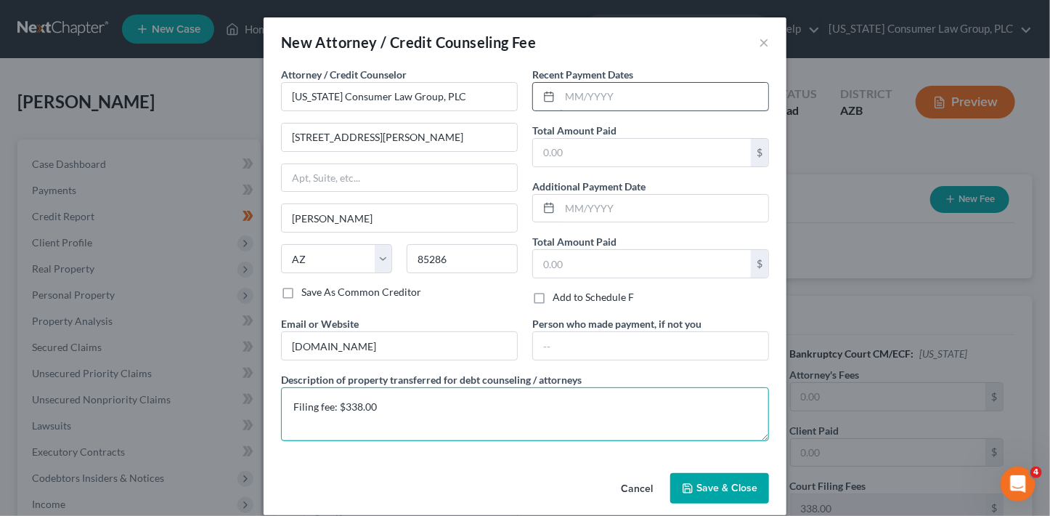
type textarea "Filing fee: $338.00"
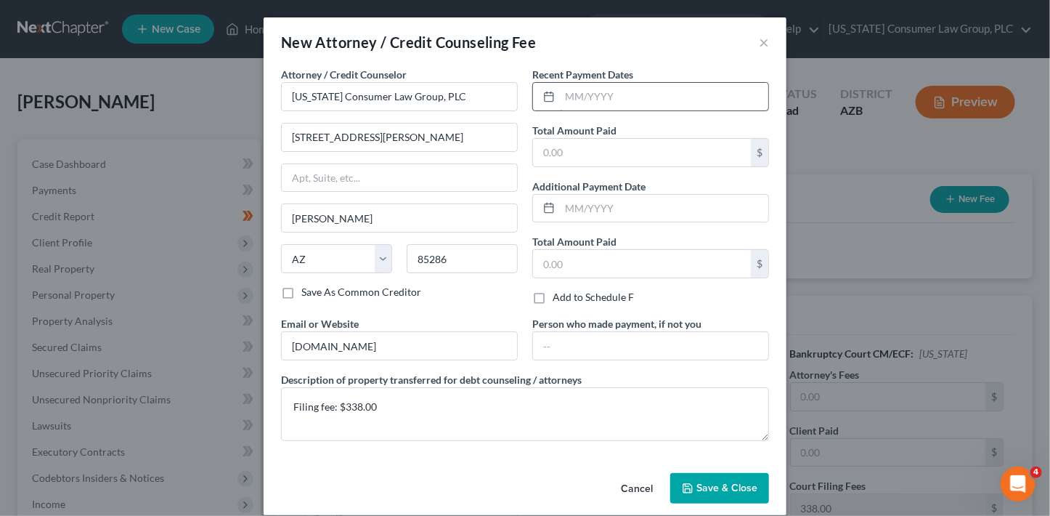
click at [607, 95] on input "text" at bounding box center [664, 97] width 208 height 28
type input "10/2025"
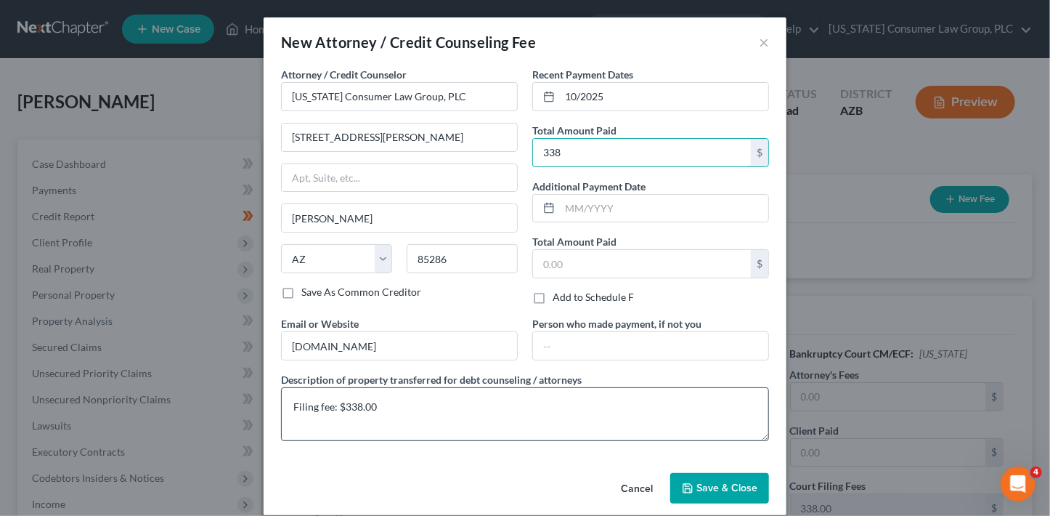
type input "338"
click at [707, 398] on textarea "Filing fee: $338.00" at bounding box center [525, 414] width 488 height 54
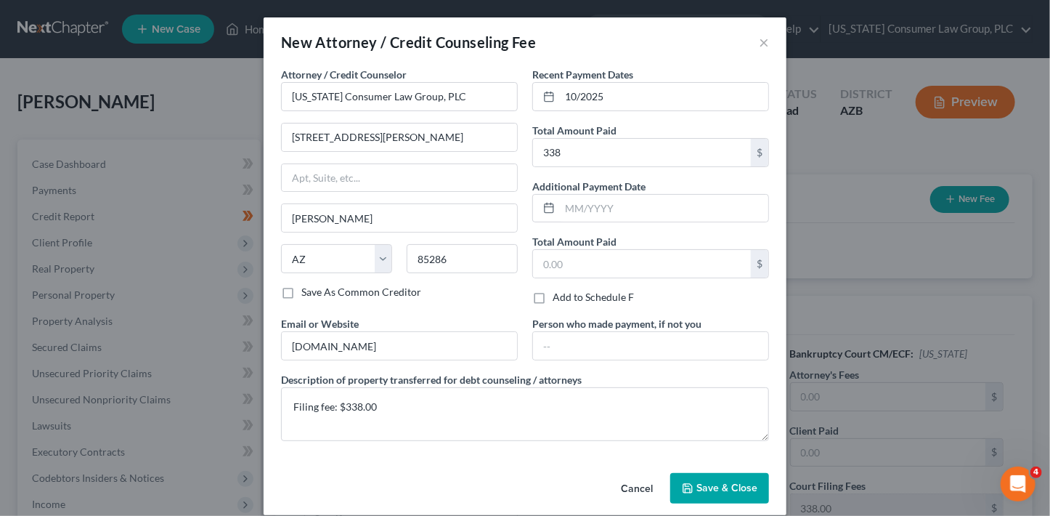
click at [717, 489] on span "Save & Close" at bounding box center [726, 487] width 61 height 12
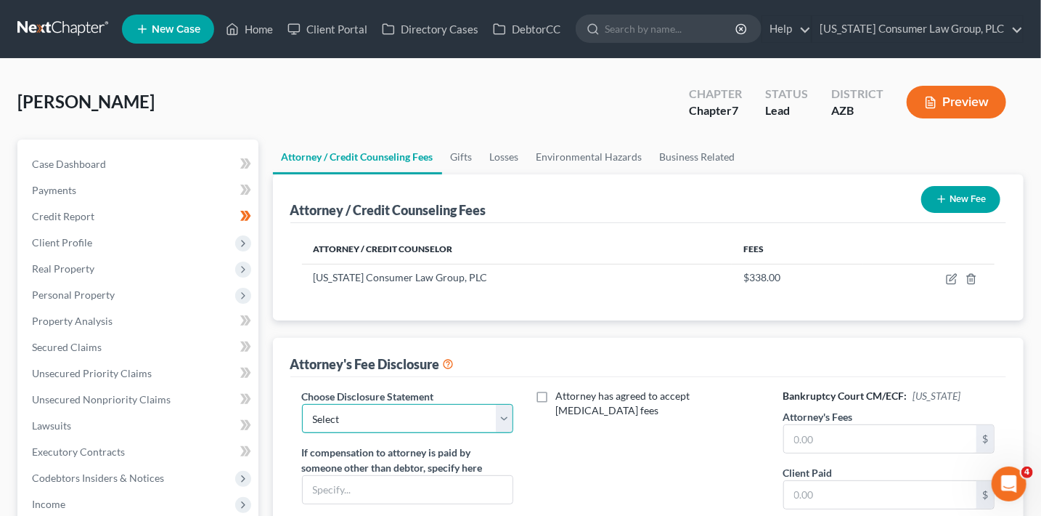
click at [427, 418] on select "Select [PERSON_NAME] Disclosure Bold Disclosure Bradford Alpha Disclosure [PERS…" at bounding box center [408, 418] width 212 height 29
select select "9"
click at [302, 404] on select "Select [PERSON_NAME] Disclosure Bold Disclosure Bradford Alpha Disclosure [PERS…" at bounding box center [408, 418] width 212 height 29
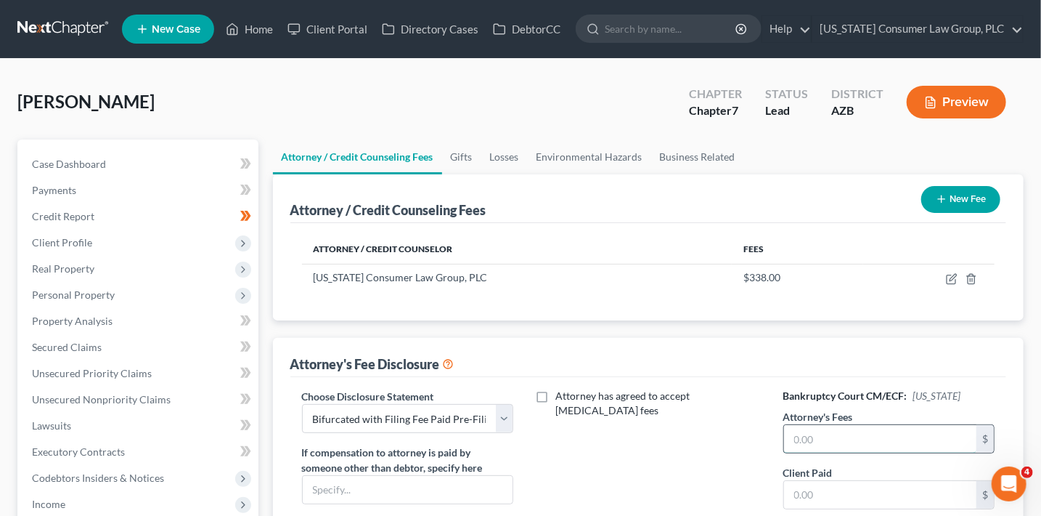
click at [802, 438] on input "text" at bounding box center [880, 439] width 193 height 28
type input "2,950"
type input "0.00"
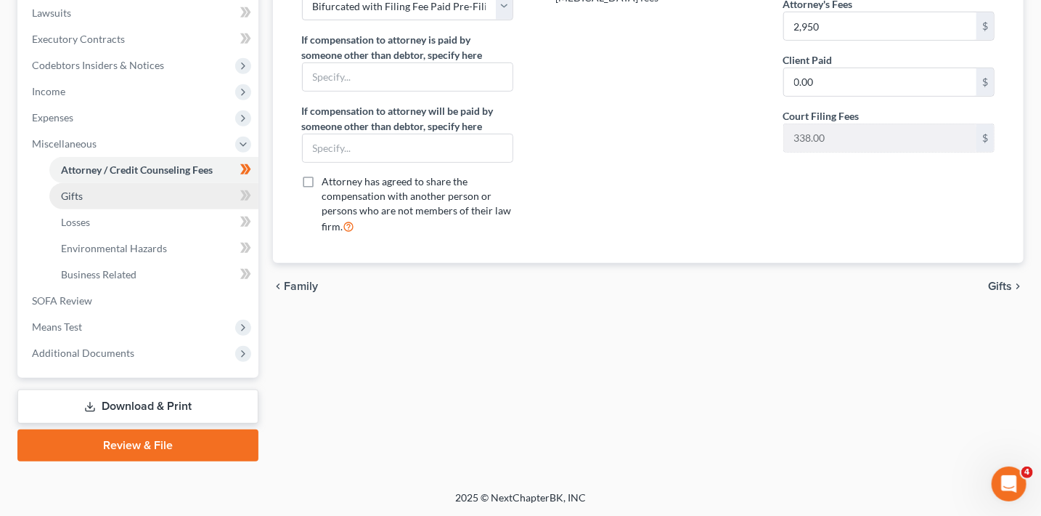
click at [163, 187] on link "Gifts" at bounding box center [153, 196] width 209 height 26
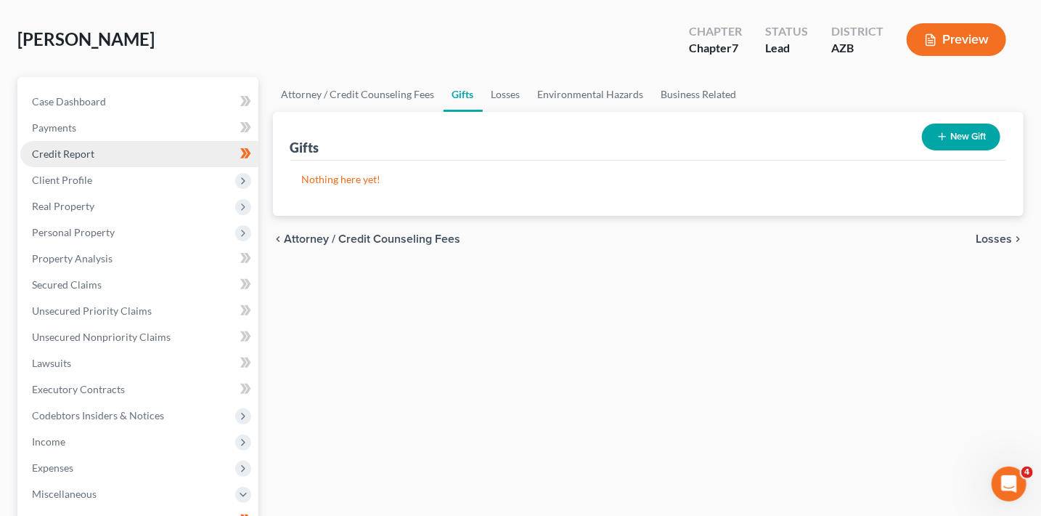
scroll to position [126, 0]
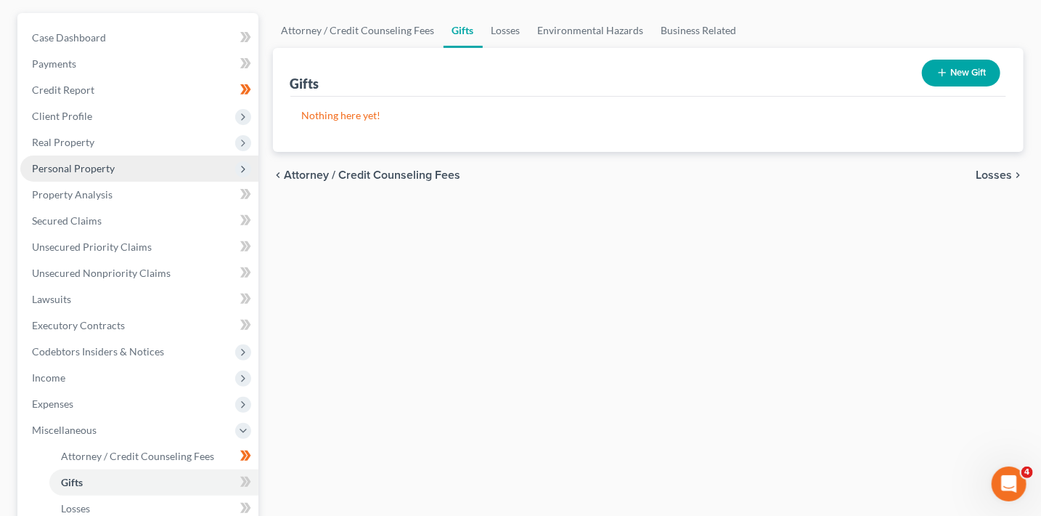
click at [62, 163] on span "Personal Property" at bounding box center [73, 168] width 83 height 12
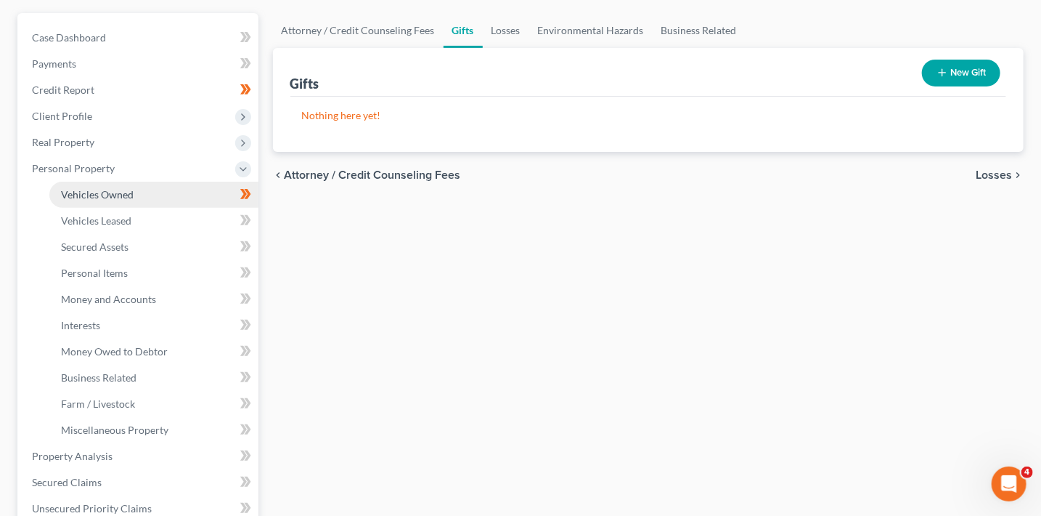
click at [92, 182] on link "Vehicles Owned" at bounding box center [153, 195] width 209 height 26
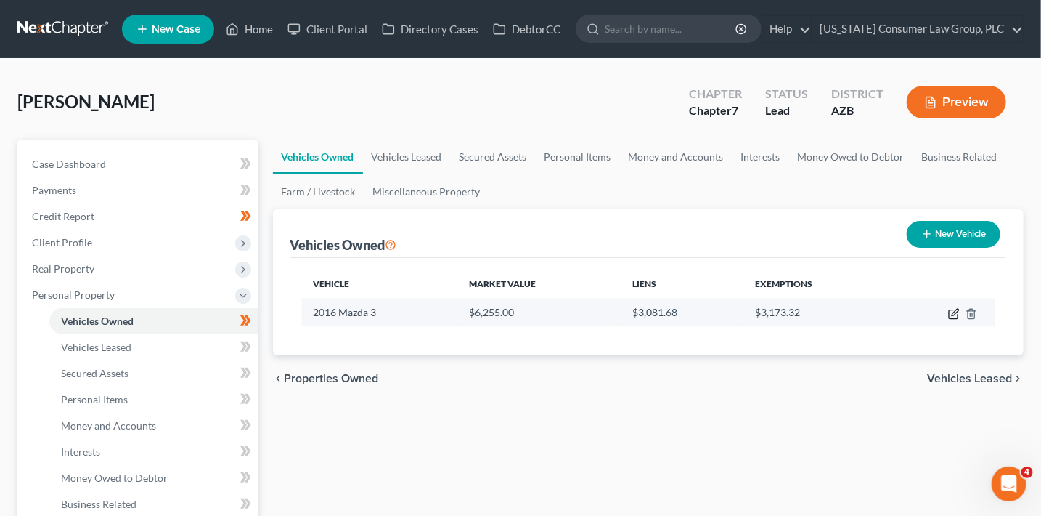
click at [955, 312] on icon "button" at bounding box center [954, 314] width 12 height 12
select select "0"
select select "10"
select select "3"
select select "0"
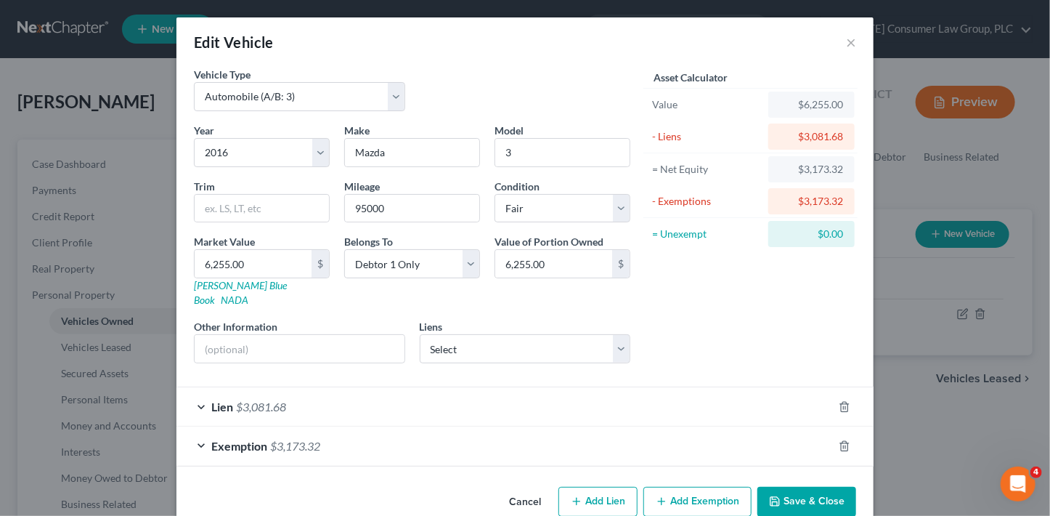
click at [823, 487] on button "Save & Close" at bounding box center [806, 502] width 99 height 30
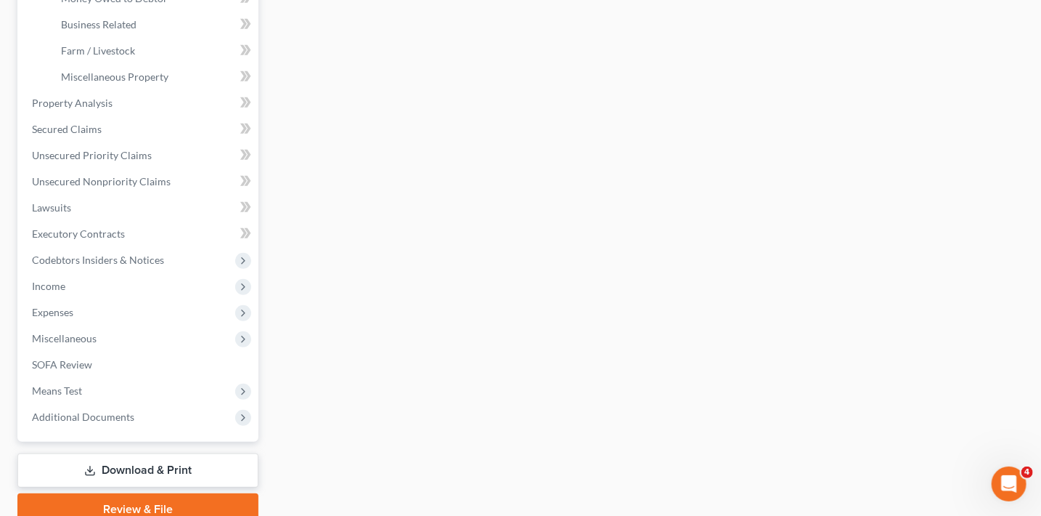
scroll to position [489, 0]
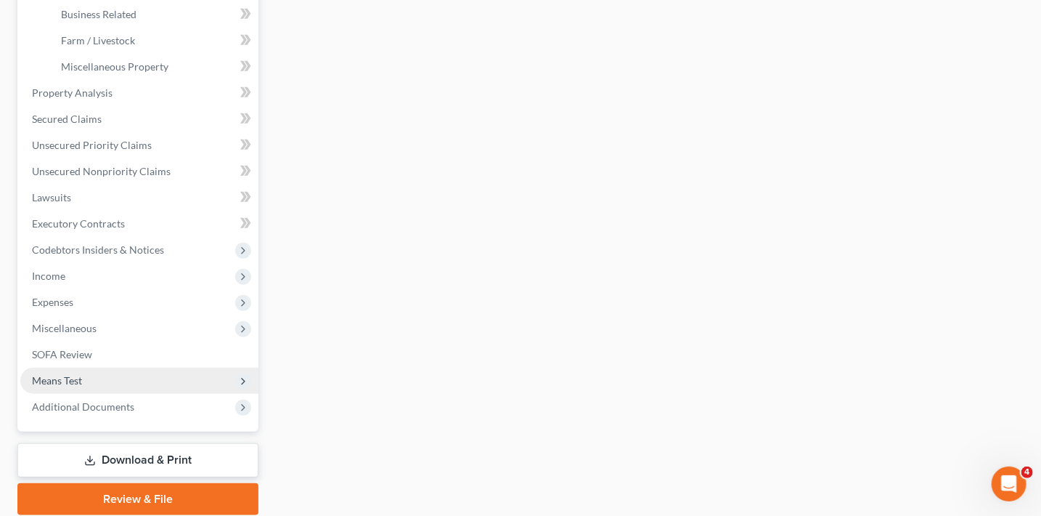
click at [84, 378] on span "Means Test" at bounding box center [139, 380] width 238 height 26
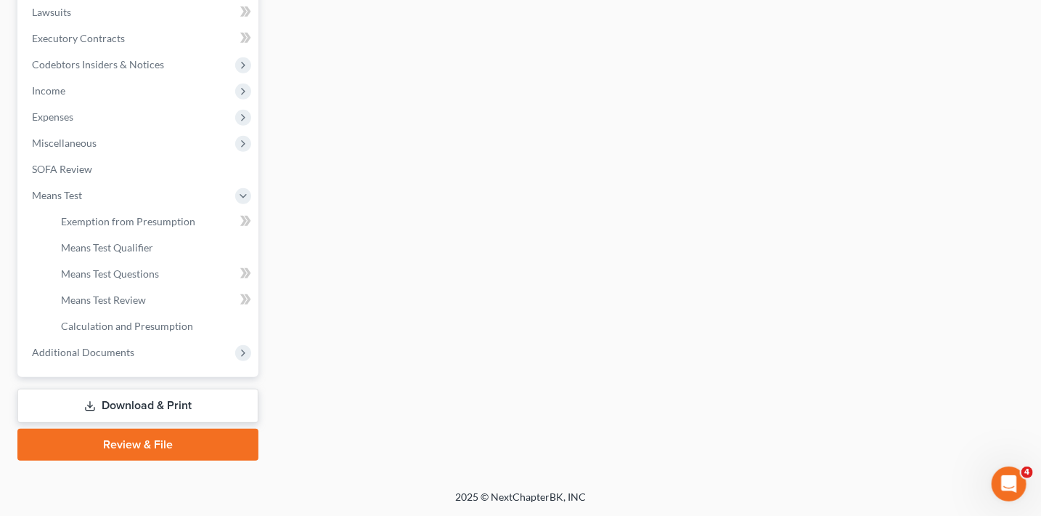
scroll to position [412, 0]
click at [253, 224] on span at bounding box center [245, 224] width 25 height 22
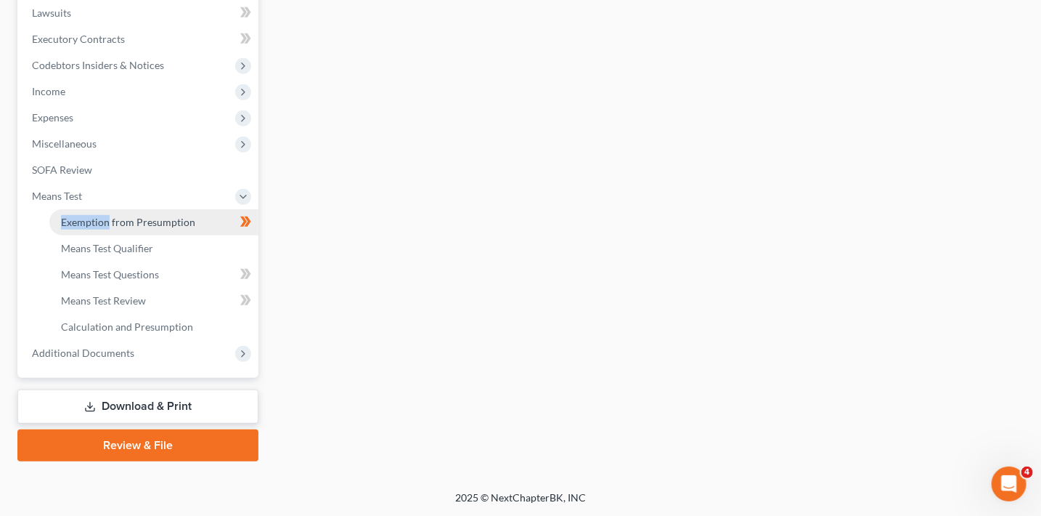
click at [200, 229] on link "Exemption from Presumption" at bounding box center [153, 222] width 209 height 26
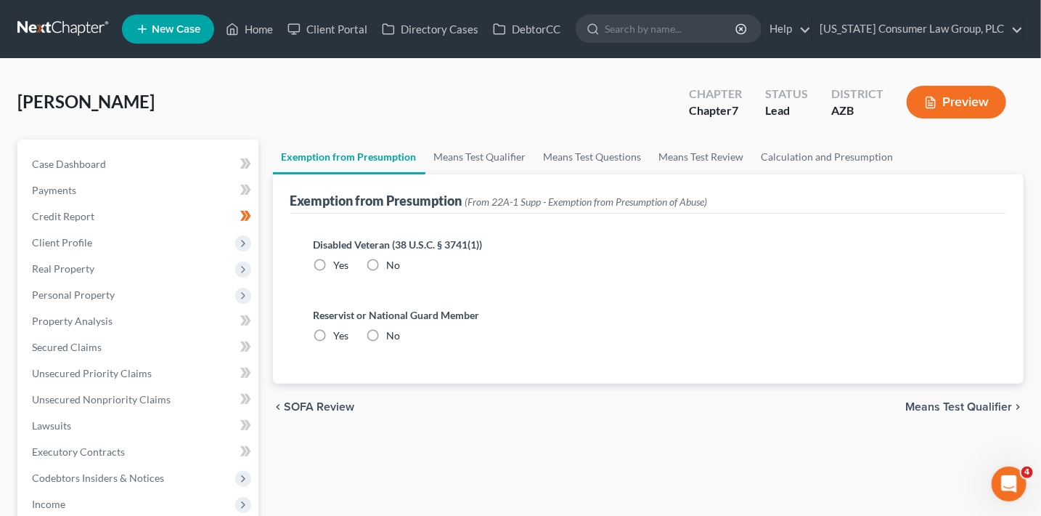
click at [387, 265] on label "No" at bounding box center [394, 265] width 14 height 15
click at [393, 265] on input "No" at bounding box center [397, 262] width 9 height 9
radio input "true"
click at [387, 330] on label "No" at bounding box center [394, 335] width 14 height 15
click at [393, 330] on input "No" at bounding box center [397, 332] width 9 height 9
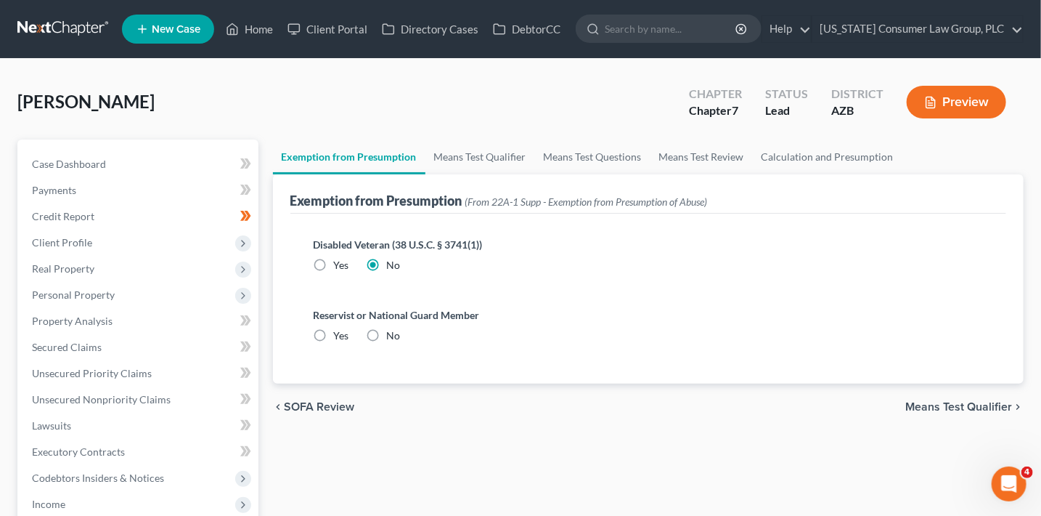
radio input "true"
click at [479, 158] on link "Means Test Qualifier" at bounding box center [481, 156] width 110 height 35
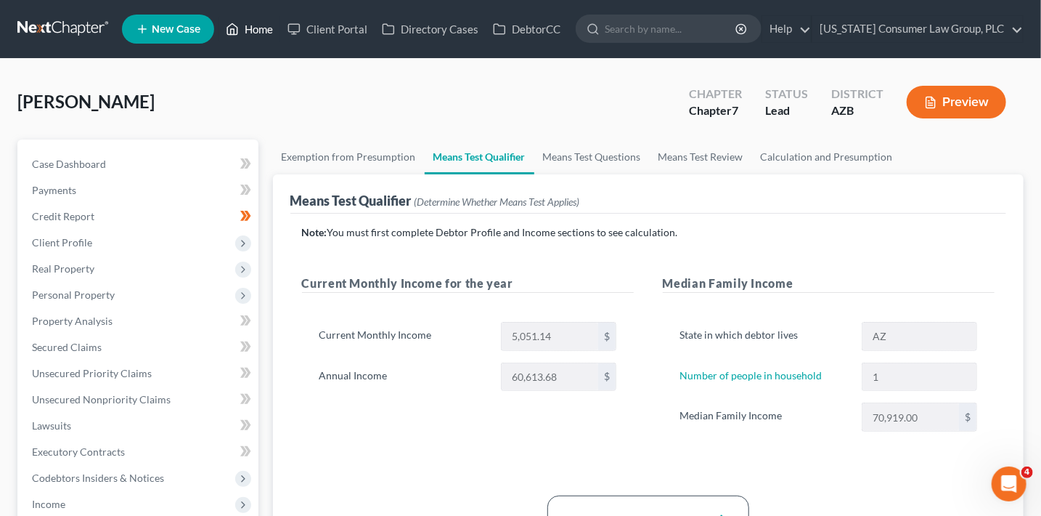
click at [257, 30] on link "Home" at bounding box center [250, 29] width 62 height 26
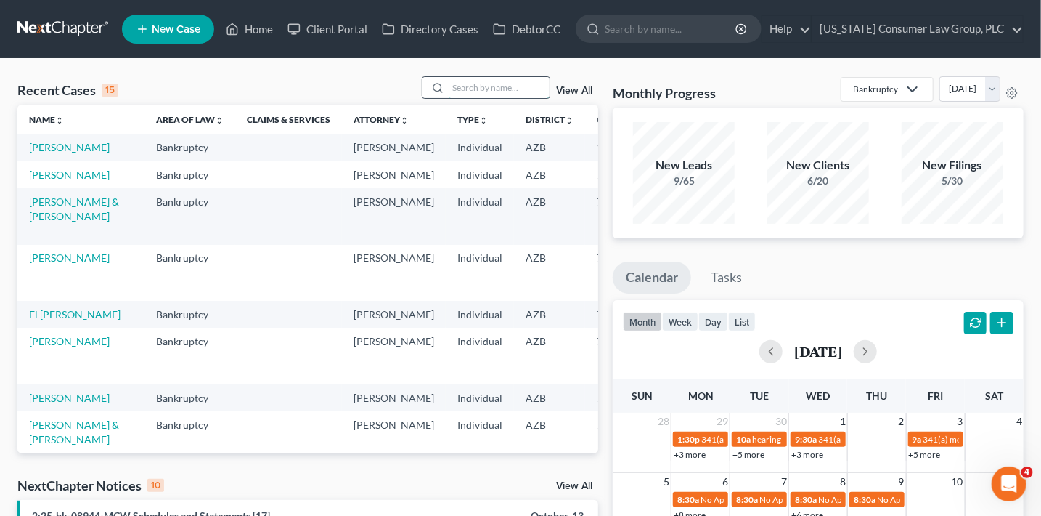
click at [488, 84] on input "search" at bounding box center [499, 87] width 102 height 21
click at [490, 86] on input "search" at bounding box center [499, 87] width 102 height 21
type input "[PERSON_NAME]"
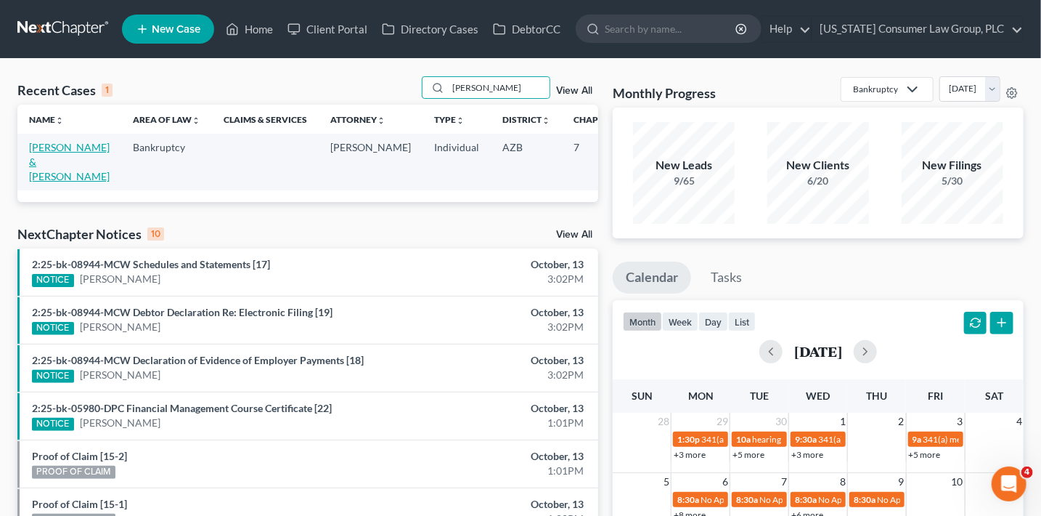
click at [53, 160] on link "[PERSON_NAME] & [PERSON_NAME]" at bounding box center [69, 161] width 81 height 41
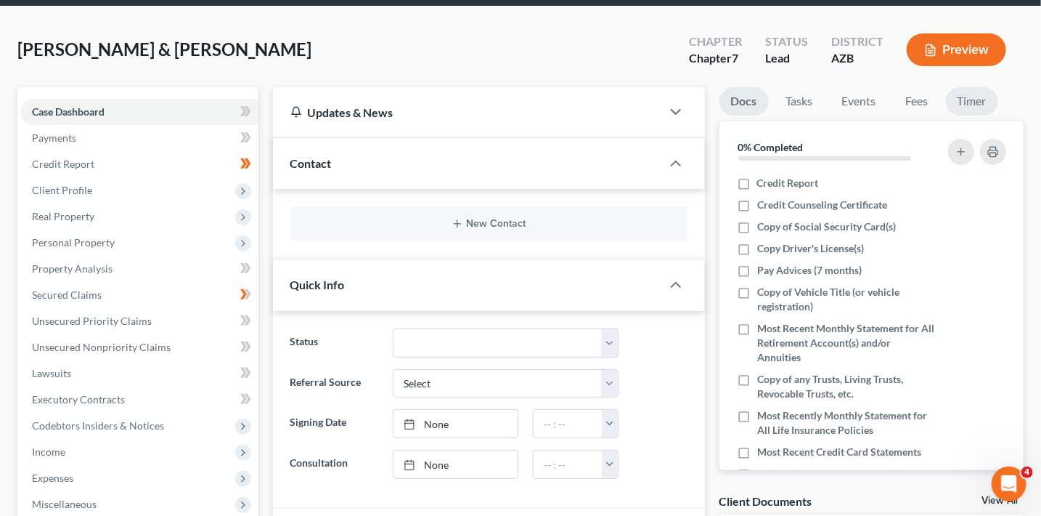
scroll to position [70, 0]
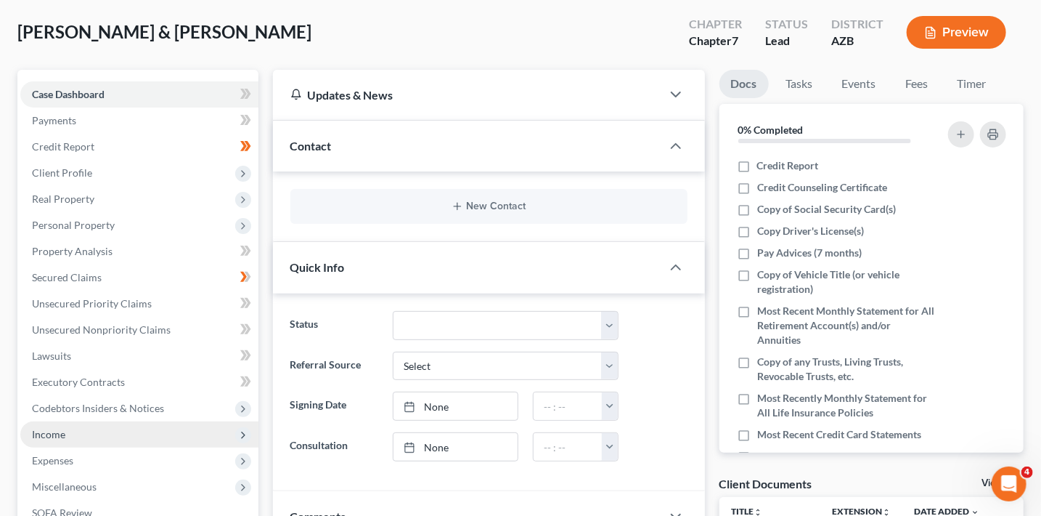
click at [54, 432] on span "Income" at bounding box center [48, 434] width 33 height 12
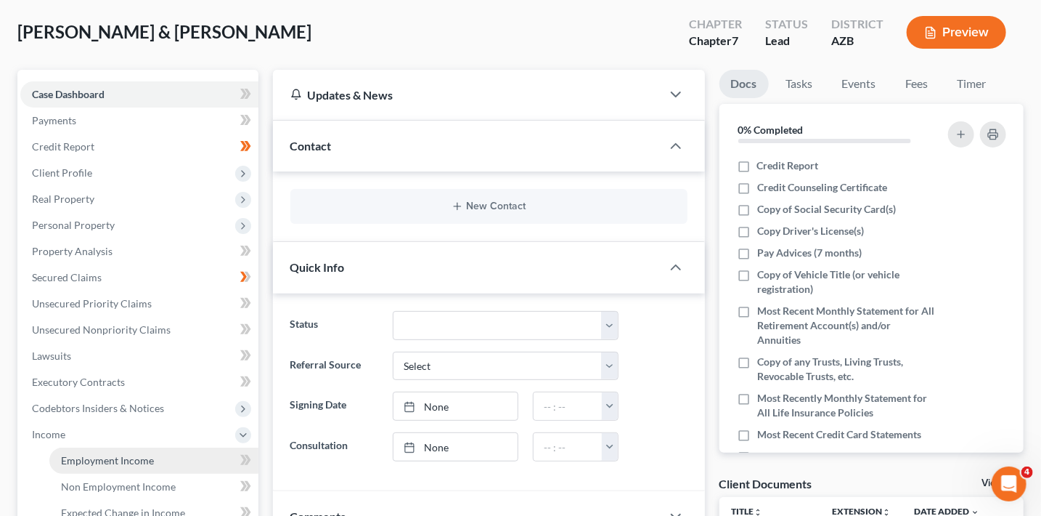
click at [109, 455] on span "Employment Income" at bounding box center [107, 460] width 93 height 12
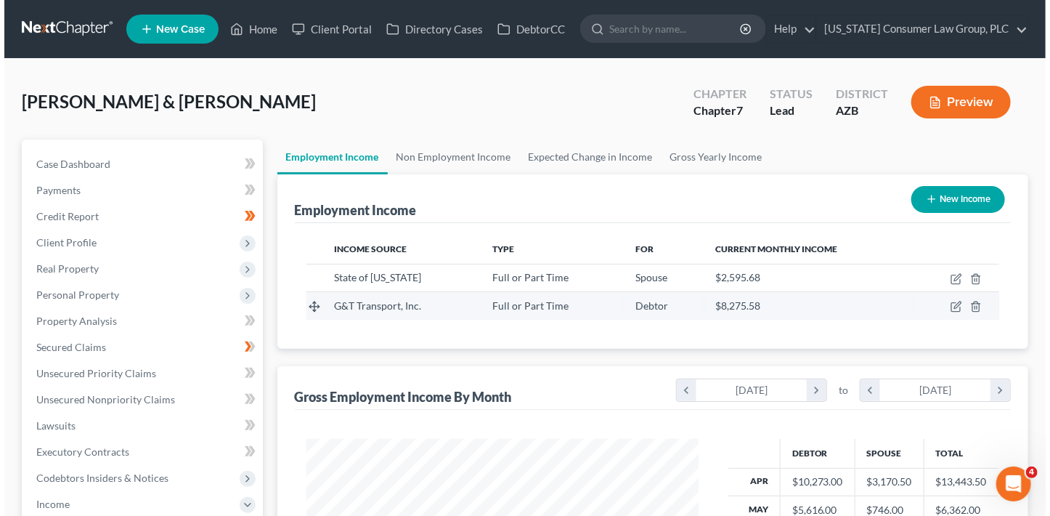
scroll to position [259, 421]
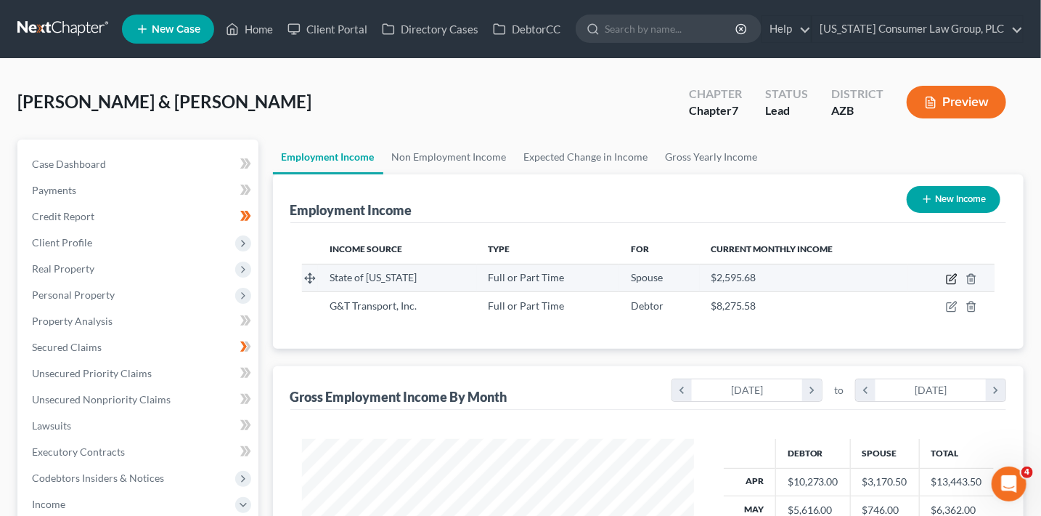
click at [948, 277] on icon "button" at bounding box center [952, 279] width 12 height 12
select select "0"
select select "1"
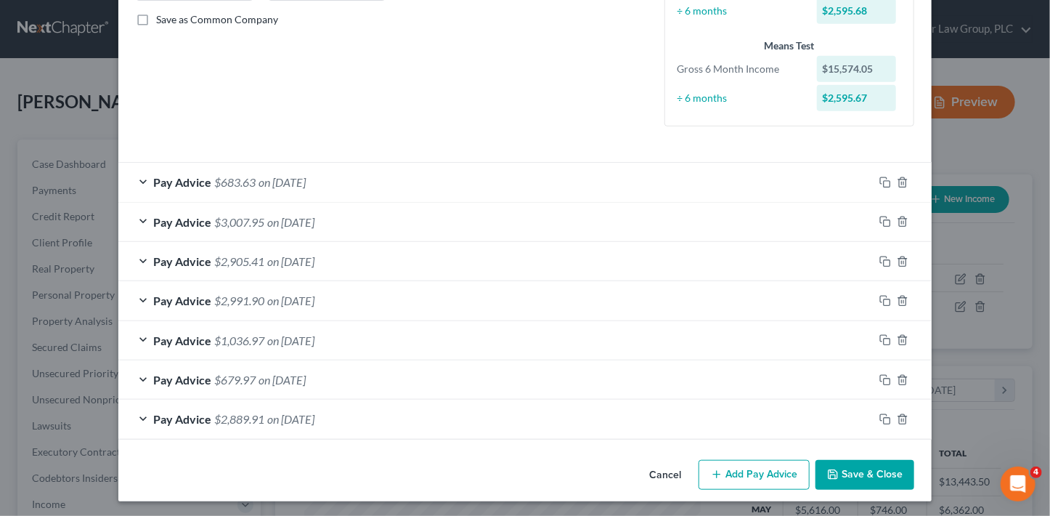
scroll to position [330, 0]
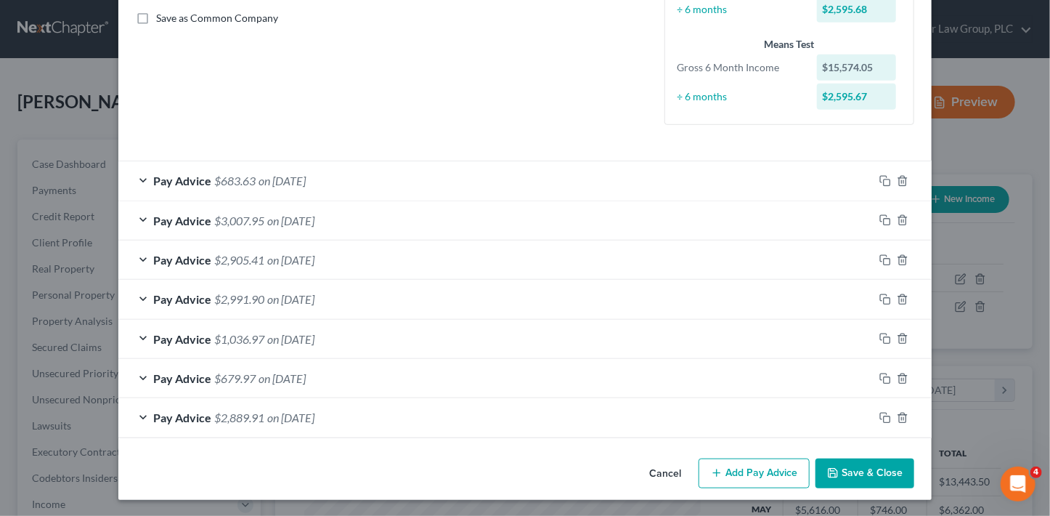
click at [750, 472] on button "Add Pay Advice" at bounding box center [754, 473] width 111 height 30
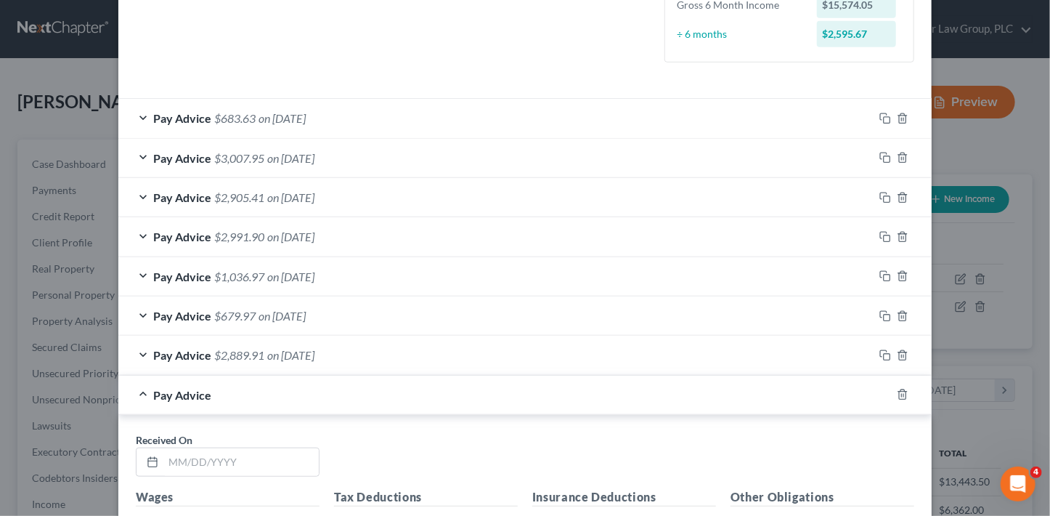
scroll to position [675, 0]
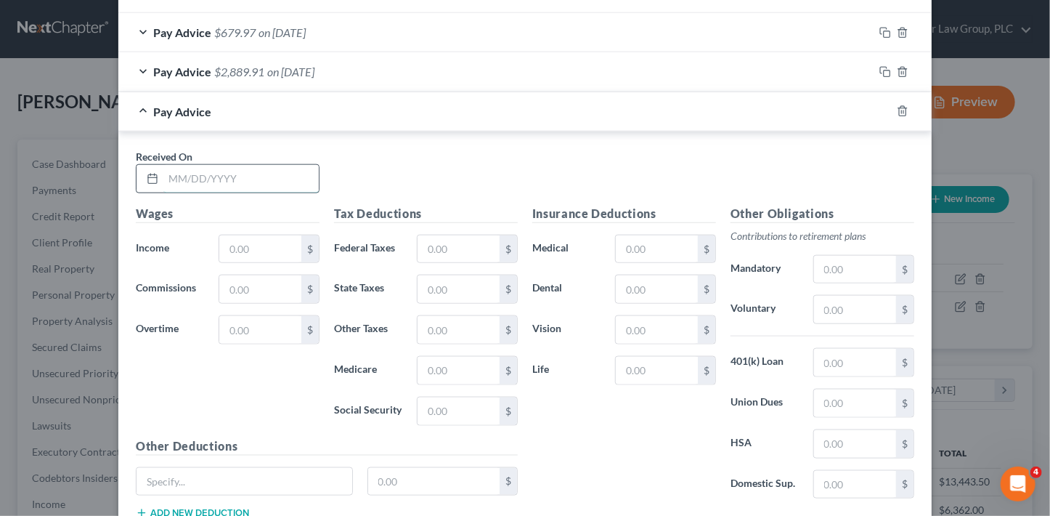
click at [208, 176] on input "text" at bounding box center [240, 179] width 155 height 28
type input "[DATE]"
type input "2,380"
type input "272"
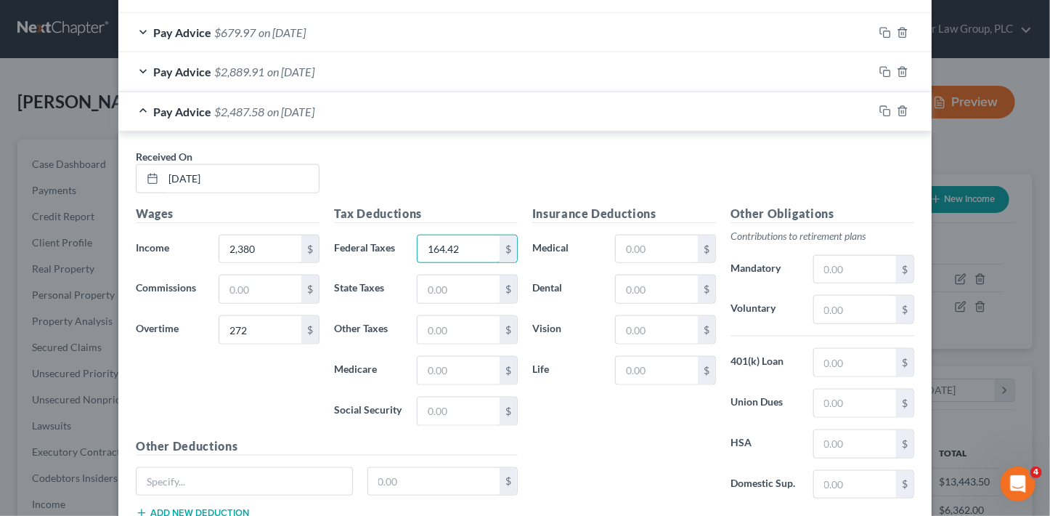
type input "164.42"
type input "38.45"
type input "29.18"
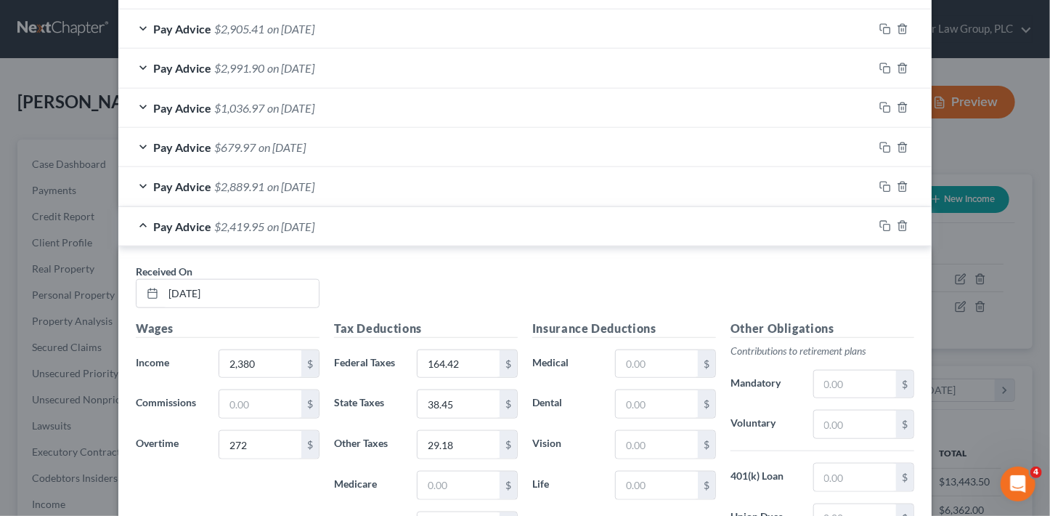
scroll to position [778, 0]
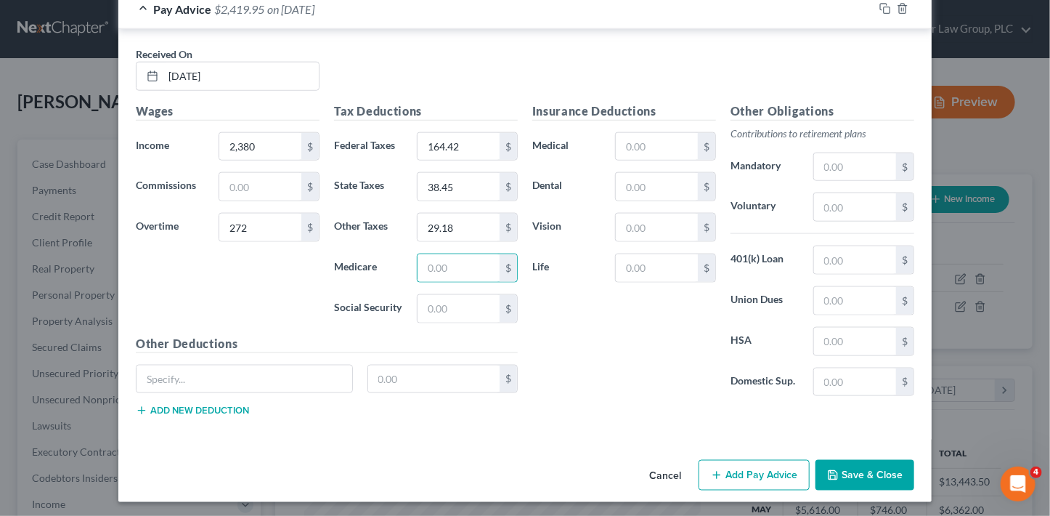
click at [762, 468] on button "Add Pay Advice" at bounding box center [754, 475] width 111 height 30
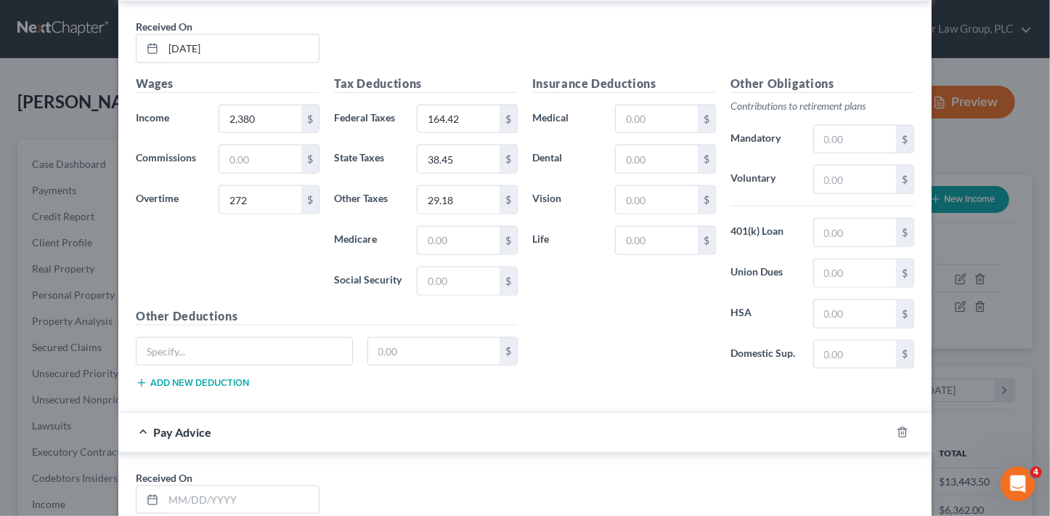
scroll to position [992, 0]
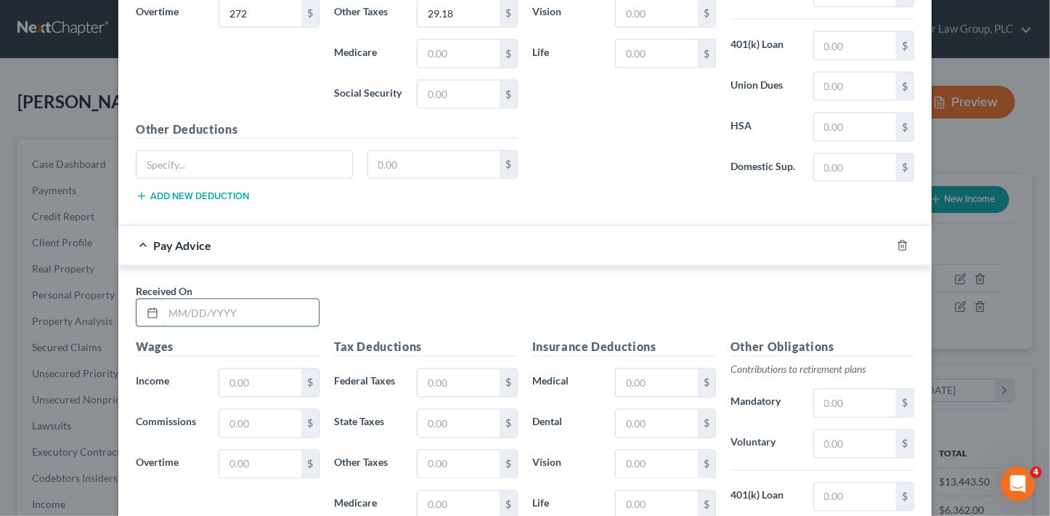
click at [251, 312] on input "text" at bounding box center [240, 313] width 155 height 28
type input "[DATE]"
type input "2,718.75"
type input "300"
type input "187.17"
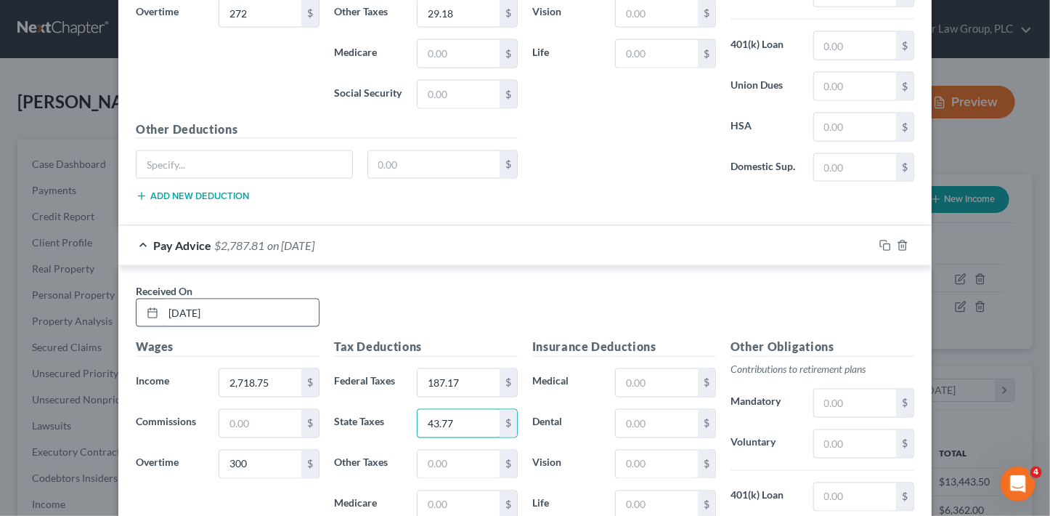
type input "43.77"
type input "36.23"
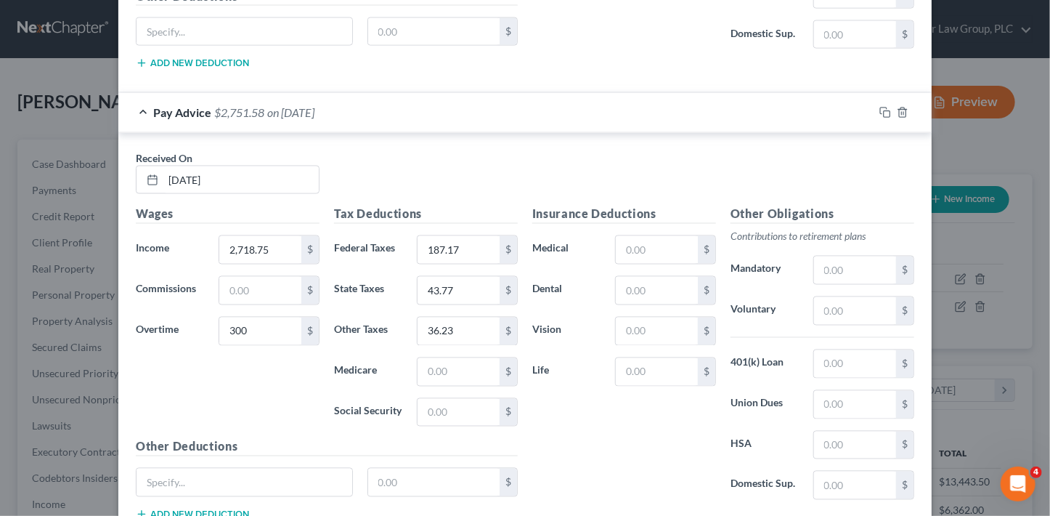
scroll to position [1226, 0]
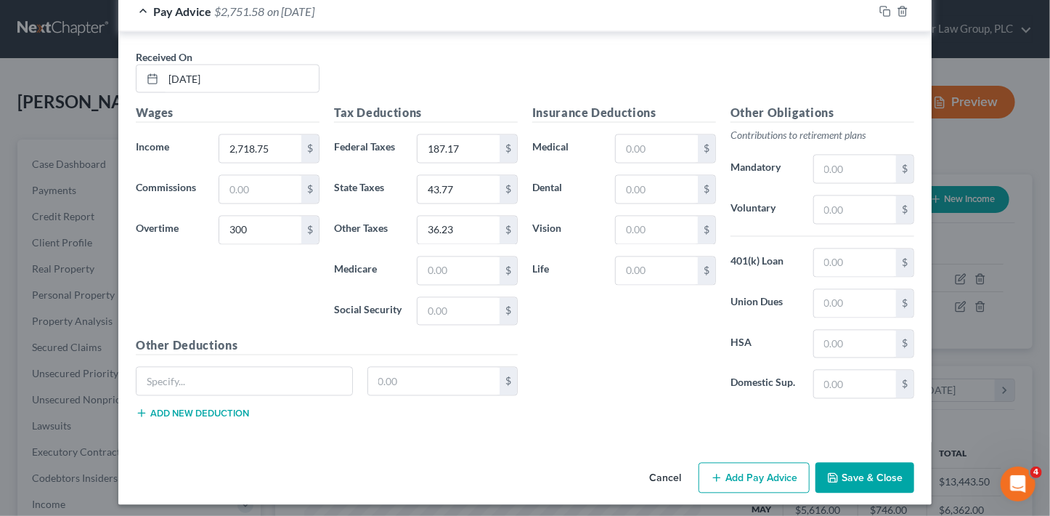
click at [740, 473] on button "Add Pay Advice" at bounding box center [754, 478] width 111 height 30
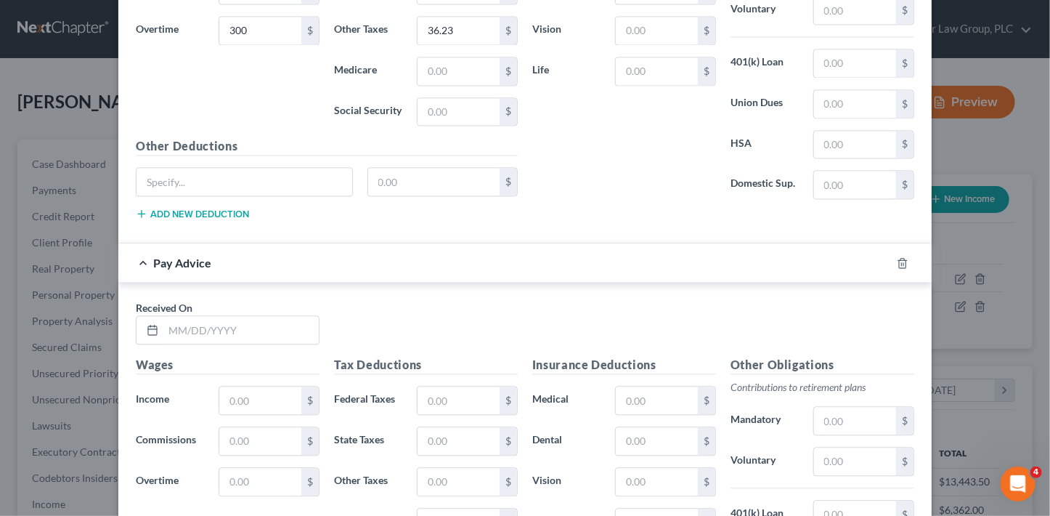
scroll to position [1510, 0]
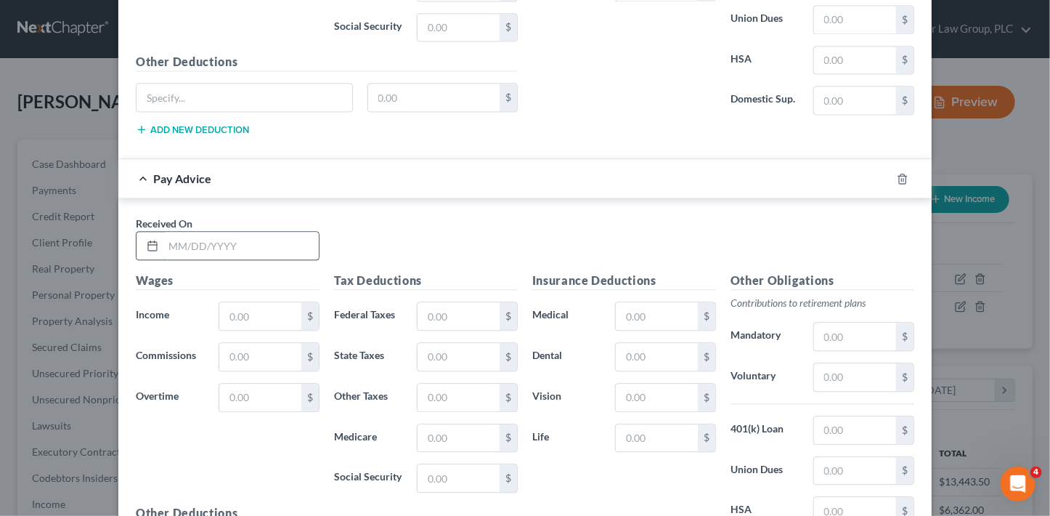
click at [200, 234] on input "text" at bounding box center [240, 246] width 155 height 28
type input "[DATE]"
type input "2,700"
type input "506.25"
type input "198.79"
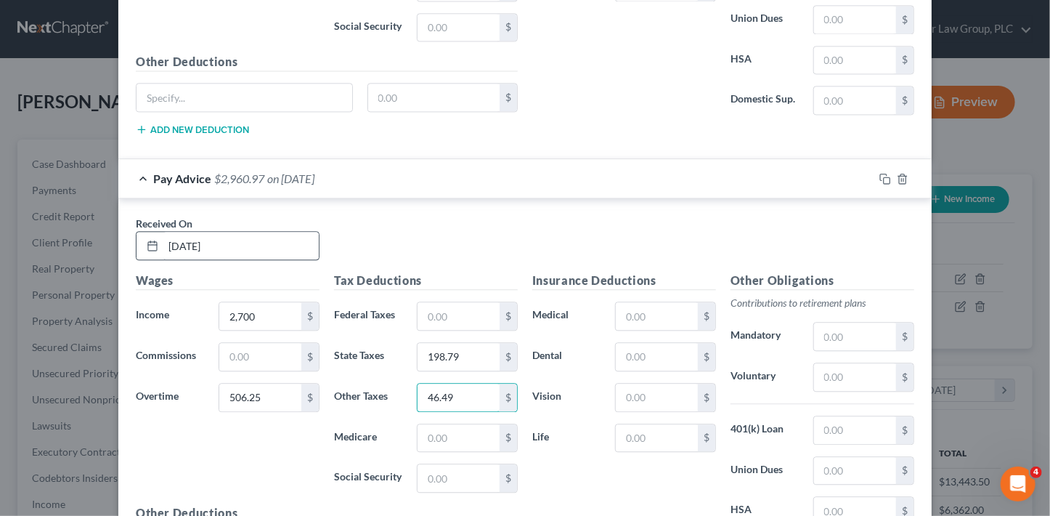
type input "46.49"
type input "38.47"
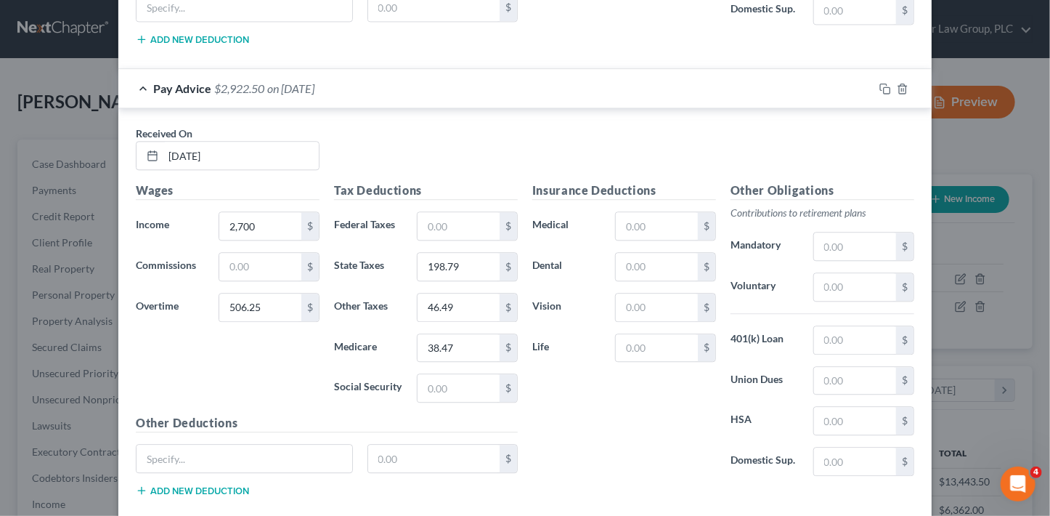
scroll to position [1674, 0]
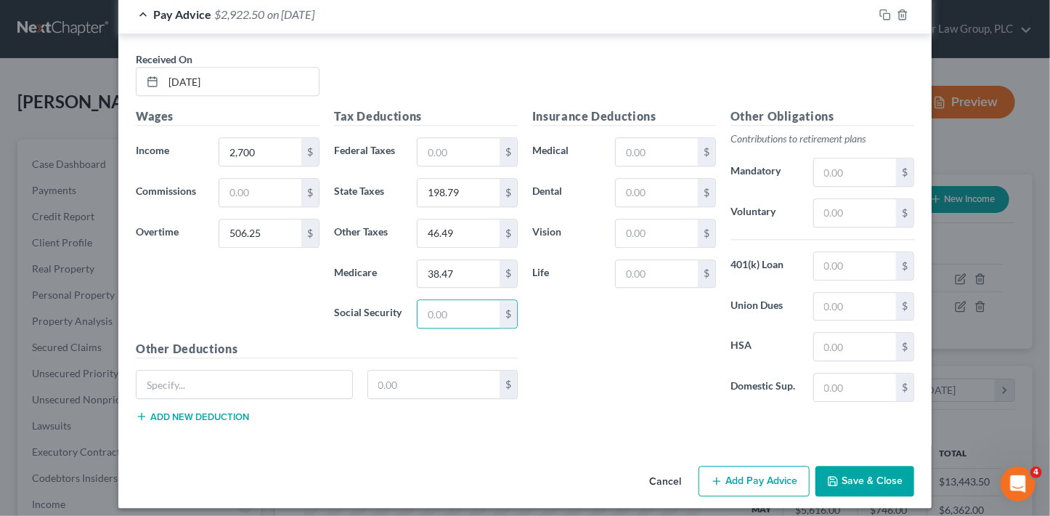
click at [748, 470] on button "Add Pay Advice" at bounding box center [754, 480] width 111 height 30
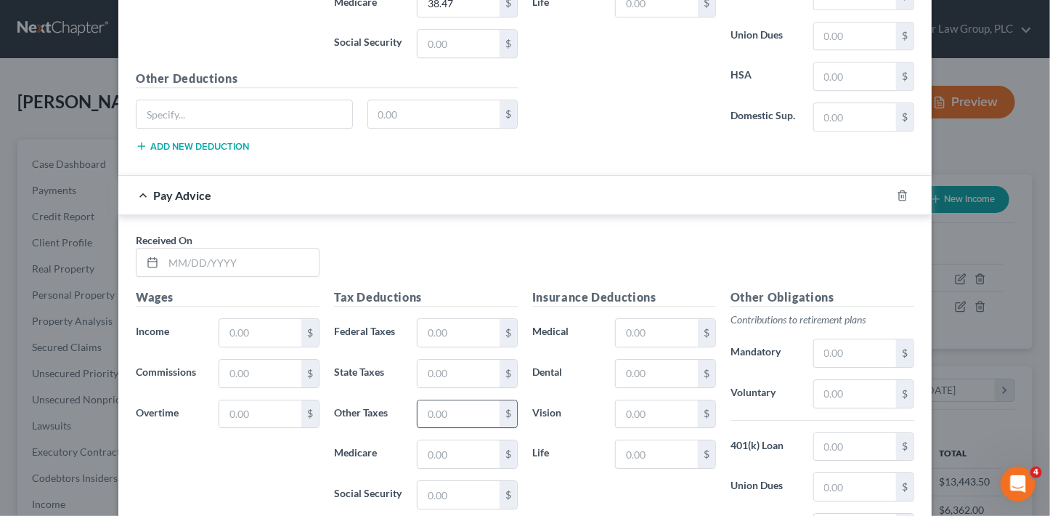
scroll to position [1977, 0]
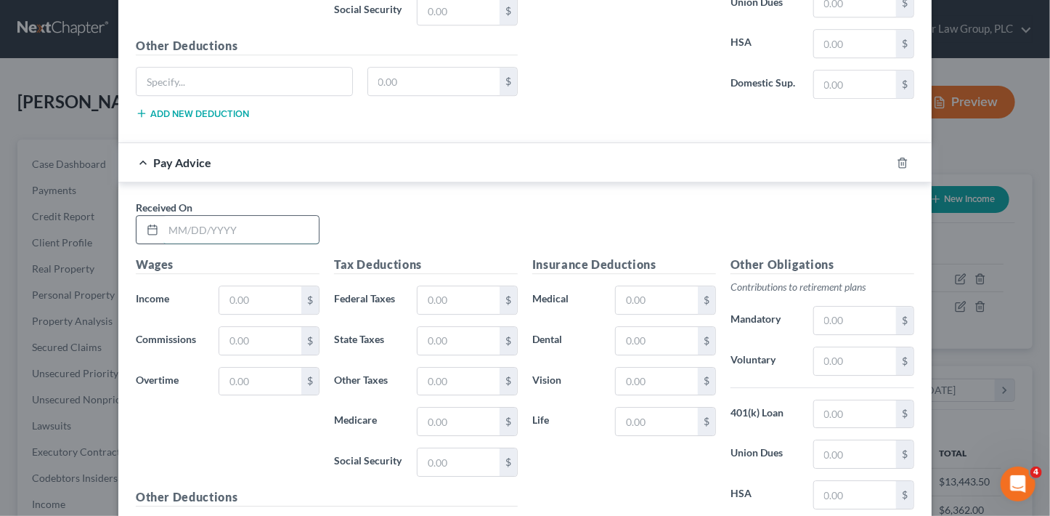
click at [260, 222] on input "text" at bounding box center [240, 230] width 155 height 28
type input "[DATE]"
type input "1,137.65"
type input "13.65"
type input "16.50"
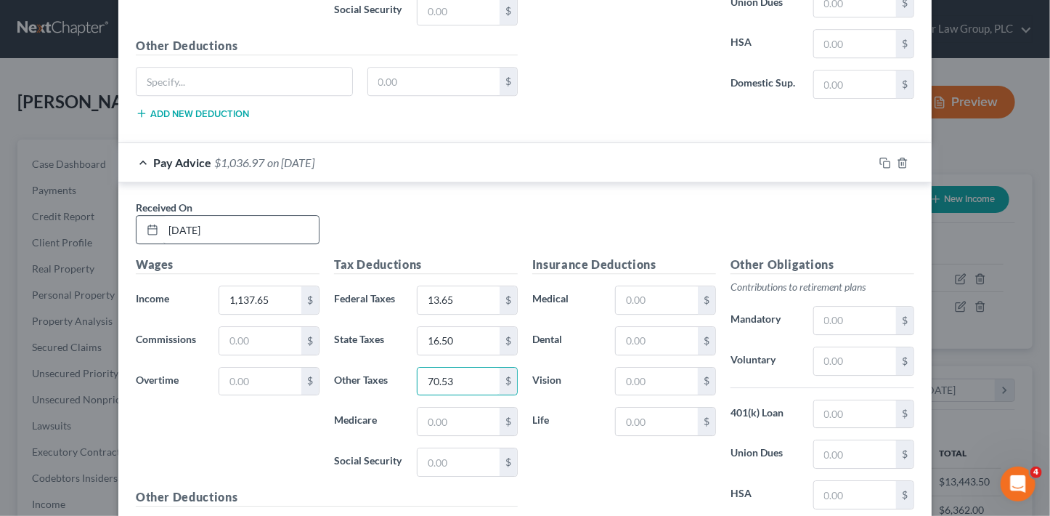
type input "70.53"
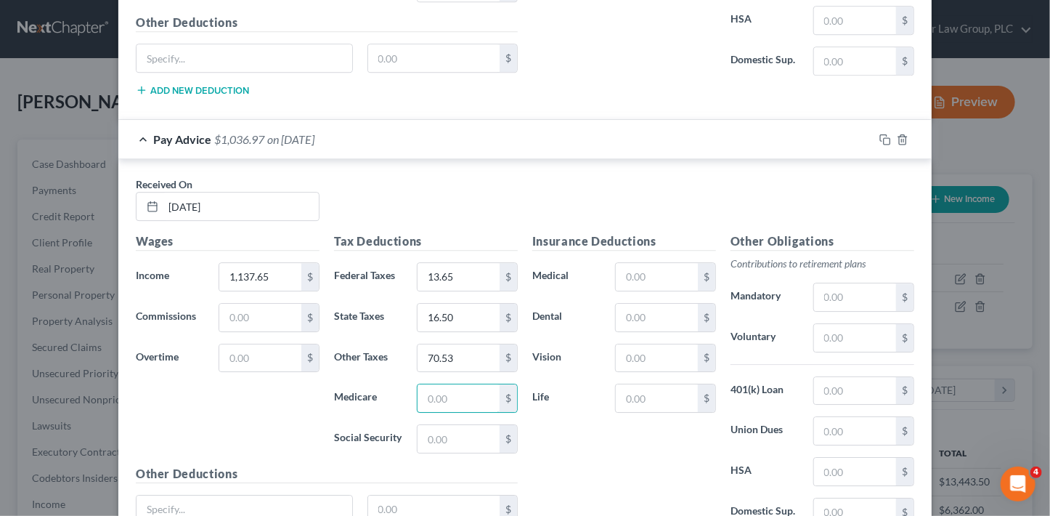
scroll to position [1952, 0]
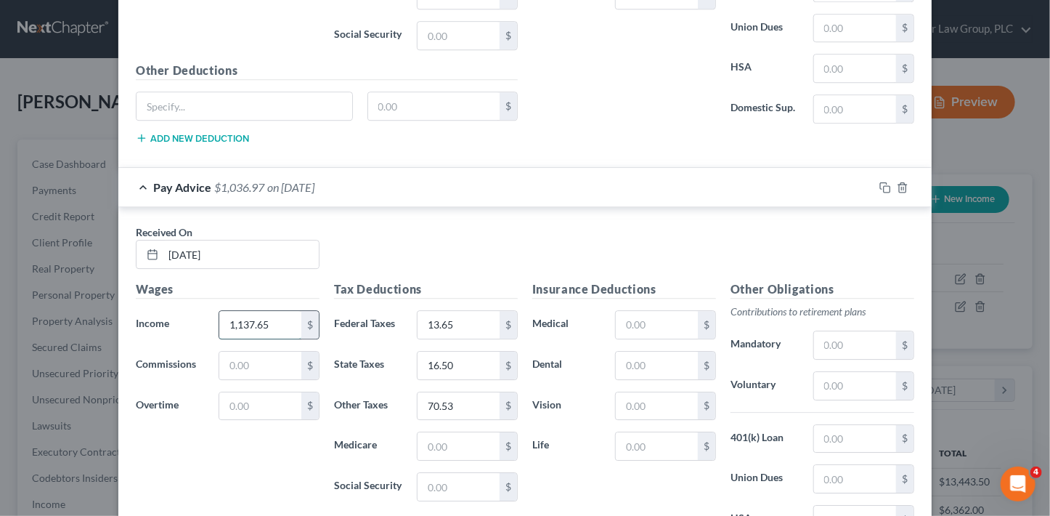
click at [259, 314] on input "1,137.65" at bounding box center [260, 325] width 82 height 28
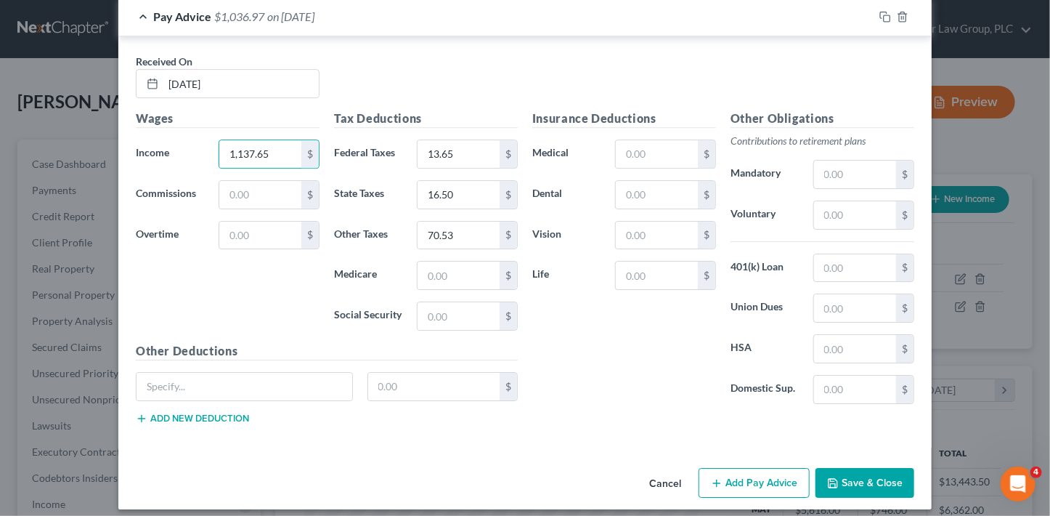
click at [750, 471] on button "Add Pay Advice" at bounding box center [754, 483] width 111 height 30
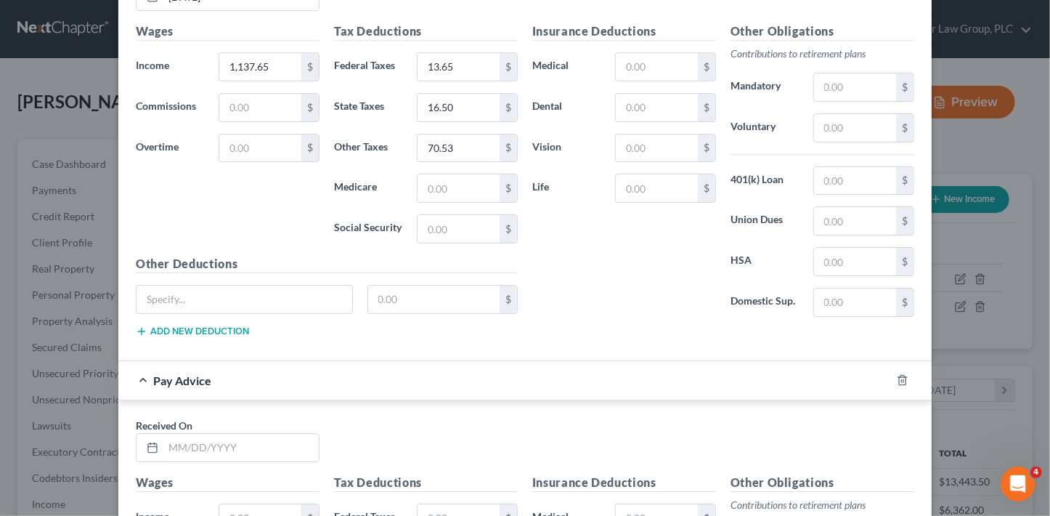
scroll to position [2222, 0]
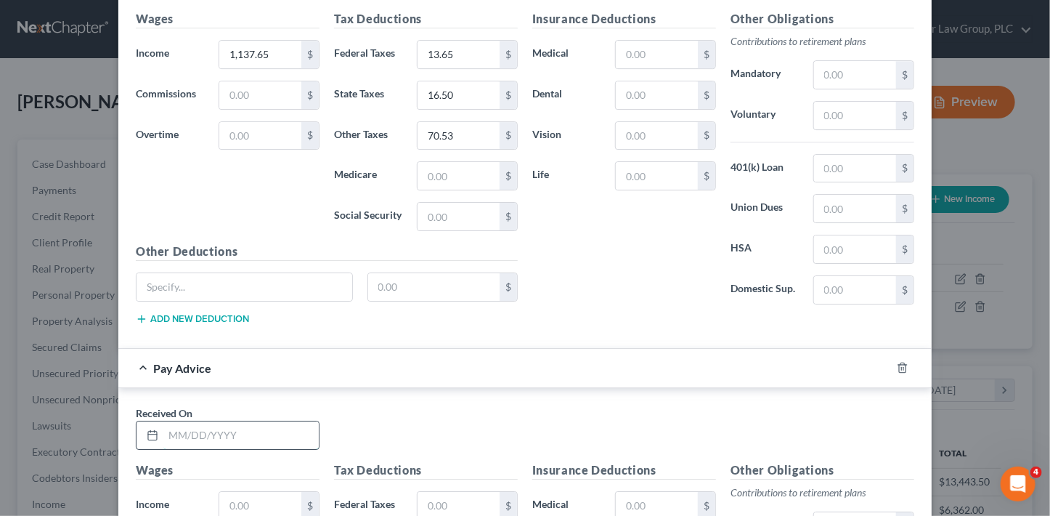
click at [255, 421] on input "text" at bounding box center [240, 435] width 155 height 28
type input "[DATE]"
type input "2,685.60"
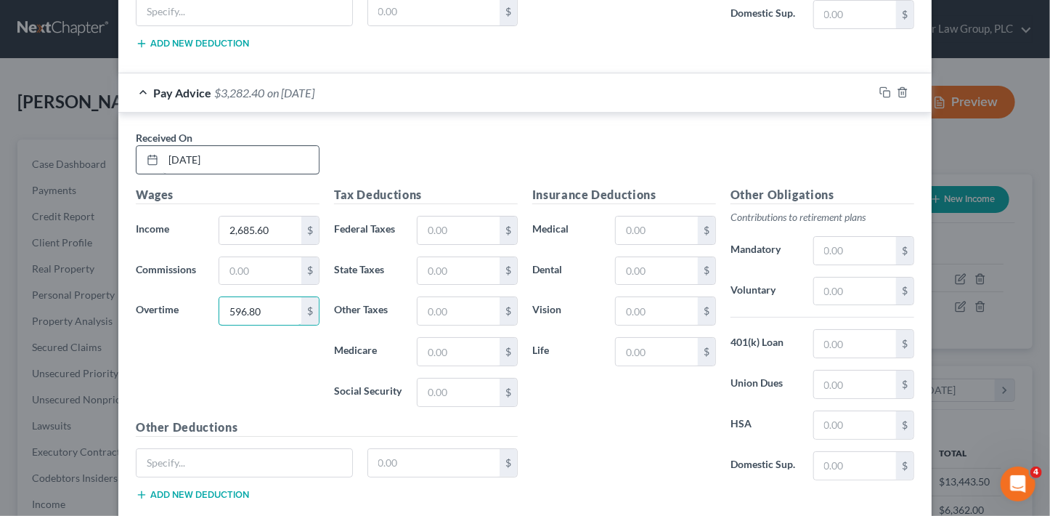
type input "596.80"
type input "203.51"
type input "7"
type input "47.60"
type input "39.39"
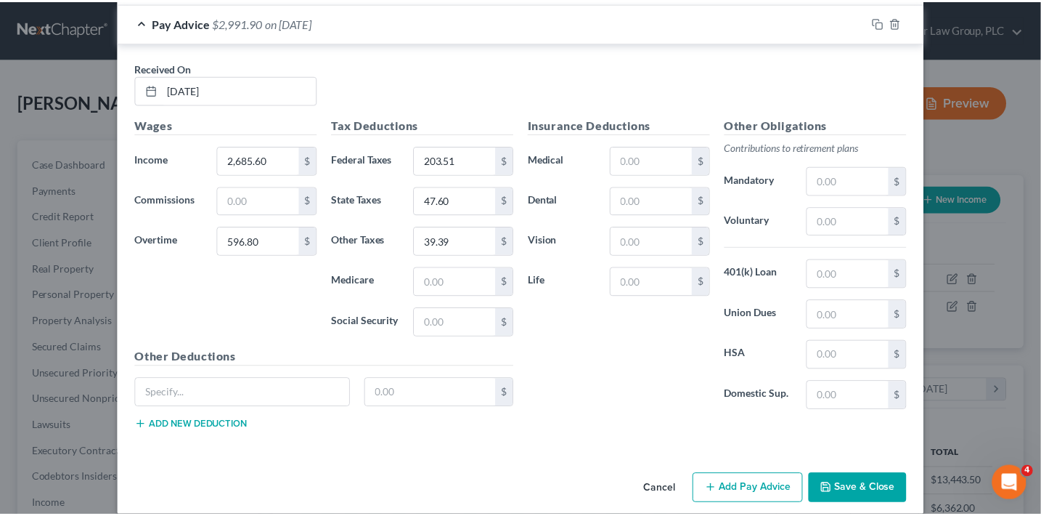
scroll to position [2571, 0]
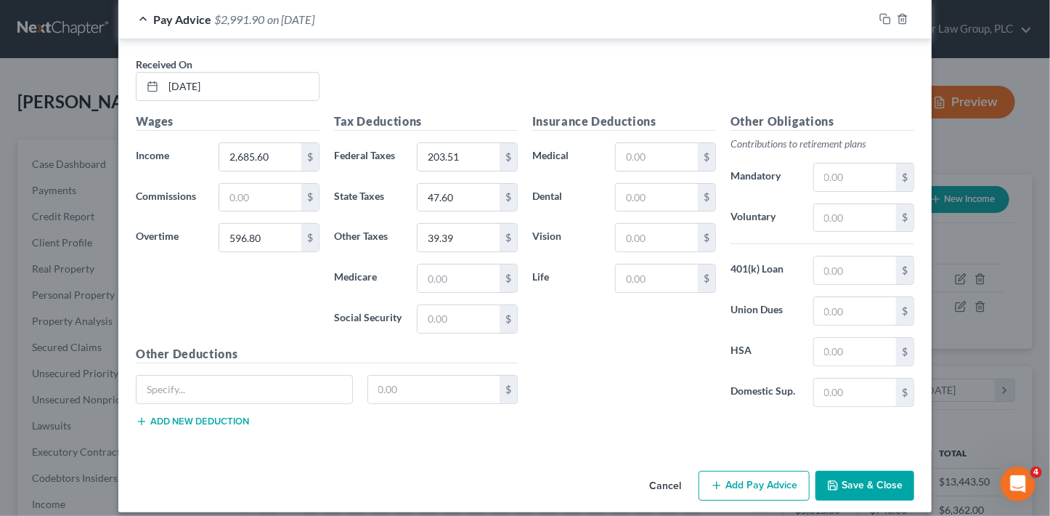
click at [863, 471] on button "Save & Close" at bounding box center [864, 486] width 99 height 30
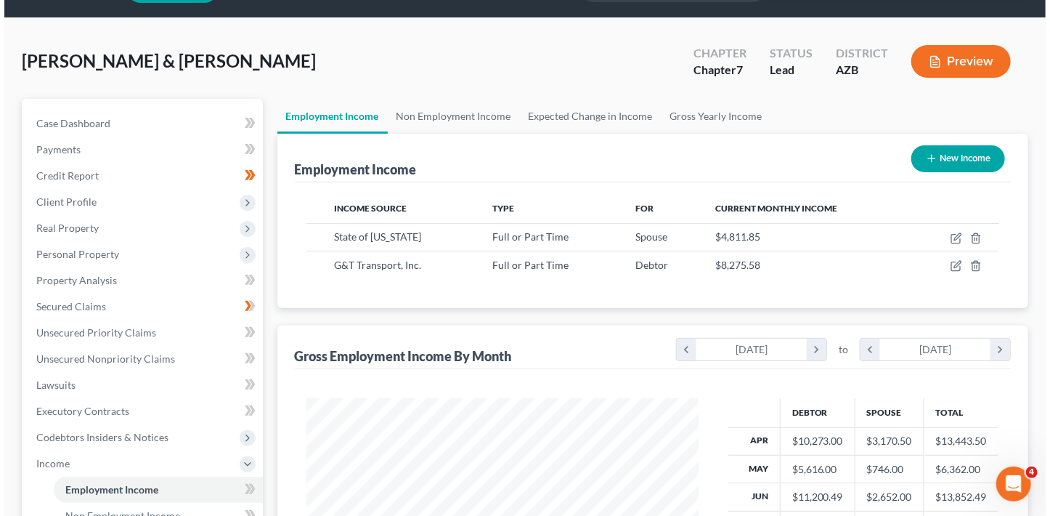
scroll to position [33, 0]
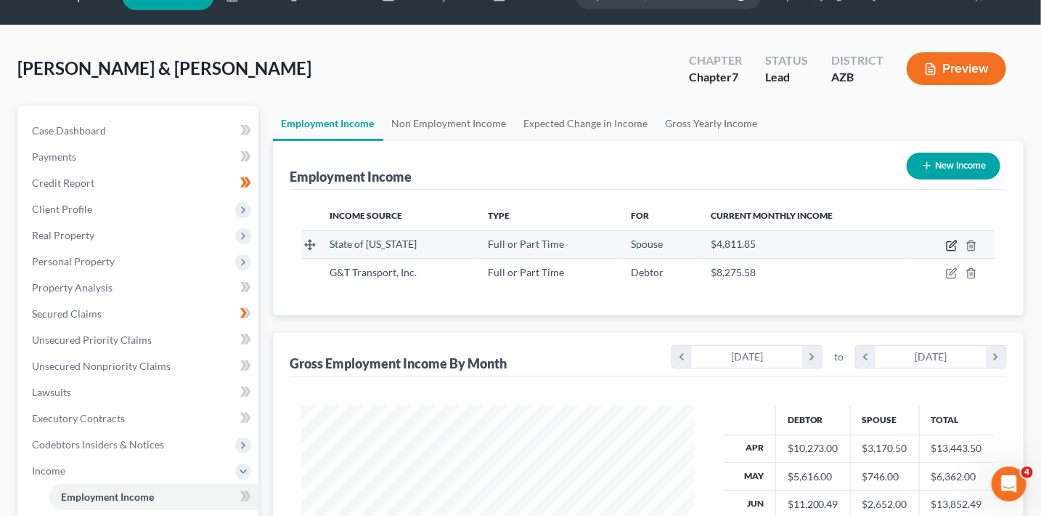
click at [952, 242] on icon "button" at bounding box center [951, 246] width 9 height 9
select select "0"
select select "1"
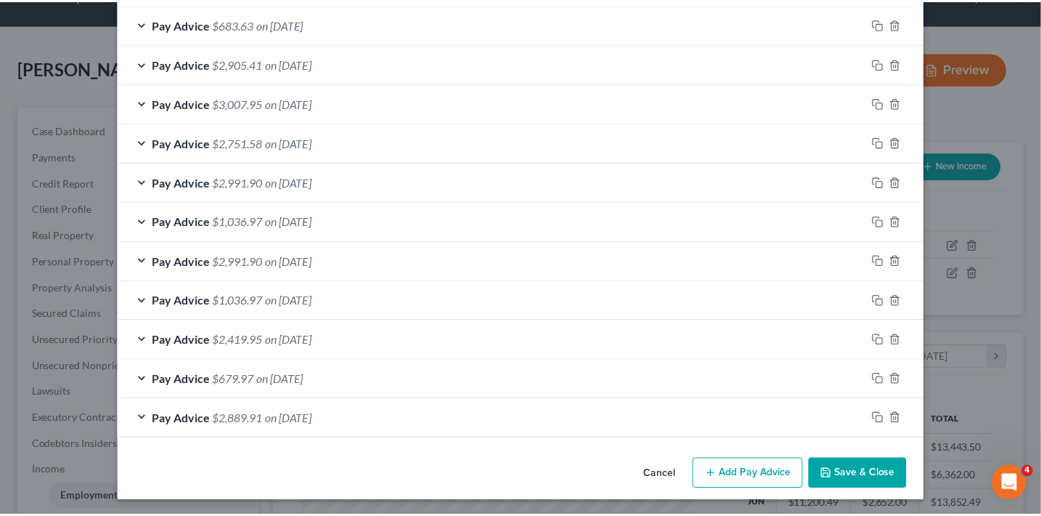
scroll to position [526, 0]
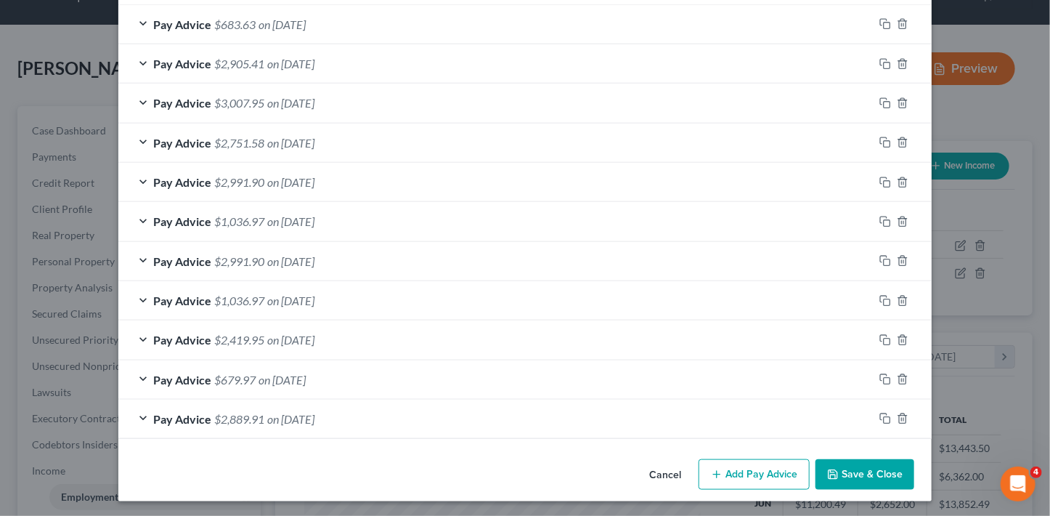
click at [857, 479] on button "Save & Close" at bounding box center [864, 474] width 99 height 30
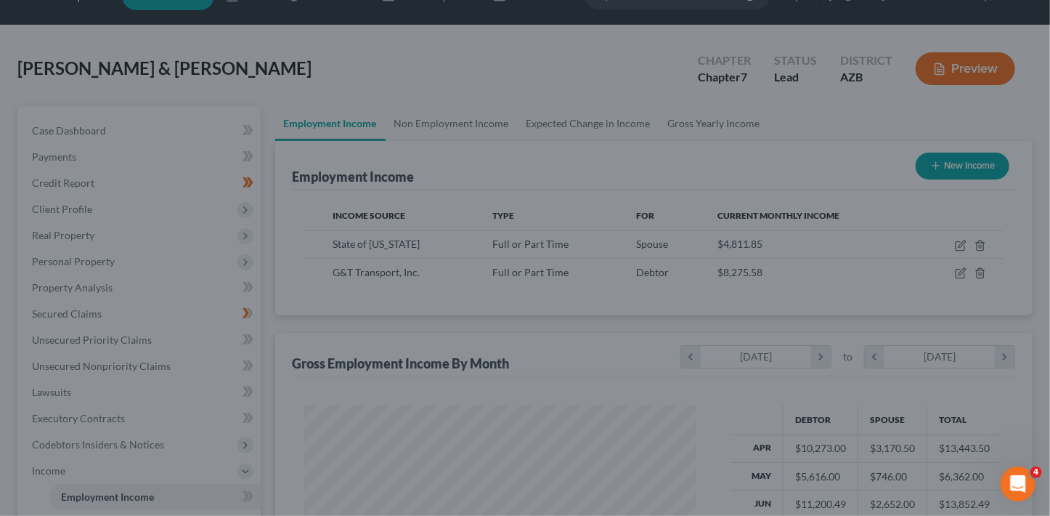
scroll to position [725874, 725712]
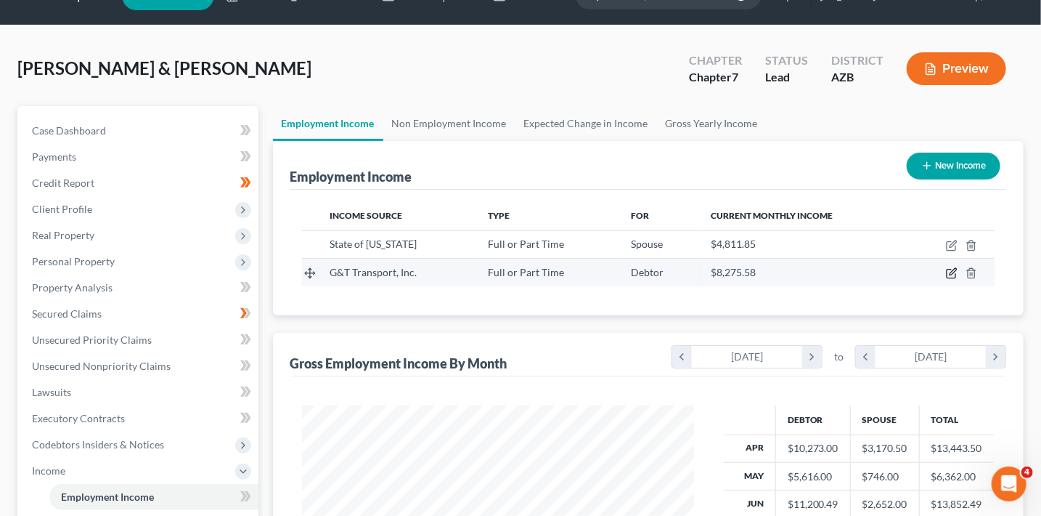
click at [953, 270] on icon "button" at bounding box center [952, 273] width 12 height 12
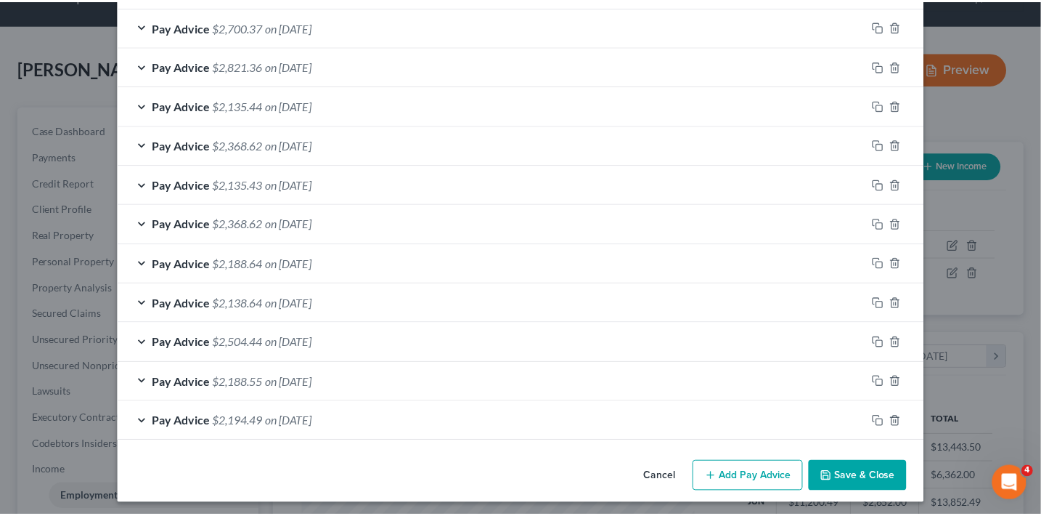
scroll to position [919, 0]
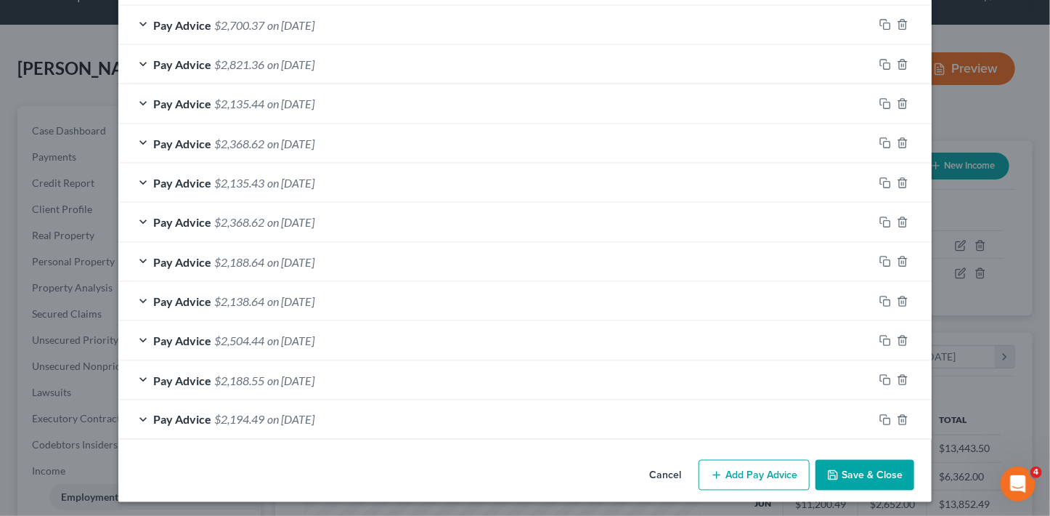
click at [834, 471] on icon "button" at bounding box center [833, 475] width 12 height 12
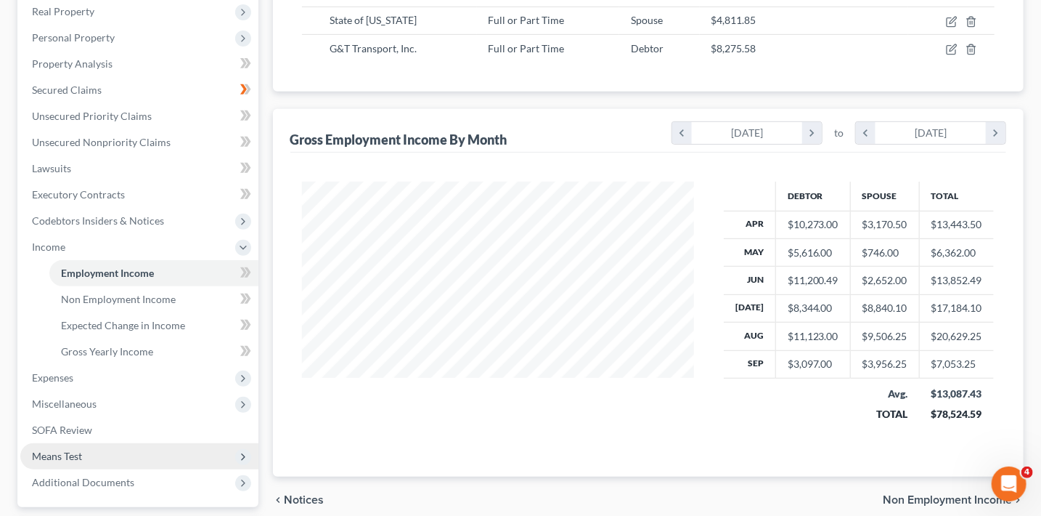
scroll to position [272, 0]
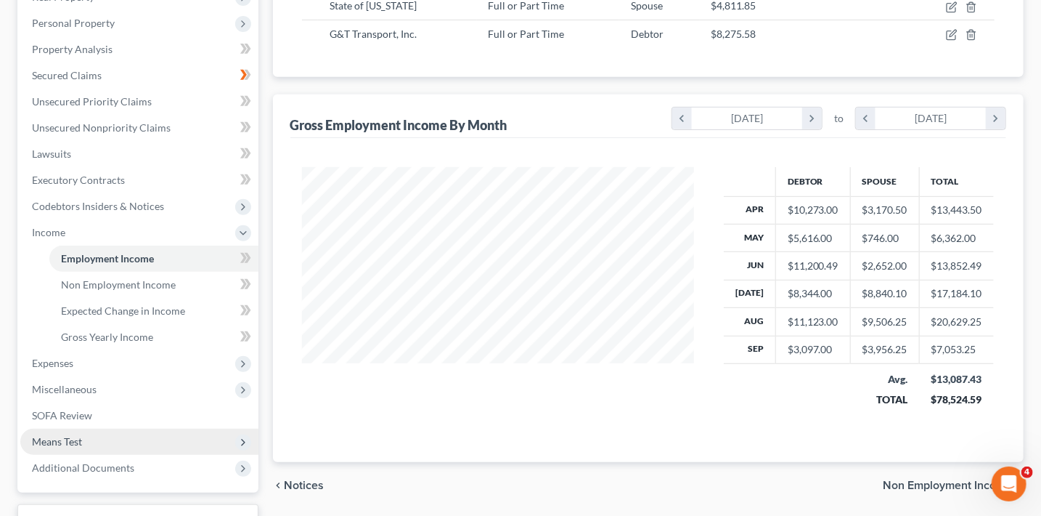
click at [84, 438] on span "Means Test" at bounding box center [139, 441] width 238 height 26
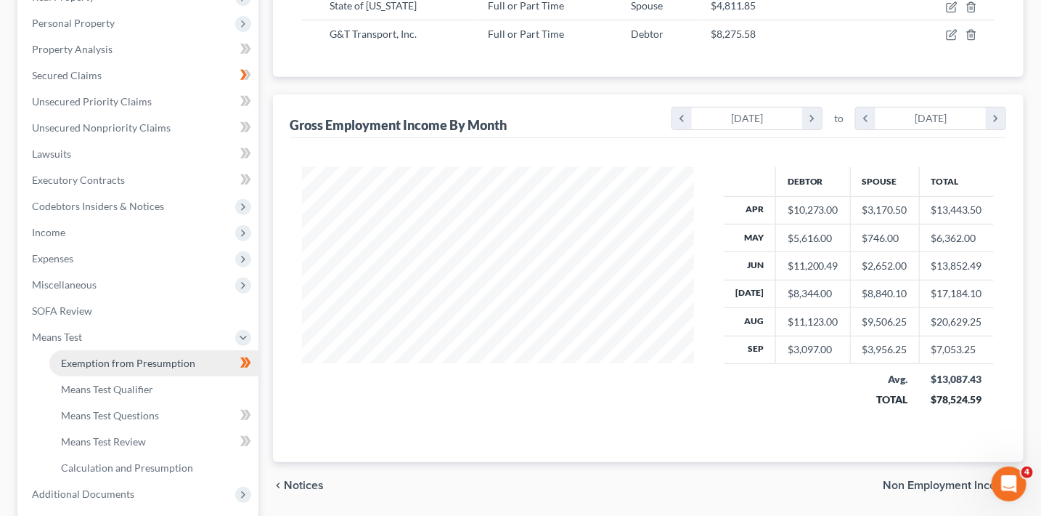
click at [163, 366] on span "Exemption from Presumption" at bounding box center [128, 363] width 134 height 12
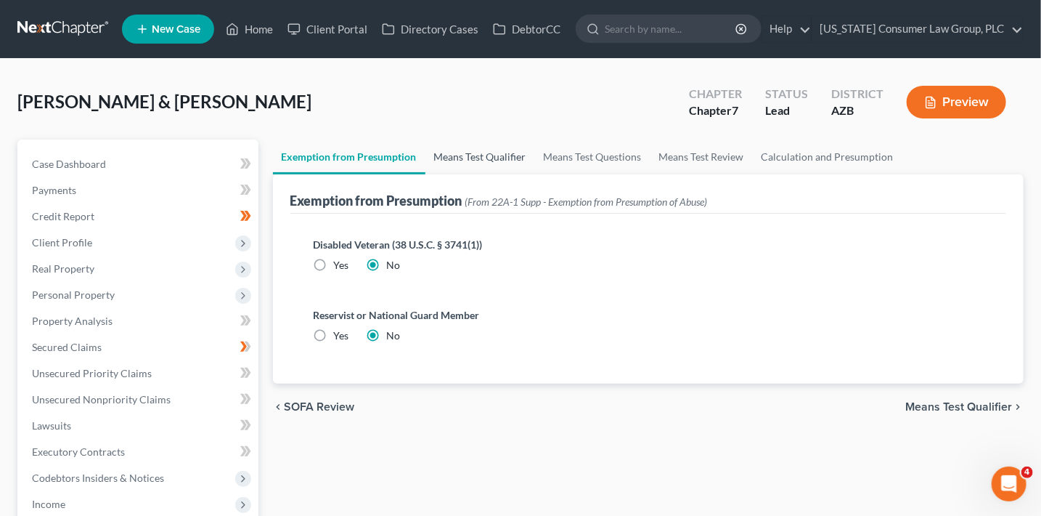
click at [486, 148] on link "Means Test Qualifier" at bounding box center [481, 156] width 110 height 35
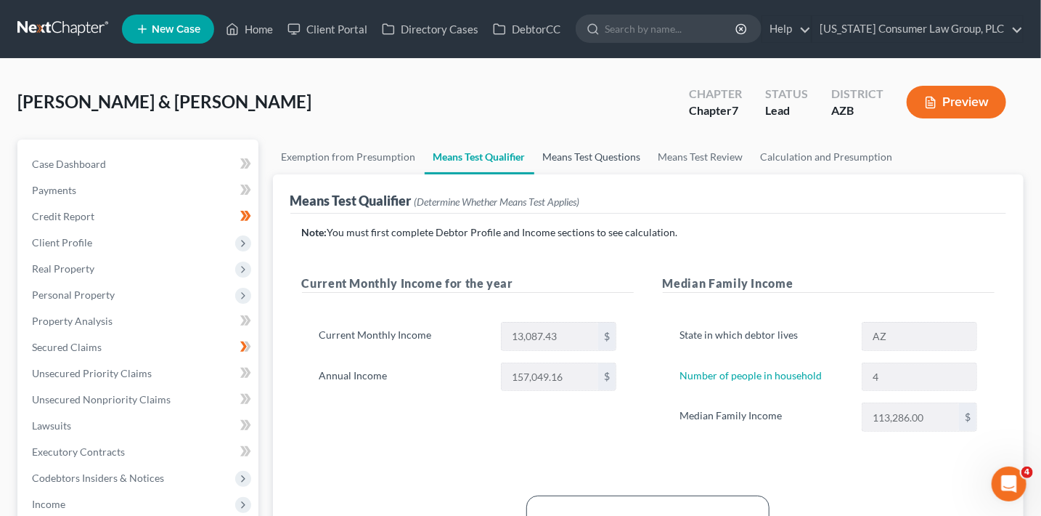
click at [590, 152] on link "Means Test Questions" at bounding box center [591, 156] width 115 height 35
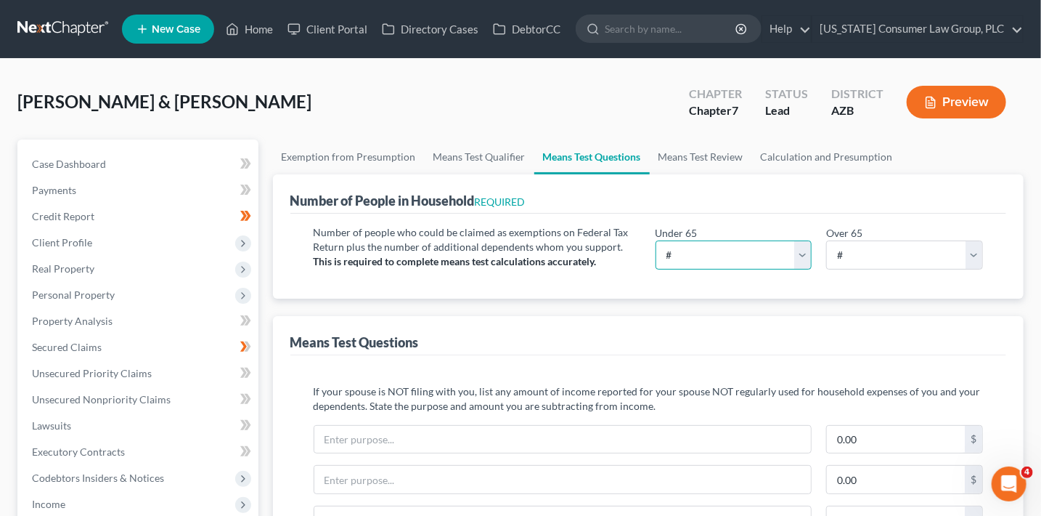
click at [705, 259] on select "# 0 1 2 3 4 5 6 7 8 9 10" at bounding box center [734, 254] width 157 height 29
click at [656, 240] on select "# 0 1 2 3 4 5 6 7 8 9 10" at bounding box center [734, 254] width 157 height 29
click at [679, 240] on select "# 0 1 2 3 4 5 6 7 8 9 10" at bounding box center [734, 254] width 157 height 29
click at [656, 240] on select "# 0 1 2 3 4 5 6 7 8 9 10" at bounding box center [734, 254] width 157 height 29
click at [596, 289] on div "Number of people who could be claimed as exemptions on Federal Tax Return plus …" at bounding box center [648, 255] width 717 height 85
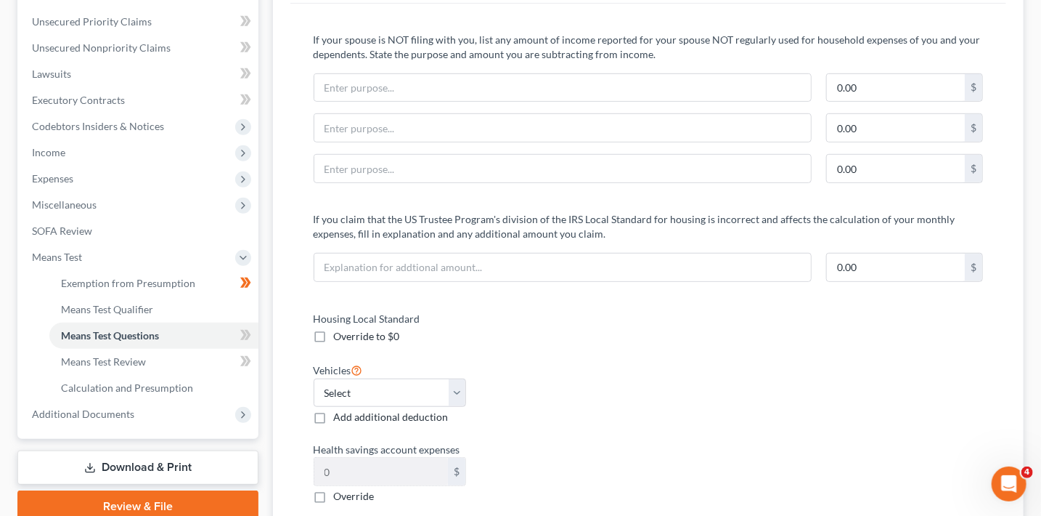
scroll to position [403, 0]
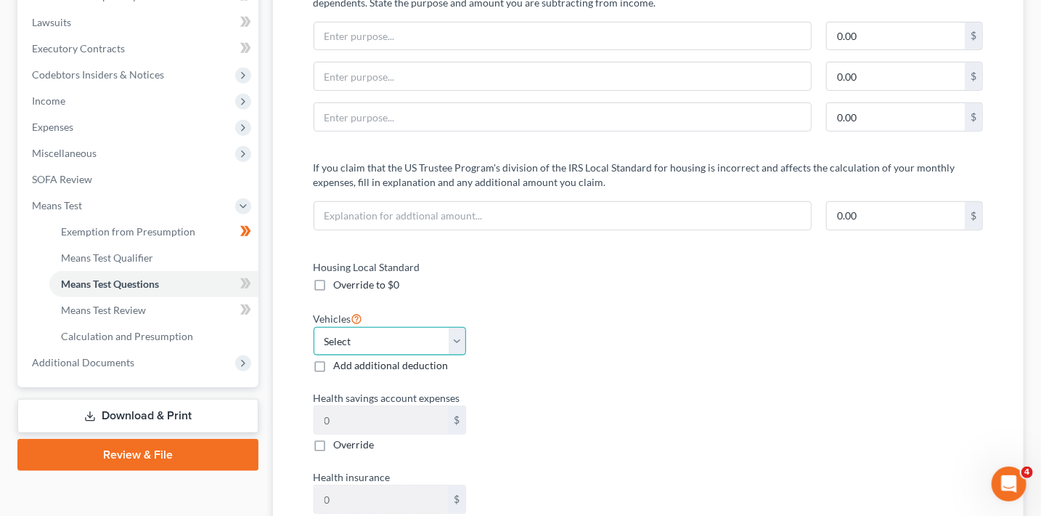
click at [402, 341] on select "Select 0 1 2 3 4 5" at bounding box center [390, 341] width 153 height 29
click at [314, 327] on select "Select 0 1 2 3 4 5" at bounding box center [390, 341] width 153 height 29
click at [627, 342] on div "Vehicles Select 0 1 2 3 4 5 Add additional deduction" at bounding box center [473, 341] width 335 height 64
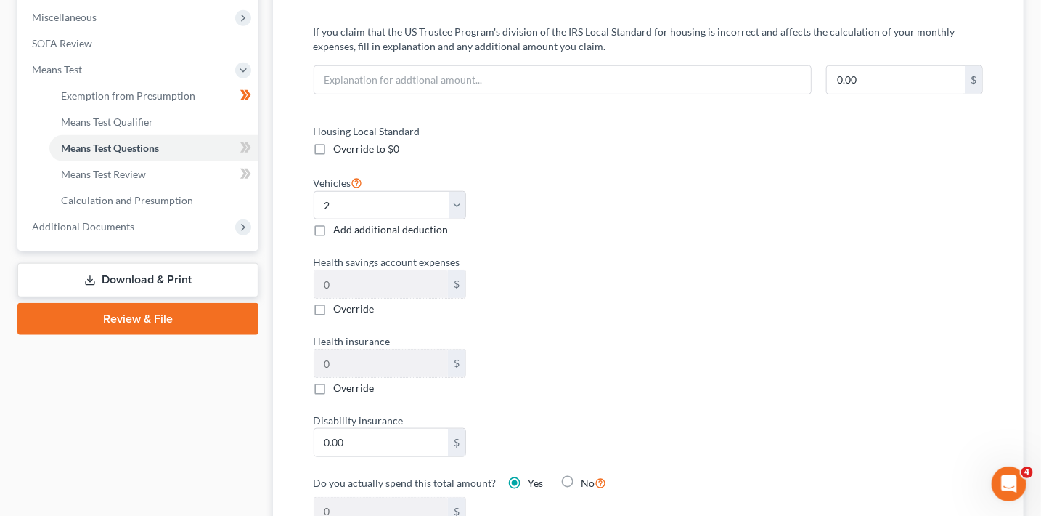
scroll to position [0, 0]
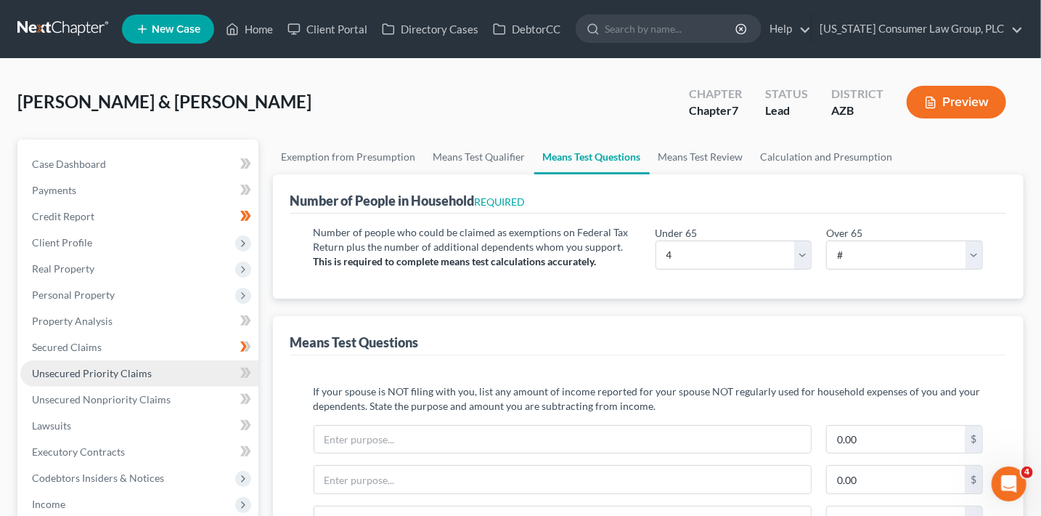
click at [96, 378] on span "Unsecured Priority Claims" at bounding box center [92, 373] width 120 height 12
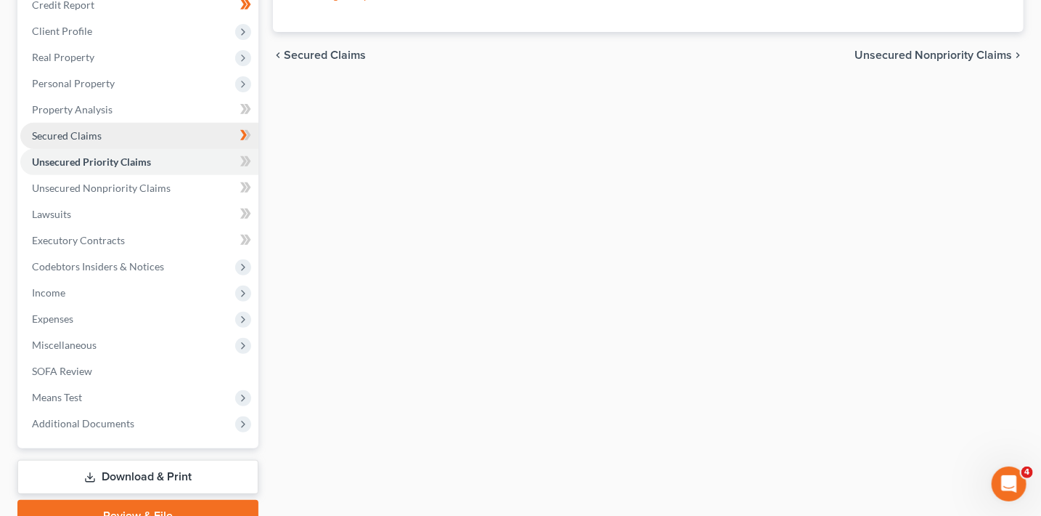
scroll to position [282, 0]
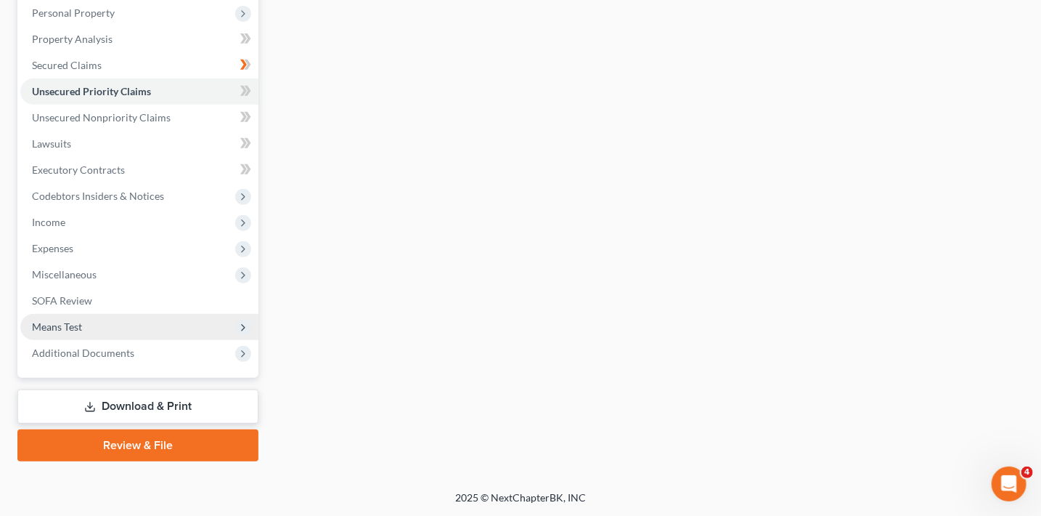
click at [91, 319] on span "Means Test" at bounding box center [139, 327] width 238 height 26
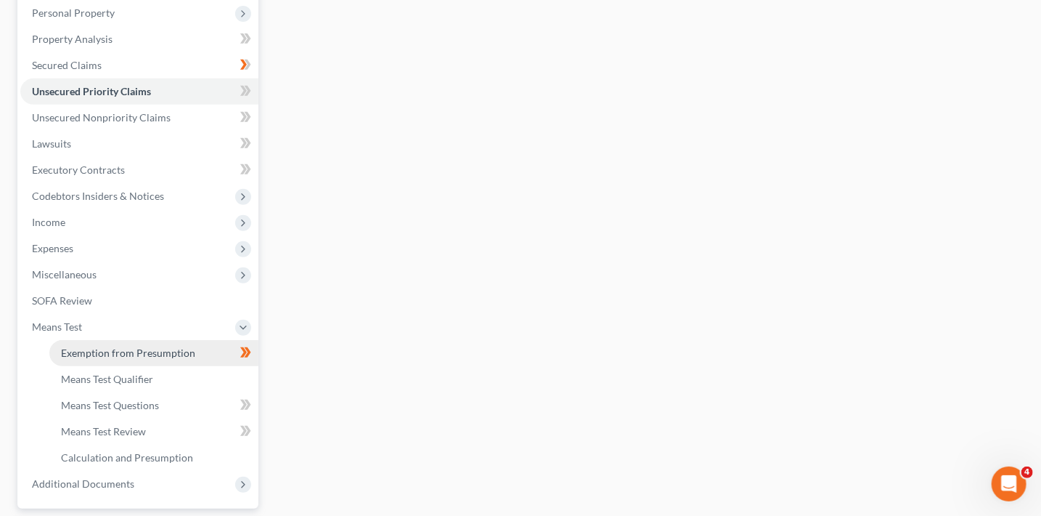
click at [149, 340] on link "Exemption from Presumption" at bounding box center [153, 353] width 209 height 26
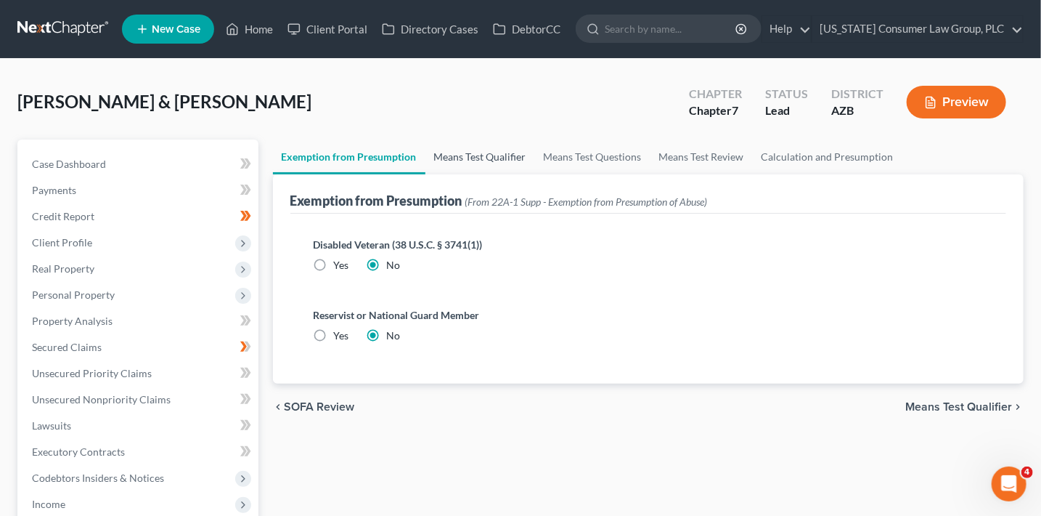
click at [492, 156] on link "Means Test Qualifier" at bounding box center [481, 156] width 110 height 35
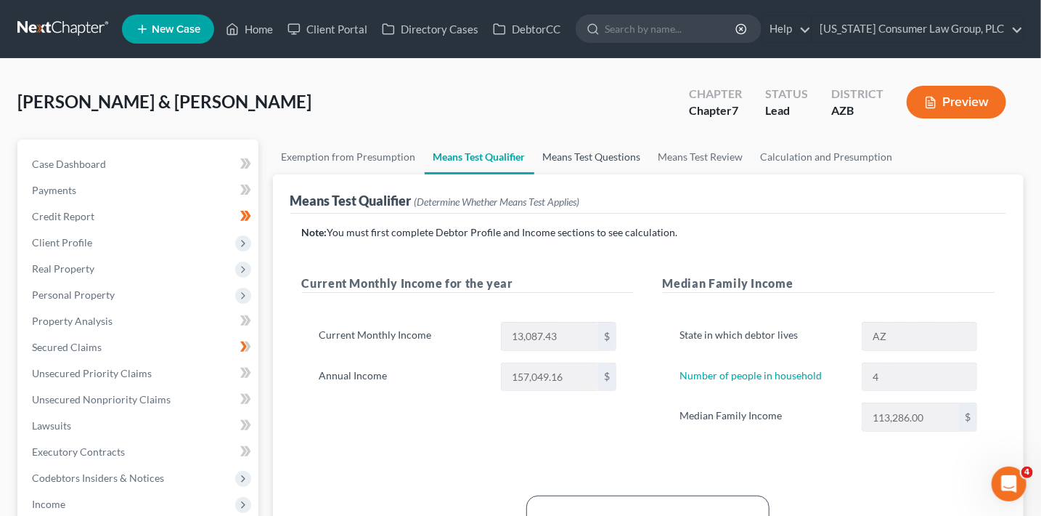
click at [569, 159] on link "Means Test Questions" at bounding box center [591, 156] width 115 height 35
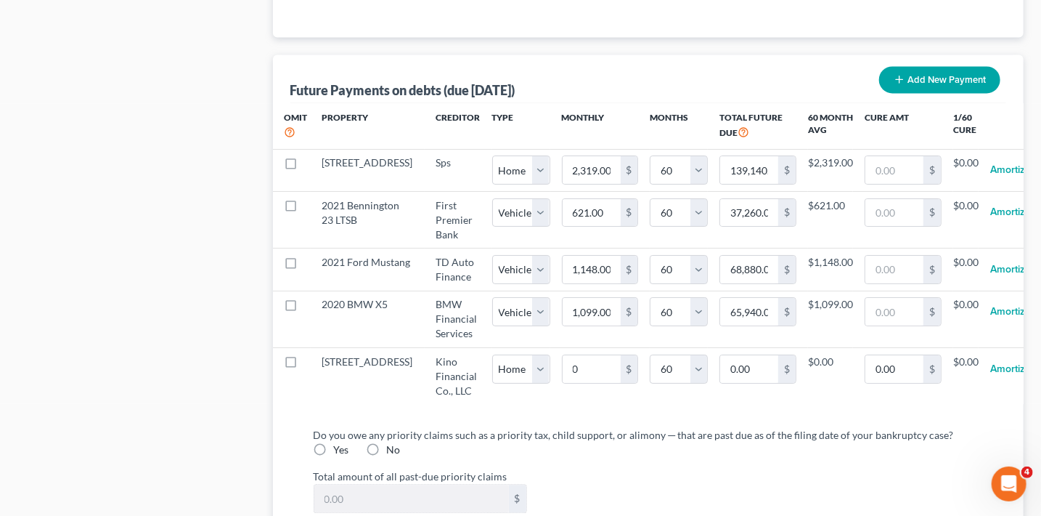
scroll to position [1438, 0]
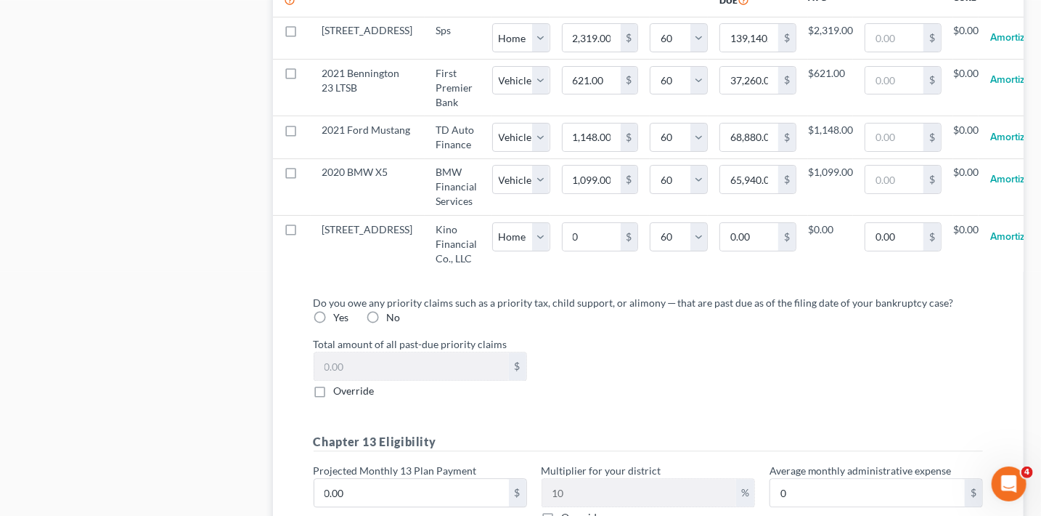
click at [387, 325] on label "No" at bounding box center [394, 317] width 14 height 15
click at [393, 319] on input "No" at bounding box center [397, 314] width 9 height 9
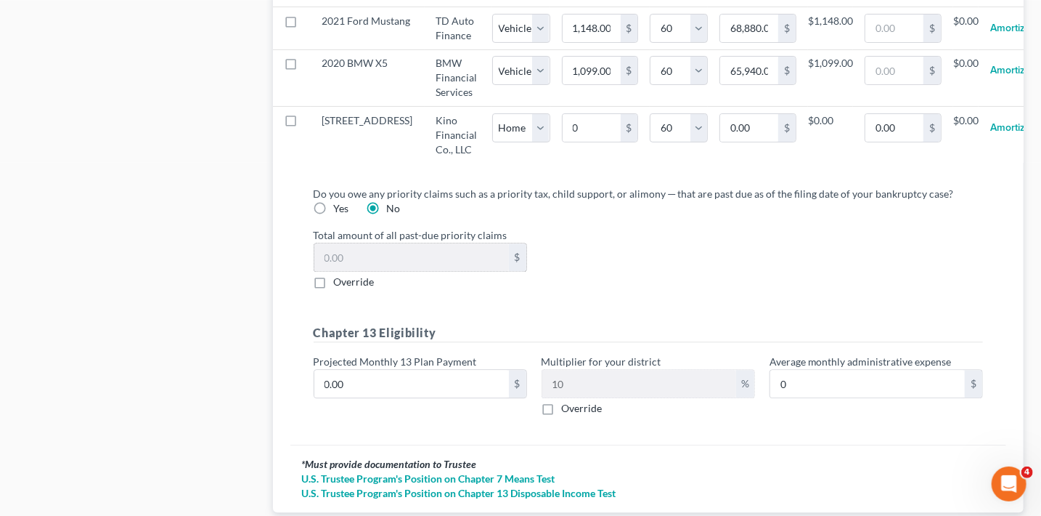
scroll to position [1669, 0]
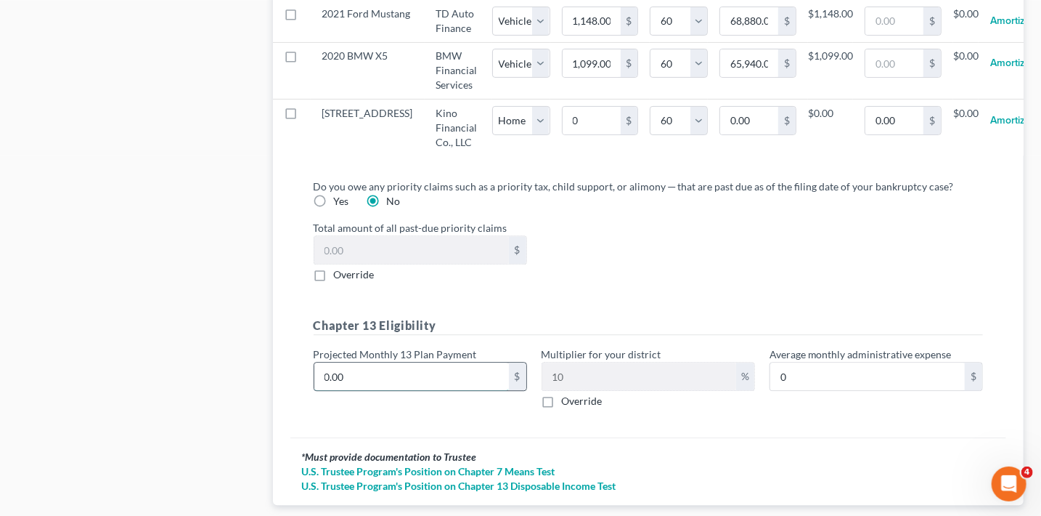
click at [377, 386] on input "0.00" at bounding box center [411, 376] width 195 height 28
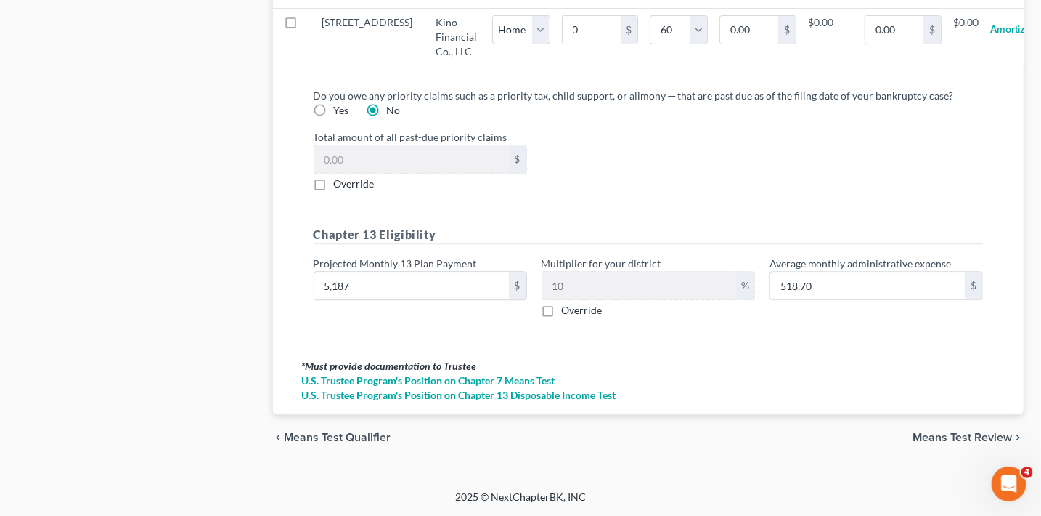
click at [993, 434] on span "Means Test Review" at bounding box center [962, 437] width 99 height 12
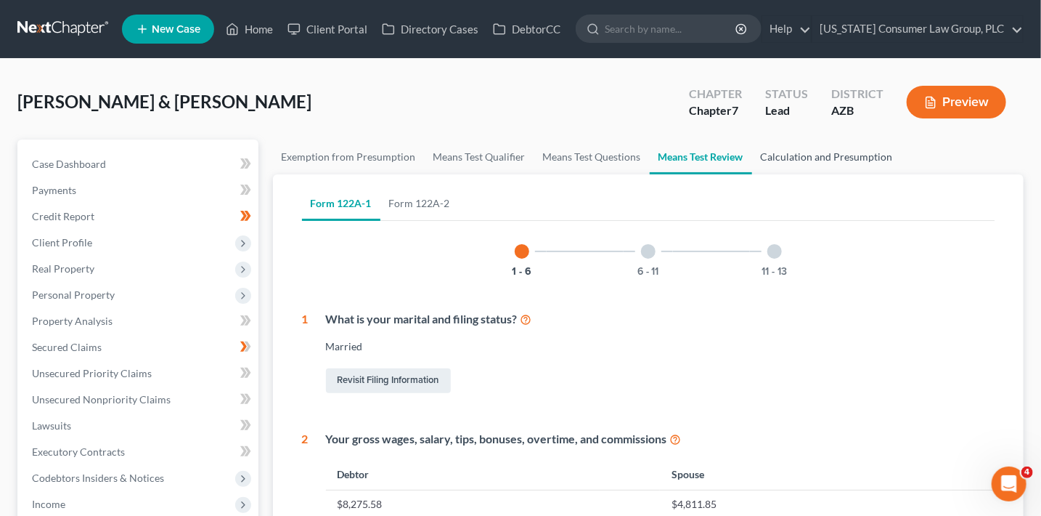
click at [818, 162] on link "Calculation and Presumption" at bounding box center [827, 156] width 150 height 35
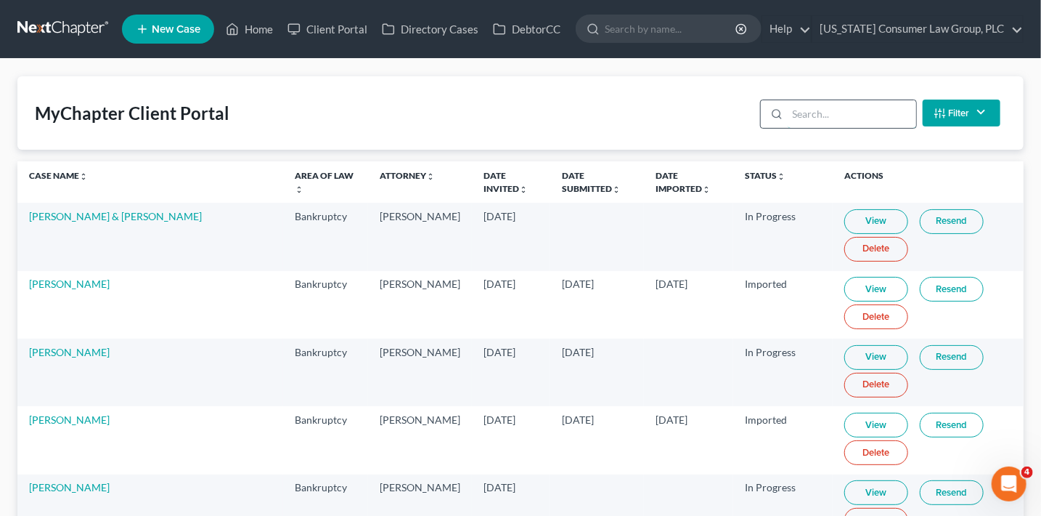
click at [882, 118] on input "search" at bounding box center [852, 114] width 129 height 28
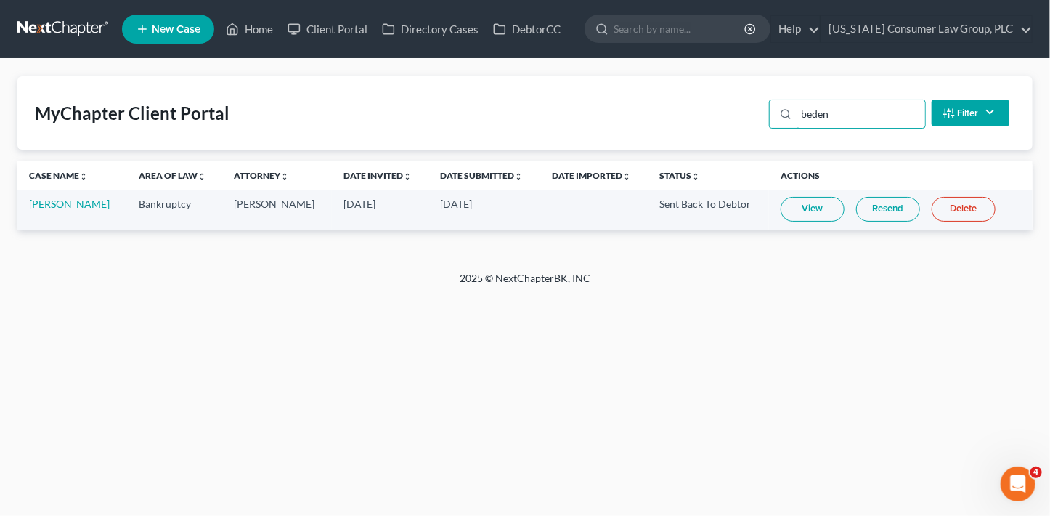
type input "beden"
click at [817, 213] on link "View" at bounding box center [813, 209] width 64 height 25
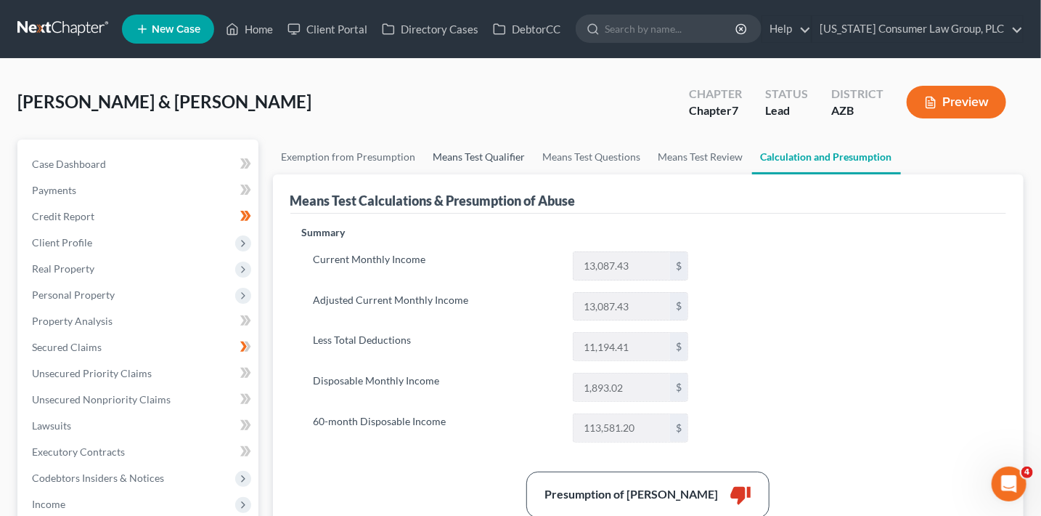
click at [441, 152] on link "Means Test Qualifier" at bounding box center [480, 156] width 110 height 35
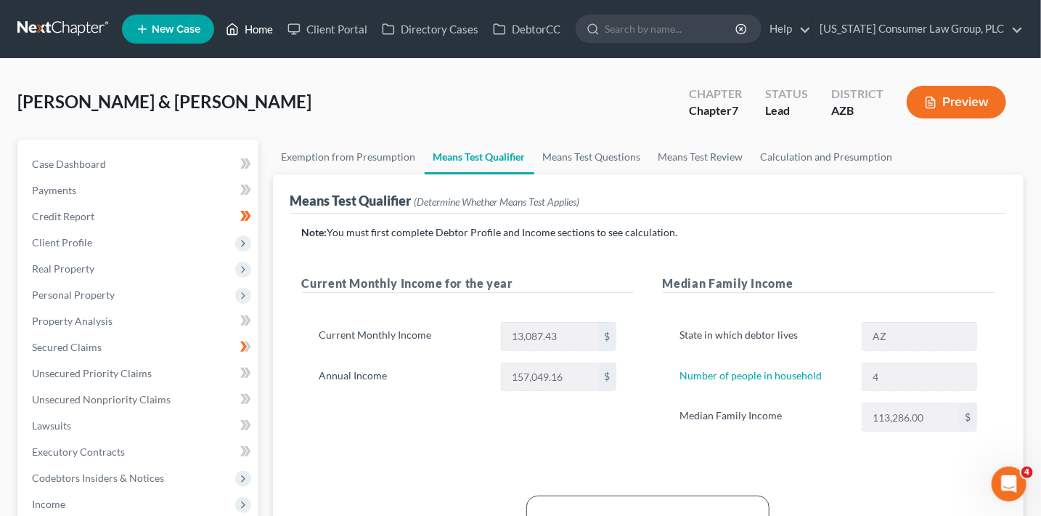
click at [258, 26] on link "Home" at bounding box center [250, 29] width 62 height 26
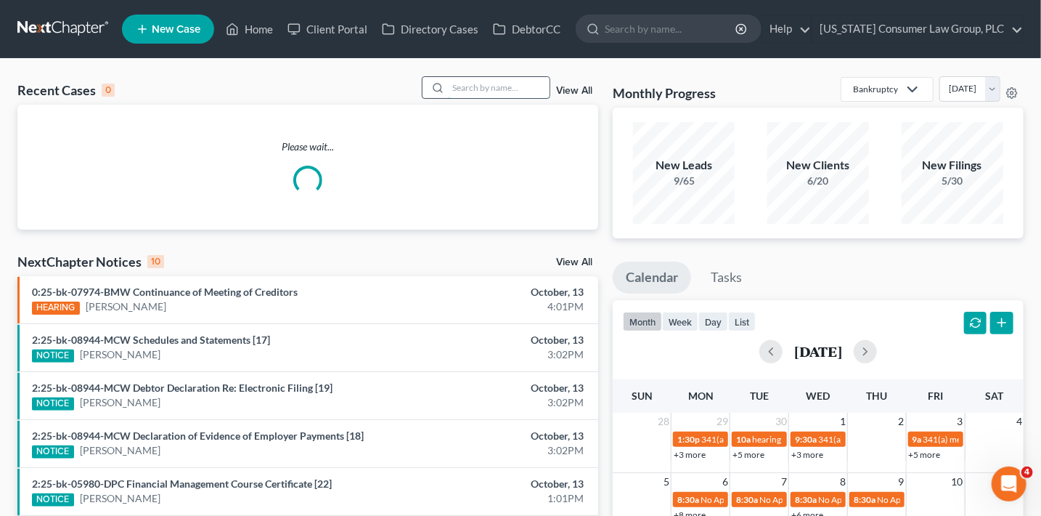
click at [500, 89] on input "search" at bounding box center [499, 87] width 102 height 21
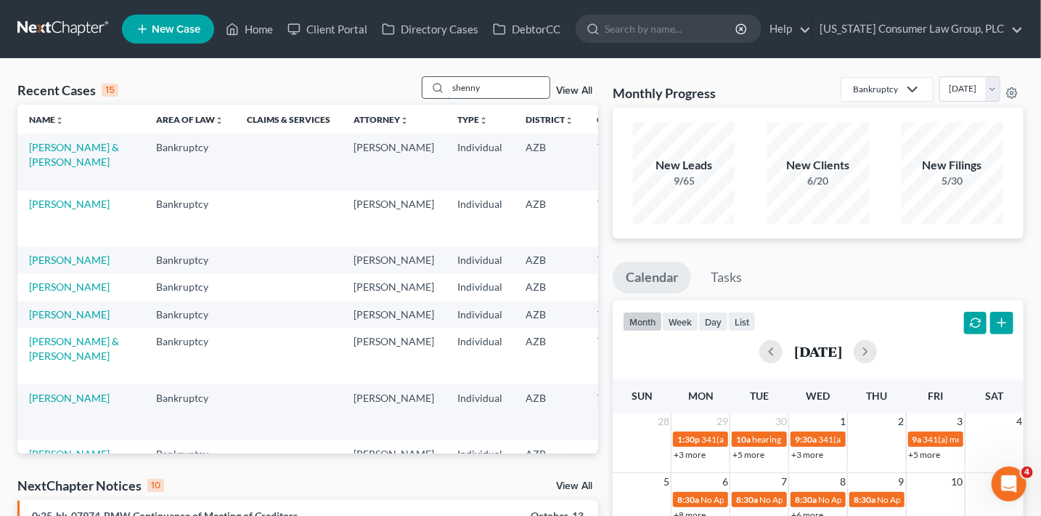
type input "shenny"
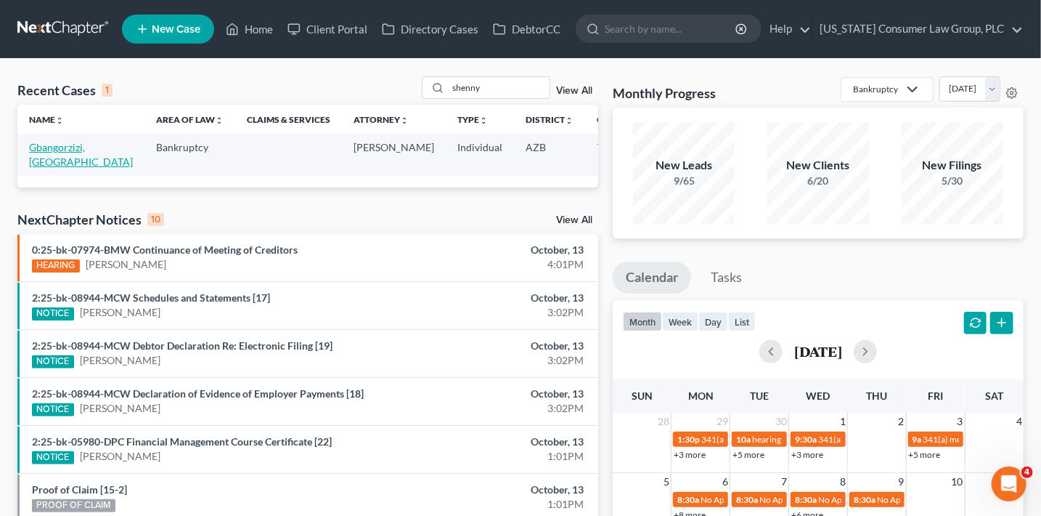
drag, startPoint x: 76, startPoint y: 147, endPoint x: 190, endPoint y: 126, distance: 116.1
click at [76, 147] on link "Gbangorzizi, Shenny" at bounding box center [81, 154] width 104 height 27
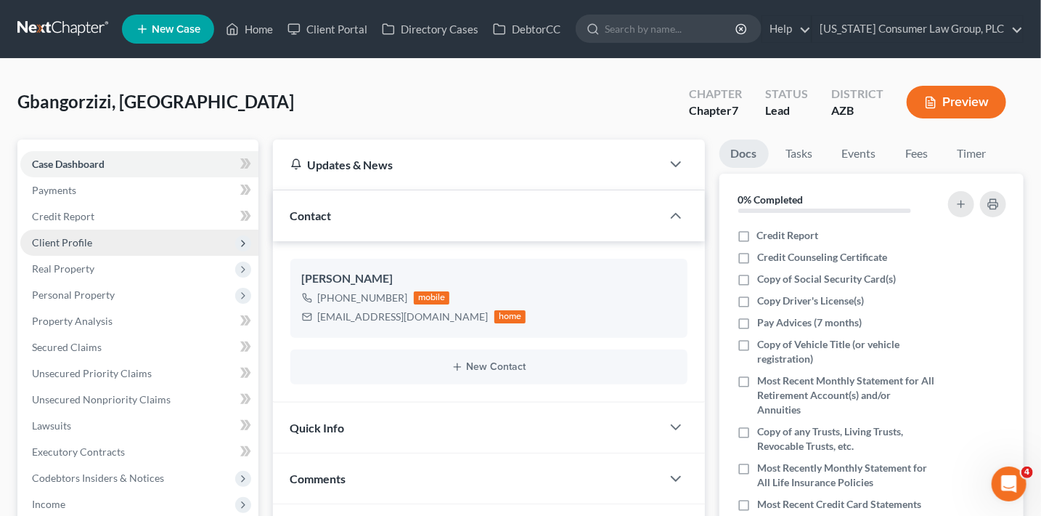
click at [80, 242] on span "Client Profile" at bounding box center [62, 242] width 60 height 12
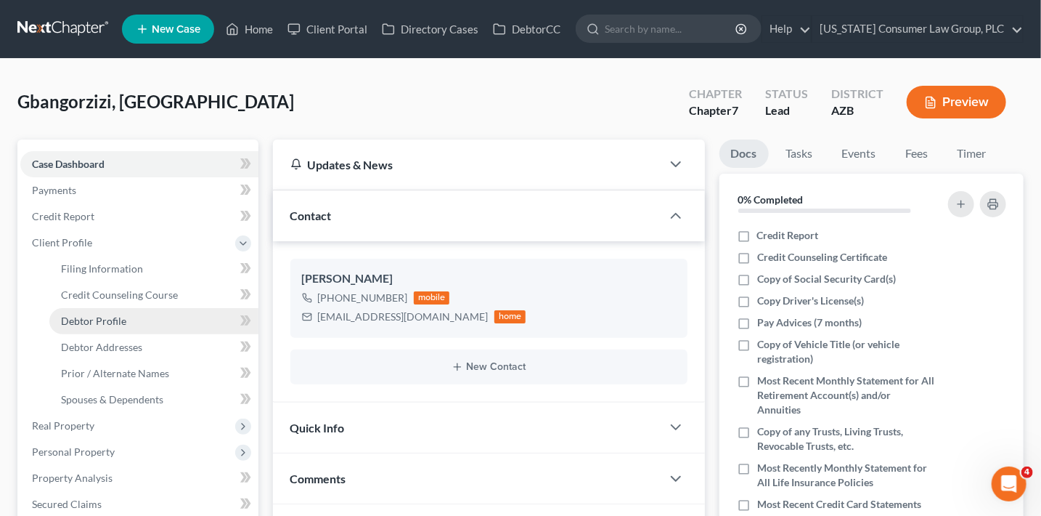
click at [147, 319] on link "Debtor Profile" at bounding box center [153, 321] width 209 height 26
select select "0"
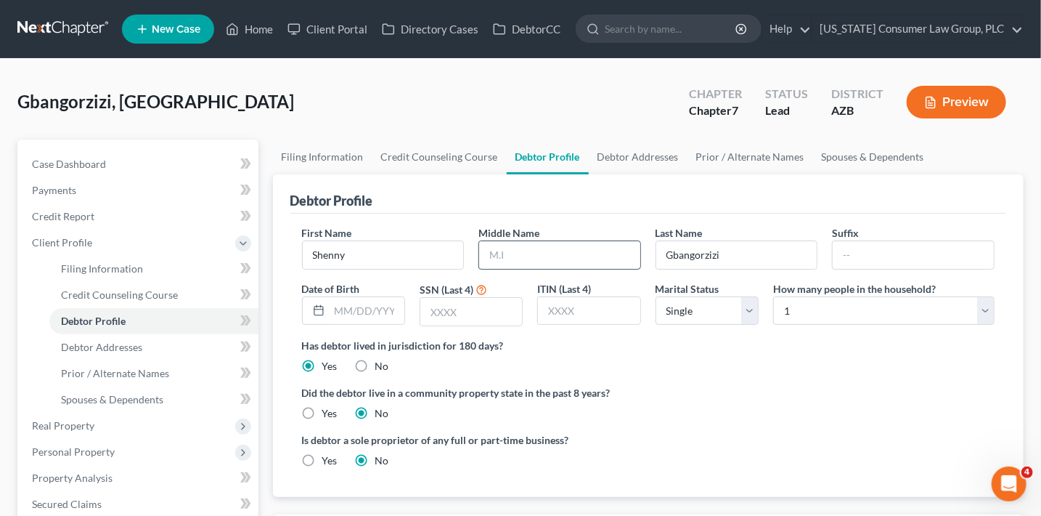
click at [548, 256] on input "text" at bounding box center [559, 255] width 161 height 28
click at [368, 306] on input "text" at bounding box center [367, 311] width 75 height 28
type input "05/11/1990"
click at [324, 415] on label "Yes" at bounding box center [329, 413] width 15 height 15
click at [328, 415] on input "Yes" at bounding box center [332, 410] width 9 height 9
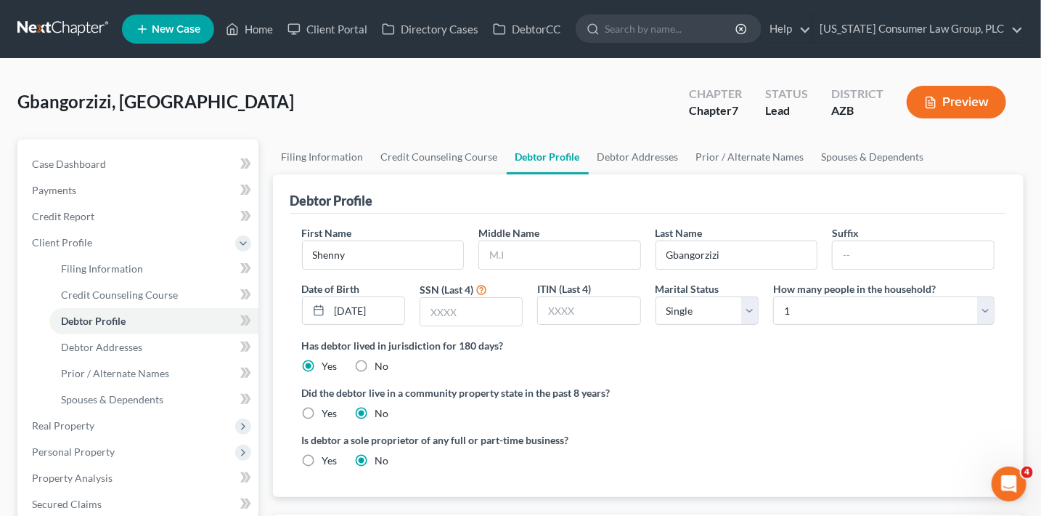
radio input "true"
radio input "false"
click at [477, 314] on input "text" at bounding box center [471, 312] width 102 height 28
type input "2519"
click at [557, 420] on ng-include "First Name Shenny Middle Name Last Name Gbangorzizi Suffix Date of Birth 05/11/…" at bounding box center [648, 352] width 693 height 254
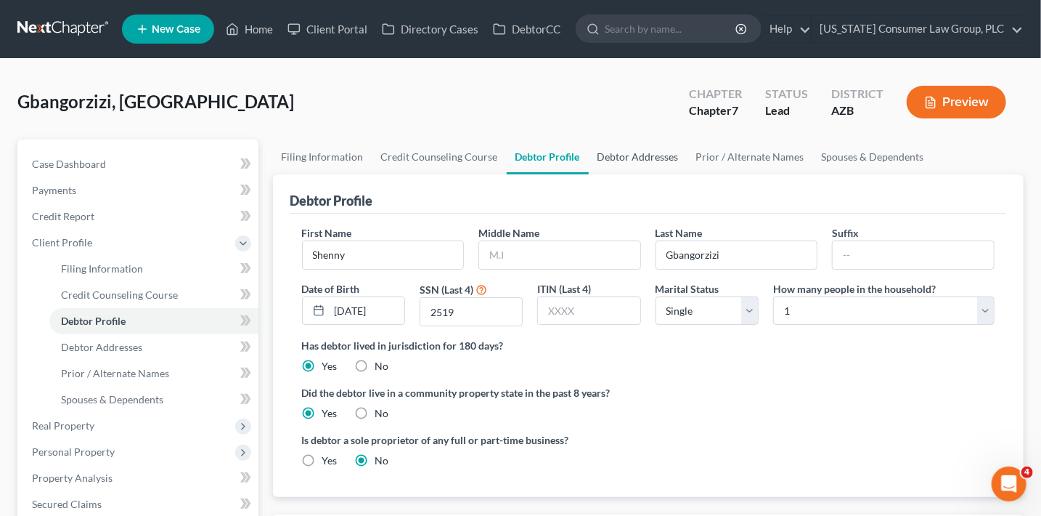
click at [631, 155] on link "Debtor Addresses" at bounding box center [638, 156] width 99 height 35
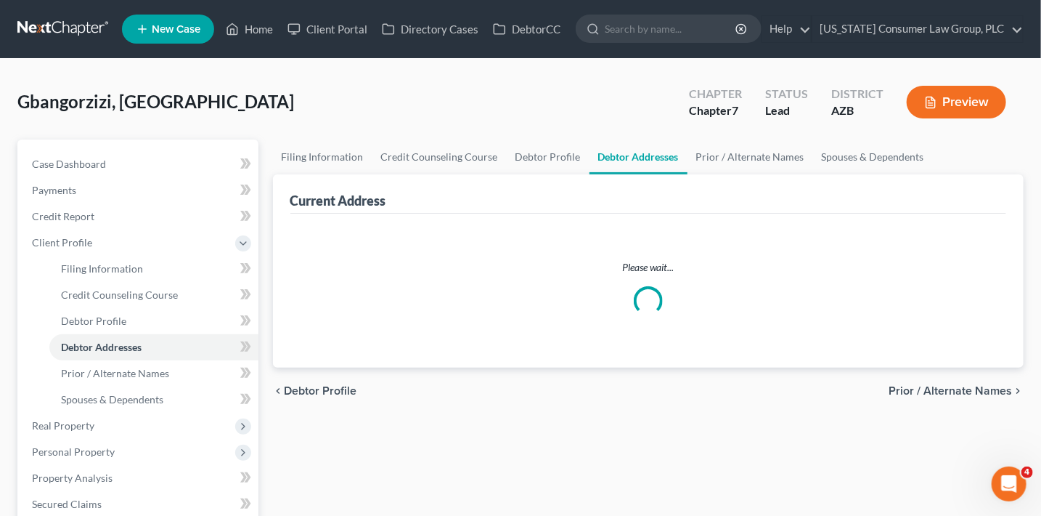
select select "0"
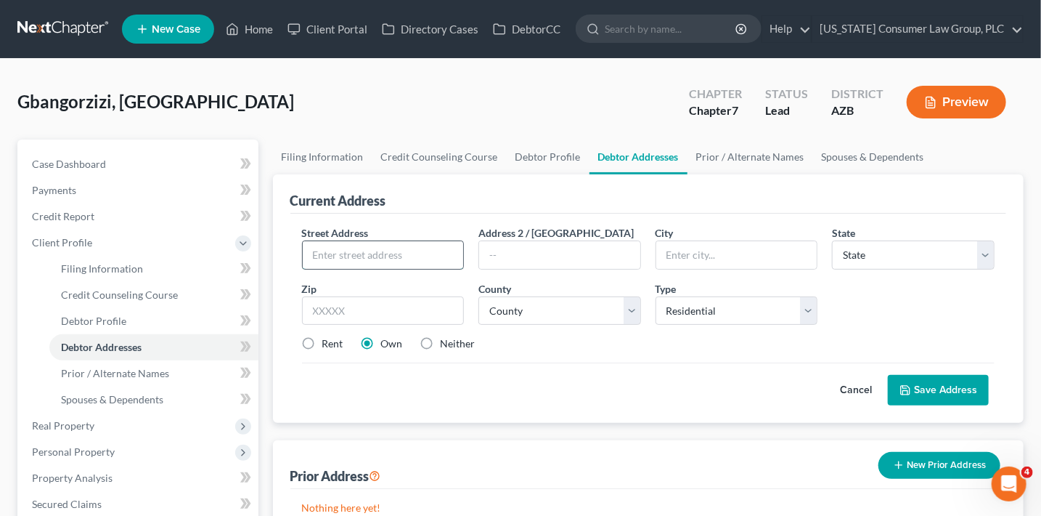
click at [431, 256] on input "text" at bounding box center [383, 255] width 161 height 28
click at [363, 249] on input "text" at bounding box center [383, 255] width 161 height 28
type input "9345 W. Pasadena Ave."
type input "85305"
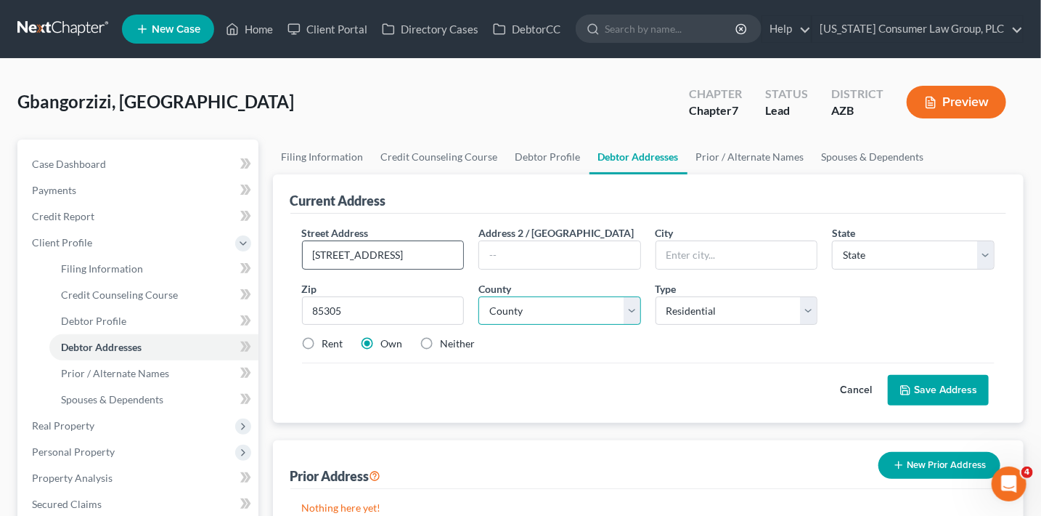
type input "Glendale"
select select "3"
select select "7"
click at [474, 336] on label "Neither" at bounding box center [458, 343] width 35 height 15
click at [456, 336] on input "Neither" at bounding box center [451, 340] width 9 height 9
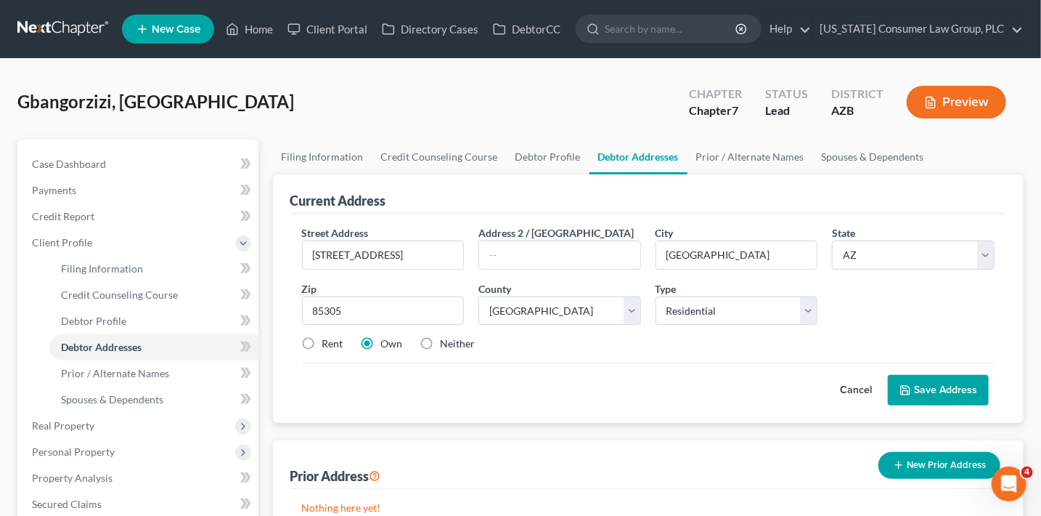
radio input "true"
click at [470, 339] on label "Neither" at bounding box center [458, 343] width 35 height 15
click at [456, 339] on input "Neither" at bounding box center [451, 340] width 9 height 9
click at [958, 383] on button "Save Address" at bounding box center [938, 390] width 101 height 30
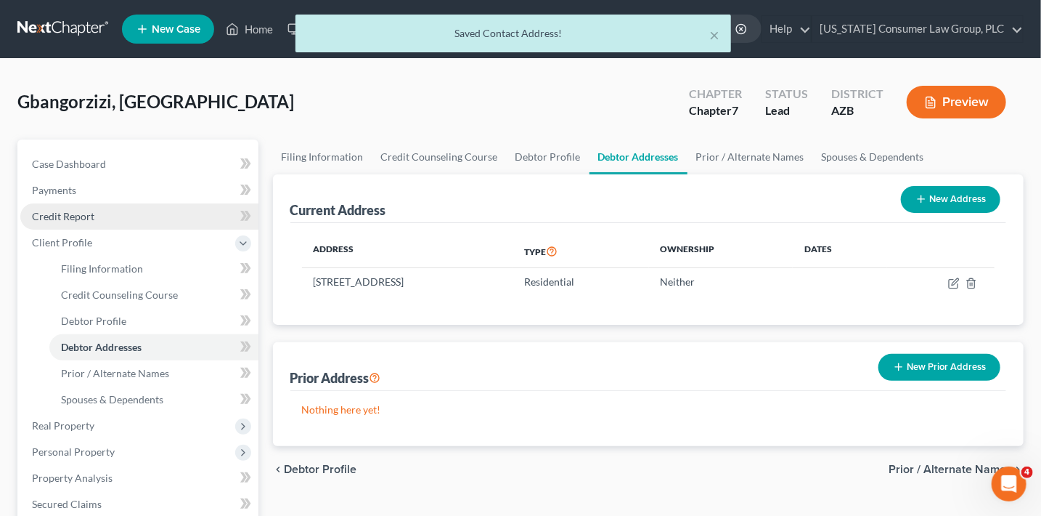
click at [114, 217] on link "Credit Report" at bounding box center [139, 216] width 238 height 26
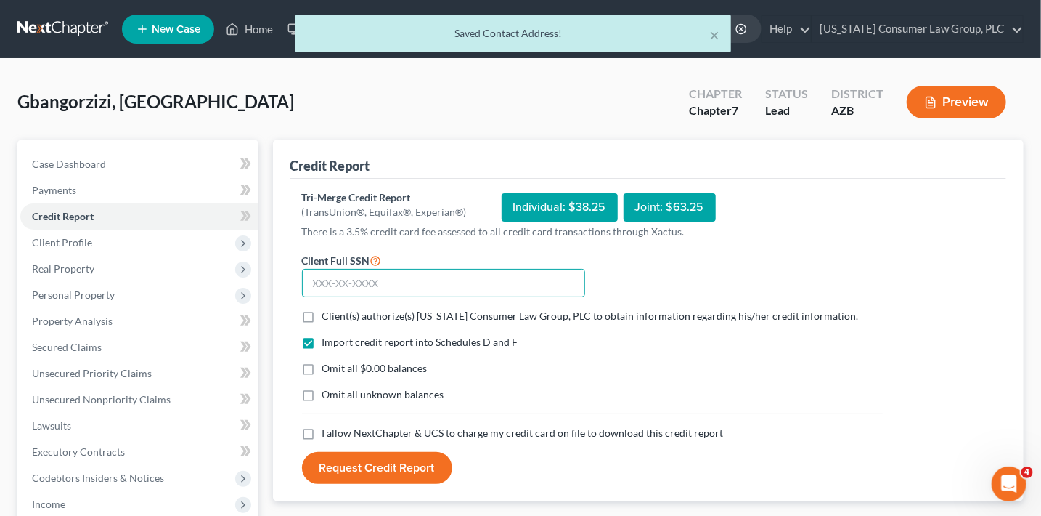
click at [483, 289] on input "text" at bounding box center [443, 283] width 283 height 29
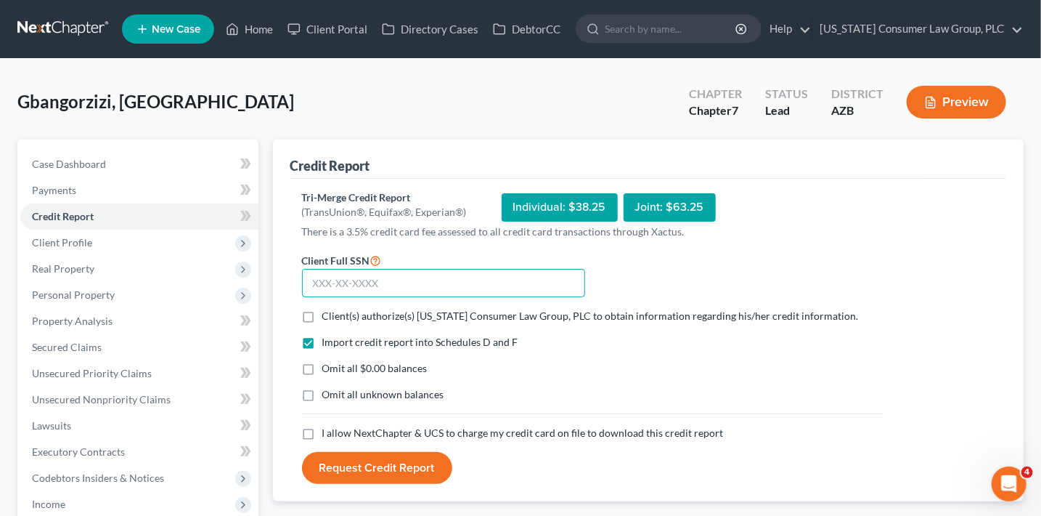
click at [523, 284] on input "text" at bounding box center [443, 283] width 283 height 29
type input "765-74-2519"
click at [512, 322] on form "Client Full SSN * 765-74-2519 Client(s) authorize(s) Arizona Consumer Law Group…" at bounding box center [592, 367] width 595 height 233
click at [513, 319] on span "Client(s) authorize(s) [US_STATE] Consumer Law Group, PLC to obtain information…" at bounding box center [590, 315] width 537 height 12
click at [338, 318] on input "Client(s) authorize(s) [US_STATE] Consumer Law Group, PLC to obtain information…" at bounding box center [332, 313] width 9 height 9
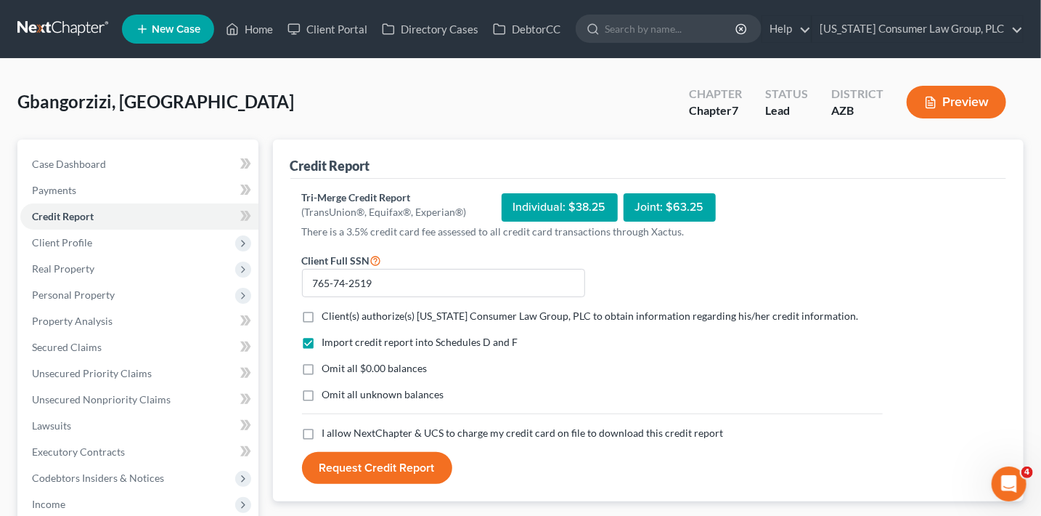
checkbox input "true"
click at [372, 438] on span "I allow NextChapter & UCS to charge my credit card on file to download this cre…" at bounding box center [523, 432] width 402 height 12
click at [338, 435] on input "I allow NextChapter & UCS to charge my credit card on file to download this cre…" at bounding box center [332, 430] width 9 height 9
checkbox input "true"
click at [386, 460] on button "Request Credit Report" at bounding box center [377, 468] width 150 height 32
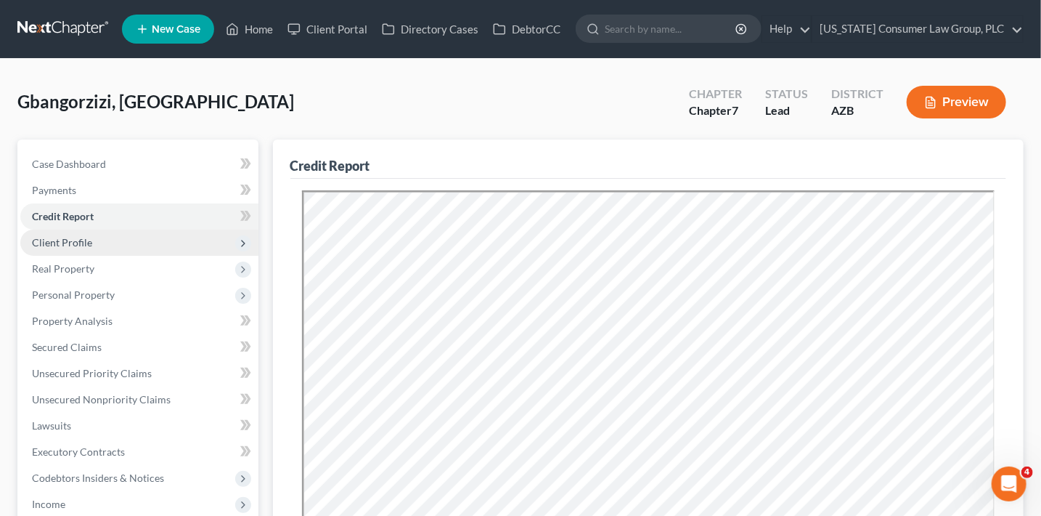
click at [94, 239] on span "Client Profile" at bounding box center [139, 242] width 238 height 26
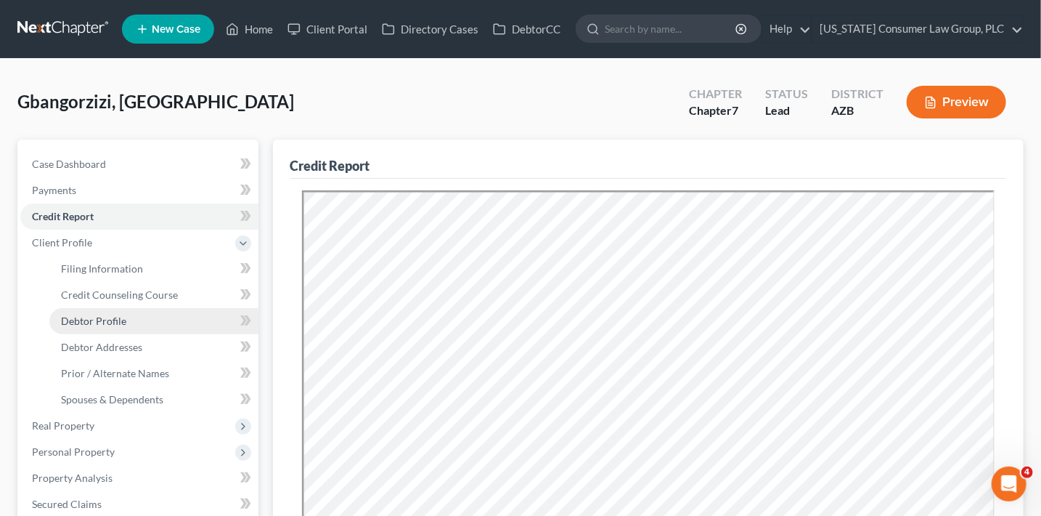
click at [157, 325] on link "Debtor Profile" at bounding box center [153, 321] width 209 height 26
select select "0"
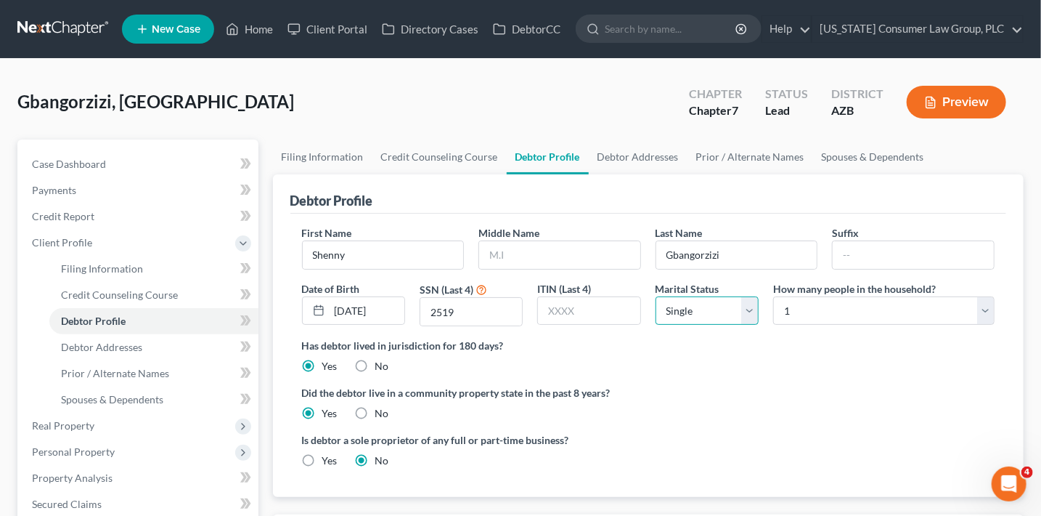
click at [712, 307] on select "Select Single Married Separated Divorced Widowed" at bounding box center [707, 310] width 103 height 29
select select "3"
click at [656, 296] on select "Select Single Married Separated Divorced Widowed" at bounding box center [707, 310] width 103 height 29
click at [655, 159] on link "Debtor Addresses" at bounding box center [638, 156] width 99 height 35
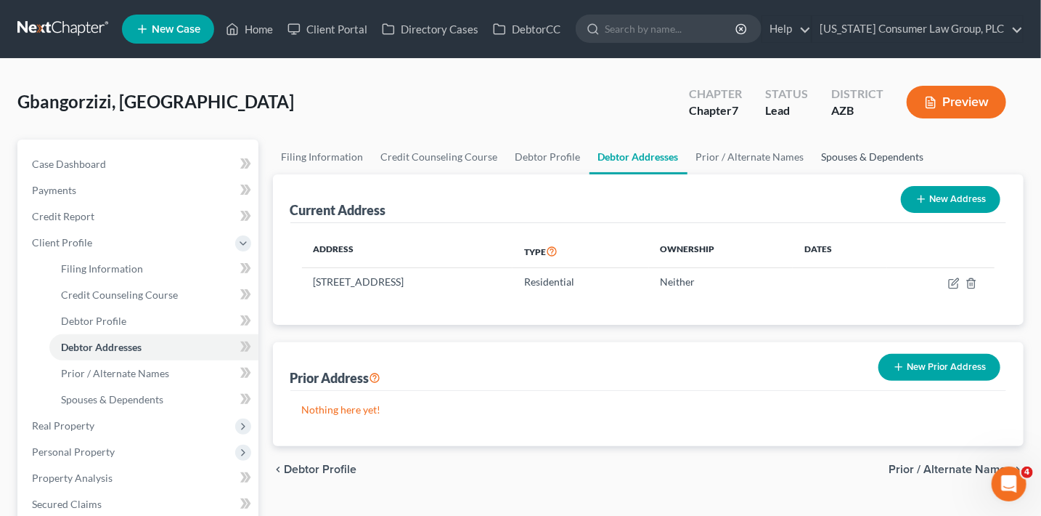
click at [844, 151] on link "Spouses & Dependents" at bounding box center [873, 156] width 120 height 35
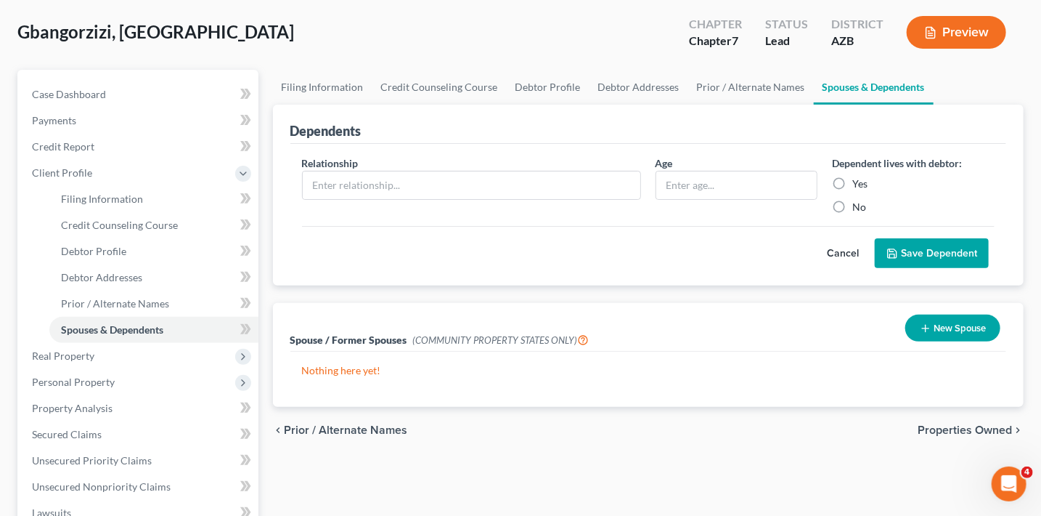
scroll to position [79, 0]
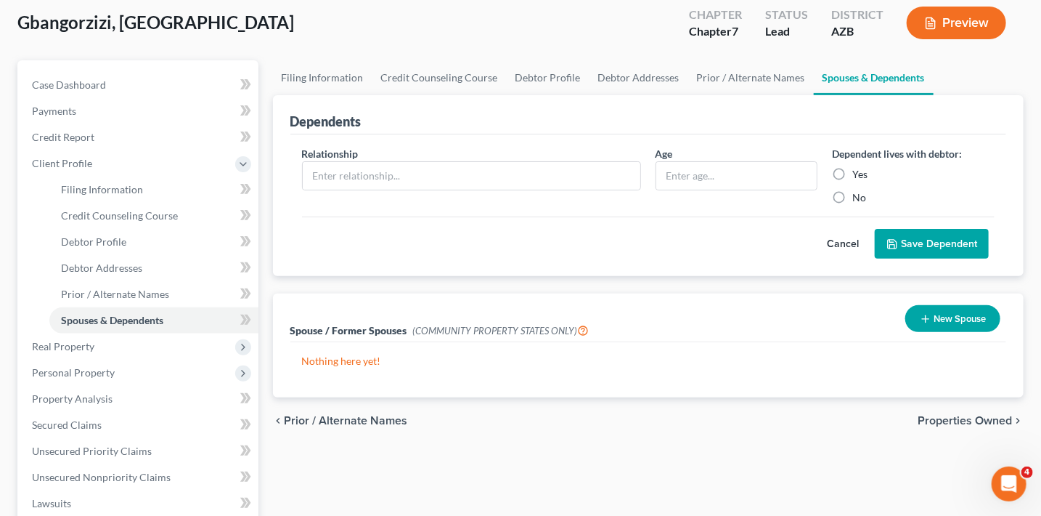
drag, startPoint x: 946, startPoint y: 338, endPoint x: 951, endPoint y: 323, distance: 15.9
click at [946, 338] on div "Spouse / Former Spouses (COMMUNITY PROPERTY STATES ONLY) New Spouse" at bounding box center [648, 317] width 717 height 49
click at [951, 323] on button "New Spouse" at bounding box center [952, 318] width 95 height 27
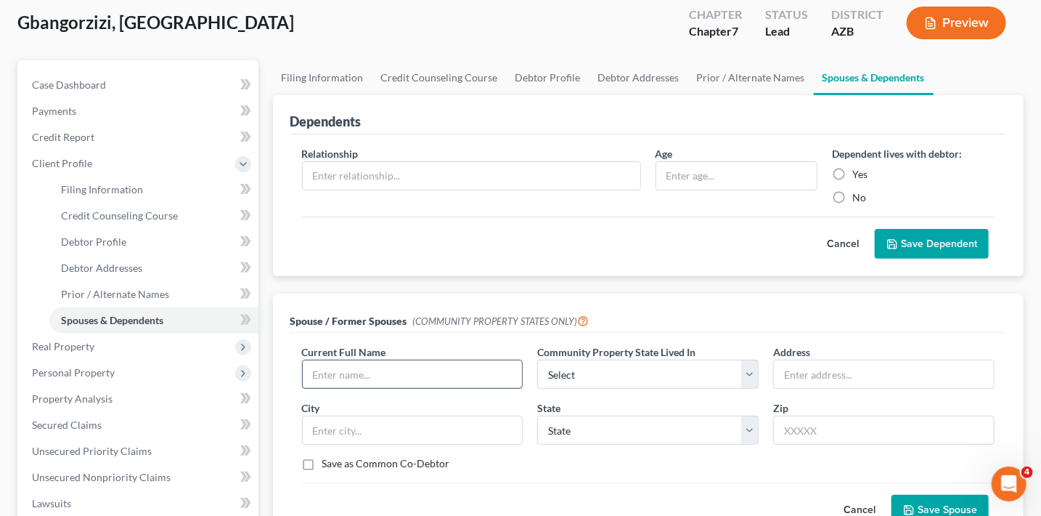
click at [479, 375] on input "text" at bounding box center [413, 374] width 220 height 28
type input "Richard Kolako"
click at [471, 175] on input "text" at bounding box center [472, 176] width 338 height 28
type input "Daughter"
type input "8"
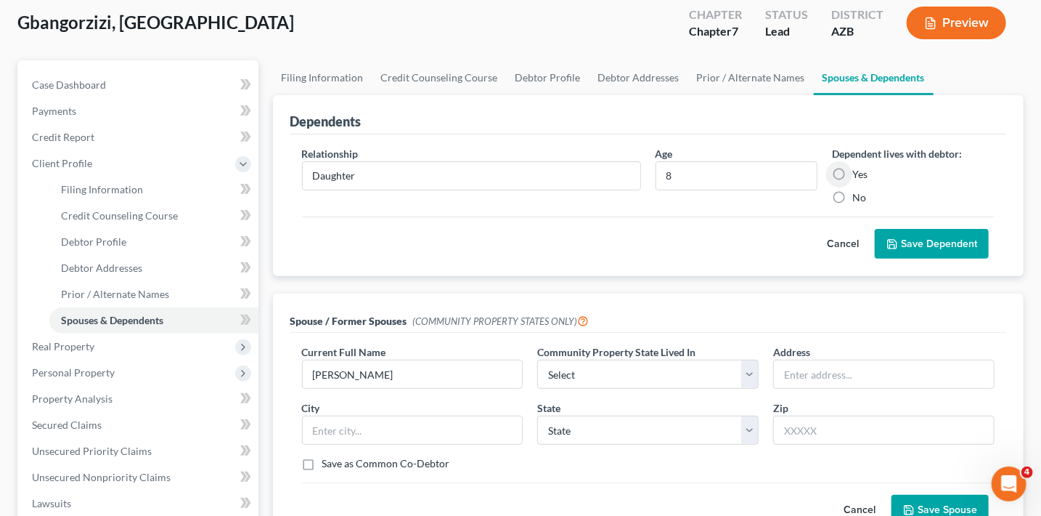
click at [858, 167] on input "Yes" at bounding box center [862, 171] width 9 height 9
radio input "true"
drag, startPoint x: 950, startPoint y: 240, endPoint x: 946, endPoint y: 233, distance: 8.1
click at [950, 240] on button "Save Dependent" at bounding box center [932, 244] width 114 height 30
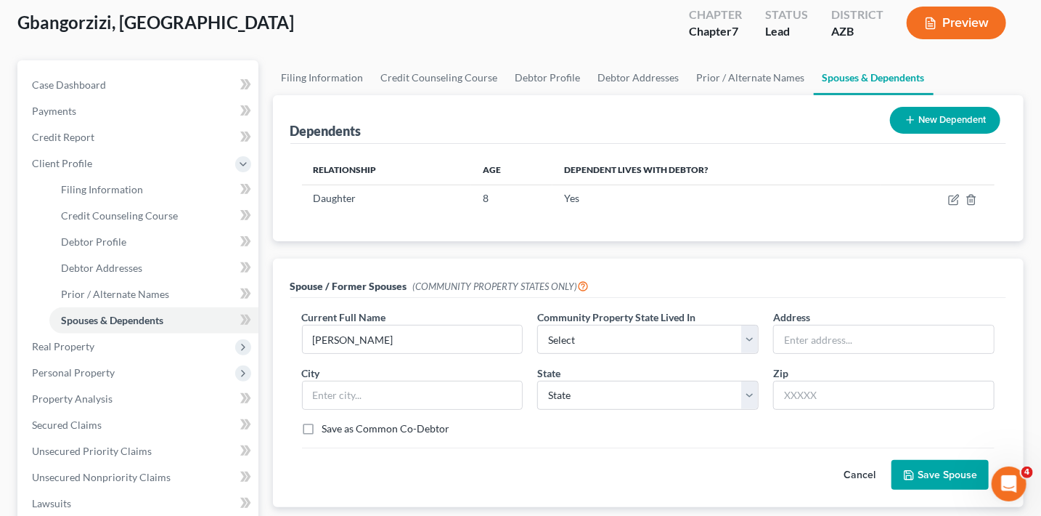
click at [937, 474] on button "Save Spouse" at bounding box center [940, 475] width 97 height 30
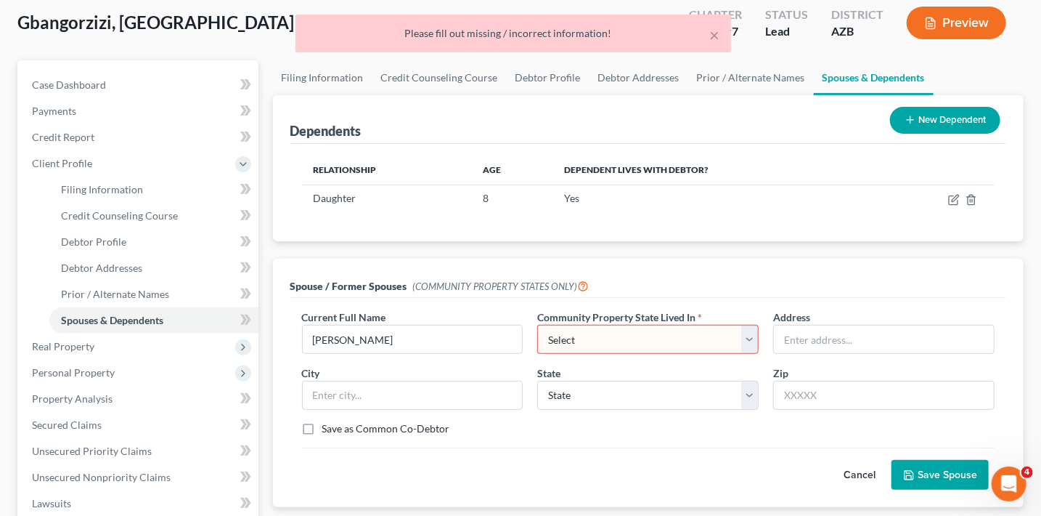
click at [681, 325] on select "Select AZ CA GU ID LA NV NM PR TX WA WI" at bounding box center [647, 339] width 221 height 29
select select "0"
click at [537, 325] on select "Select AZ CA GU ID LA NV NM PR TX WA WI" at bounding box center [647, 339] width 221 height 29
click at [935, 483] on button "Save Spouse" at bounding box center [940, 475] width 97 height 30
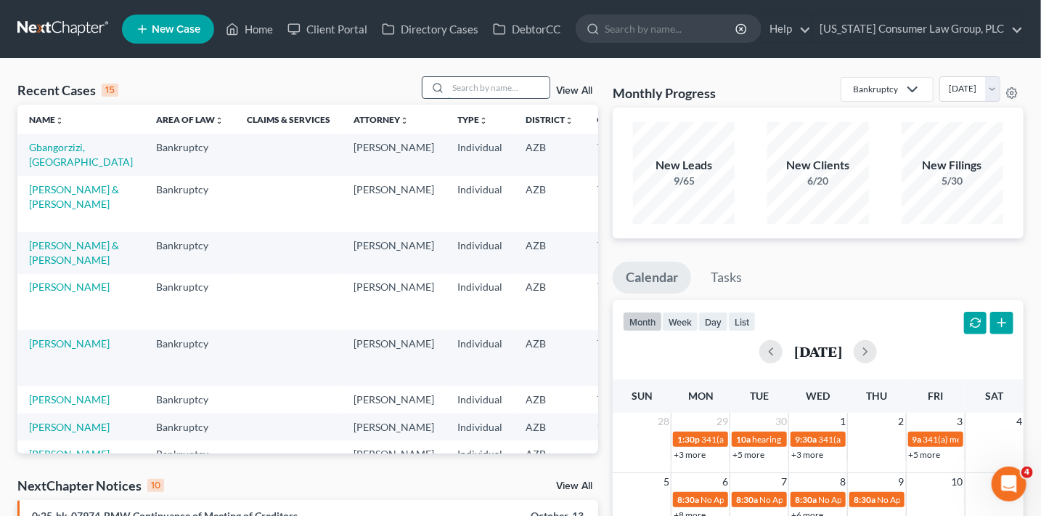
click at [510, 91] on input "search" at bounding box center [499, 87] width 102 height 21
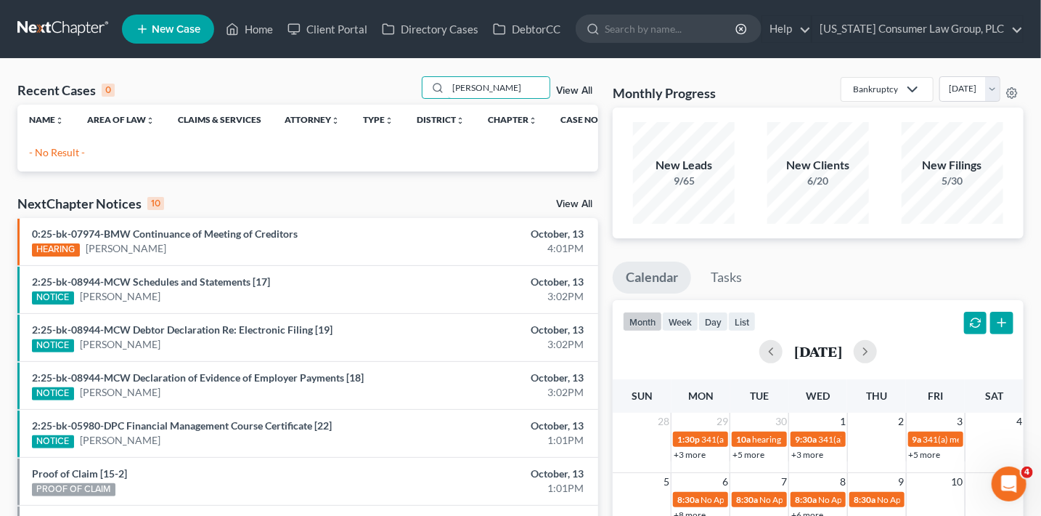
drag, startPoint x: 485, startPoint y: 94, endPoint x: 365, endPoint y: 92, distance: 119.8
click at [365, 92] on div "Recent Cases 0 zack View All" at bounding box center [307, 90] width 581 height 28
type input "zach"
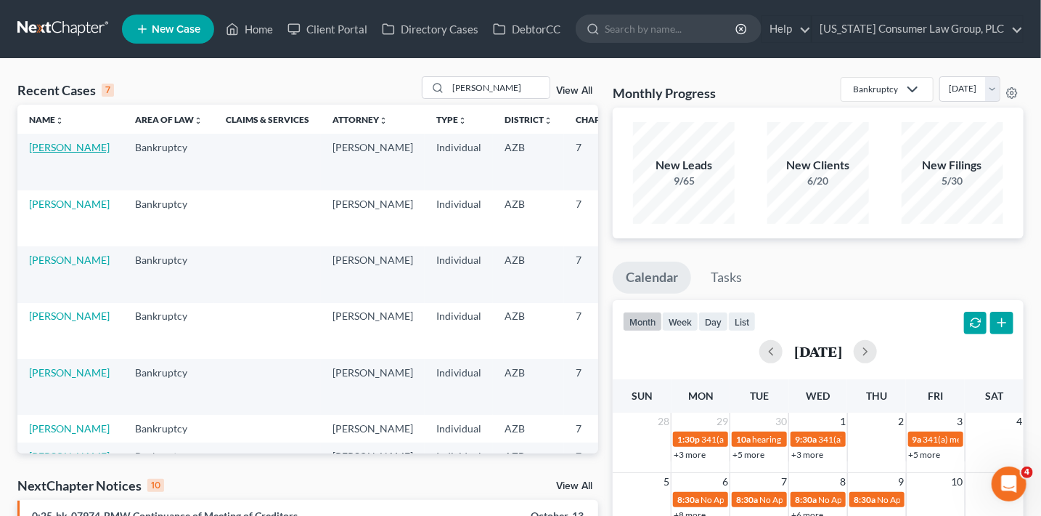
click at [44, 147] on link "Salter, Zachary" at bounding box center [69, 147] width 81 height 12
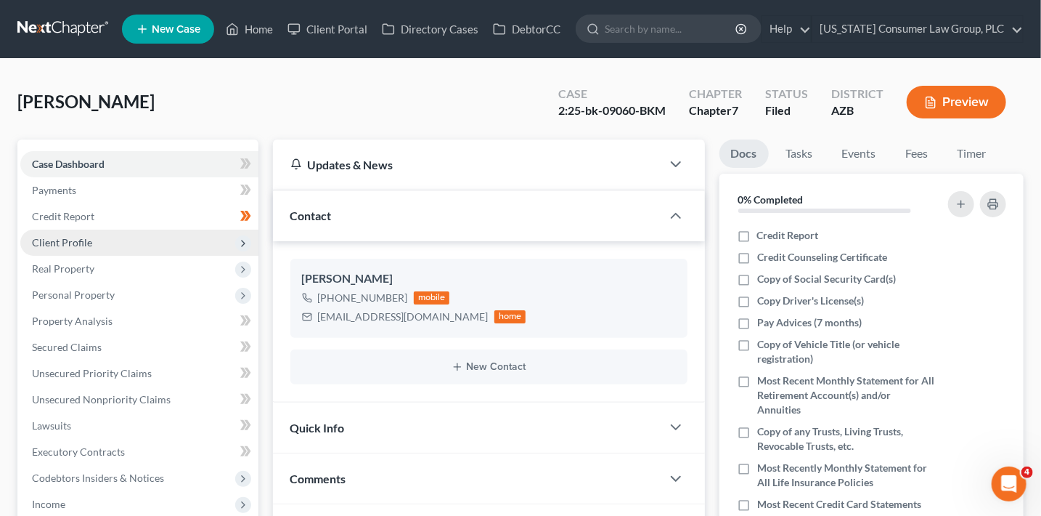
click at [126, 240] on span "Client Profile" at bounding box center [139, 242] width 238 height 26
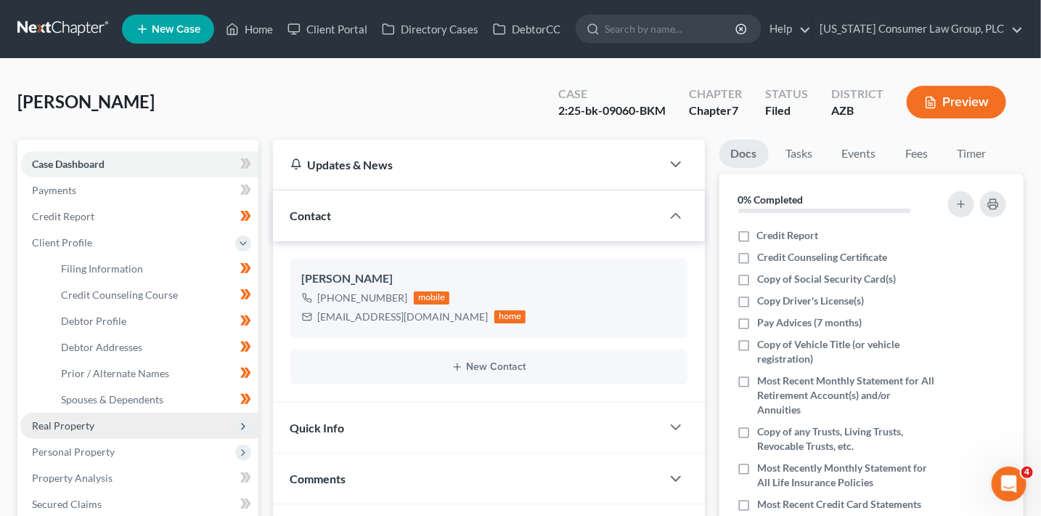
click at [187, 420] on span "Real Property" at bounding box center [139, 425] width 238 height 26
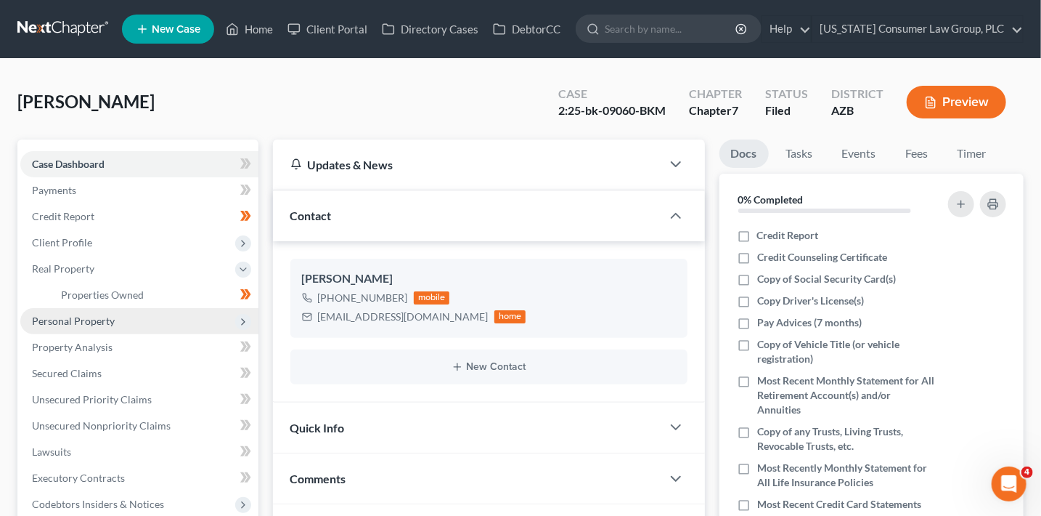
click at [139, 321] on span "Personal Property" at bounding box center [139, 321] width 238 height 26
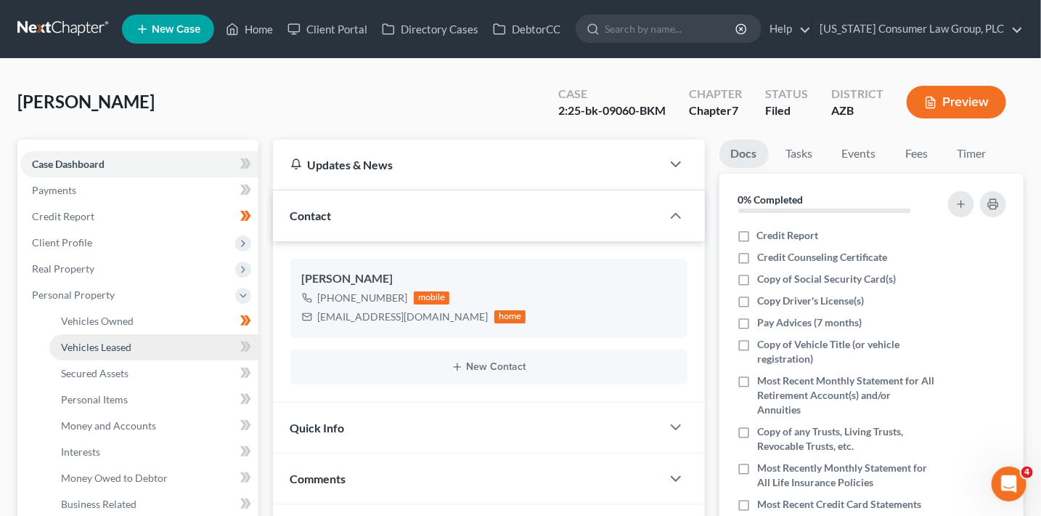
click at [200, 340] on link "Vehicles Leased" at bounding box center [153, 347] width 209 height 26
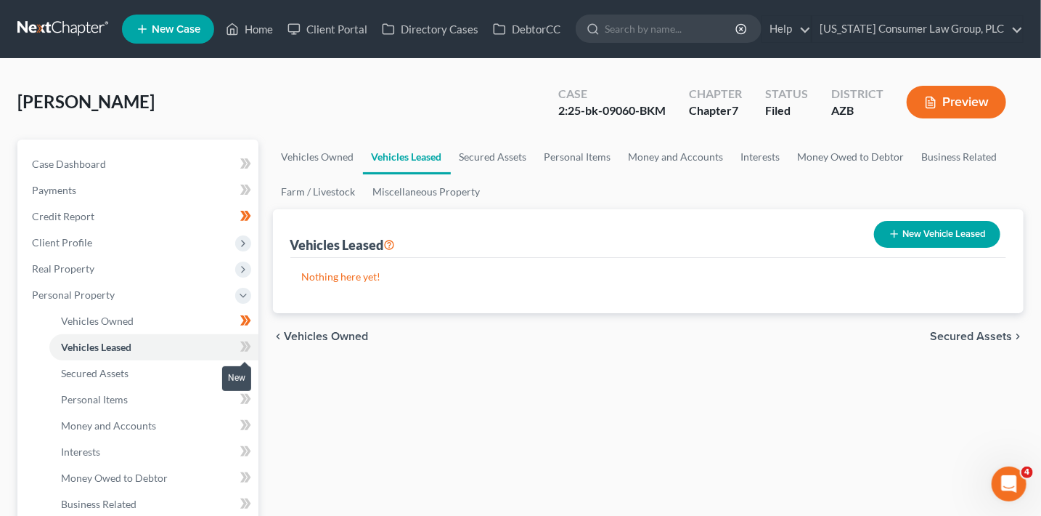
click at [256, 348] on span at bounding box center [245, 349] width 25 height 22
click at [239, 33] on icon at bounding box center [232, 28] width 13 height 17
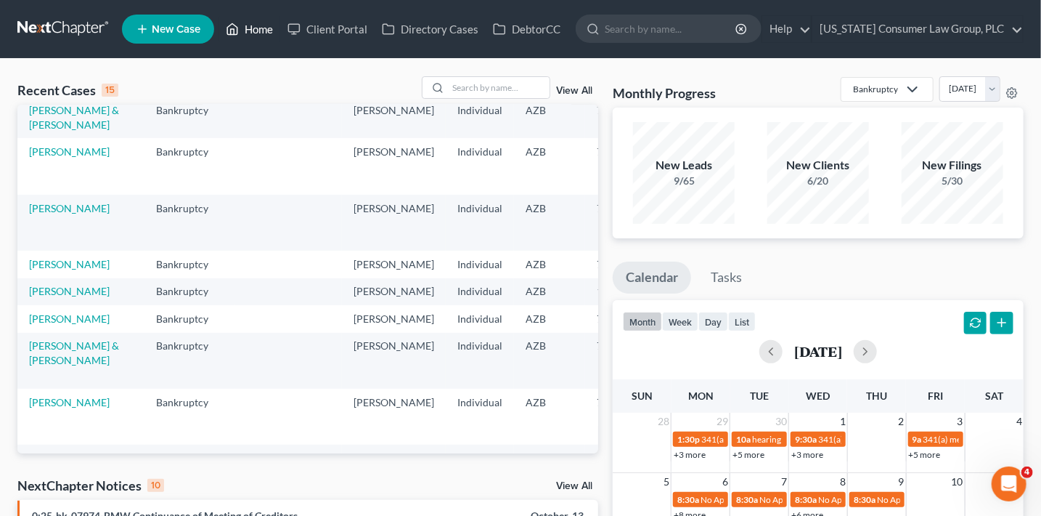
scroll to position [235, 0]
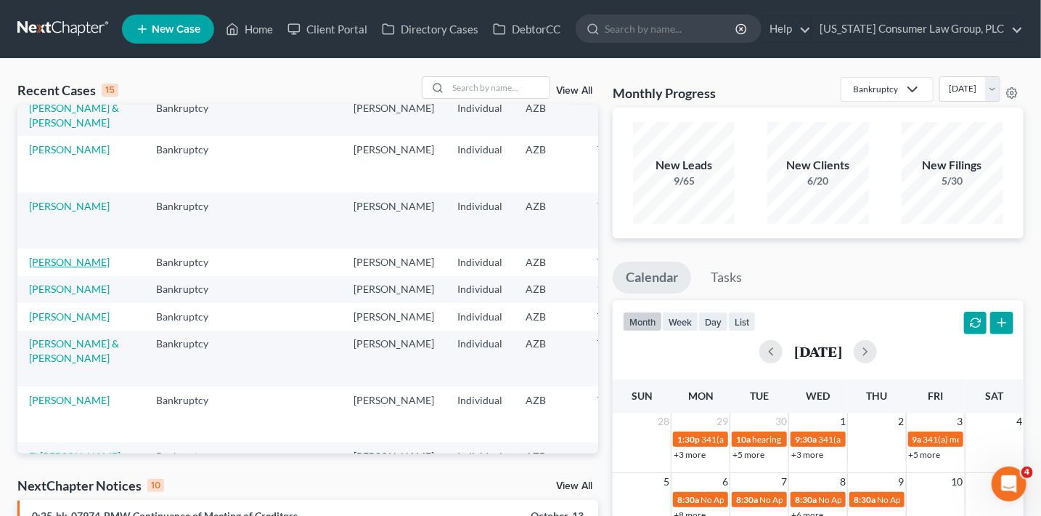
click at [55, 268] on link "Zastrow, Brody" at bounding box center [69, 262] width 81 height 12
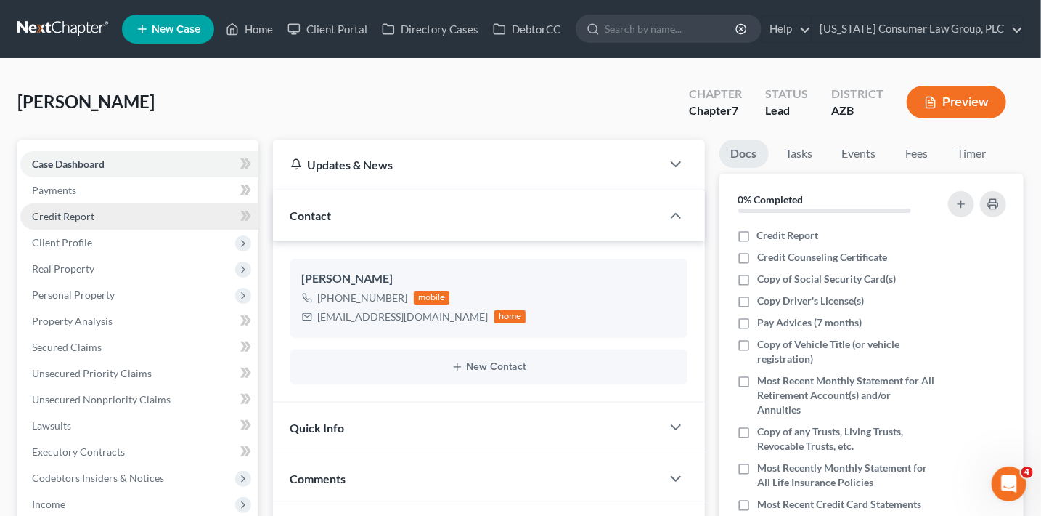
click at [86, 216] on span "Credit Report" at bounding box center [63, 216] width 62 height 12
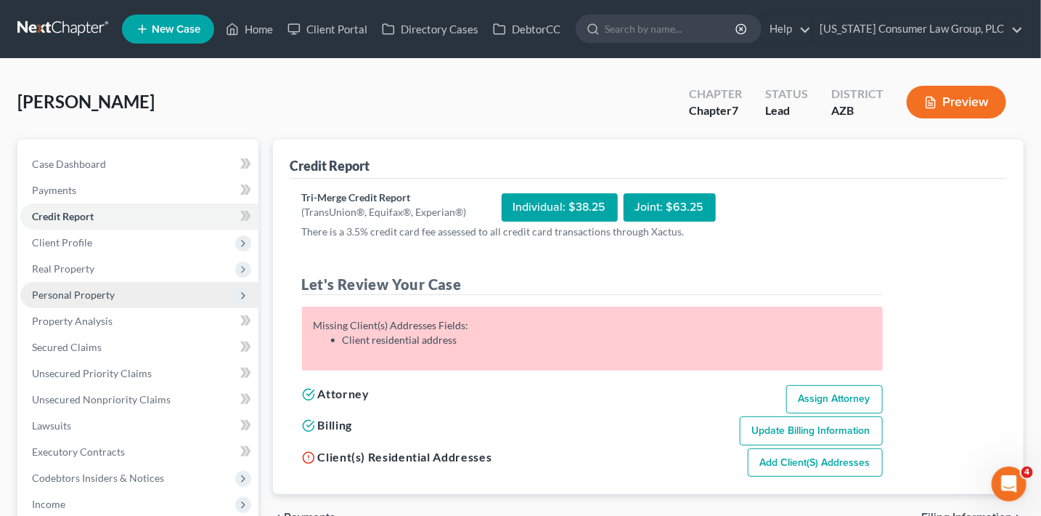
click at [95, 300] on span "Personal Property" at bounding box center [73, 294] width 83 height 12
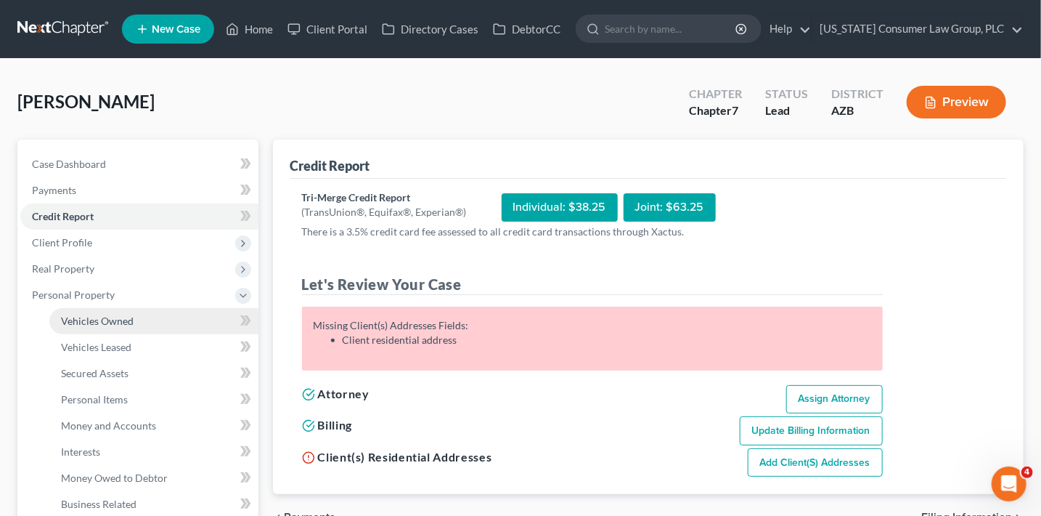
click at [122, 325] on span "Vehicles Owned" at bounding box center [97, 320] width 73 height 12
